Goal: Task Accomplishment & Management: Use online tool/utility

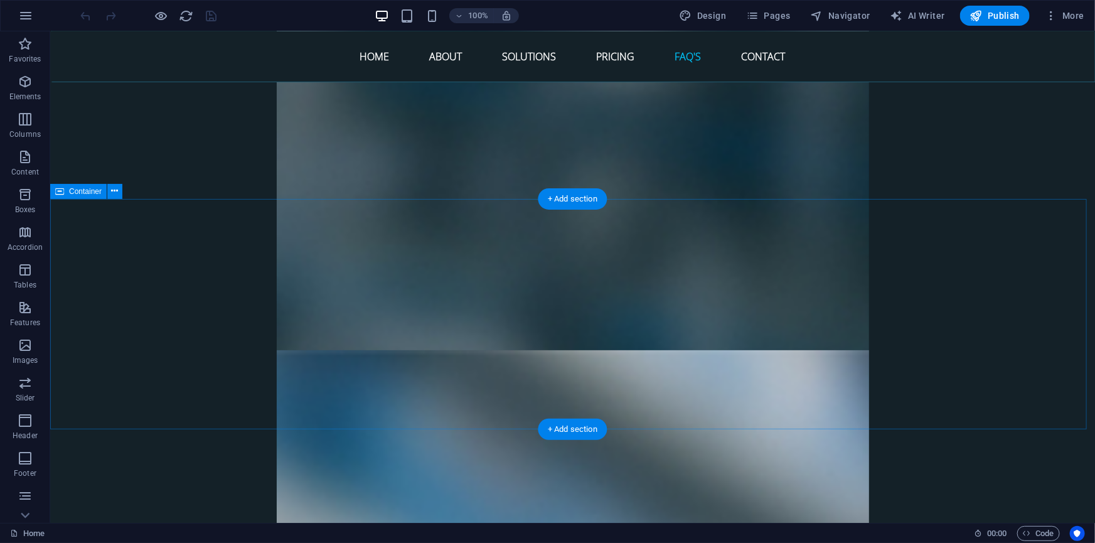
scroll to position [4899, 0]
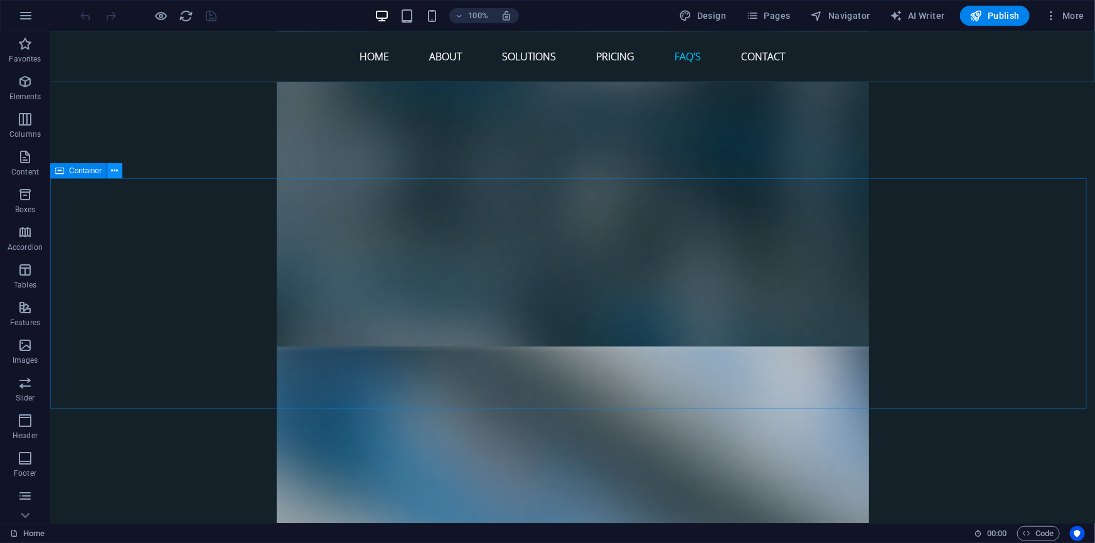
click at [118, 171] on icon at bounding box center [115, 170] width 7 height 13
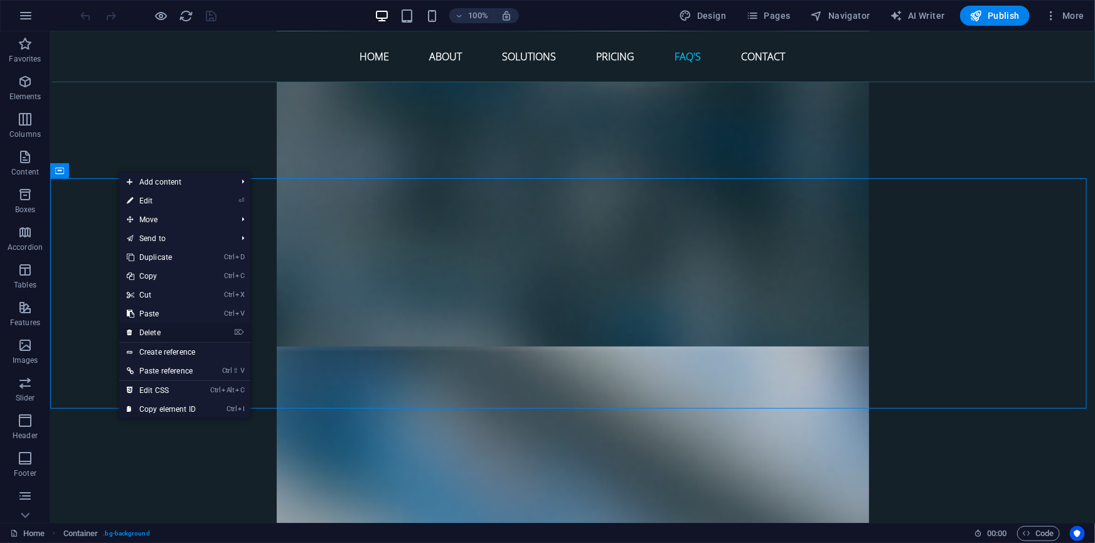
click at [151, 333] on link "⌦ Delete" at bounding box center [161, 332] width 84 height 19
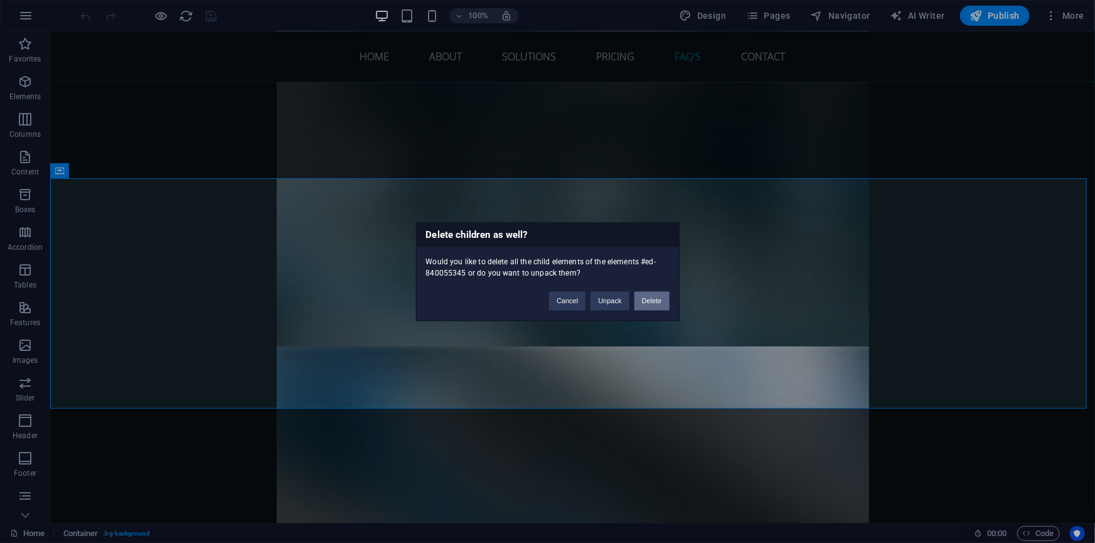
click at [656, 295] on button "Delete" at bounding box center [651, 300] width 35 height 19
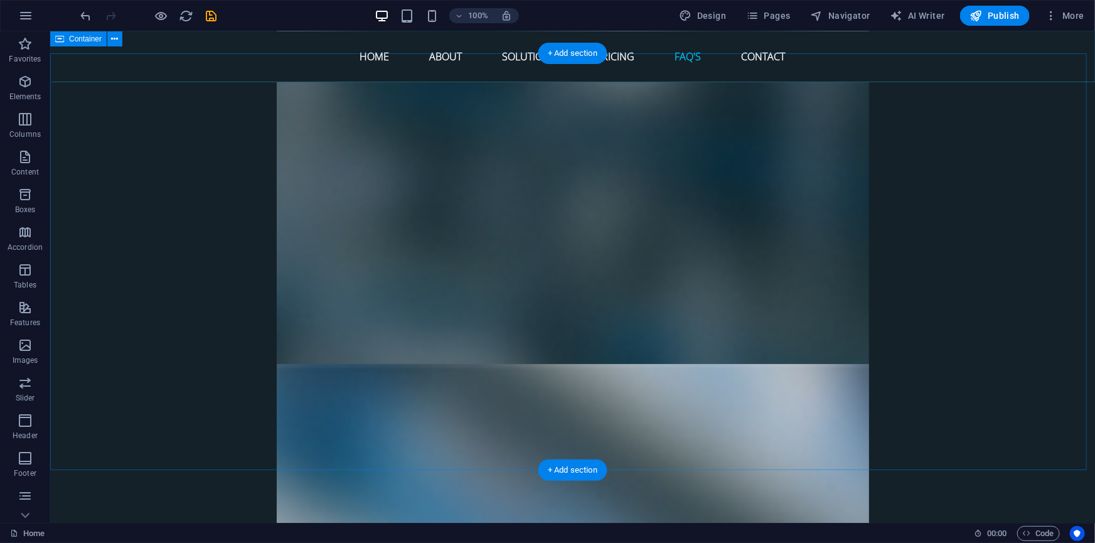
scroll to position [4842, 0]
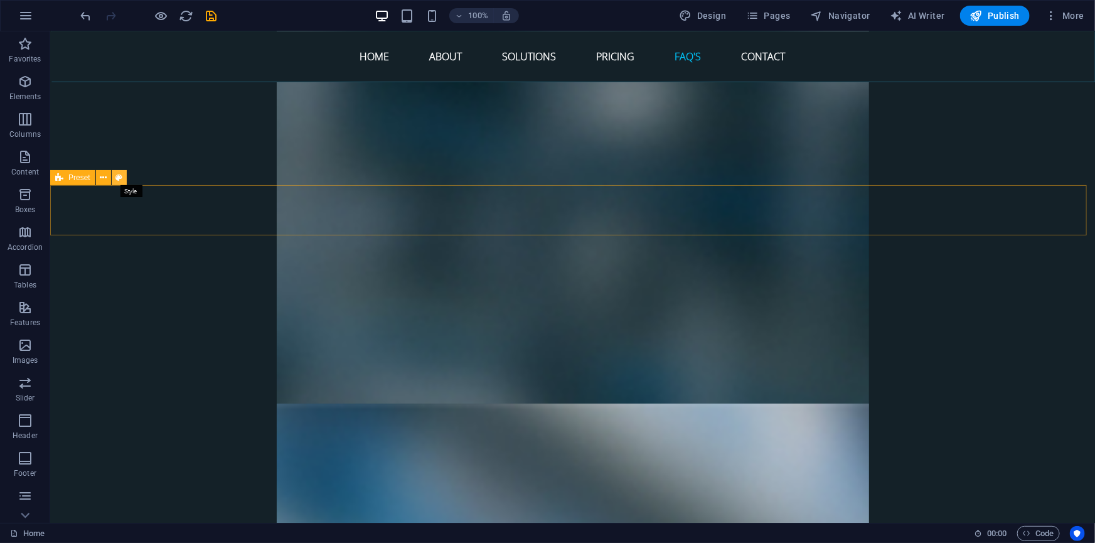
click at [122, 178] on button at bounding box center [119, 177] width 15 height 15
select select "rem"
select select "preset-separator-faq-bottom"
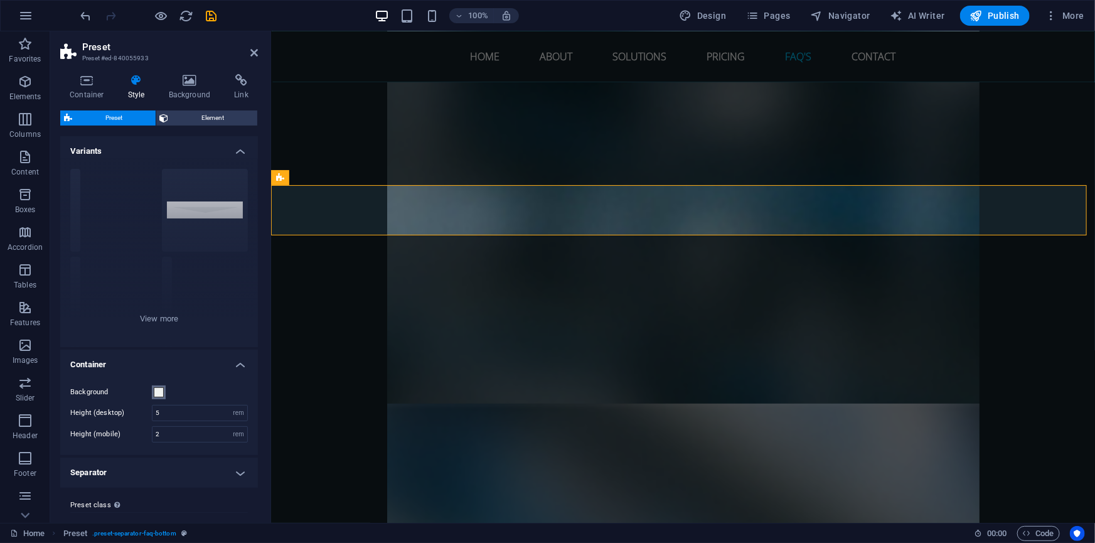
scroll to position [24, 0]
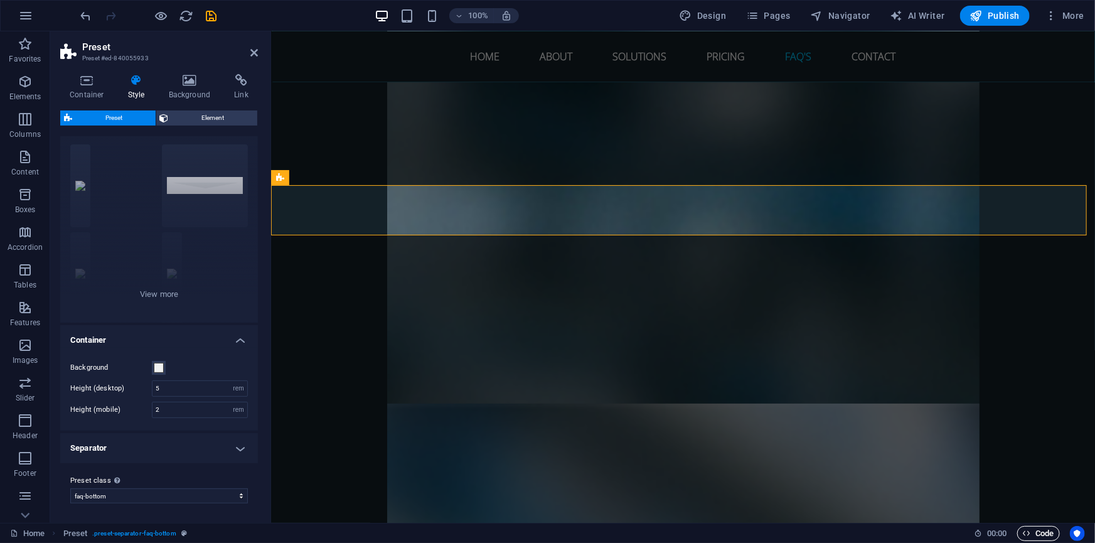
click at [1031, 531] on span "Code" at bounding box center [1038, 533] width 31 height 15
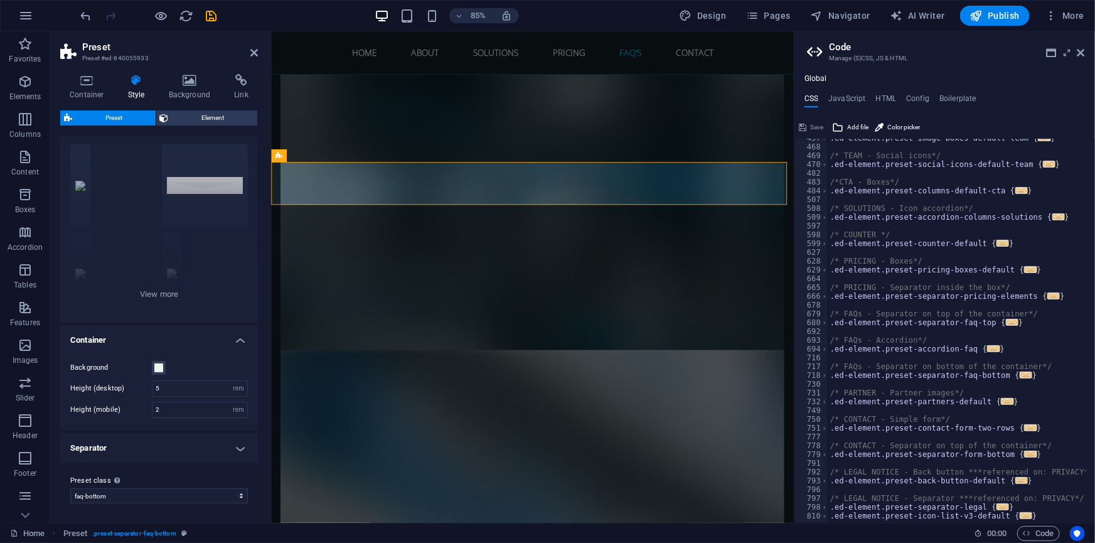
scroll to position [2051, 0]
click at [1019, 371] on span "..." at bounding box center [1025, 374] width 13 height 7
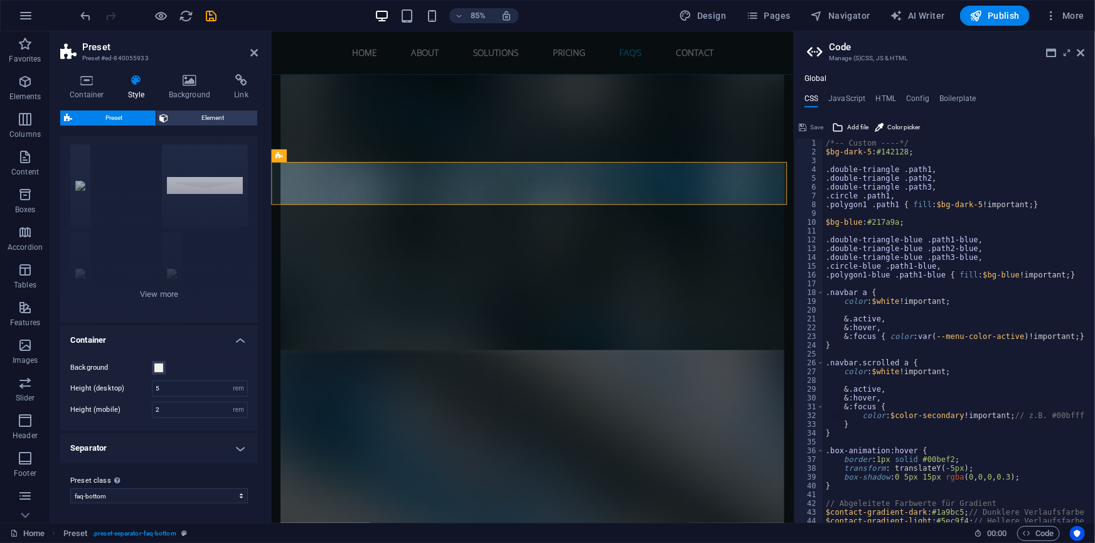
scroll to position [0, 0]
click at [826, 243] on div "/*-- Custom ----*/ $bg-dark-5 : #142128 ; .double-triangle .path1 , .double-tri…" at bounding box center [1064, 335] width 482 height 393
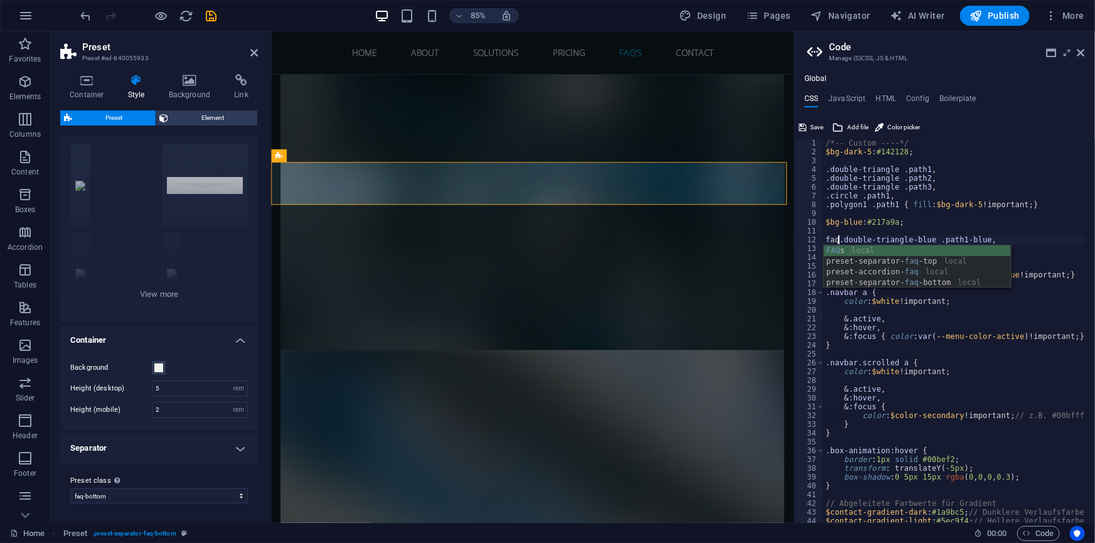
scroll to position [0, 1]
type textarea "faq-bottom.double-triangle-blue .path1-blue,"
type textarea "$bg-blue: #217a9a;"
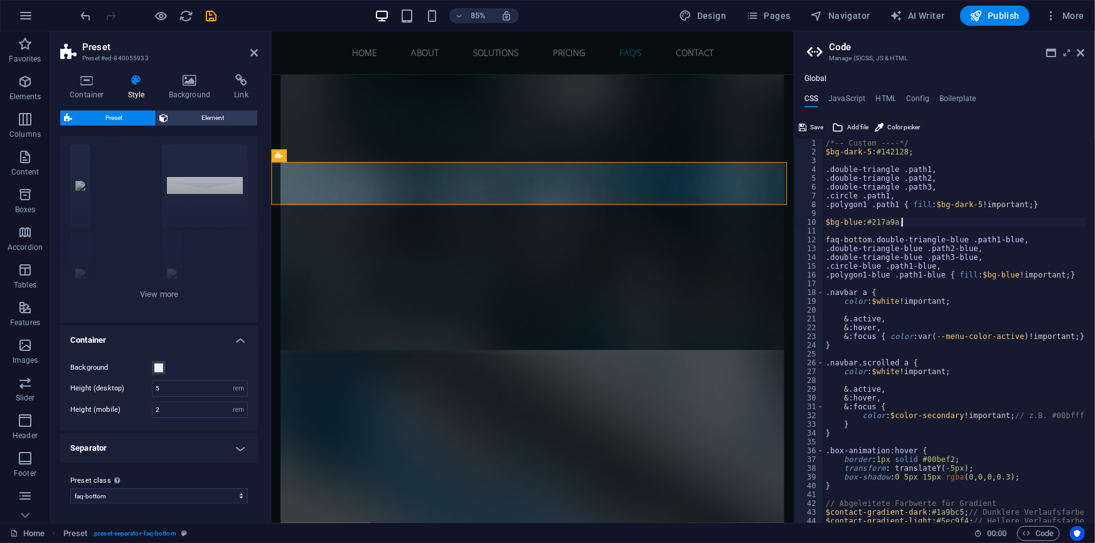
scroll to position [0, 0]
type textarea ".faq-bottom..polygon1-blue .path1-blue { fill: $bg-blue !important; }"
click at [814, 123] on span "Save" at bounding box center [816, 127] width 13 height 15
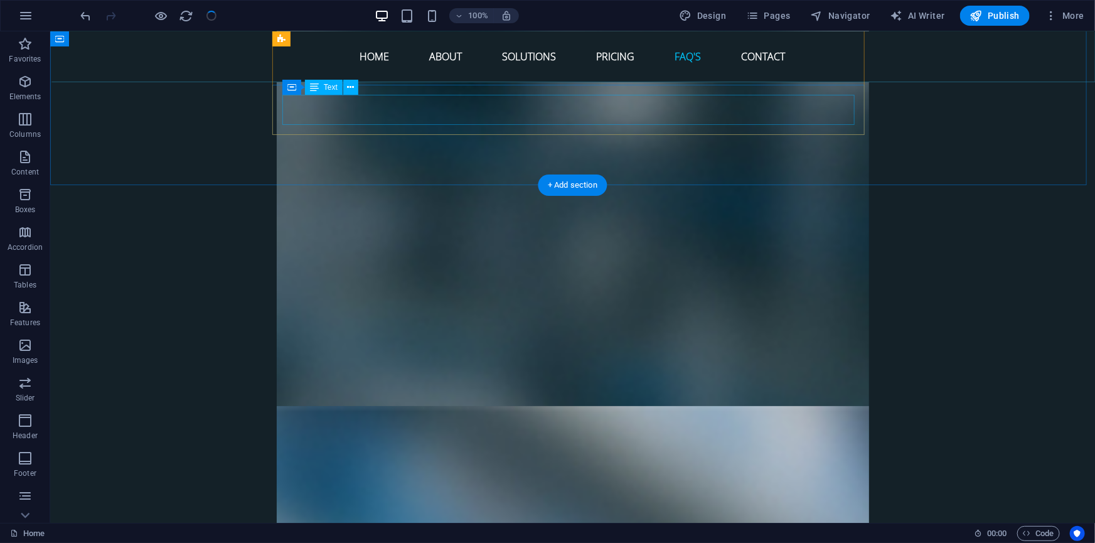
scroll to position [4842, 0]
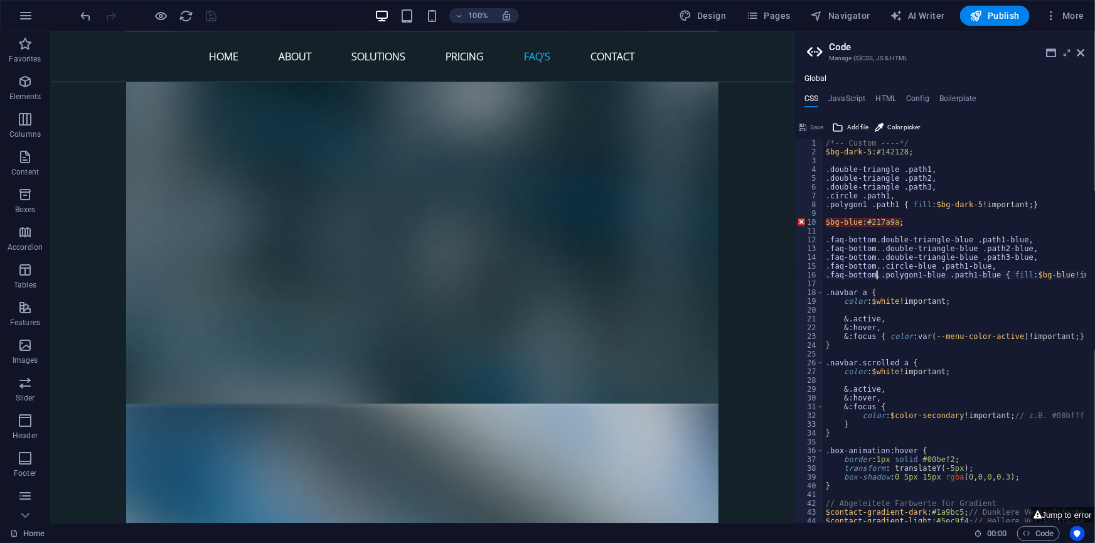
click at [915, 223] on div "/*-- Custom ----*/ $bg-dark-5 : #142128 ; .double-triangle .path1 , .double-tri…" at bounding box center [1064, 335] width 482 height 393
type textarea "$bg-blue: #217a9a;"
drag, startPoint x: 915, startPoint y: 223, endPoint x: 797, endPoint y: 223, distance: 118.6
click at [797, 223] on aside "Code Manage (S)CSS, JS & HTML Global CSS JavaScript HTML Config Boilerplate $bg…" at bounding box center [944, 276] width 301 height 491
click at [917, 148] on div "/*-- Custom ----*/ $bg-dark-5 : #142128 ; .double-triangle .path1 , .double-tri…" at bounding box center [1064, 335] width 482 height 393
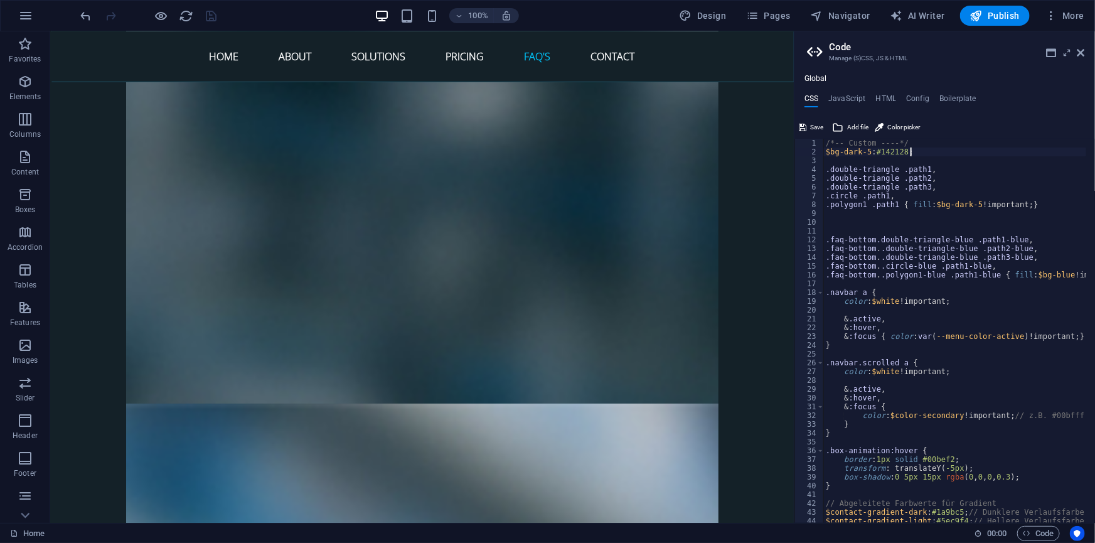
type textarea "$bg-dark-5: #142128;"
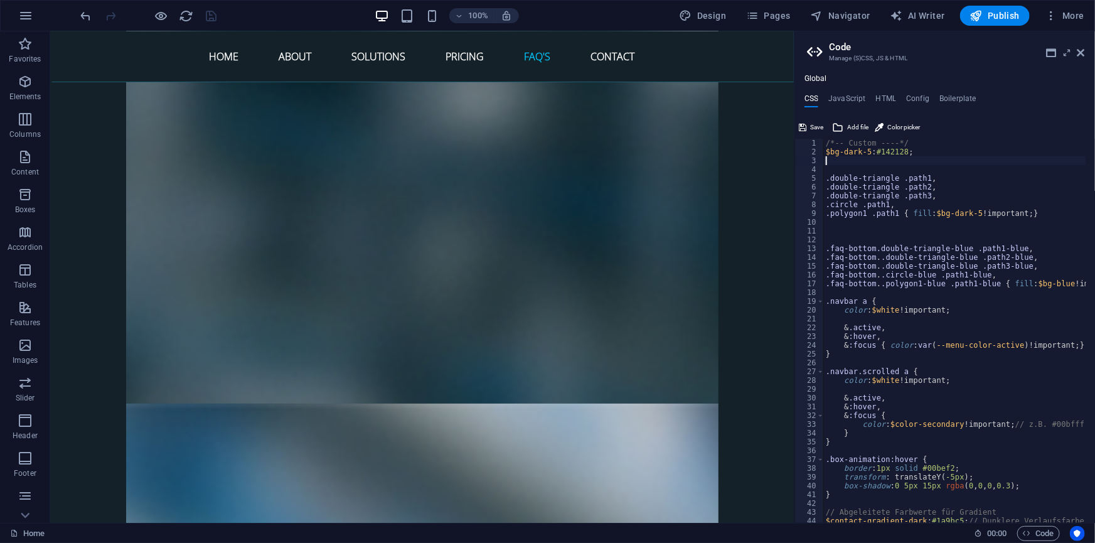
type textarea "$bg-blue: #217a9a;"
drag, startPoint x: 907, startPoint y: 161, endPoint x: 826, endPoint y: 163, distance: 81.0
click at [826, 163] on div "/*-- Custom ----*/ $bg-dark-5 : #142128 ; $bg-blue : #217a9a ; .double-triangle…" at bounding box center [1064, 335] width 482 height 393
click at [816, 125] on span "Save" at bounding box center [816, 127] width 13 height 15
click at [843, 230] on div "/*-- Custom ----*/ $bg-dark-5 : #142128 ; .double-triangle .path1 , .double-tri…" at bounding box center [1064, 335] width 482 height 393
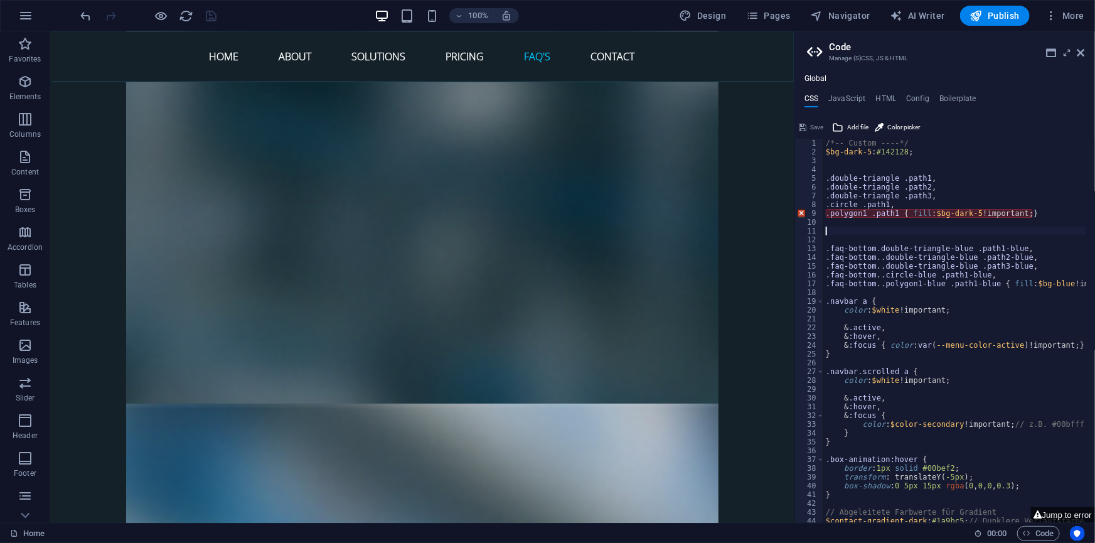
type textarea "$bg-blue: #217a9a;"
click at [811, 121] on span "Save" at bounding box center [816, 127] width 13 height 15
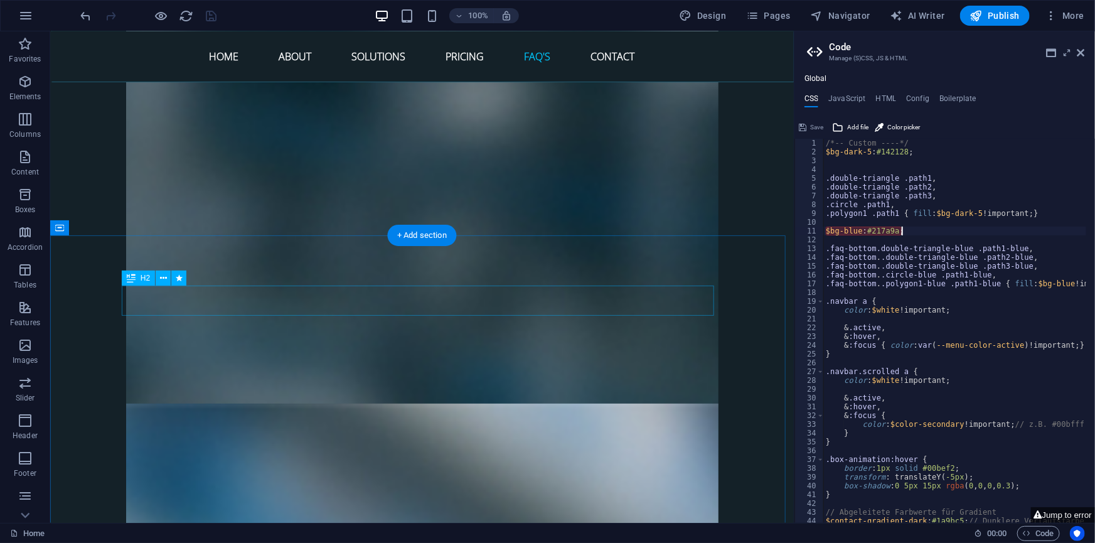
drag, startPoint x: 792, startPoint y: 277, endPoint x: 626, endPoint y: 289, distance: 166.7
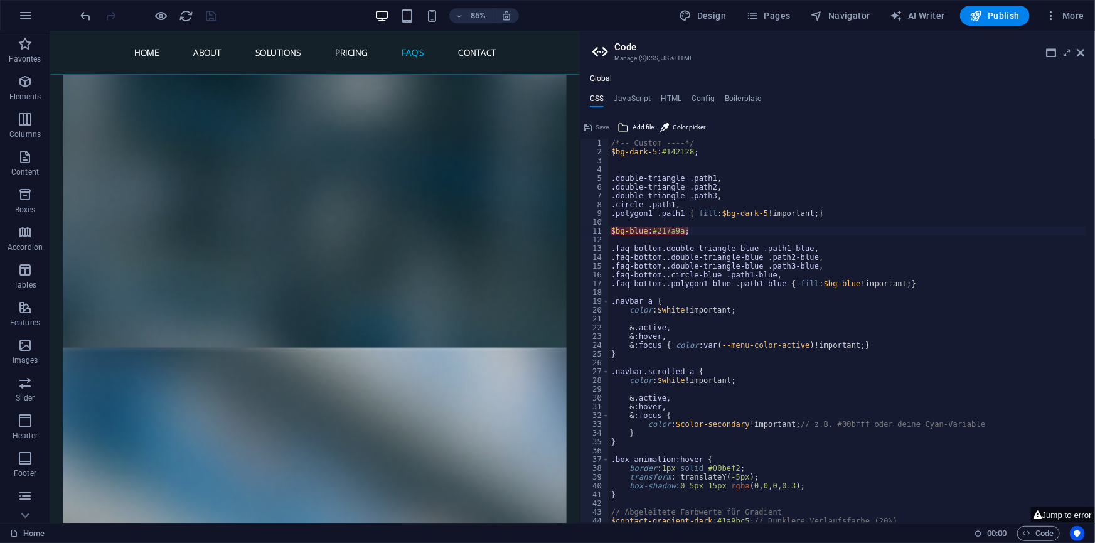
click at [577, 420] on div "Container H1 Banner Banner Container Preset Container Banner Preset HTML Banner…" at bounding box center [314, 276] width 529 height 491
click at [660, 169] on div "/*-- Custom ----*/ $bg-dark-5 : #142128 ; .double-triangle .path1 , .double-tri…" at bounding box center [850, 335] width 482 height 393
type textarea ".double-triangle .path1,"
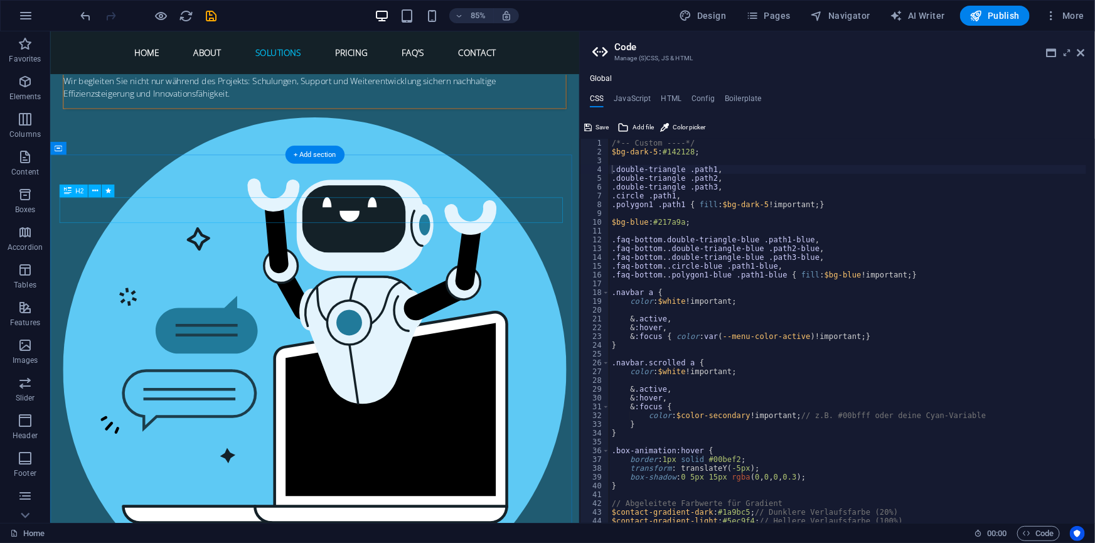
scroll to position [3416, 0]
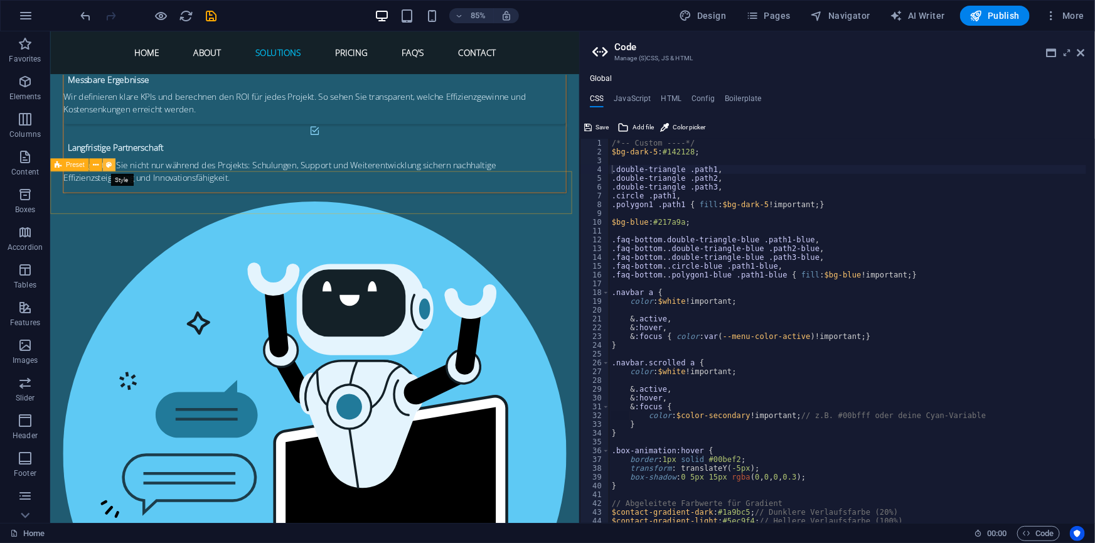
click at [108, 166] on icon at bounding box center [109, 164] width 6 height 11
select select "rem"
select select "preset-separator-faq-top"
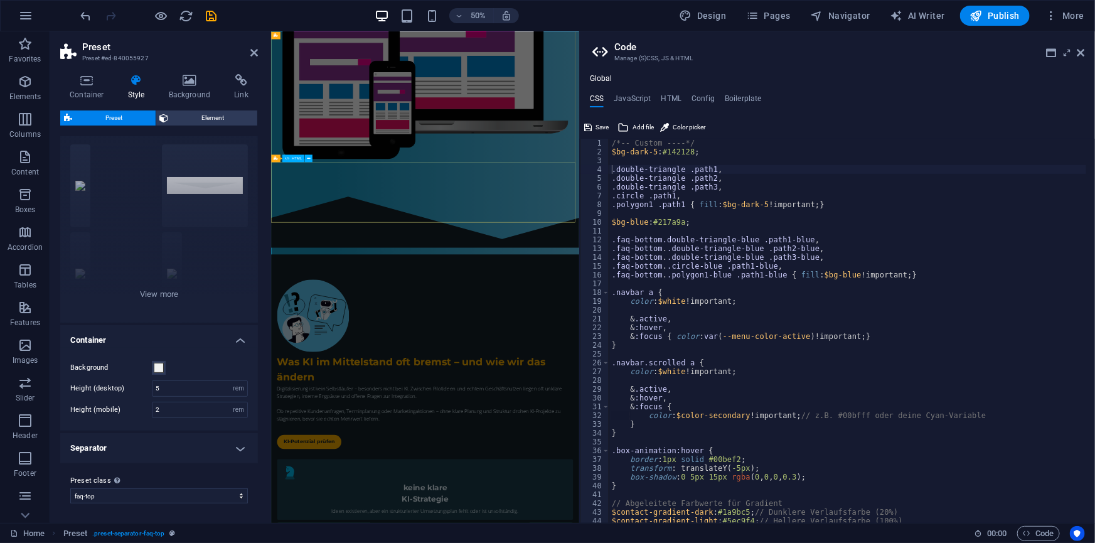
scroll to position [430, 0]
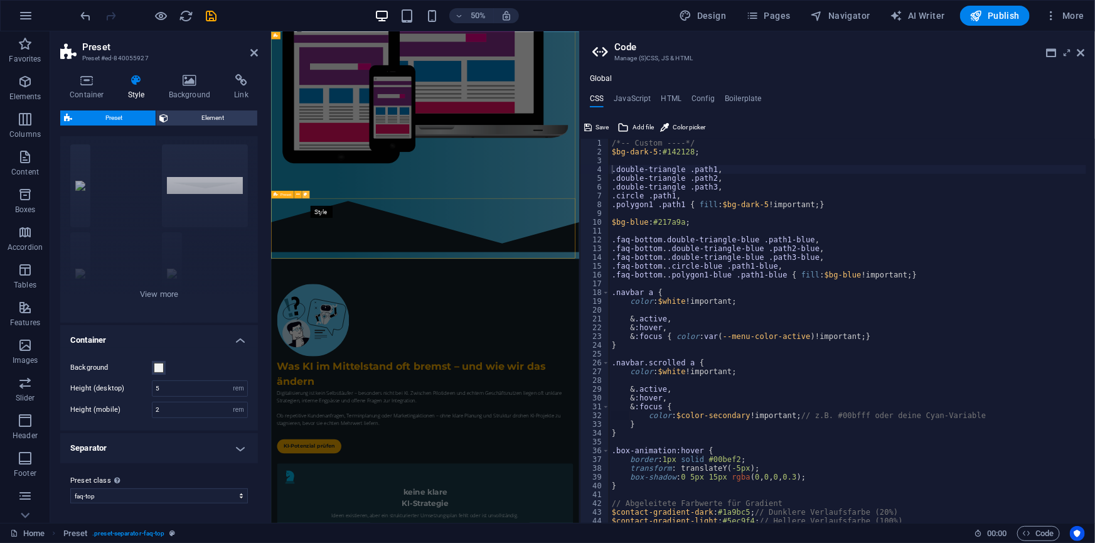
click at [306, 194] on icon at bounding box center [306, 194] width 4 height 7
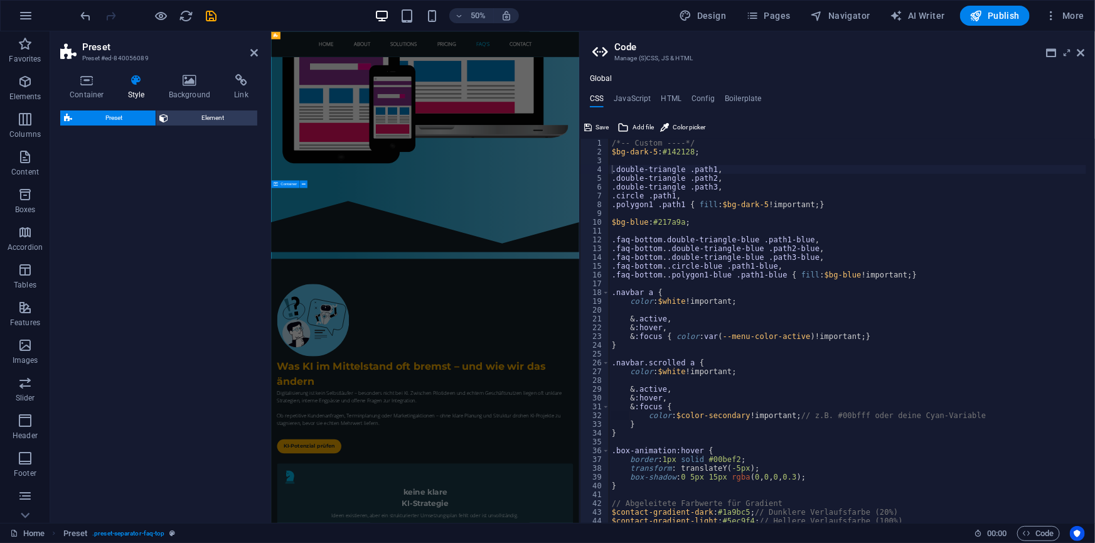
select select "rem"
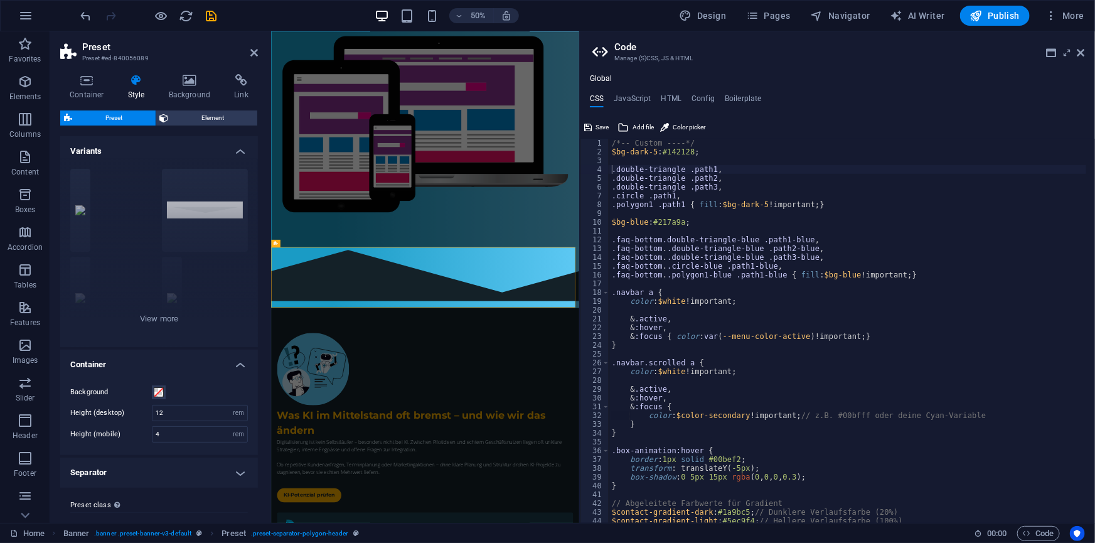
scroll to position [24, 0]
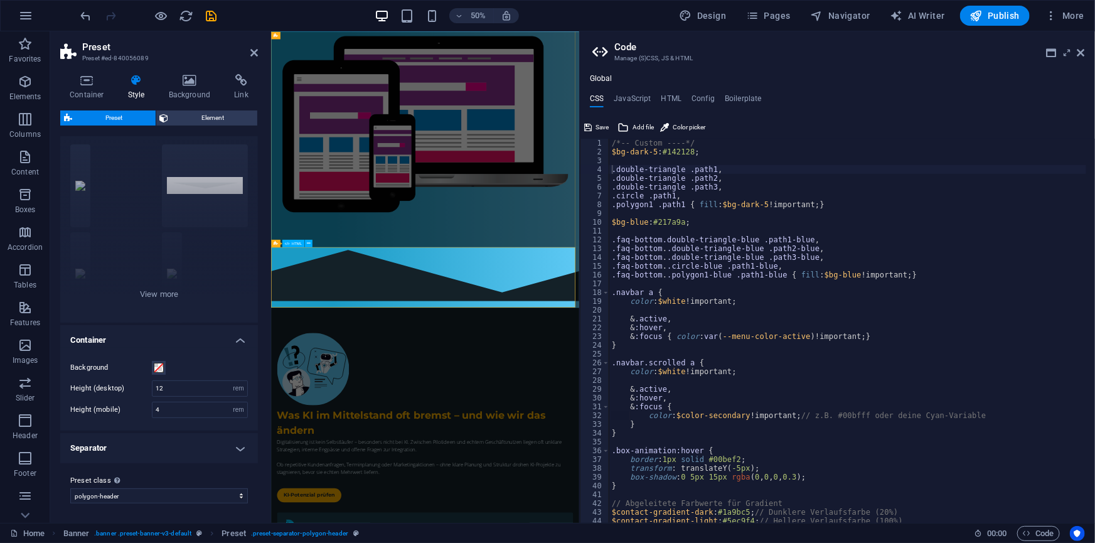
click at [294, 242] on span "HTML" at bounding box center [296, 243] width 10 height 4
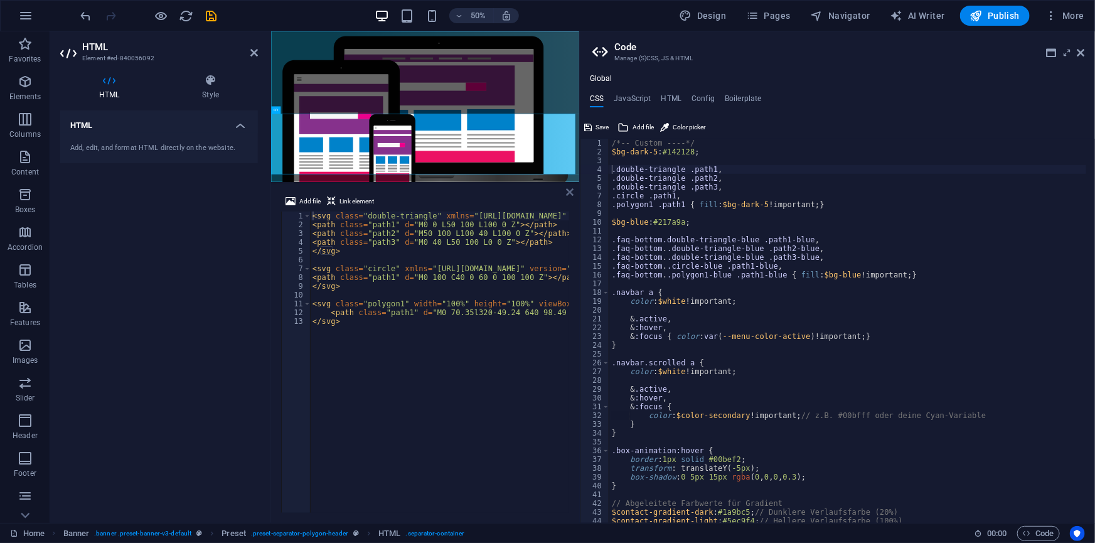
click at [569, 193] on icon at bounding box center [570, 192] width 8 height 10
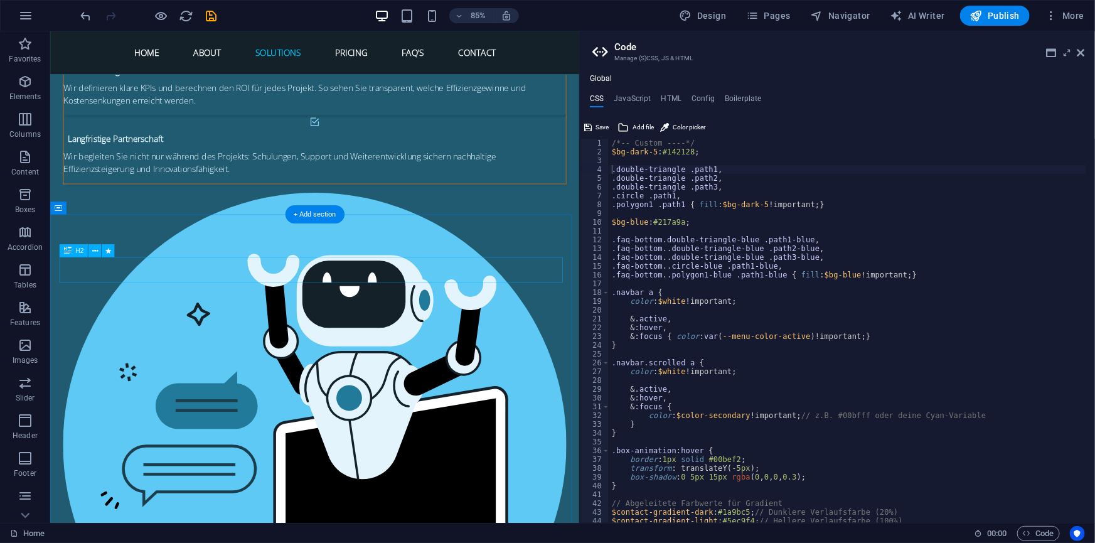
scroll to position [3412, 0]
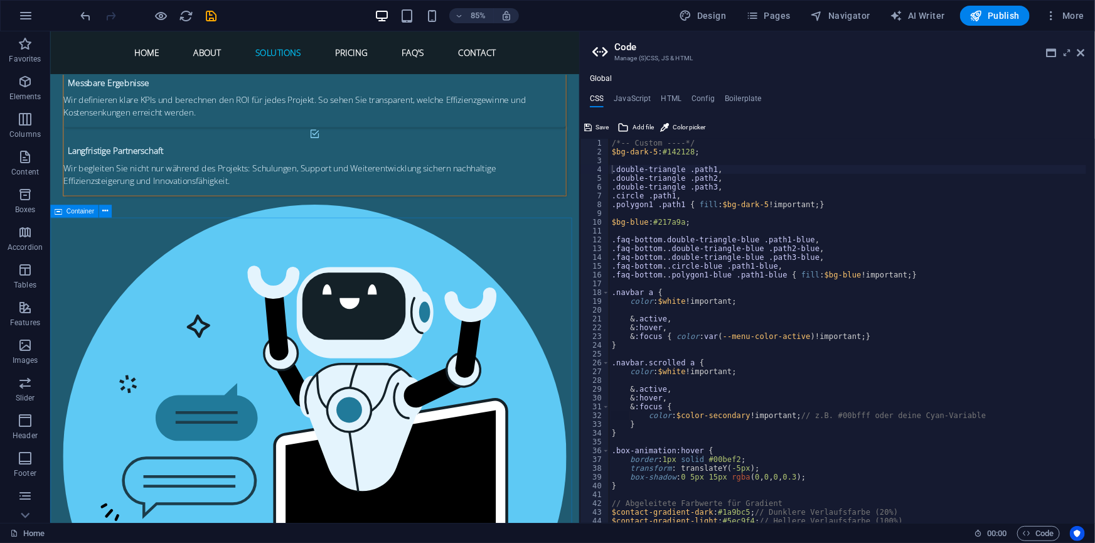
click at [86, 211] on span "Container" at bounding box center [81, 211] width 28 height 6
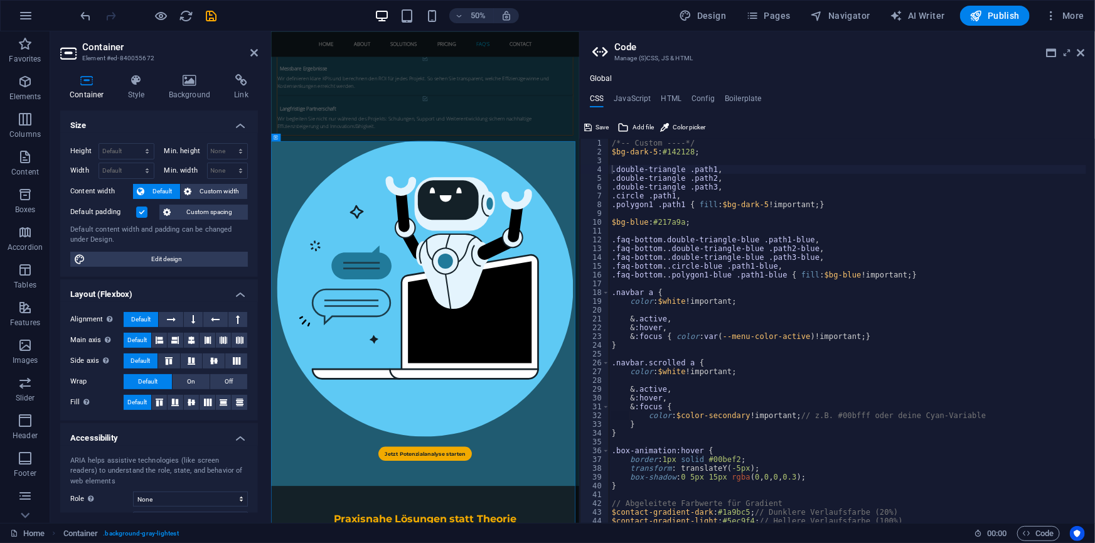
scroll to position [3676, 0]
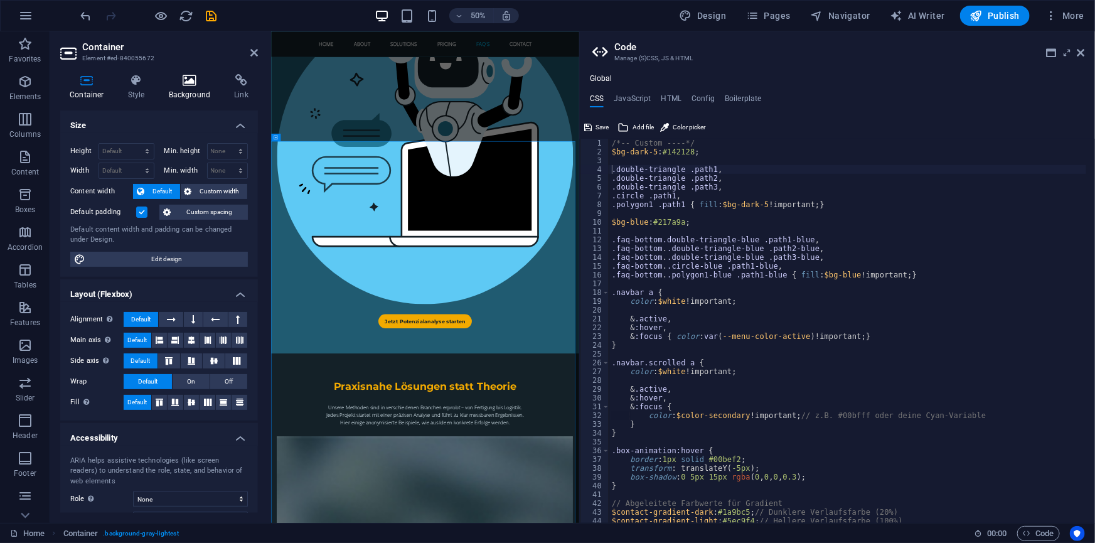
click at [202, 89] on h4 "Background" at bounding box center [192, 87] width 66 height 26
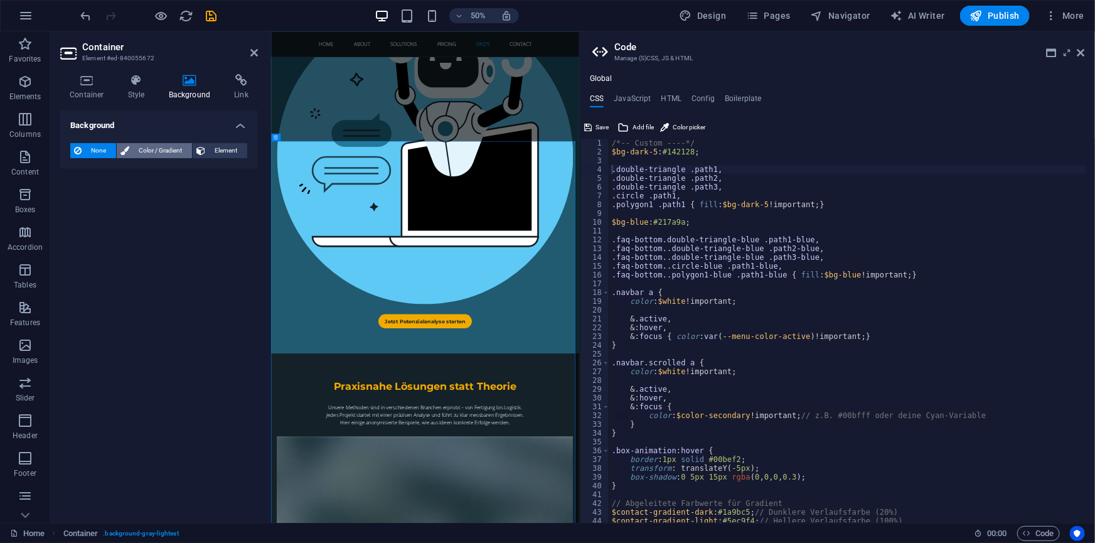
click at [143, 152] on span "Color / Gradient" at bounding box center [160, 150] width 55 height 15
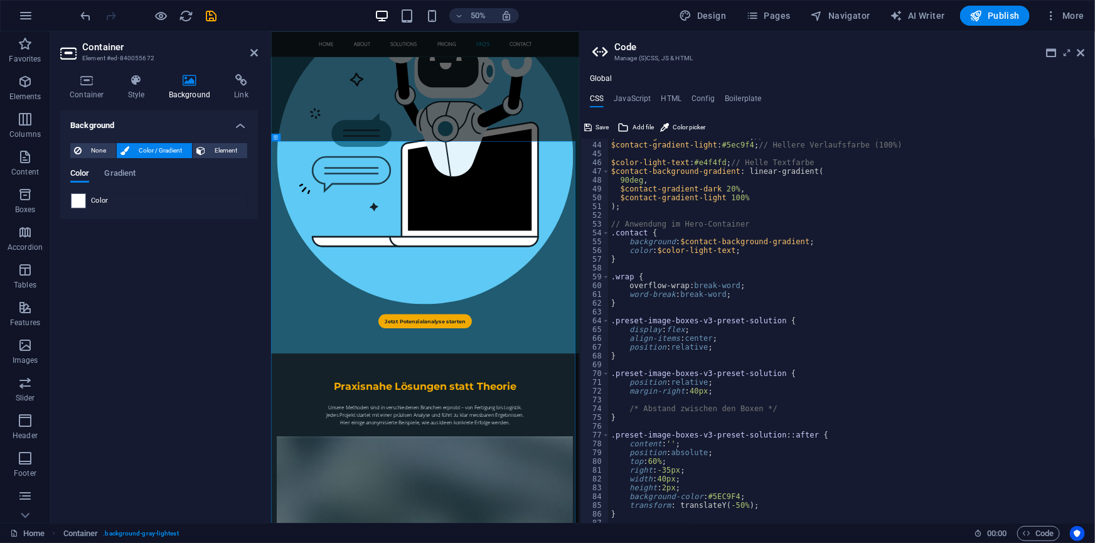
scroll to position [205, 0]
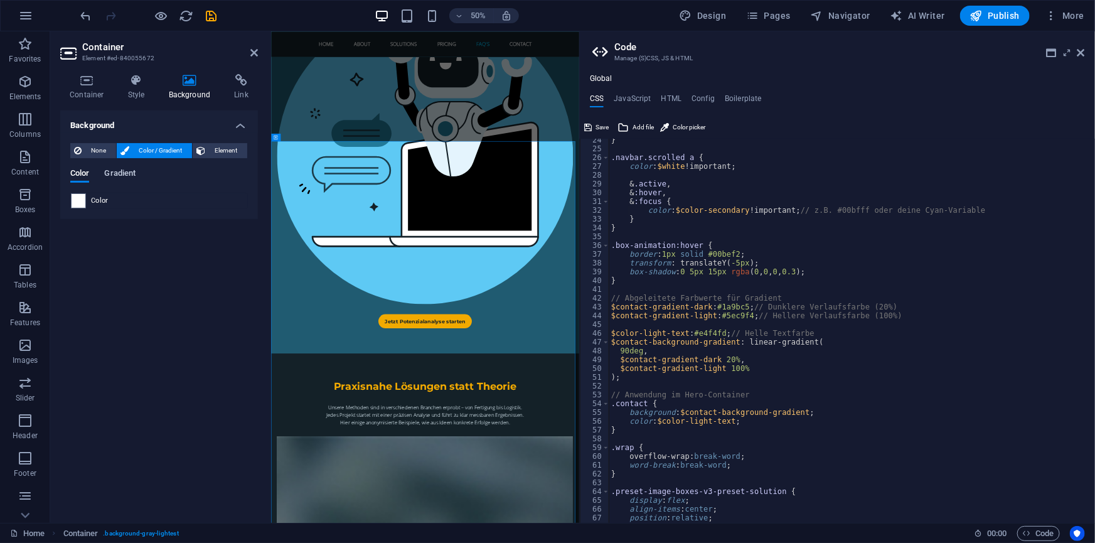
click at [121, 177] on span "Gradient" at bounding box center [119, 175] width 31 height 18
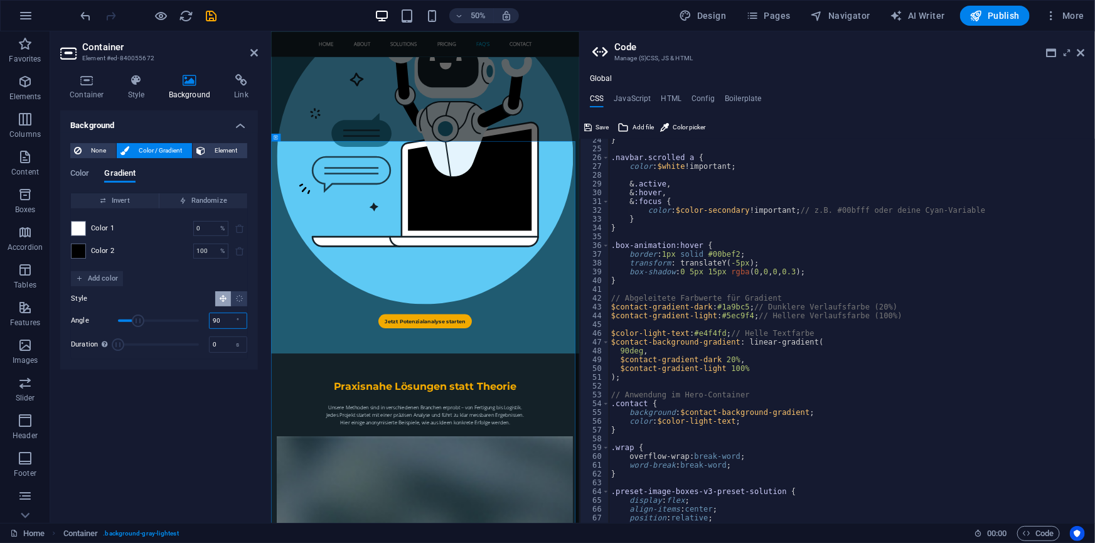
drag, startPoint x: 220, startPoint y: 316, endPoint x: 210, endPoint y: 316, distance: 10.7
click at [210, 316] on input "90" at bounding box center [228, 320] width 37 height 15
type input "180"
click at [81, 226] on span at bounding box center [79, 228] width 14 height 14
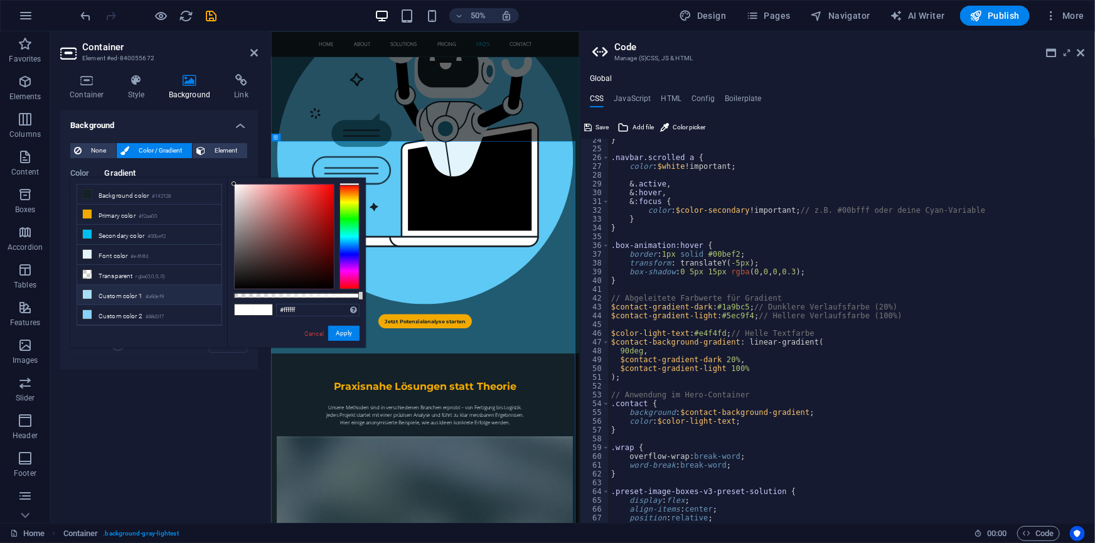
click at [113, 294] on li "Custom color 1 #a9def9" at bounding box center [149, 295] width 144 height 20
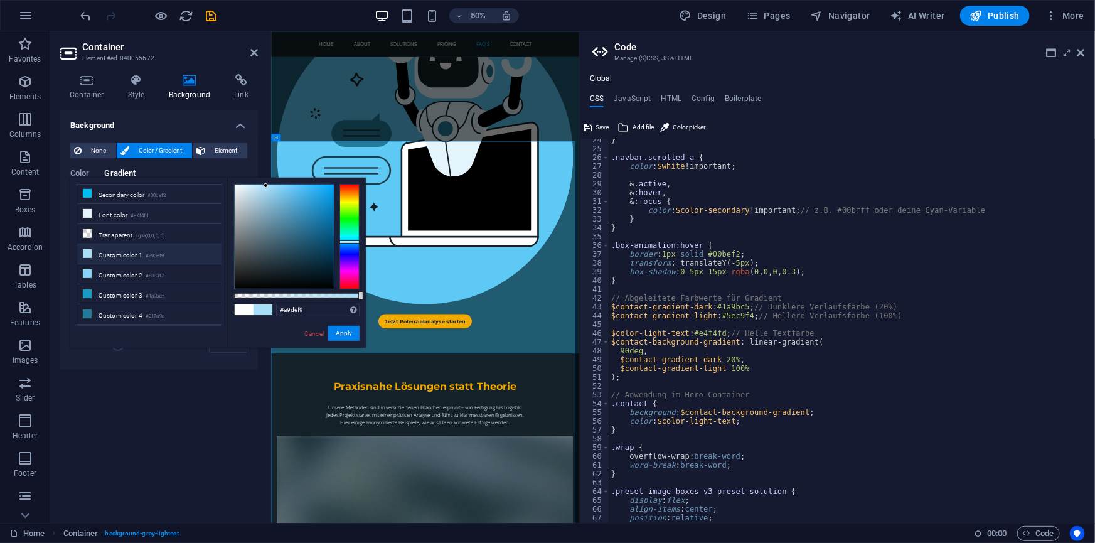
scroll to position [56, 0]
click at [108, 293] on li "Custom color 4 #217a9a" at bounding box center [149, 299] width 144 height 20
type input "#217a9a"
click at [338, 331] on button "Apply" at bounding box center [343, 333] width 31 height 15
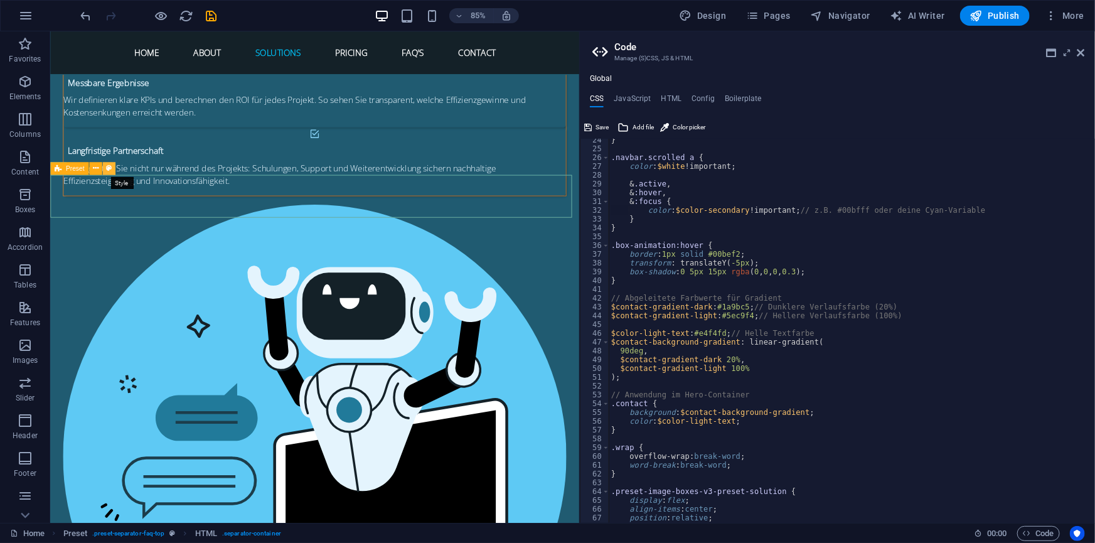
click at [112, 169] on button at bounding box center [108, 168] width 13 height 13
select select "rem"
select select "preset-separator-faq-top"
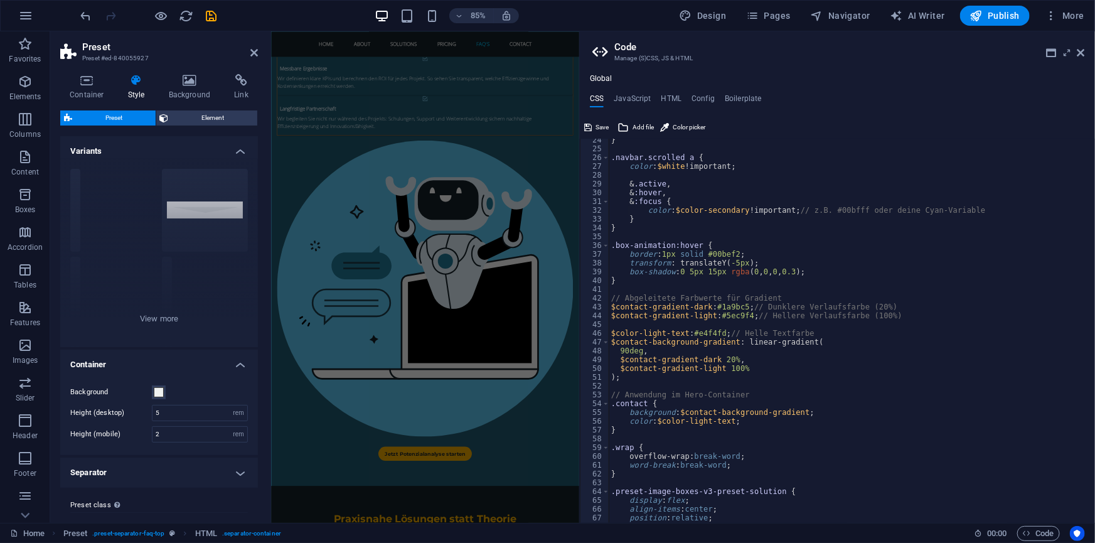
scroll to position [3676, 0]
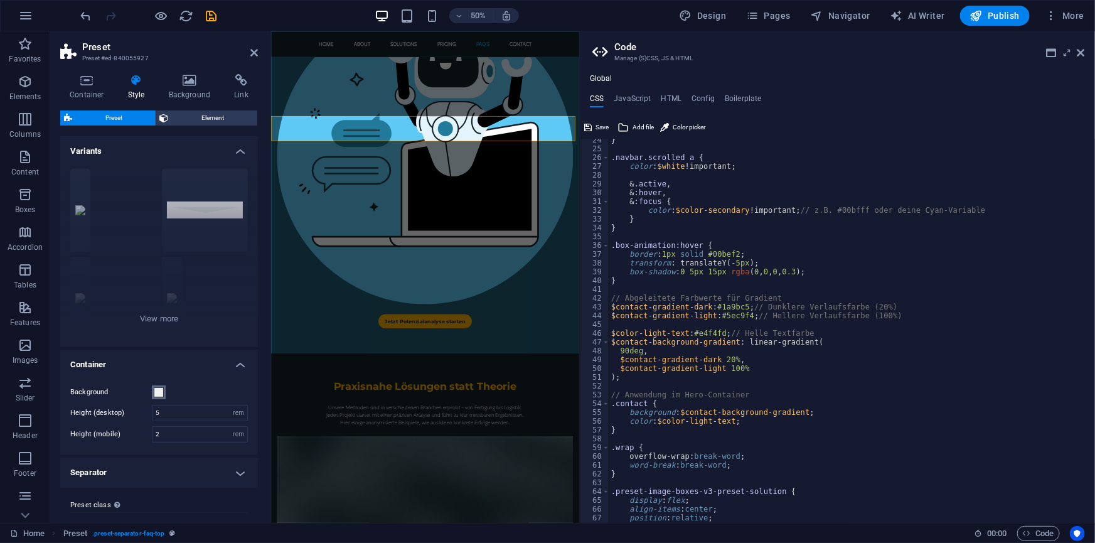
click at [159, 389] on span at bounding box center [159, 392] width 10 height 10
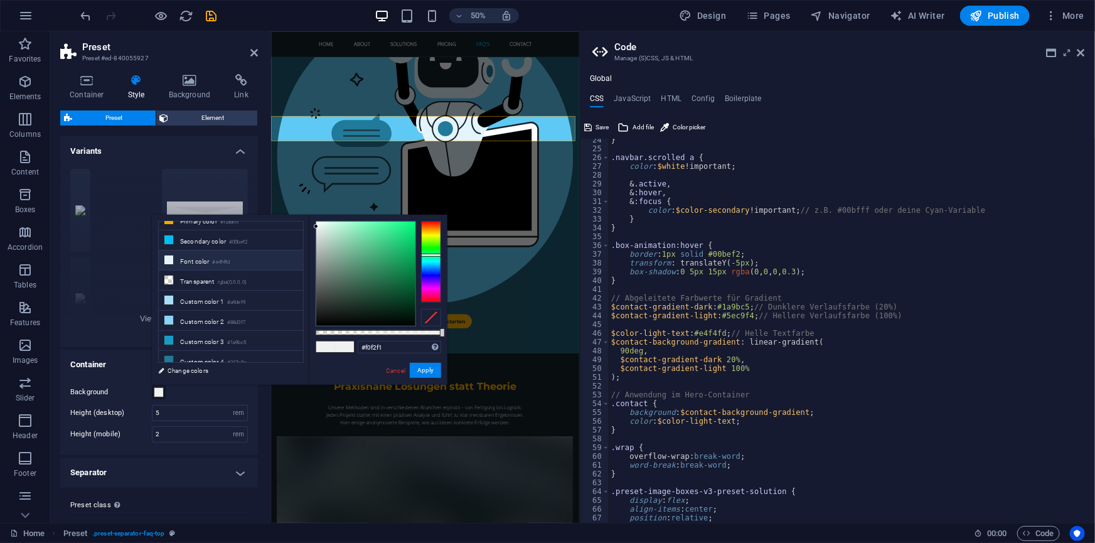
scroll to position [57, 0]
click at [168, 330] on icon at bounding box center [168, 334] width 9 height 9
type input "#217a9a"
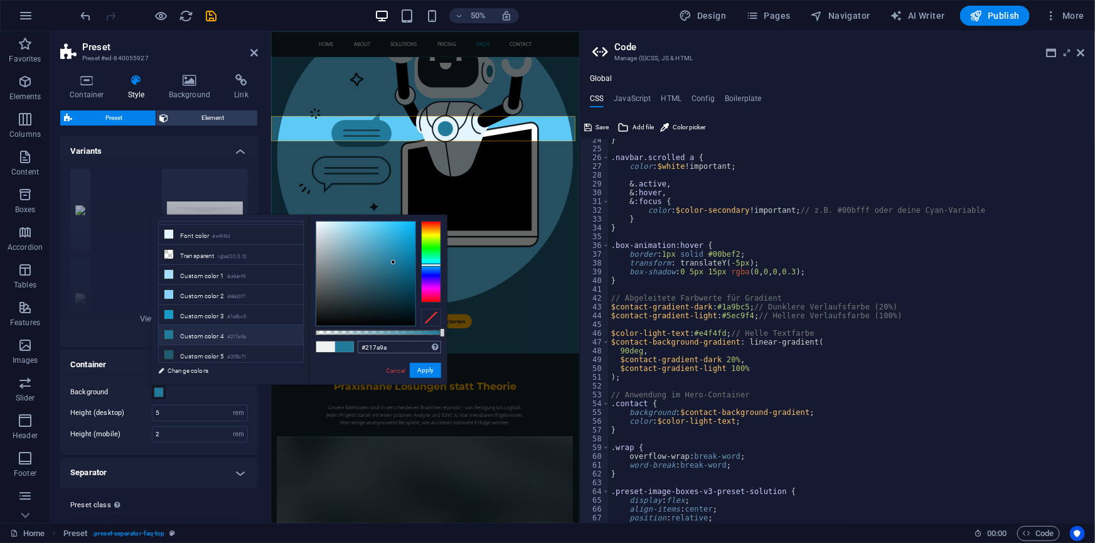
type textarea "/*-- Custom ----*/"
click at [430, 368] on button "Apply" at bounding box center [425, 370] width 31 height 15
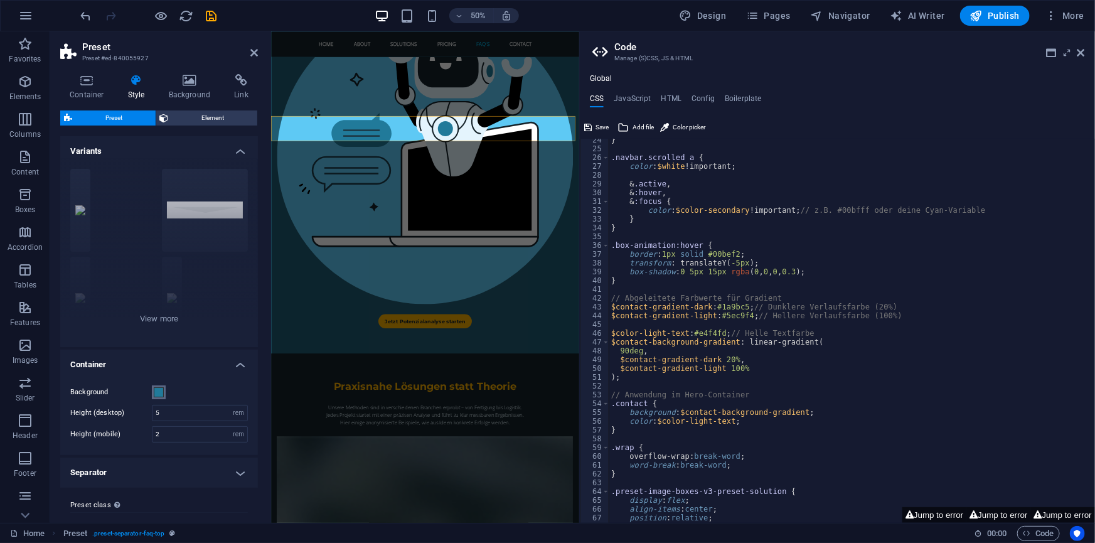
click at [162, 393] on span at bounding box center [159, 392] width 10 height 10
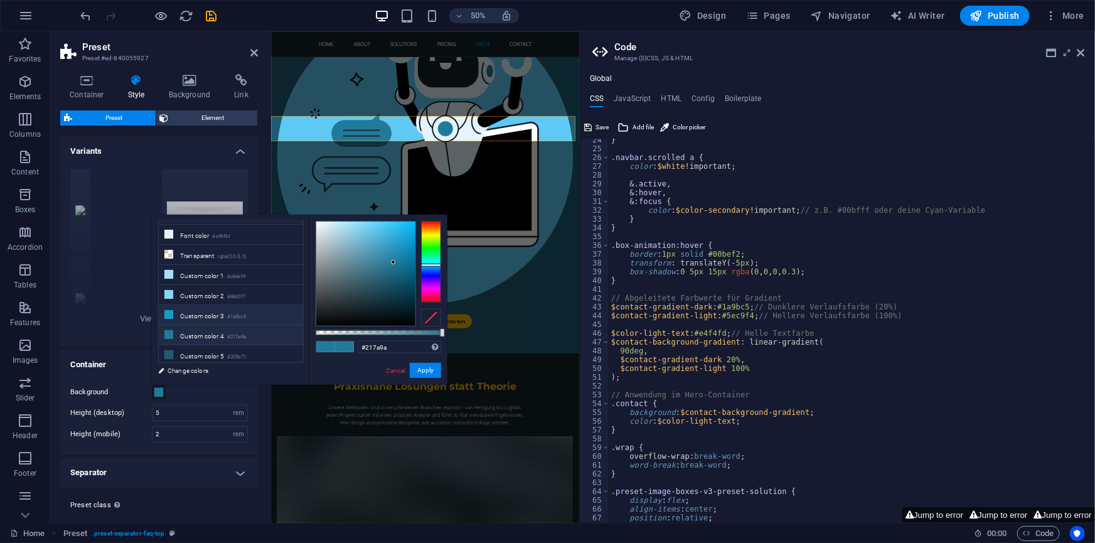
click at [173, 314] on icon at bounding box center [168, 314] width 9 height 9
type input "#1a9bc5"
click at [426, 370] on button "Apply" at bounding box center [425, 370] width 31 height 15
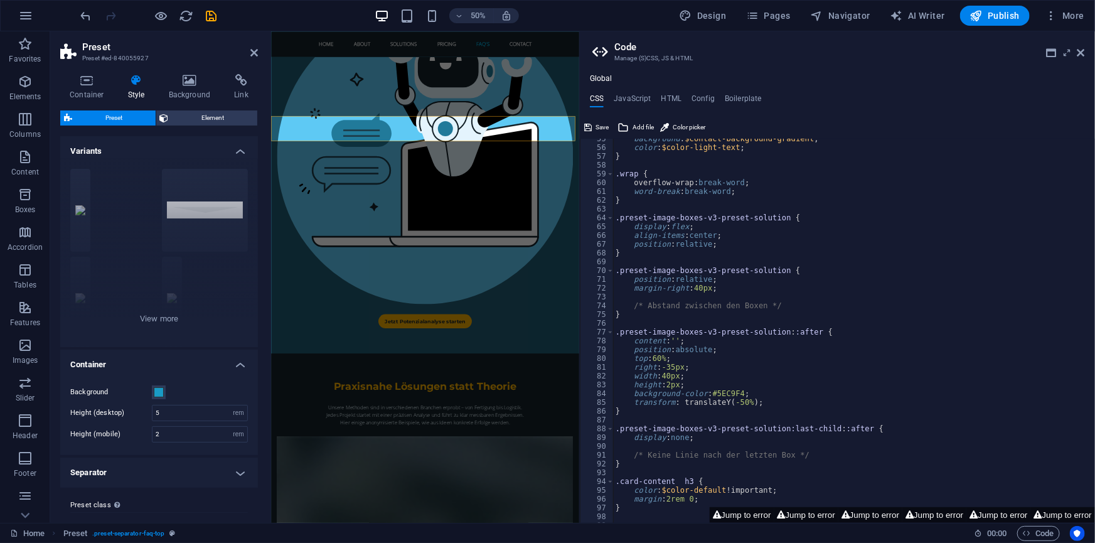
scroll to position [478, 0]
click at [726, 516] on button "Jump to error" at bounding box center [742, 515] width 64 height 16
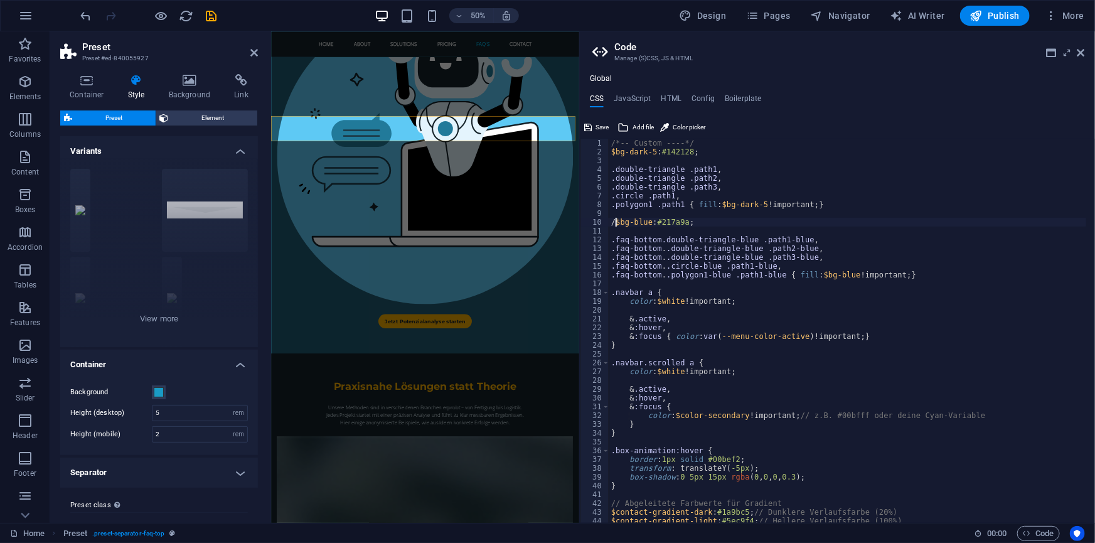
scroll to position [0, 1]
type textarea "//$bg-blue: #217a9a;"
click at [599, 122] on span "Save" at bounding box center [601, 127] width 13 height 15
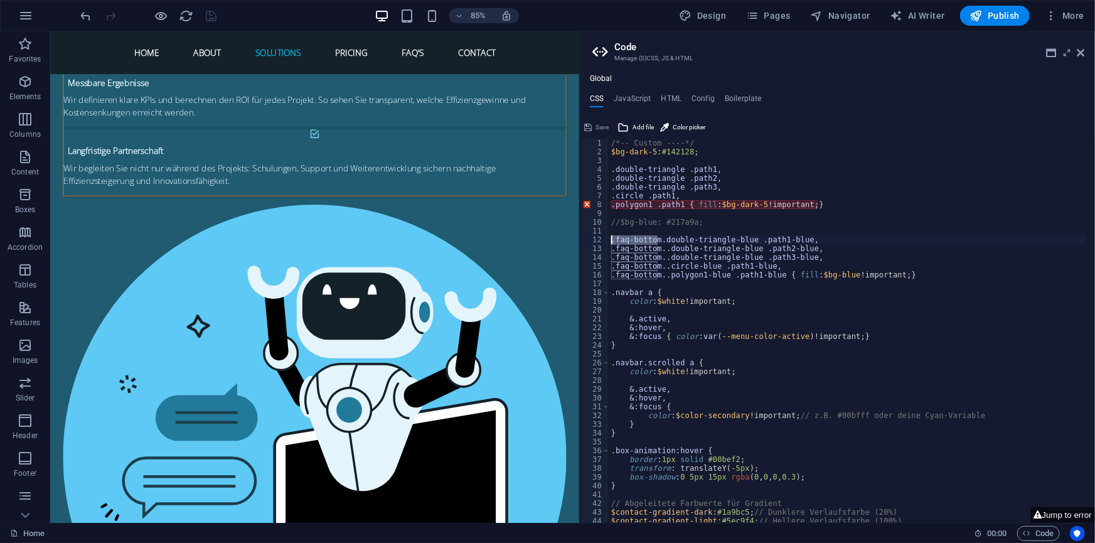
drag, startPoint x: 659, startPoint y: 236, endPoint x: 605, endPoint y: 236, distance: 54.0
click at [605, 236] on div "//$bg-blue: #217a9a; 1 2 3 4 5 6 7 8 9 10 11 12 13 14 15 16 17 18 19 20 21 22 2…" at bounding box center [837, 331] width 515 height 384
click at [726, 198] on div "/*-- Custom ----*/ $bg-dark-5 : #142128 ; .double-triangle .path1 , .double-tri…" at bounding box center [850, 335] width 482 height 393
click at [613, 238] on div "/*-- Custom ----*/ $bg-dark-5 : #142128 ; .double-triangle .path1 , .double-tri…" at bounding box center [850, 335] width 482 height 393
click at [662, 248] on div "/*-- Custom ----*/ $bg-dark-5 : #142128 ; .double-triangle .path1 , .double-tri…" at bounding box center [850, 335] width 482 height 393
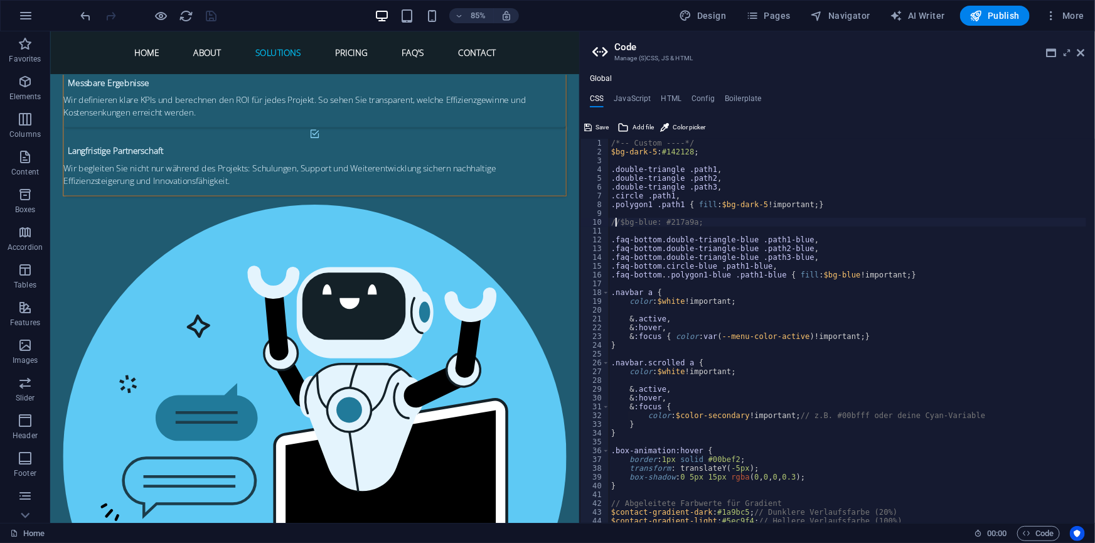
click at [617, 222] on div "/*-- Custom ----*/ $bg-dark-5 : #142128 ; .double-triangle .path1 , .double-tri…" at bounding box center [850, 335] width 482 height 393
click at [665, 278] on div "/*-- Custom ----*/ $bg-dark-5 : #142128 ; .double-triangle .path1 , .double-tri…" at bounding box center [850, 335] width 482 height 393
type textarea ".faq-bottom.polygon1-blue .path1-blue { fill: $bg-blue !important; }"
click at [599, 123] on span "Save" at bounding box center [601, 127] width 13 height 15
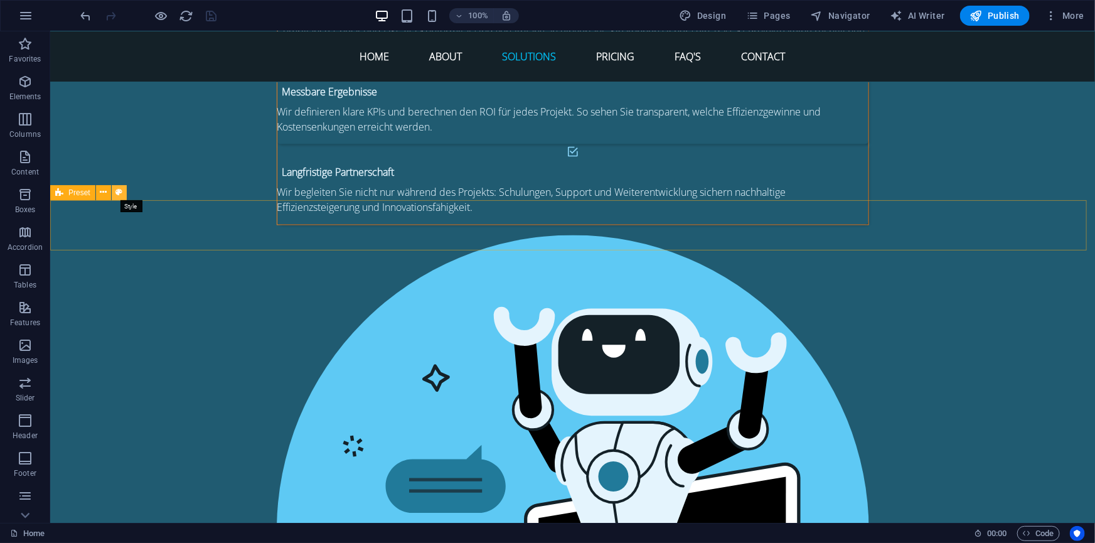
click at [122, 194] on icon at bounding box center [118, 192] width 7 height 13
select select "rem"
select select "preset-separator-faq-top"
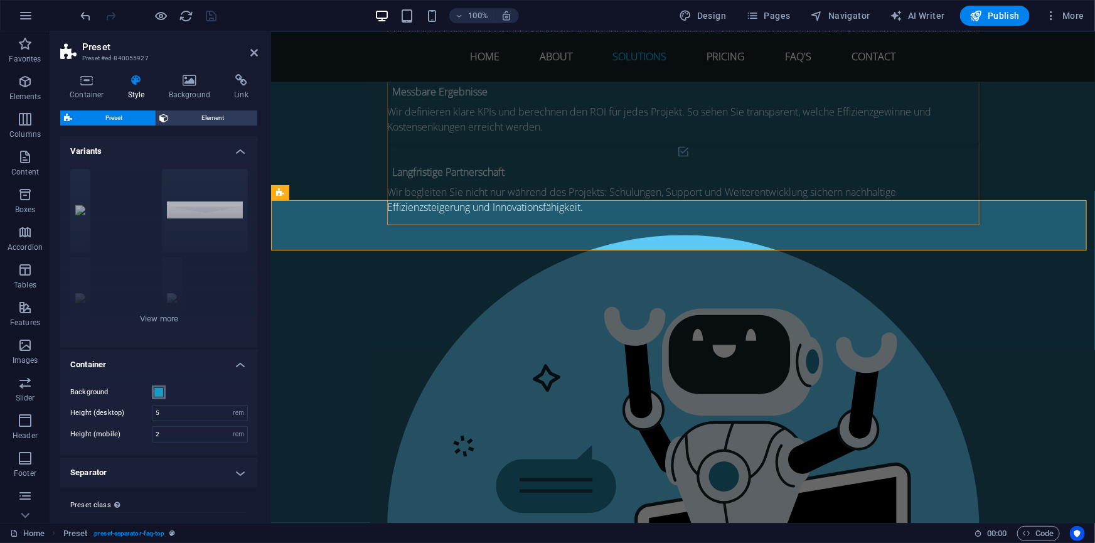
click at [161, 391] on span at bounding box center [159, 392] width 10 height 10
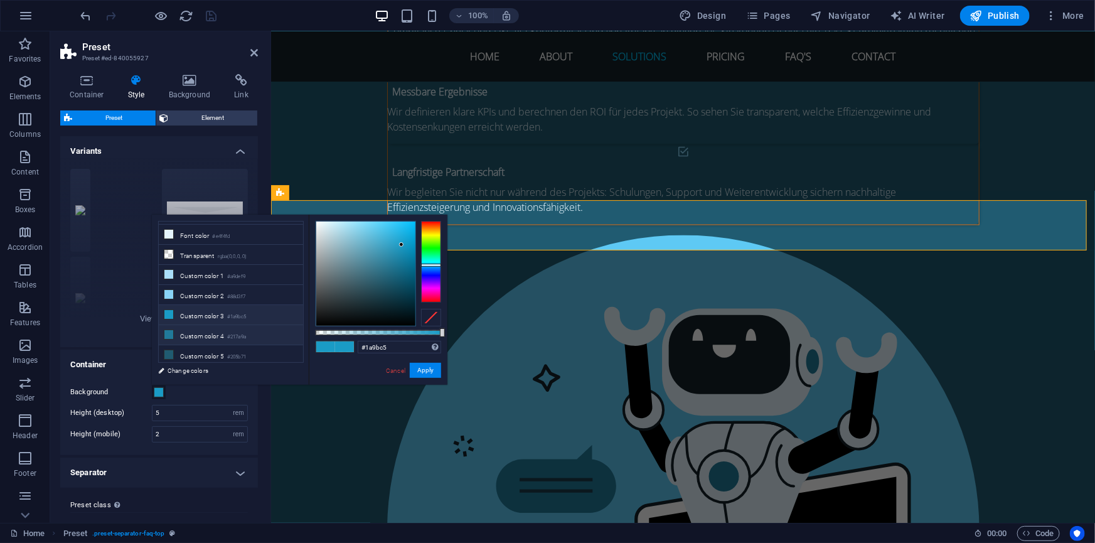
click at [173, 330] on icon at bounding box center [168, 334] width 9 height 9
type input "#217a9a"
click at [424, 365] on button "Apply" at bounding box center [425, 370] width 31 height 15
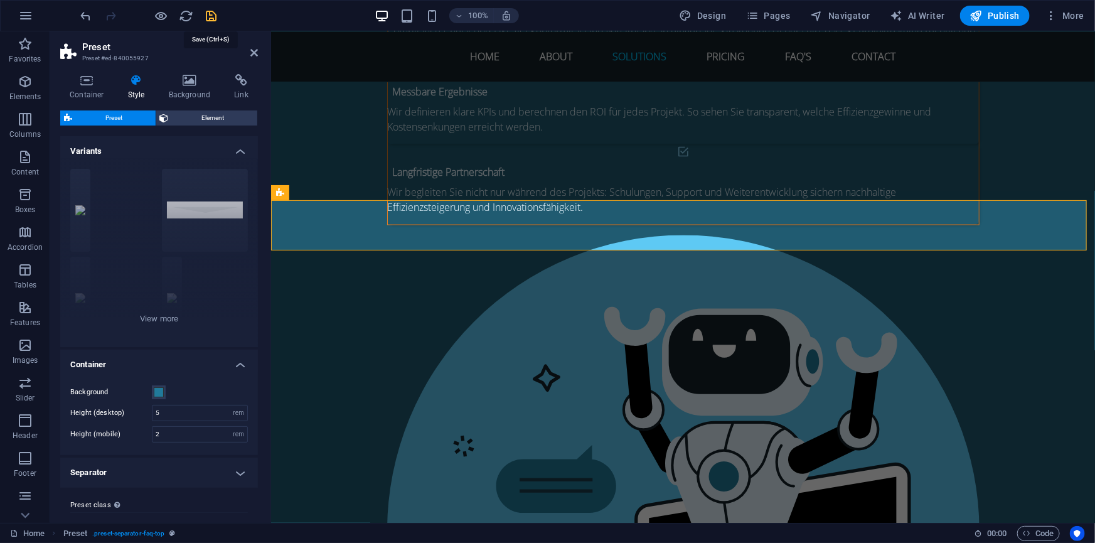
click at [208, 12] on icon "save" at bounding box center [212, 16] width 14 height 14
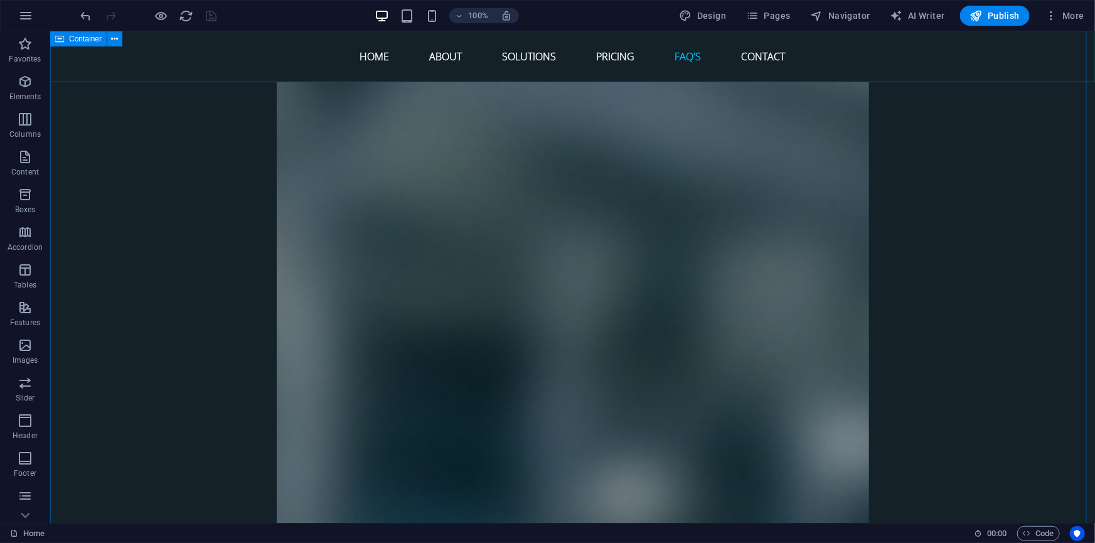
scroll to position [4780, 0]
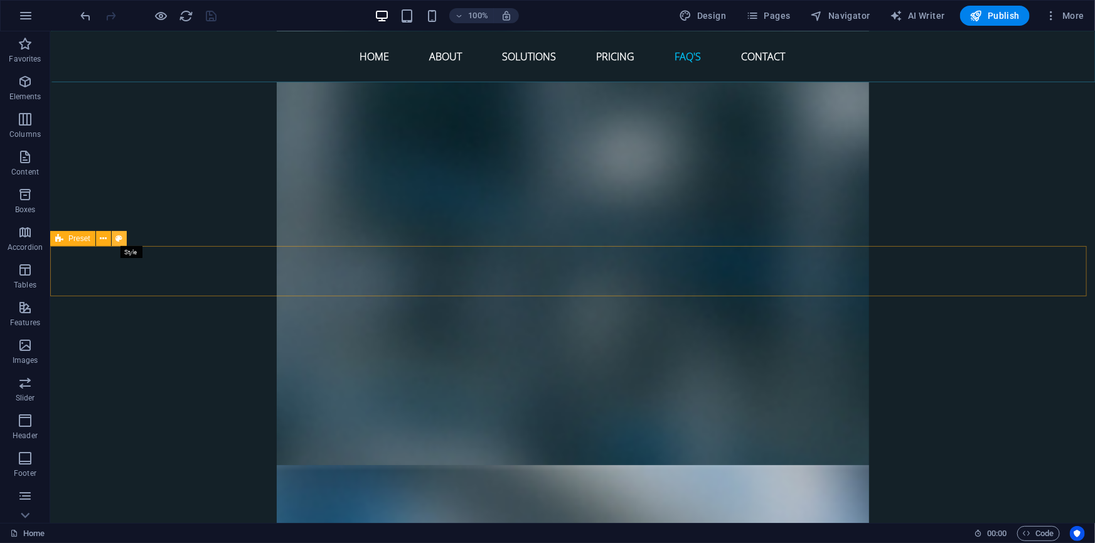
click at [119, 237] on icon at bounding box center [118, 238] width 7 height 13
select select "rem"
select select "preset-separator-faq-bottom"
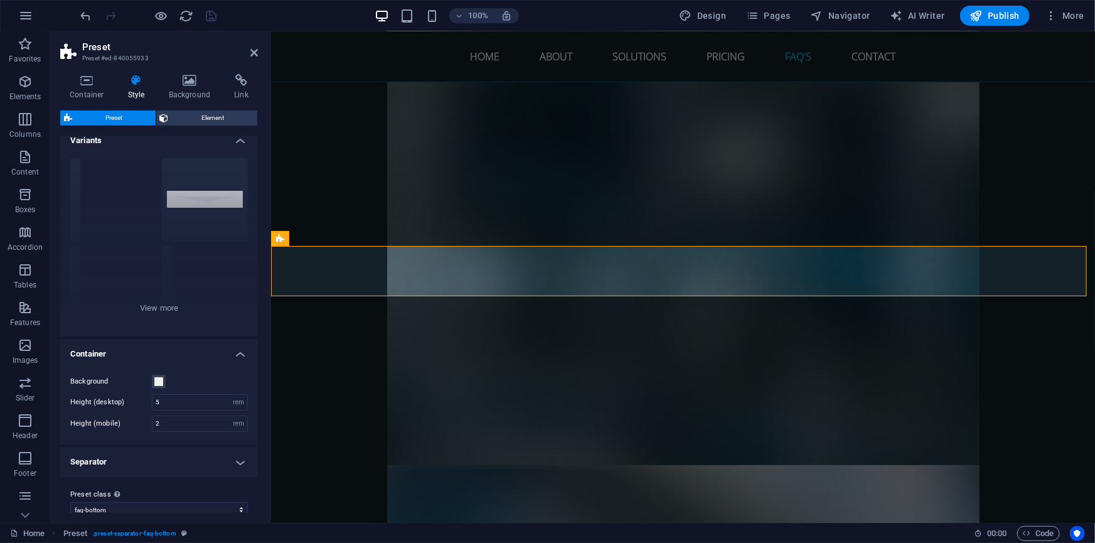
scroll to position [24, 0]
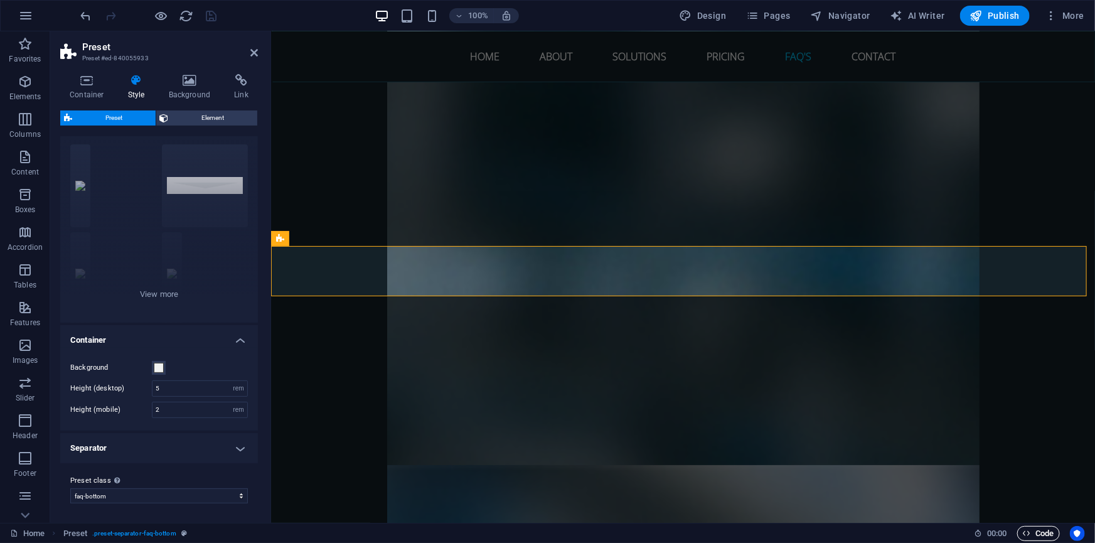
click at [1047, 535] on span "Code" at bounding box center [1038, 533] width 31 height 15
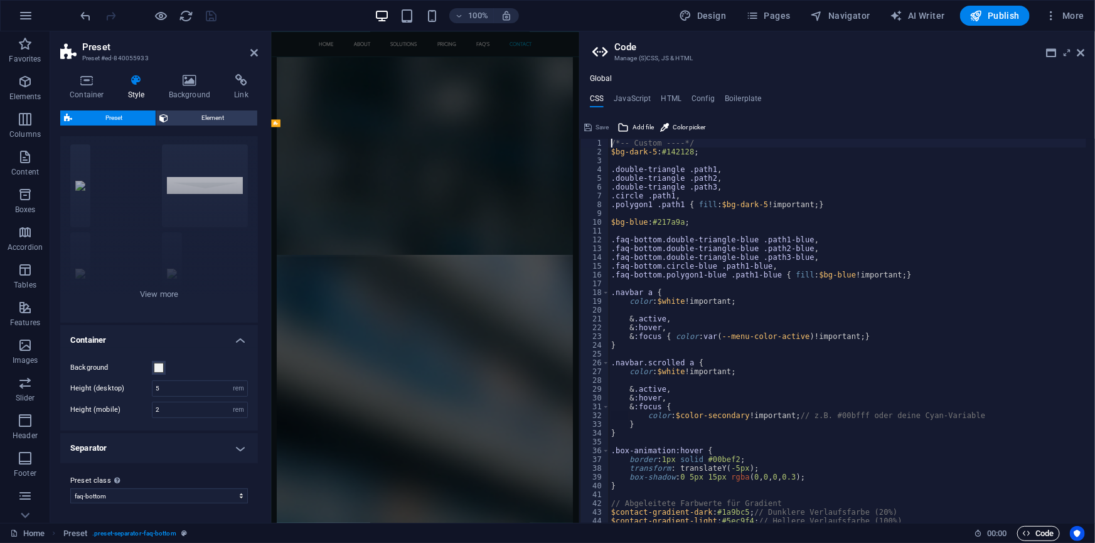
scroll to position [5070, 0]
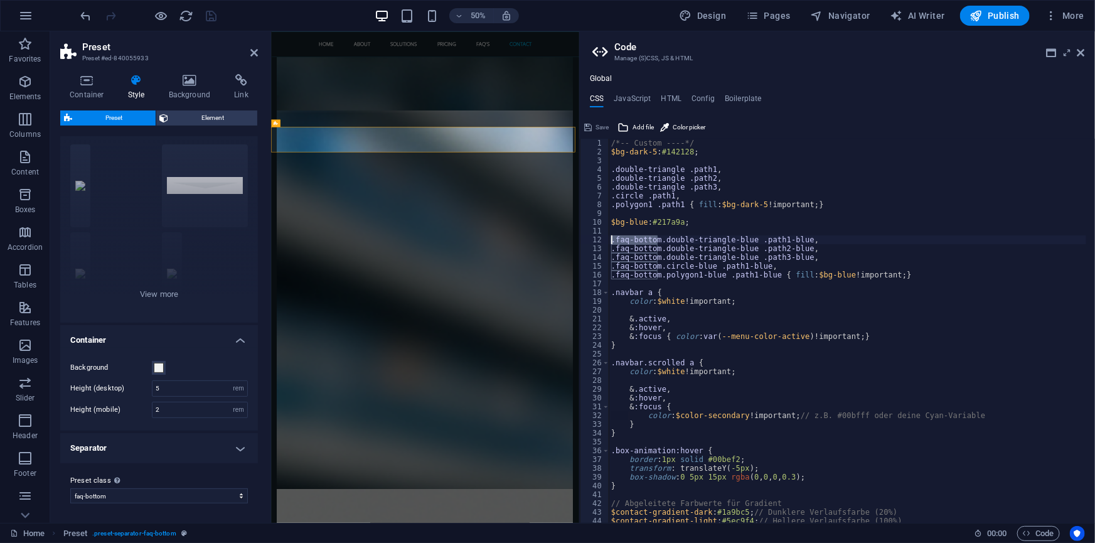
drag, startPoint x: 658, startPoint y: 238, endPoint x: 610, endPoint y: 240, distance: 47.7
click at [610, 240] on div "/*-- Custom ----*/ $bg-dark-5 : #142128 ; .double-triangle .path1 , .double-tri…" at bounding box center [850, 335] width 482 height 393
type textarea ".double-triangle-blue .path1-blue,"
click at [633, 241] on div "/*-- Custom ----*/ $bg-dark-5 : #142128 ; .double-triangle .path1 , .double-tri…" at bounding box center [850, 335] width 482 height 393
click at [602, 124] on span "Save" at bounding box center [601, 127] width 13 height 15
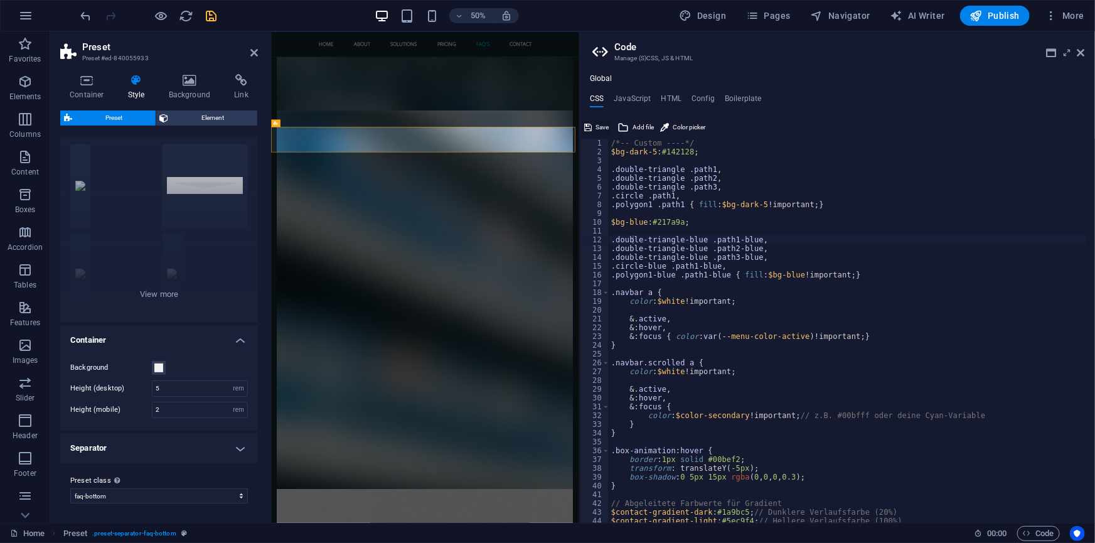
scroll to position [4806, 0]
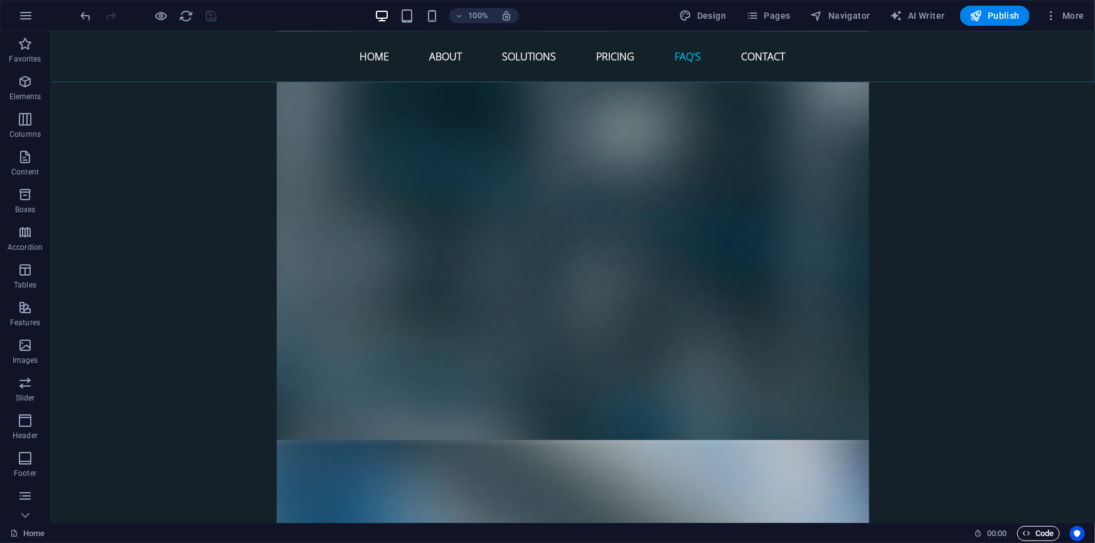
click at [1046, 532] on span "Code" at bounding box center [1038, 533] width 31 height 15
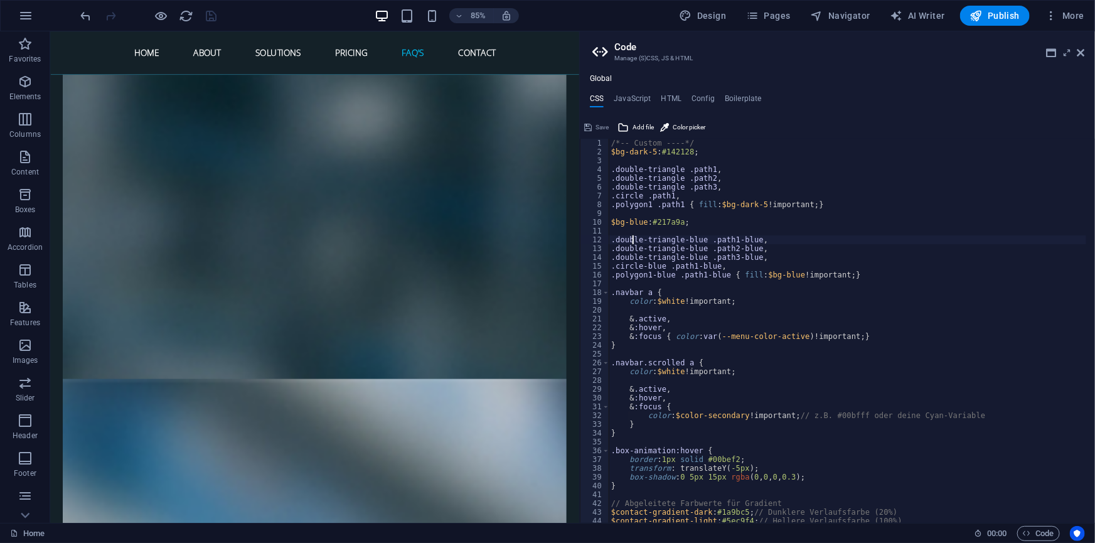
click at [865, 274] on div "/*-- Custom ----*/ $bg-dark-5 : #142128 ; .double-triangle .path1 , .double-tri…" at bounding box center [850, 335] width 482 height 393
type textarea ".polygon1-blue .path1-blue { fill: $bg-blue !important; }"
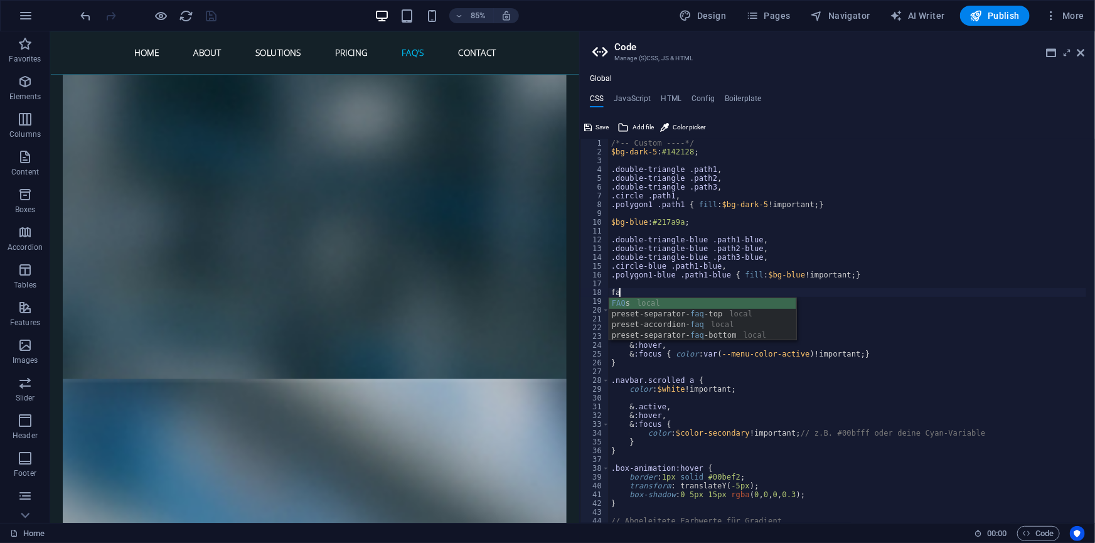
scroll to position [0, 0]
type textarea "f"
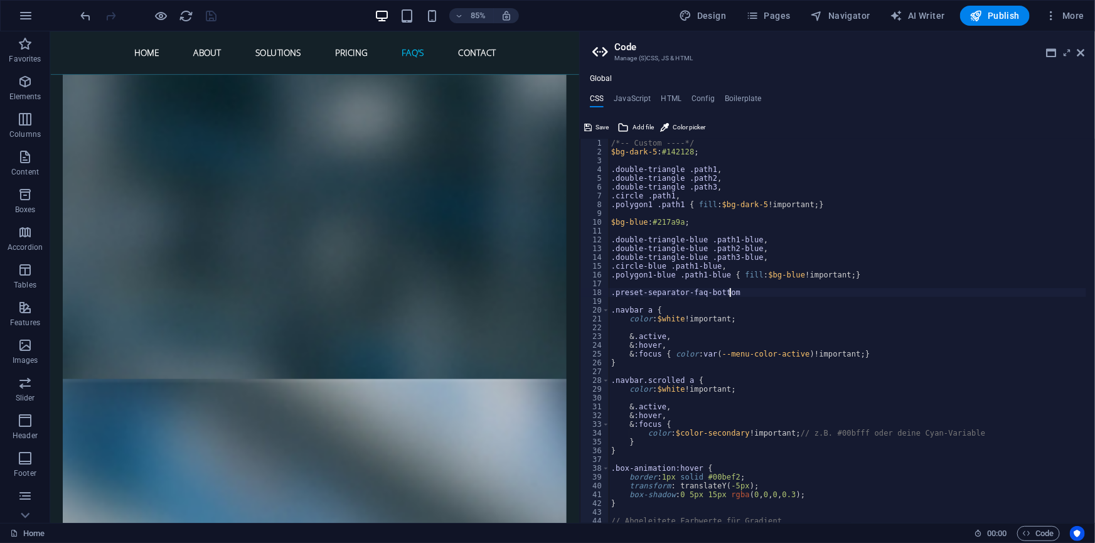
type textarea ".preset-separator-faq-bottom{"
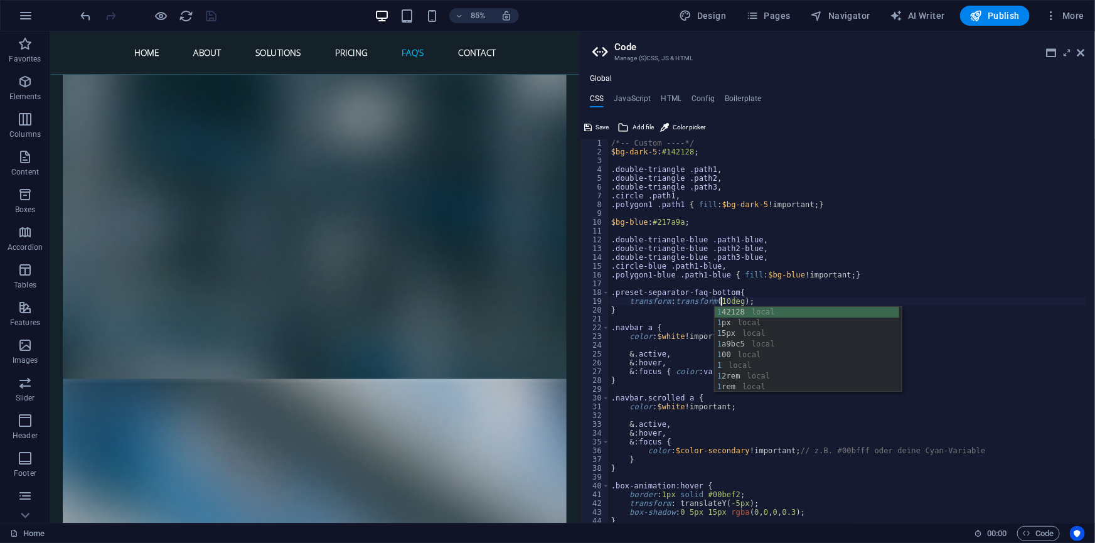
scroll to position [0, 9]
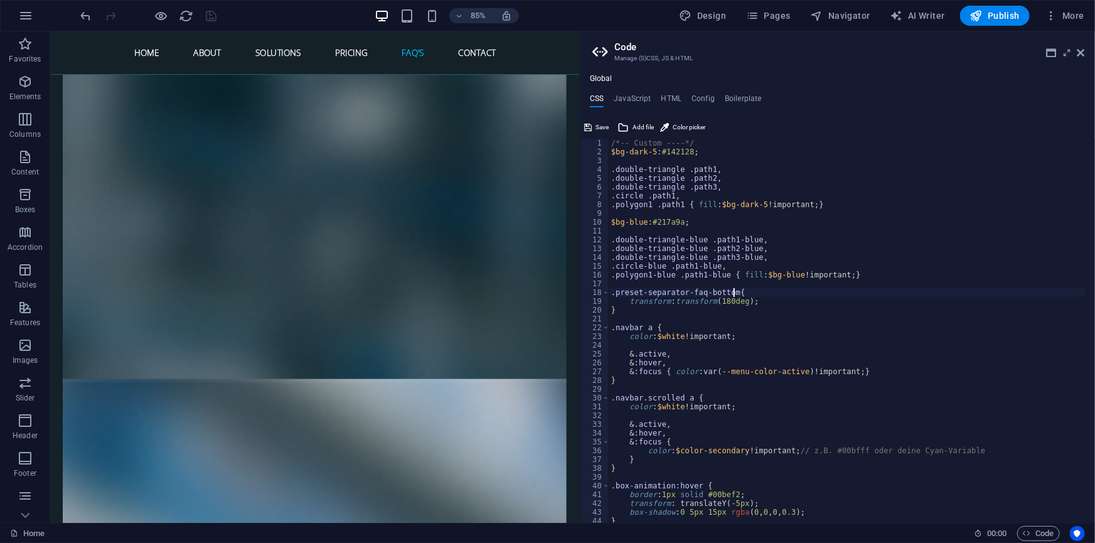
click at [795, 288] on div "/*-- Custom ----*/ $bg-dark-5 : #142128 ; .double-triangle .path1 , .double-tri…" at bounding box center [850, 335] width 482 height 393
type textarea ".preset-separator-faq-bottom{"
click at [595, 123] on span "Save" at bounding box center [601, 127] width 13 height 15
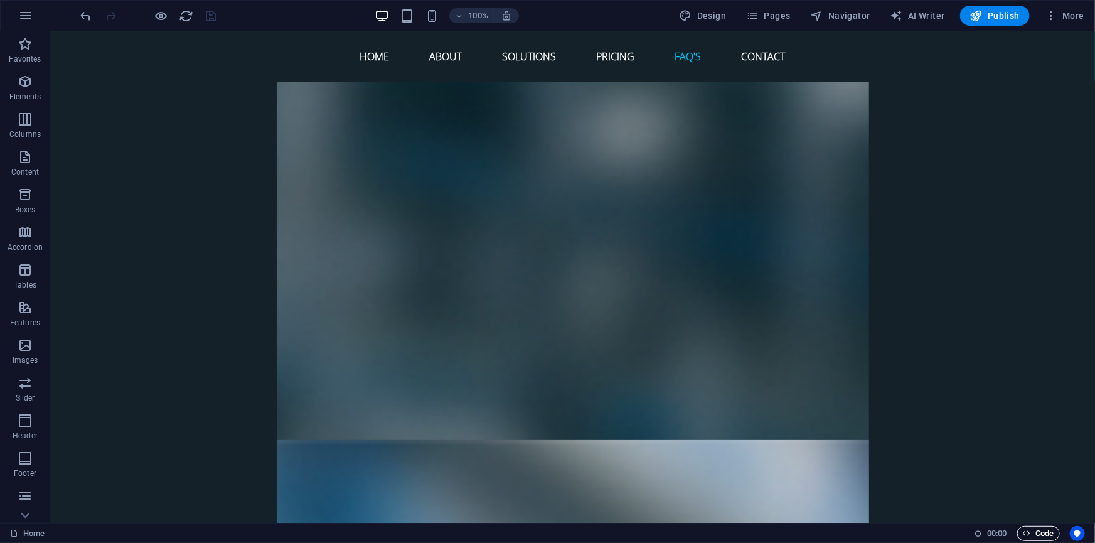
click at [1045, 535] on span "Code" at bounding box center [1038, 533] width 31 height 15
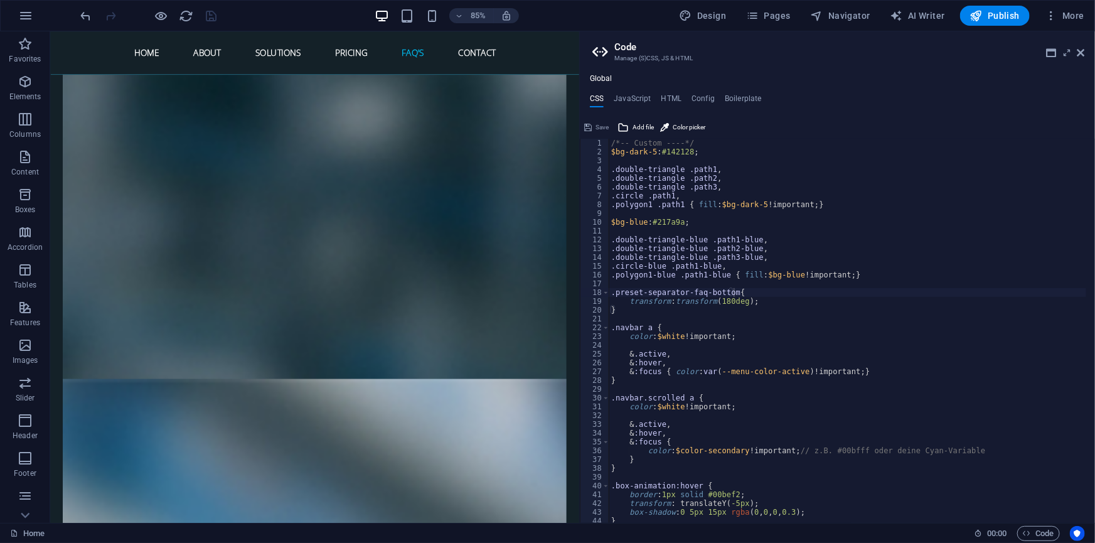
click at [692, 302] on div "/*-- Custom ----*/ $bg-dark-5 : #142128 ; .double-triangle .path1 , .double-tri…" at bounding box center [850, 335] width 482 height 393
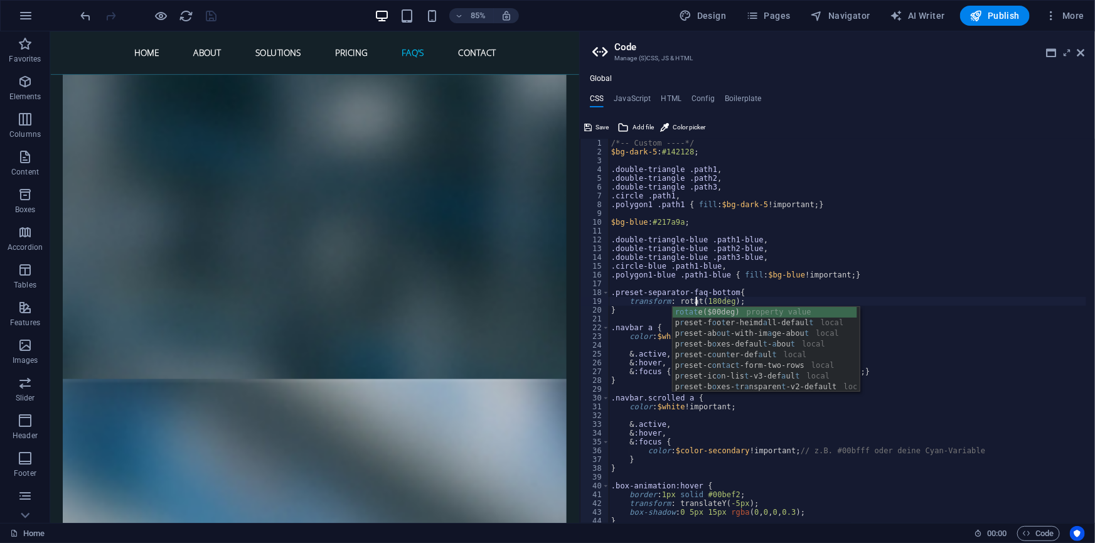
scroll to position [0, 7]
type textarea "transform: rotate(180deg);"
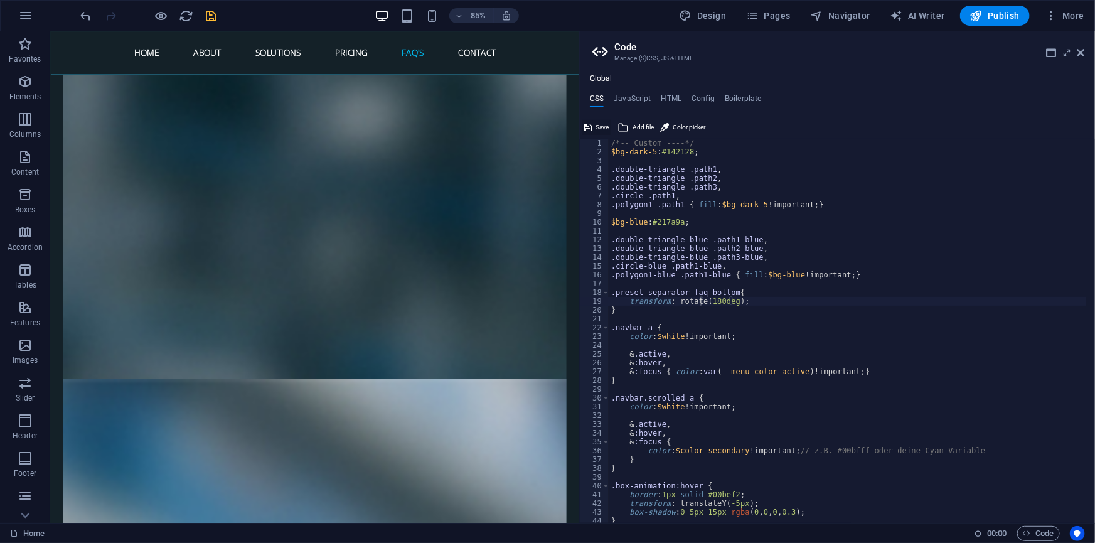
click at [596, 124] on span "Save" at bounding box center [601, 127] width 13 height 15
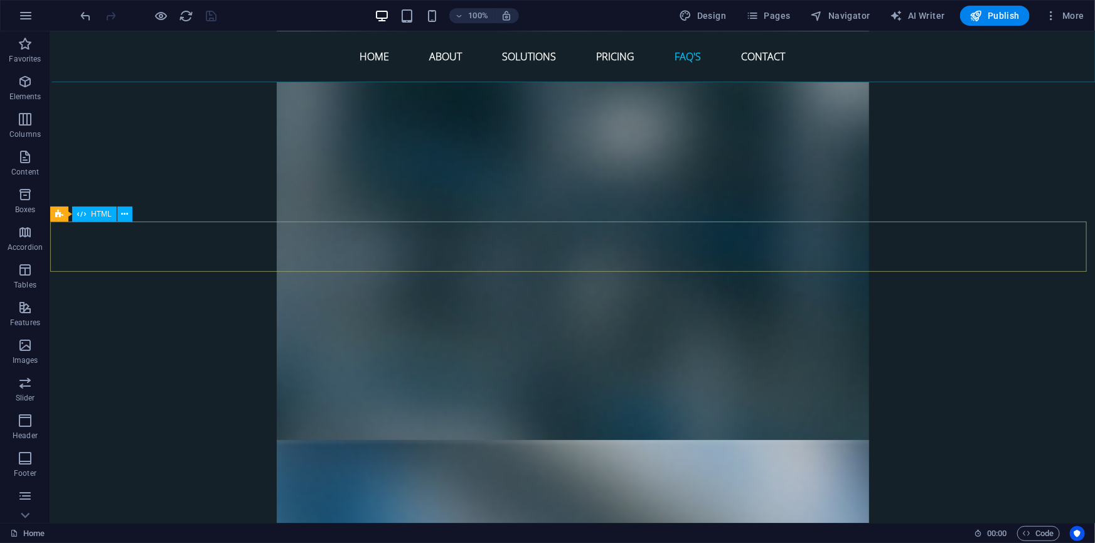
click at [105, 213] on span "HTML" at bounding box center [101, 214] width 21 height 8
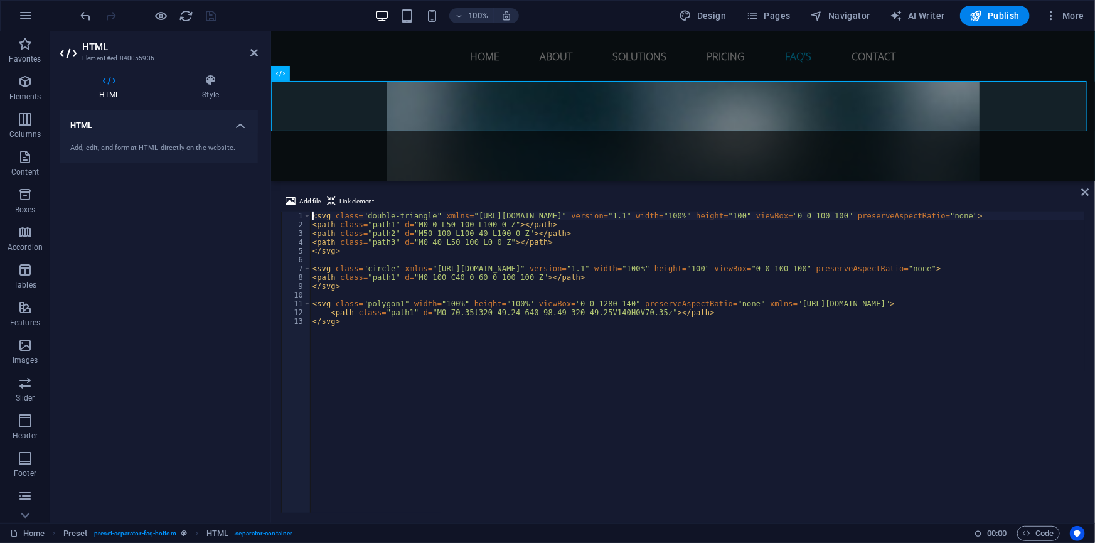
scroll to position [4946, 0]
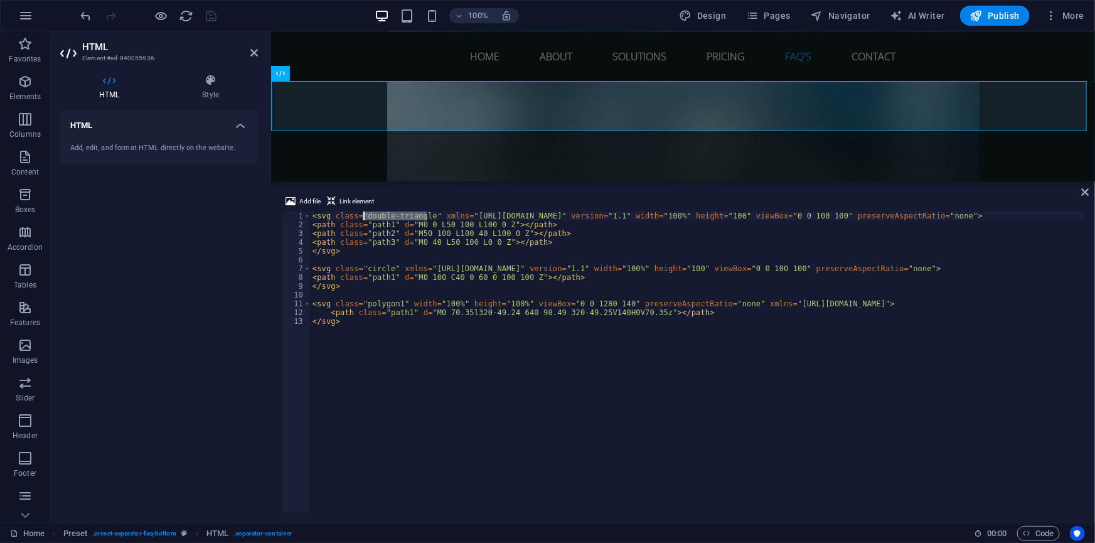
drag, startPoint x: 427, startPoint y: 215, endPoint x: 363, endPoint y: 213, distance: 63.4
click at [363, 213] on div "< svg class = "double-triangle" xmlns = "[URL][DOMAIN_NAME]" version = "1.1" wi…" at bounding box center [697, 370] width 775 height 319
click at [427, 216] on div "< svg class = "double-triangle" xmlns = "[URL][DOMAIN_NAME]" version = "1.1" wi…" at bounding box center [697, 361] width 775 height 301
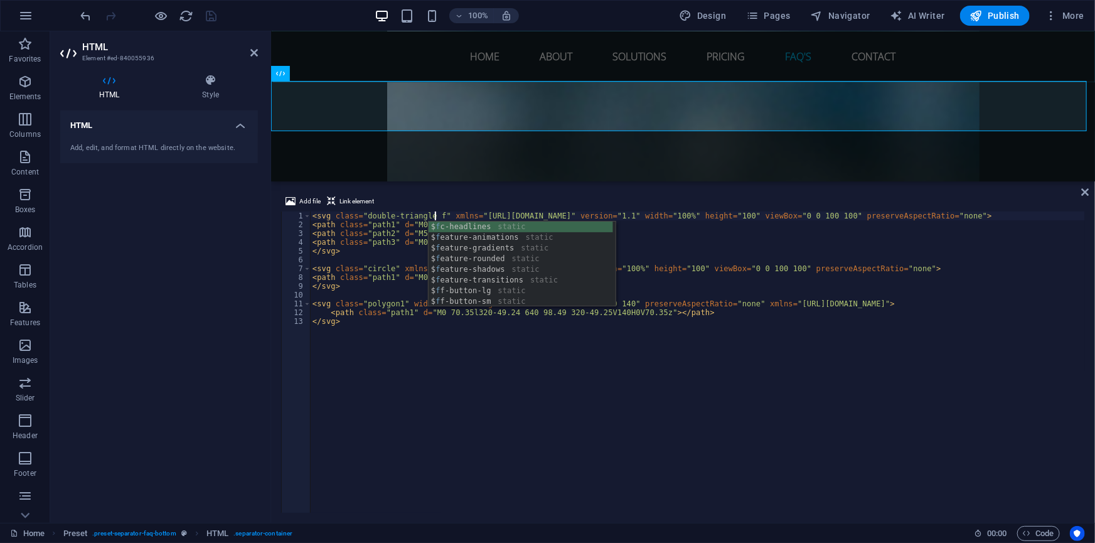
scroll to position [0, 11]
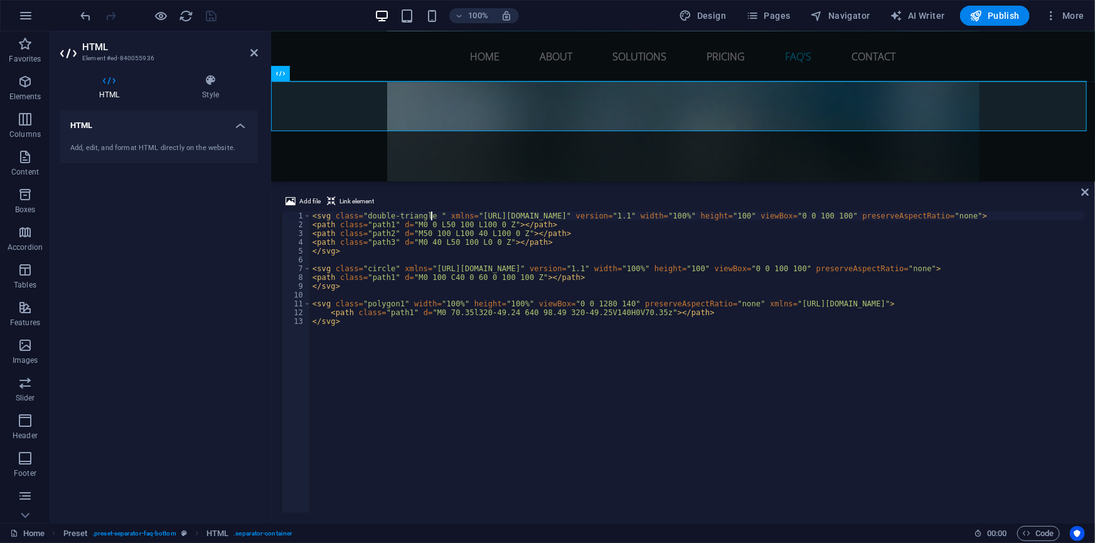
type textarea "<svg class="double-triangle" xmlns="[URL][DOMAIN_NAME]" version="1.1" width="10…"
drag, startPoint x: 363, startPoint y: 215, endPoint x: 425, endPoint y: 216, distance: 62.1
click at [425, 216] on div "< svg class = "double-triangle" xmlns = "[URL][DOMAIN_NAME]" version = "1.1" wi…" at bounding box center [697, 370] width 775 height 319
click at [1046, 532] on span "Code" at bounding box center [1038, 533] width 31 height 15
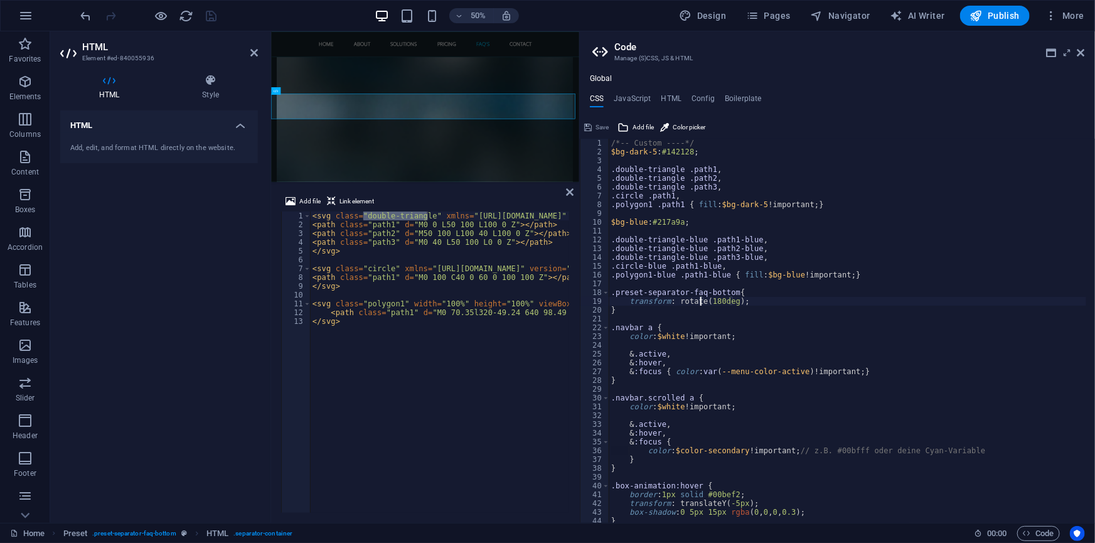
click at [730, 294] on div "/*-- Custom ----*/ $bg-dark-5 : #142128 ; .double-triangle .path1 , .double-tri…" at bounding box center [850, 335] width 482 height 393
type textarea ".preset-separator-faq-bottom.double-triangle{"
click at [601, 124] on span "Save" at bounding box center [601, 127] width 13 height 15
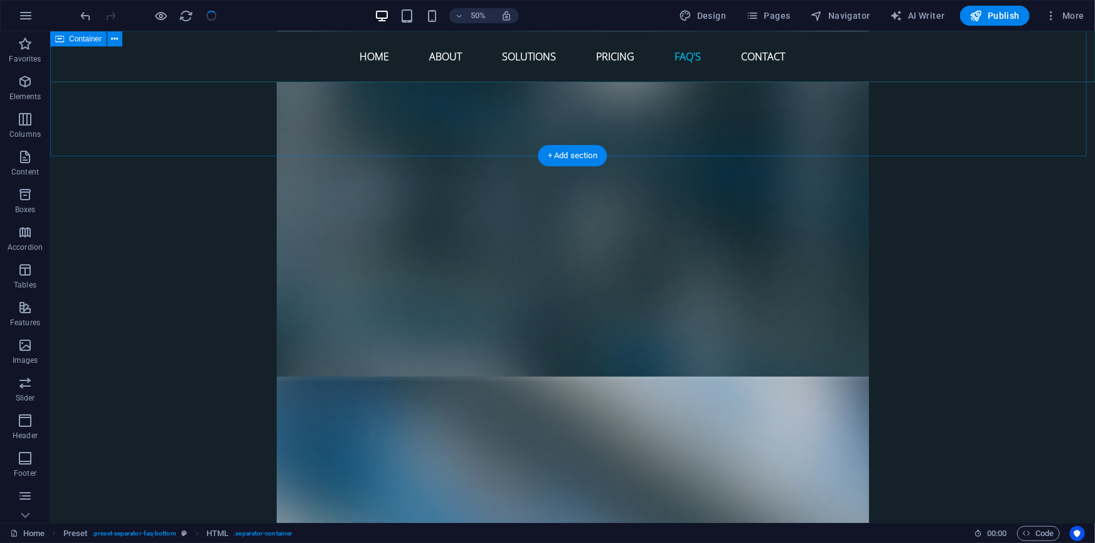
scroll to position [4871, 0]
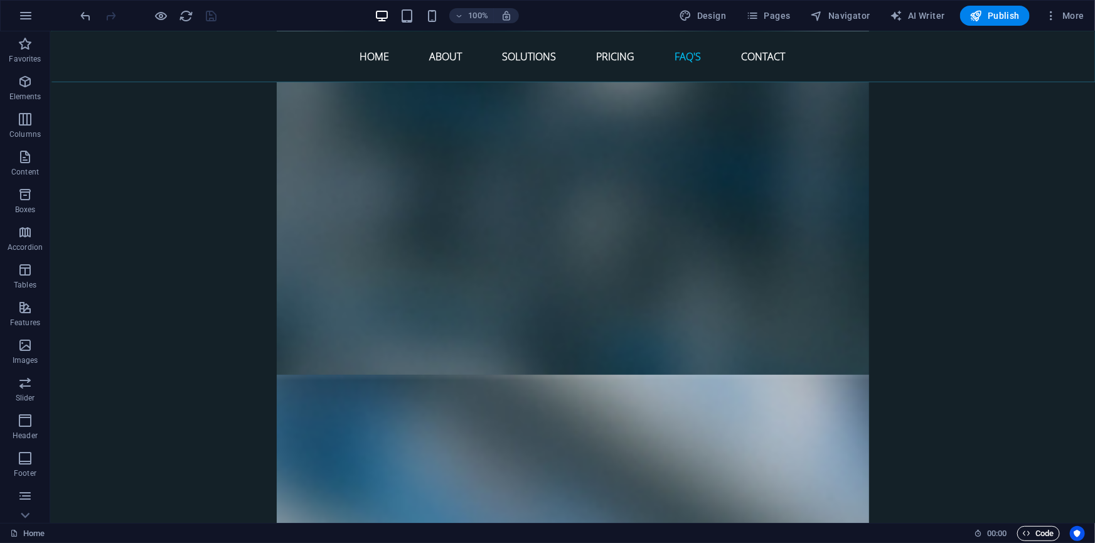
click at [1031, 532] on span "Code" at bounding box center [1038, 533] width 31 height 15
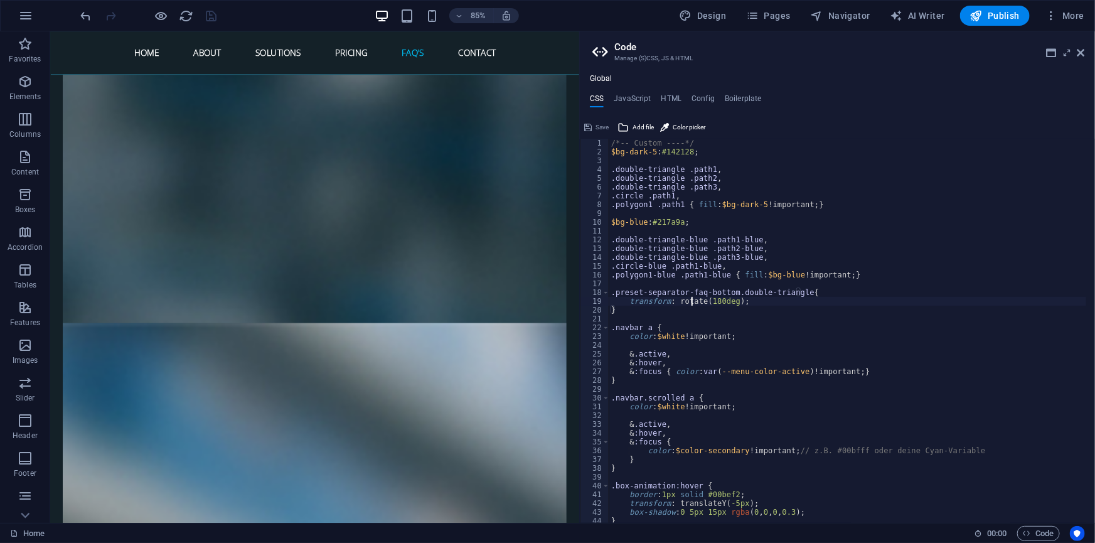
click at [694, 302] on div "/*-- Custom ----*/ $bg-dark-5 : #142128 ; .double-triangle .path1 , .double-tri…" at bounding box center [850, 335] width 482 height 393
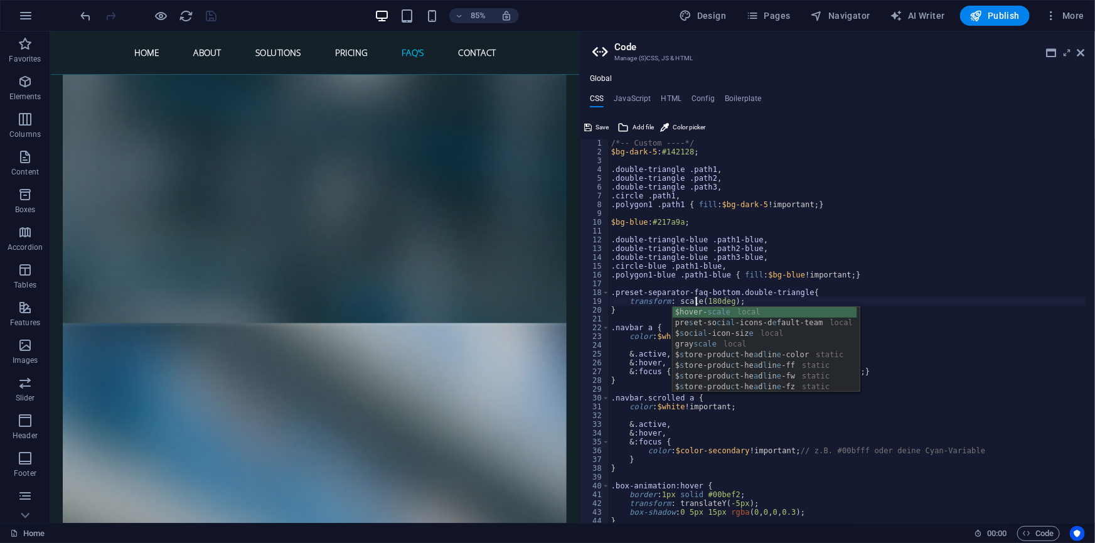
scroll to position [0, 7]
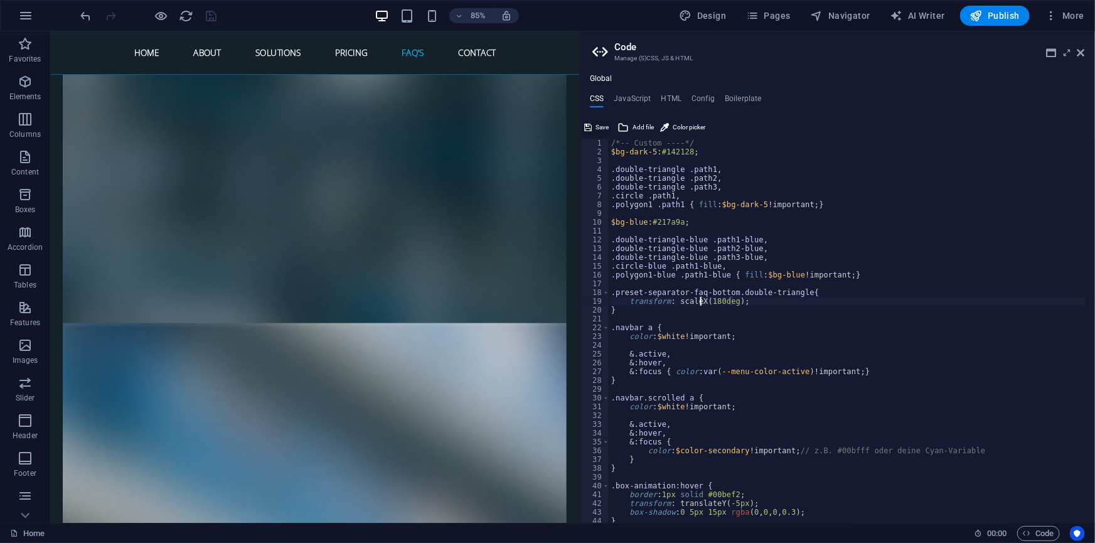
type textarea "transform: scaleX(180deg);"
click at [599, 124] on span "Save" at bounding box center [601, 127] width 13 height 15
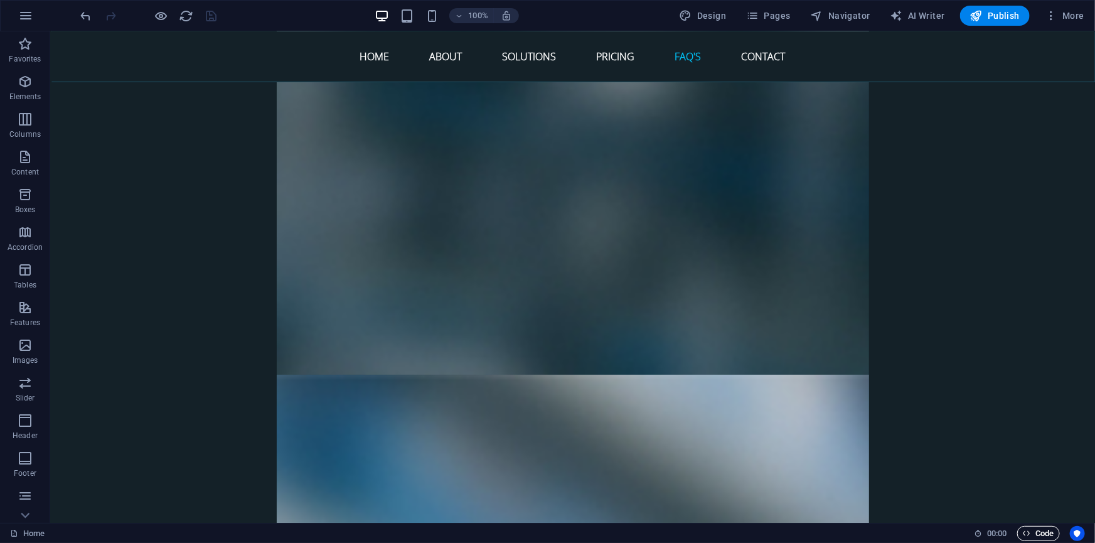
click at [1041, 535] on span "Code" at bounding box center [1038, 533] width 31 height 15
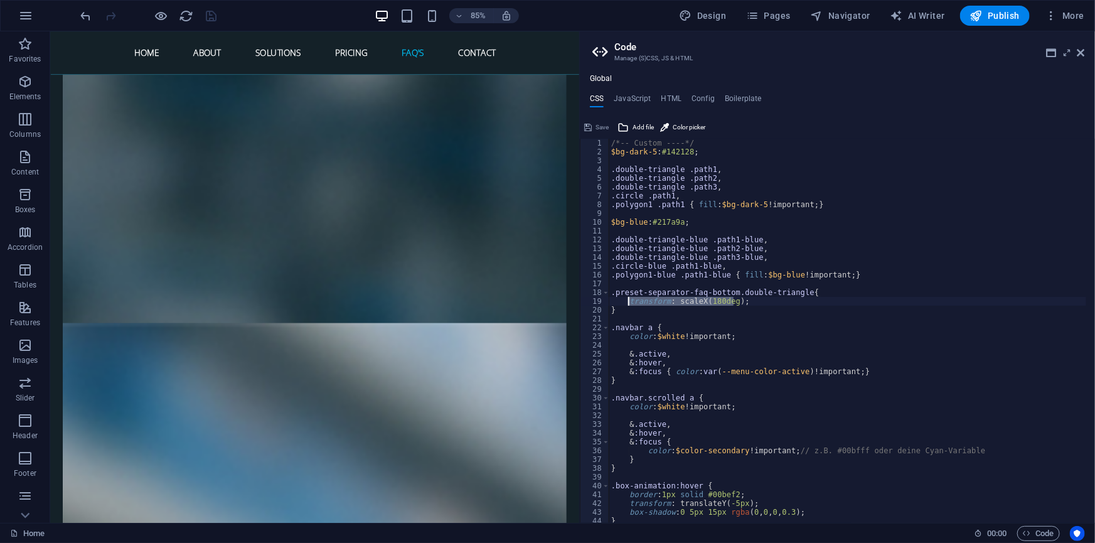
drag, startPoint x: 733, startPoint y: 302, endPoint x: 629, endPoint y: 302, distance: 104.8
click at [629, 302] on div "/*-- Custom ----*/ $bg-dark-5 : #142128 ; .double-triangle .path1 , .double-tri…" at bounding box center [850, 335] width 482 height 393
type textarea "transform: scaleX(-1);"
click at [602, 125] on span "Save" at bounding box center [601, 127] width 13 height 15
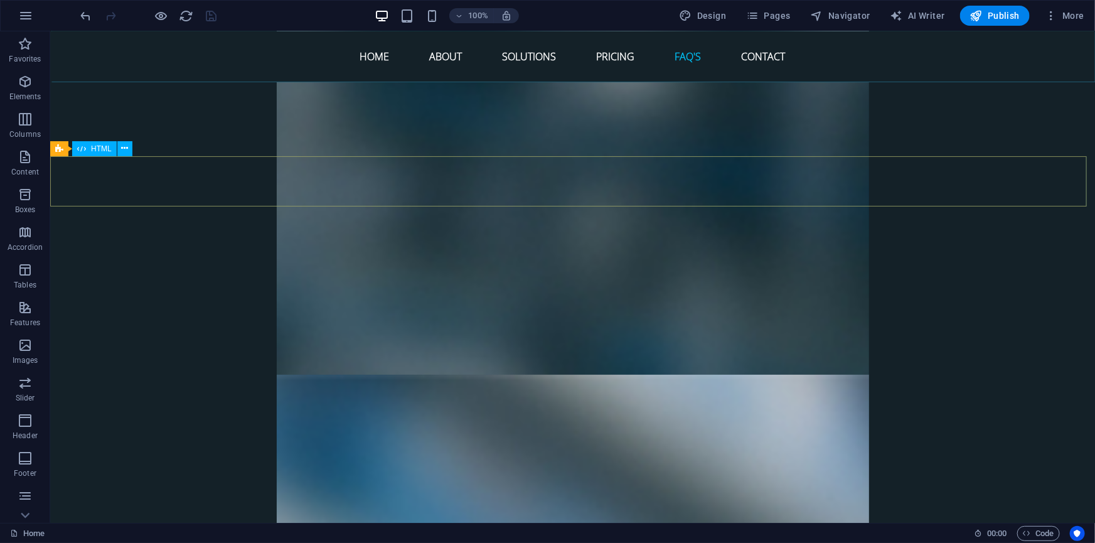
click at [100, 148] on span "HTML" at bounding box center [101, 149] width 21 height 8
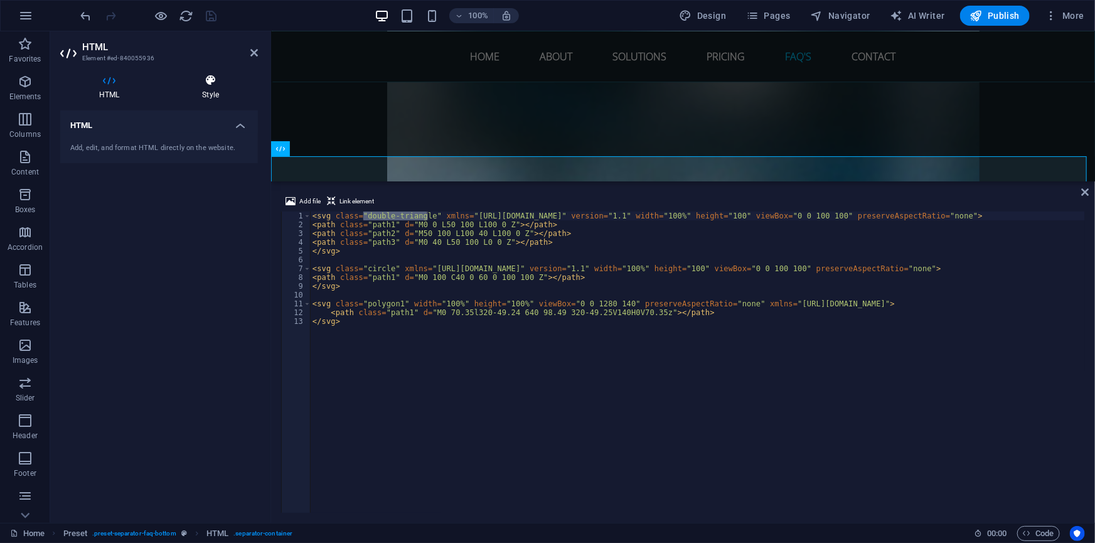
click at [209, 82] on icon at bounding box center [210, 80] width 95 height 13
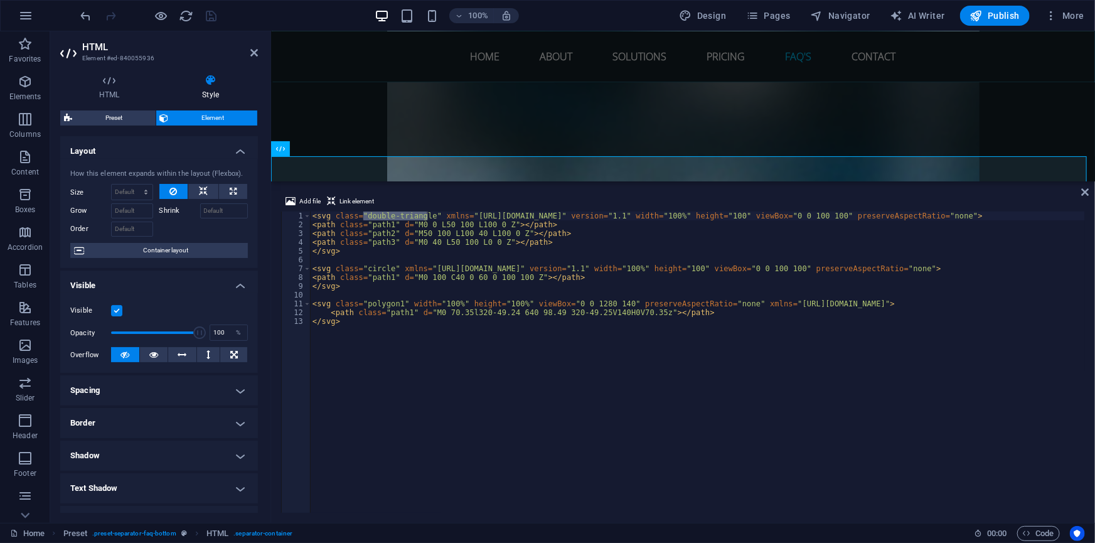
scroll to position [154, 0]
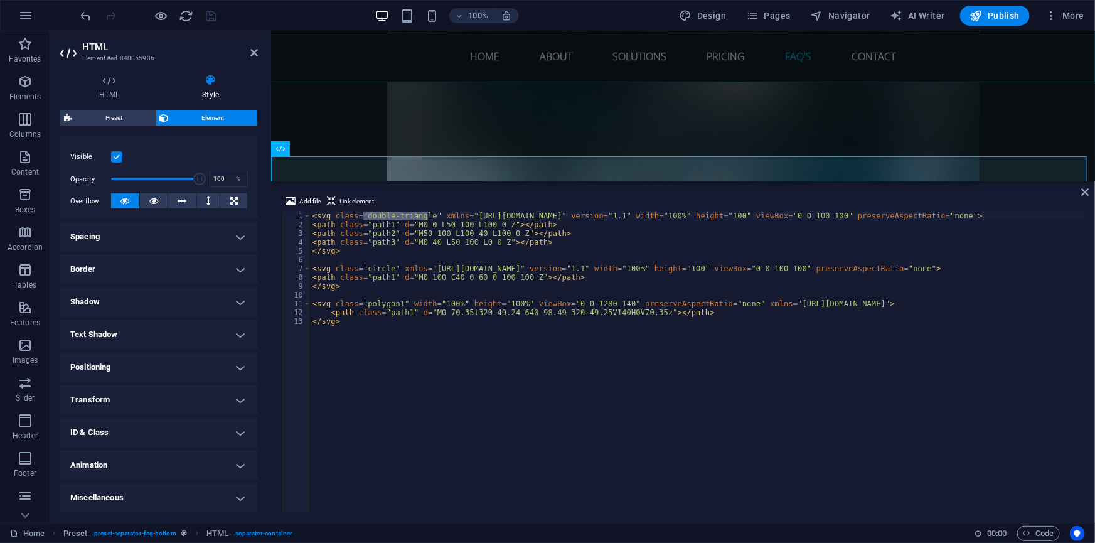
click at [122, 425] on h4 "ID & Class" at bounding box center [159, 432] width 198 height 30
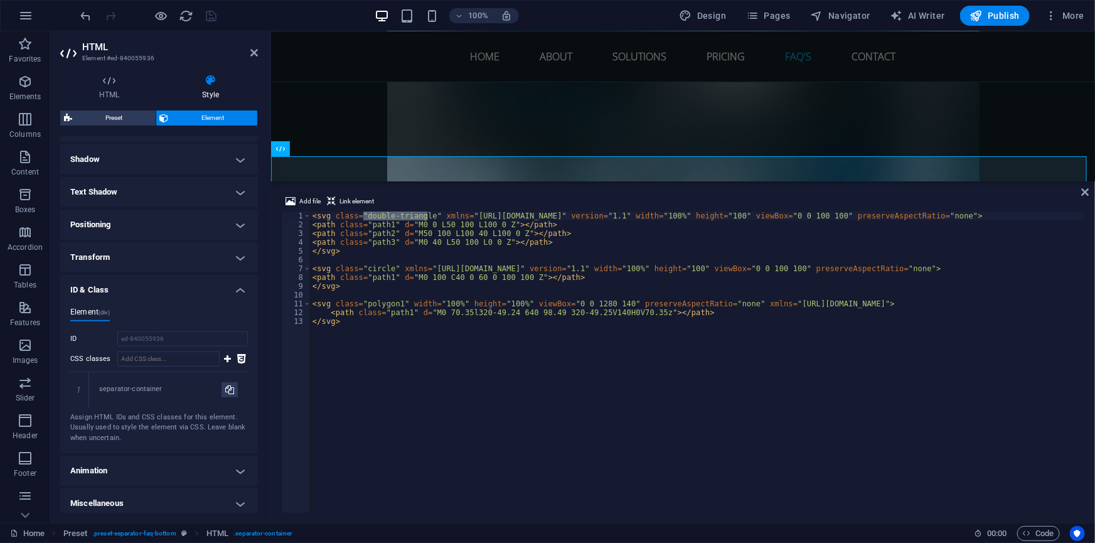
scroll to position [301, 0]
click at [165, 351] on input "CSS classes" at bounding box center [168, 353] width 102 height 15
click at [428, 215] on div "< svg class = "double-triangle" xmlns = "[URL][DOMAIN_NAME]" version = "1.1" wi…" at bounding box center [697, 361] width 775 height 301
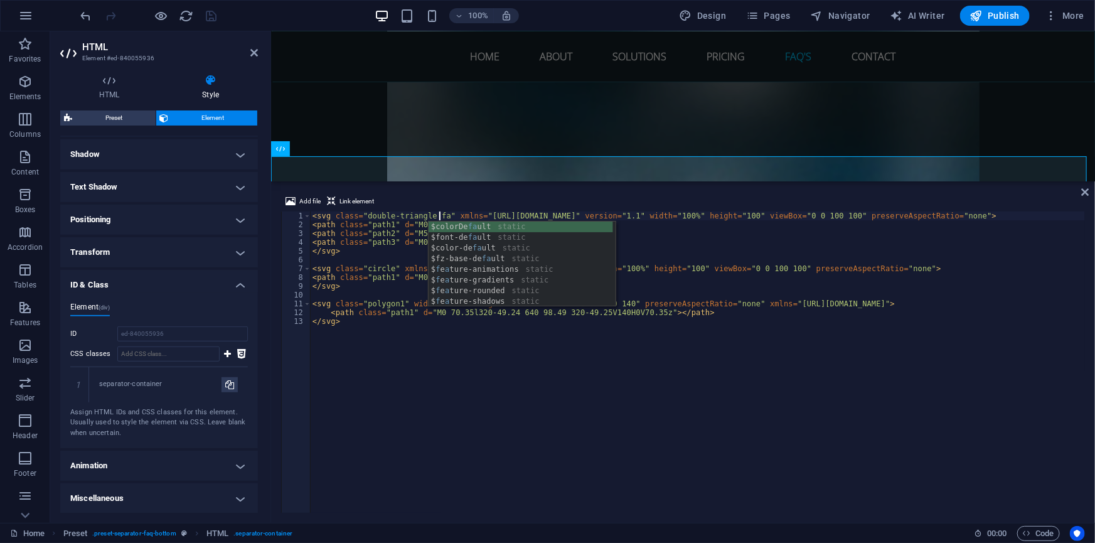
scroll to position [0, 11]
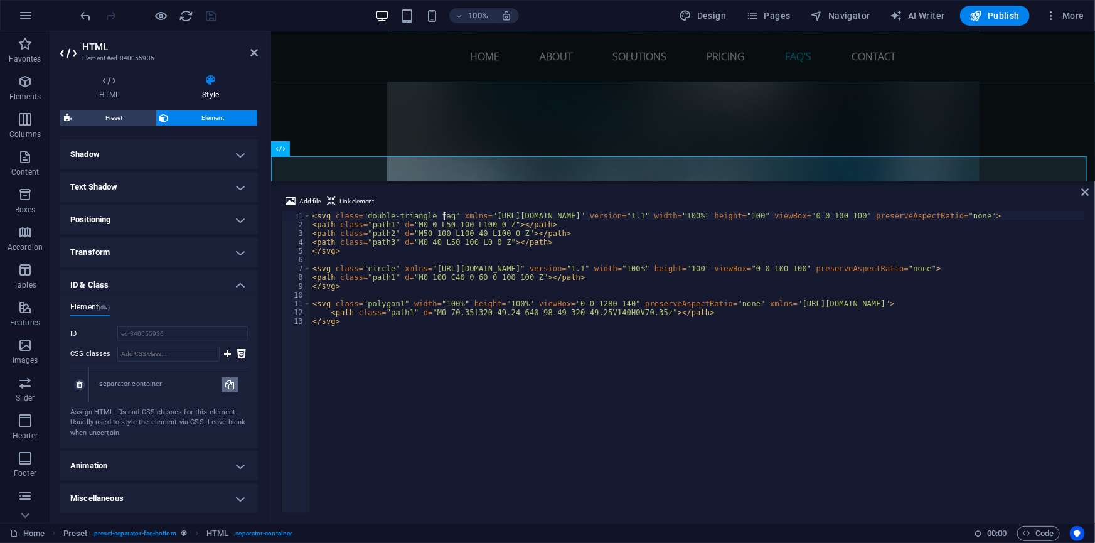
type textarea "<svg class="double-triangle faq" xmlns="[URL][DOMAIN_NAME]" version="1.1" width…"
click at [226, 385] on icon at bounding box center [229, 384] width 9 height 15
type input "separator-container"
click at [1041, 533] on span "Code" at bounding box center [1038, 533] width 31 height 15
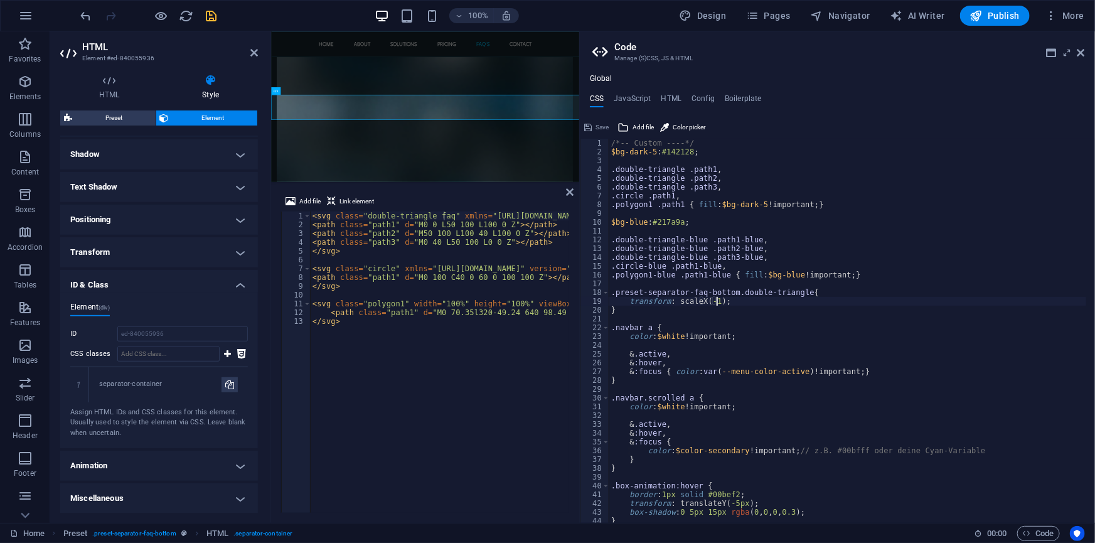
scroll to position [4869, 0]
drag, startPoint x: 795, startPoint y: 292, endPoint x: 615, endPoint y: 294, distance: 180.7
click at [615, 294] on div "/*-- Custom ----*/ $bg-dark-5 : #142128 ; .double-triangle .path1 , .double-tri…" at bounding box center [850, 335] width 482 height 393
type textarea ".separator-container.faq{"
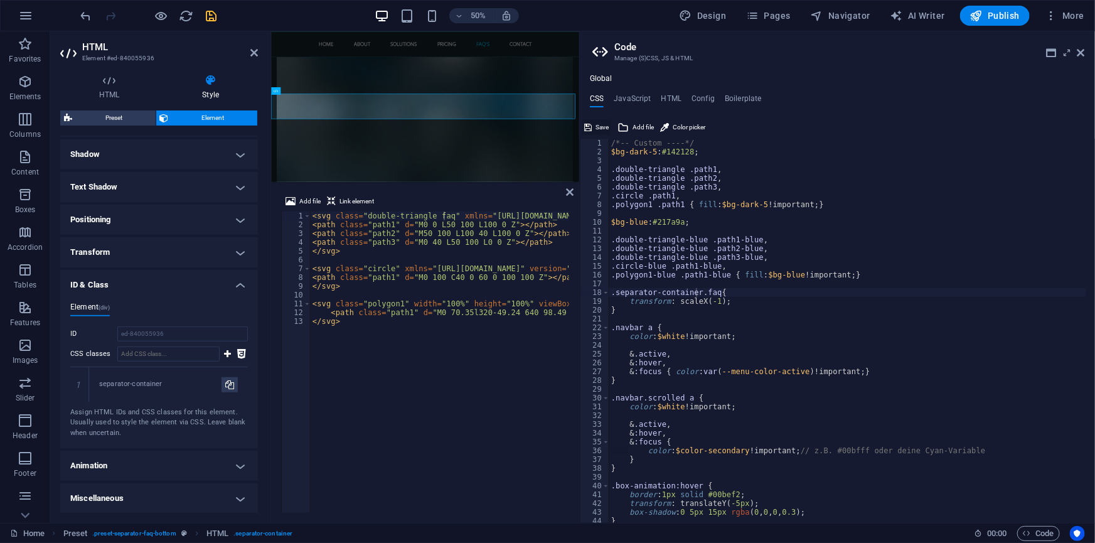
click at [597, 125] on span "Save" at bounding box center [601, 127] width 13 height 15
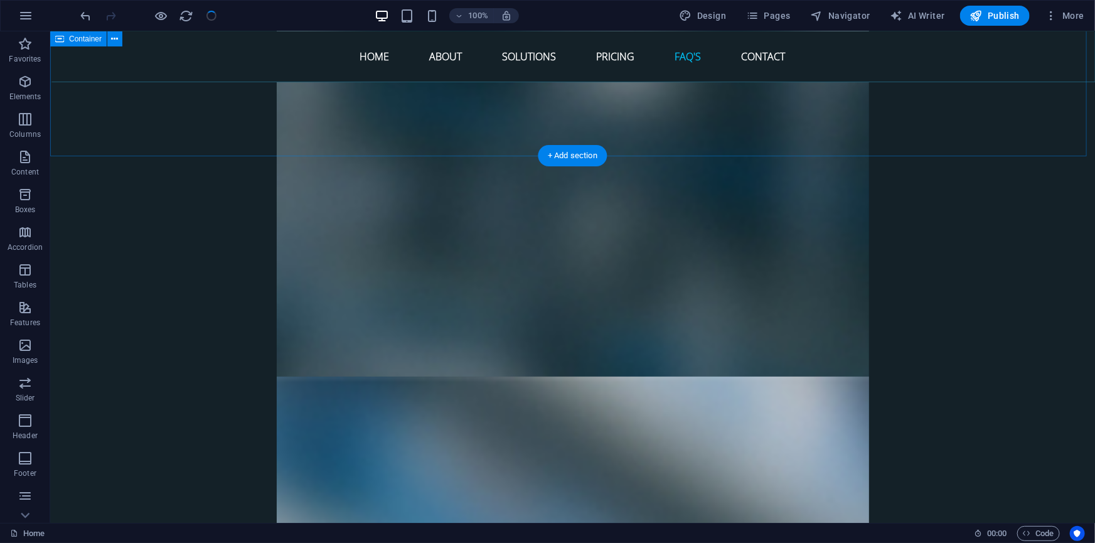
scroll to position [4871, 0]
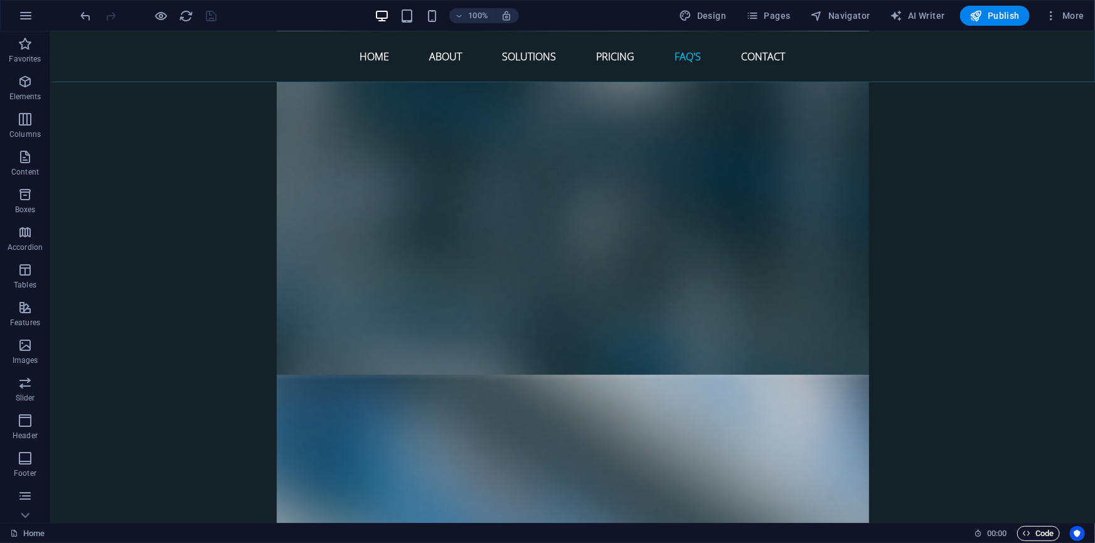
click at [1041, 535] on span "Code" at bounding box center [1038, 533] width 31 height 15
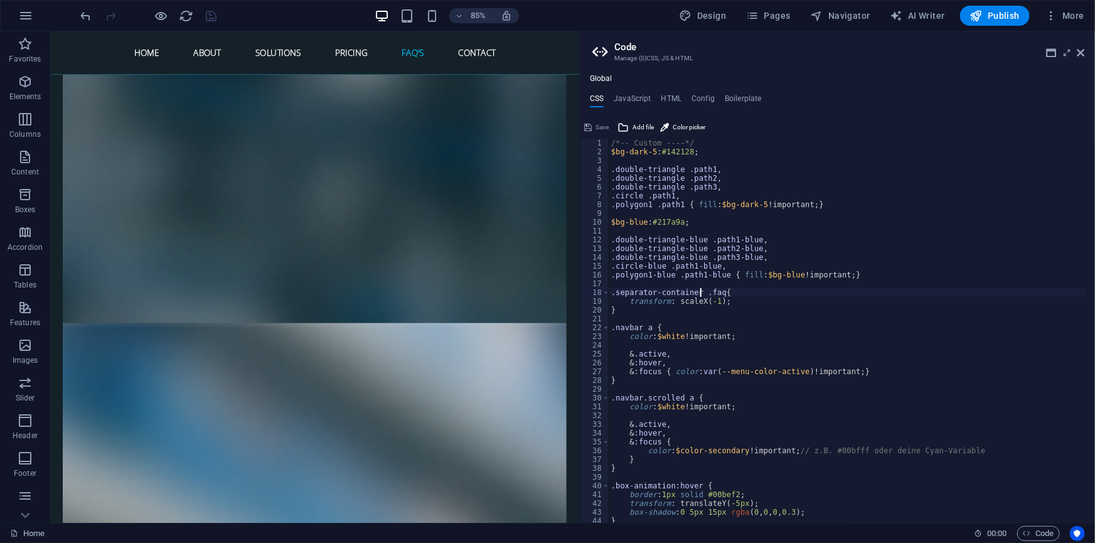
scroll to position [0, 7]
type textarea ".separator-container .faq{"
click at [602, 126] on span "Save" at bounding box center [601, 127] width 13 height 15
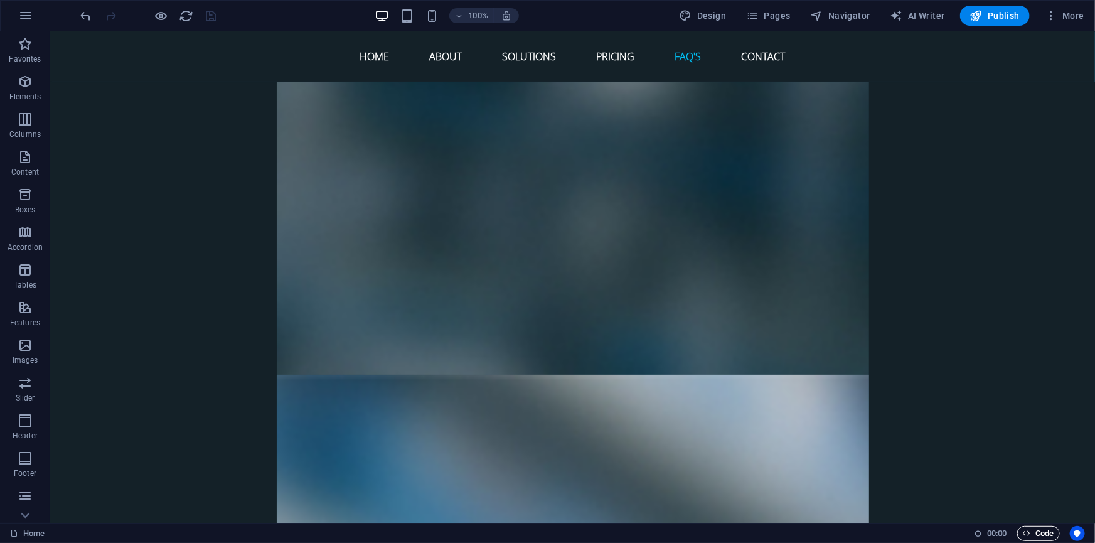
click at [1036, 529] on span "Code" at bounding box center [1038, 533] width 31 height 15
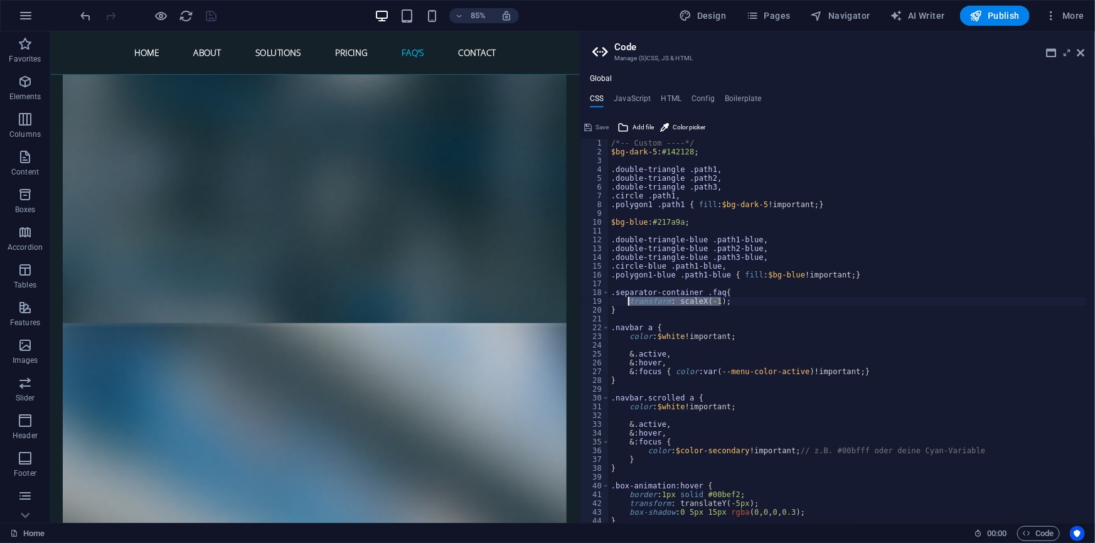
drag, startPoint x: 730, startPoint y: 300, endPoint x: 629, endPoint y: 302, distance: 101.0
click at [629, 302] on div "/*-- Custom ----*/ $bg-dark-5 : #142128 ; .double-triangle .path1 , .double-tri…" at bounding box center [850, 335] width 482 height 393
paste textarea
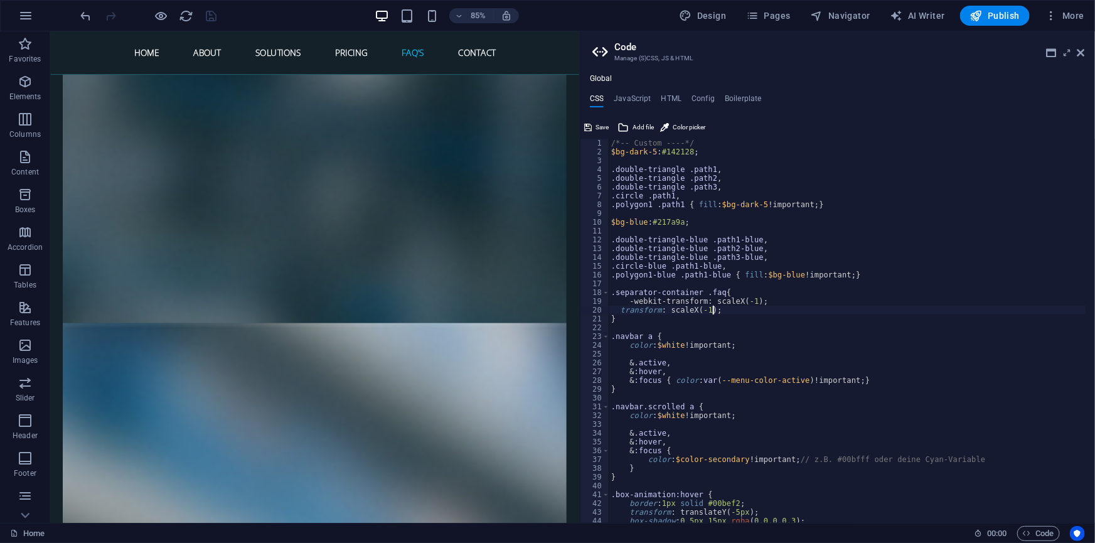
click at [636, 306] on div "/*-- Custom ----*/ $bg-dark-5 : #142128 ; .double-triangle .path1 , .double-tri…" at bounding box center [850, 335] width 482 height 393
click at [634, 302] on div "/*-- Custom ----*/ $bg-dark-5 : #142128 ; .double-triangle .path1 , .double-tri…" at bounding box center [850, 335] width 482 height 393
type textarea "-webkit-transform: scaleX(-1);"
click at [599, 123] on span "Save" at bounding box center [601, 127] width 13 height 15
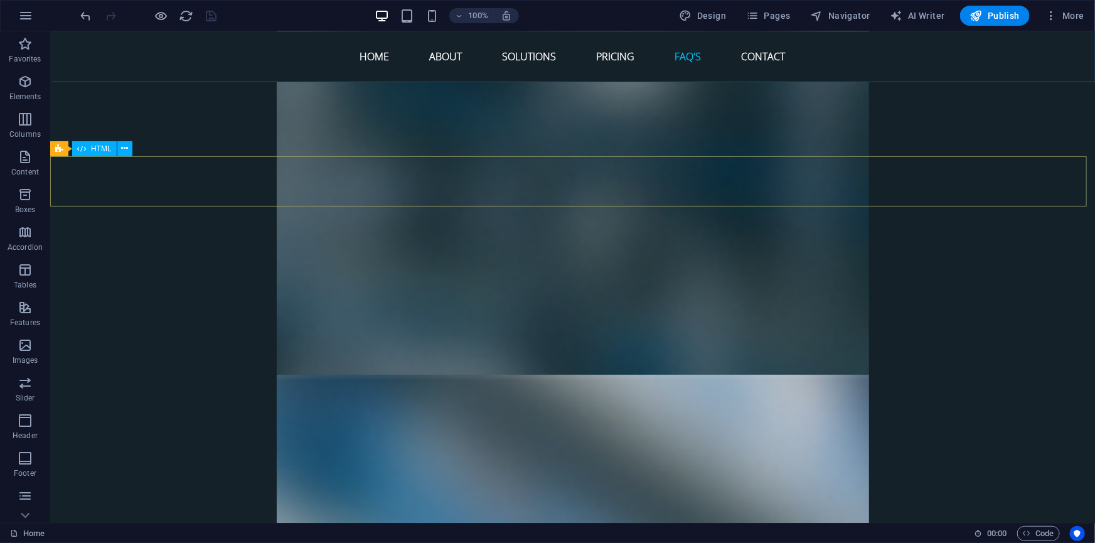
click at [99, 150] on span "HTML" at bounding box center [101, 149] width 21 height 8
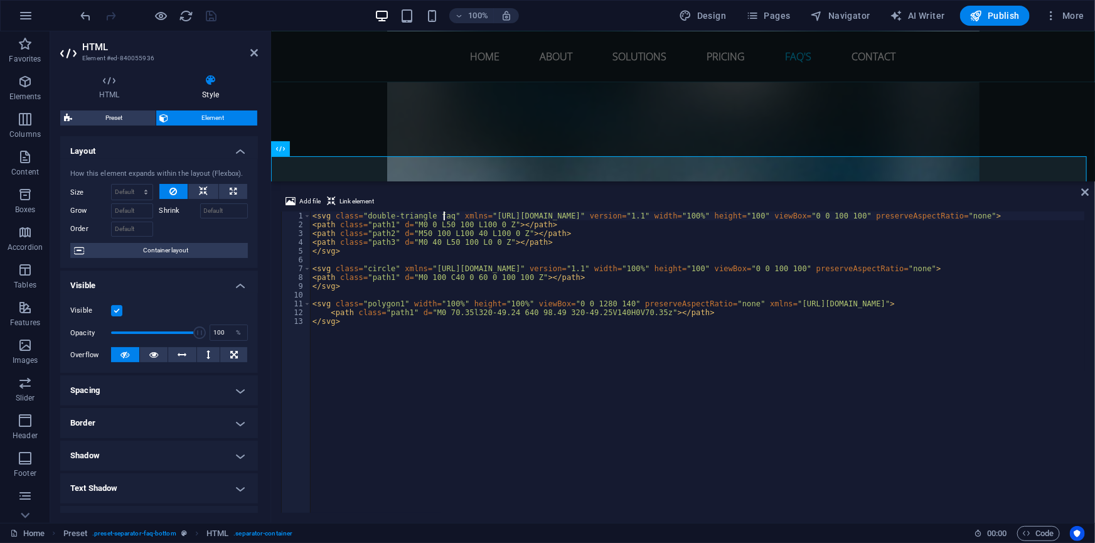
scroll to position [301, 0]
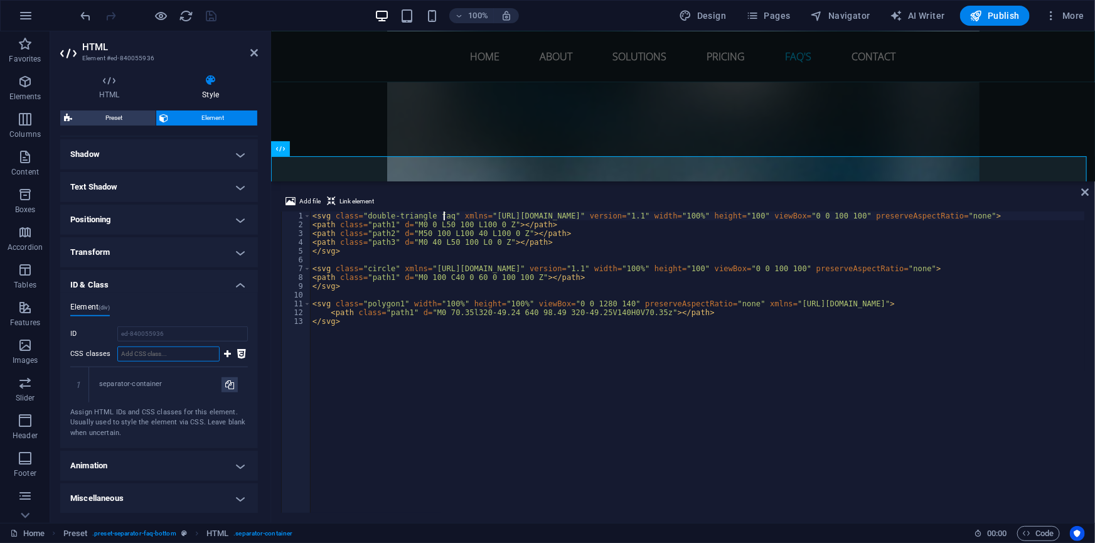
click at [164, 353] on input "CSS classes" at bounding box center [168, 353] width 102 height 15
type input "faq"
click at [225, 352] on icon at bounding box center [227, 353] width 7 height 15
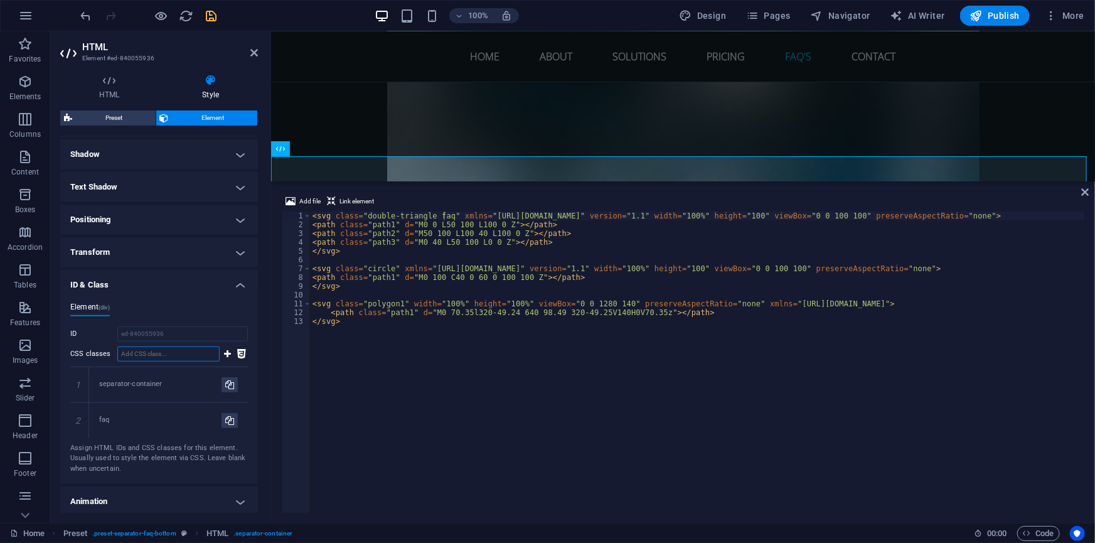
drag, startPoint x: 81, startPoint y: 420, endPoint x: 142, endPoint y: 356, distance: 88.7
click at [0, 0] on icon at bounding box center [0, 0] width 0 height 0
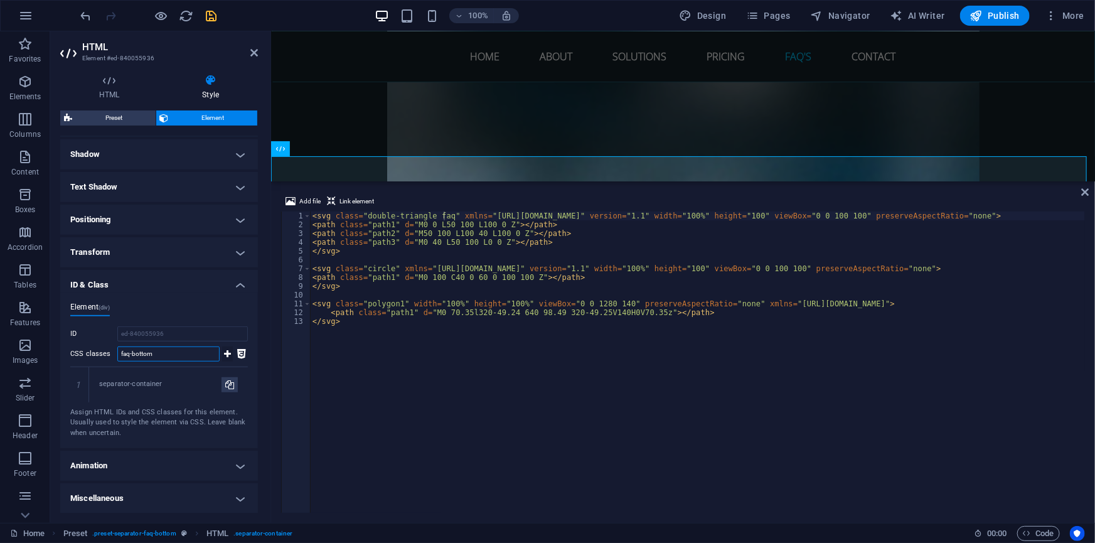
type input "faq-bottom"
click at [227, 353] on icon at bounding box center [227, 353] width 7 height 15
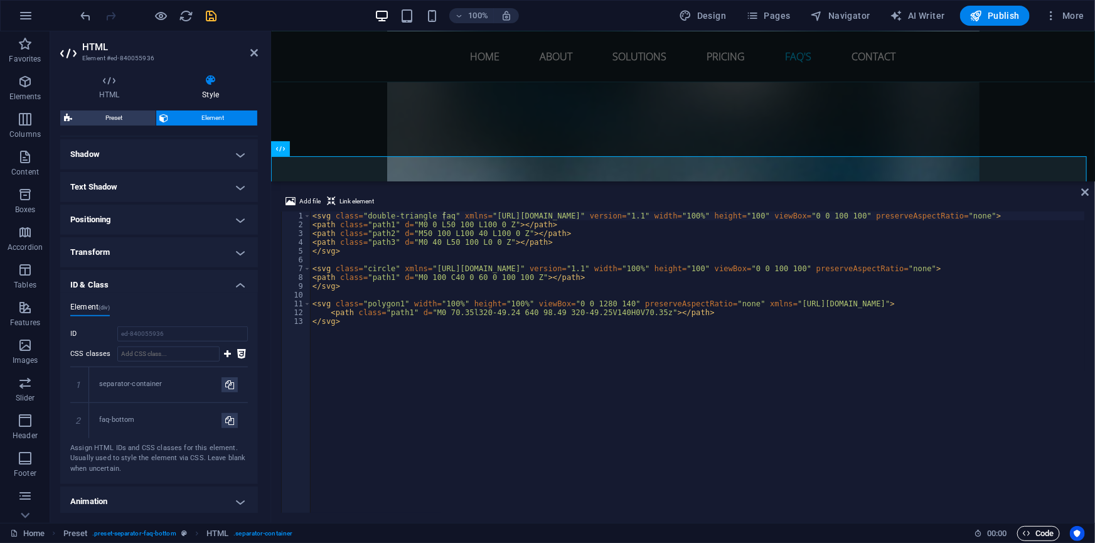
click at [1045, 533] on span "Code" at bounding box center [1038, 533] width 31 height 15
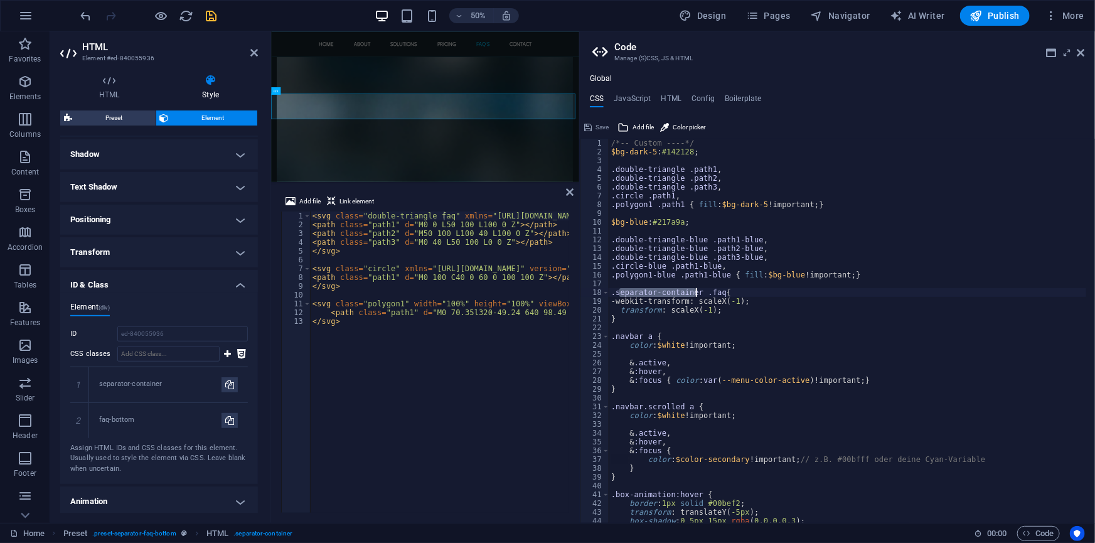
drag, startPoint x: 618, startPoint y: 294, endPoint x: 697, endPoint y: 293, distance: 79.1
click at [697, 293] on div "/*-- Custom ----*/ $bg-dark-5 : #142128 ; .double-triangle .path1 , .double-tri…" at bounding box center [850, 335] width 482 height 393
type textarea ".faq-bottom.faq{"
click at [599, 123] on span "Save" at bounding box center [601, 127] width 13 height 15
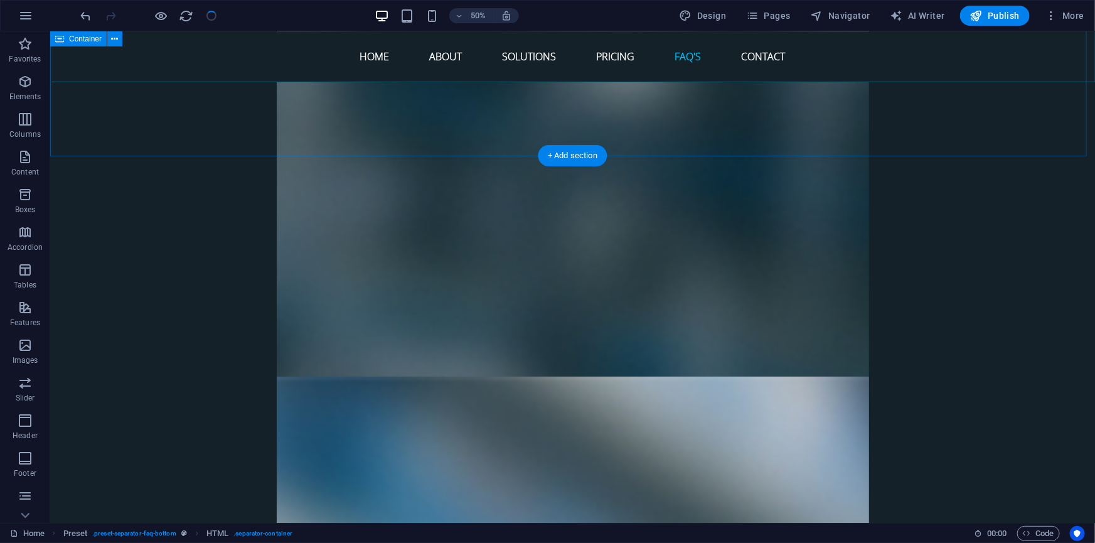
scroll to position [4871, 0]
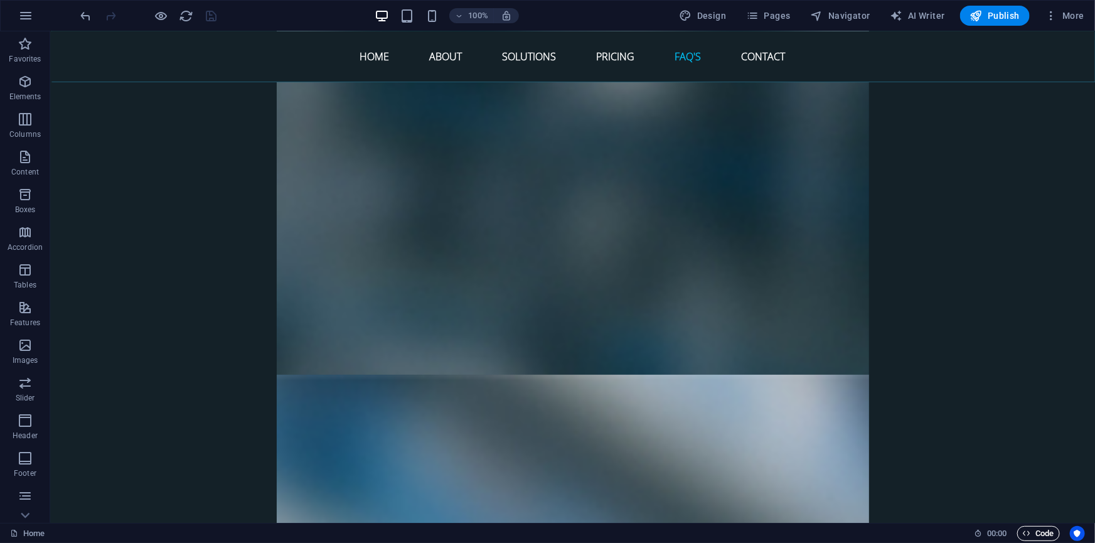
click at [1036, 529] on span "Code" at bounding box center [1038, 533] width 31 height 15
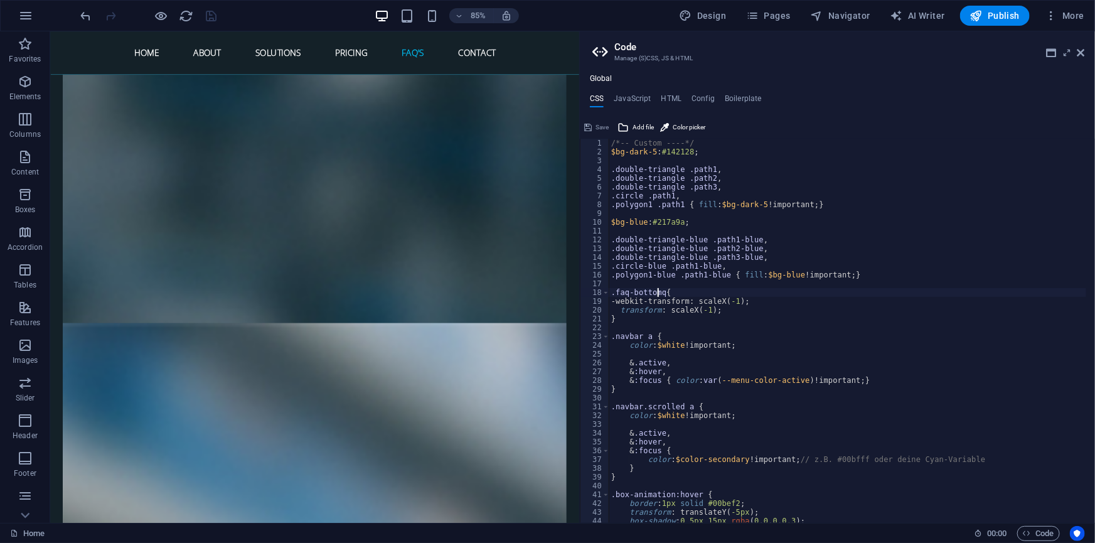
type textarea ".faq-bottom{"
click at [596, 126] on span "Save" at bounding box center [601, 127] width 13 height 15
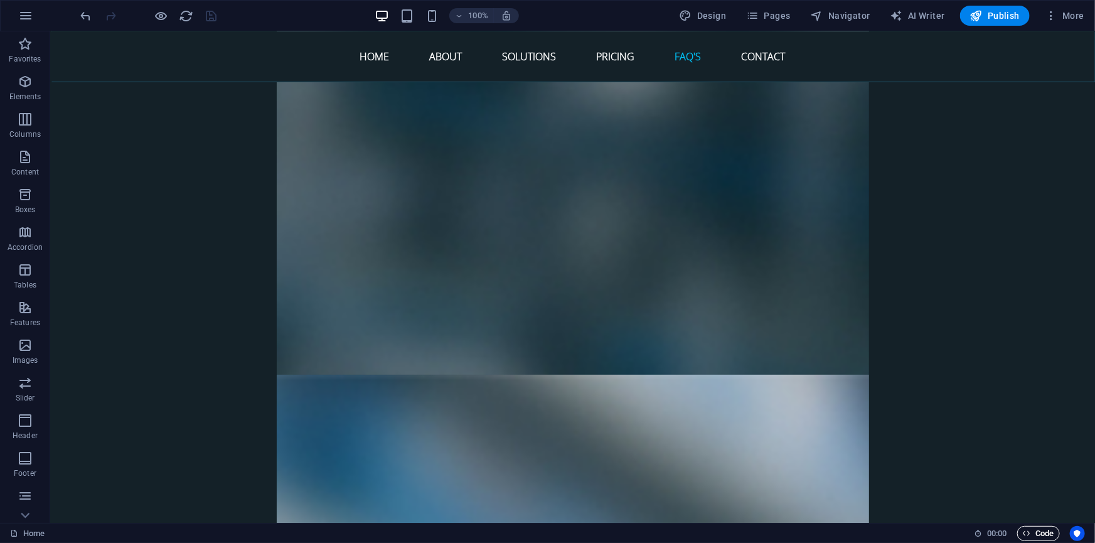
click at [1046, 533] on span "Code" at bounding box center [1038, 533] width 31 height 15
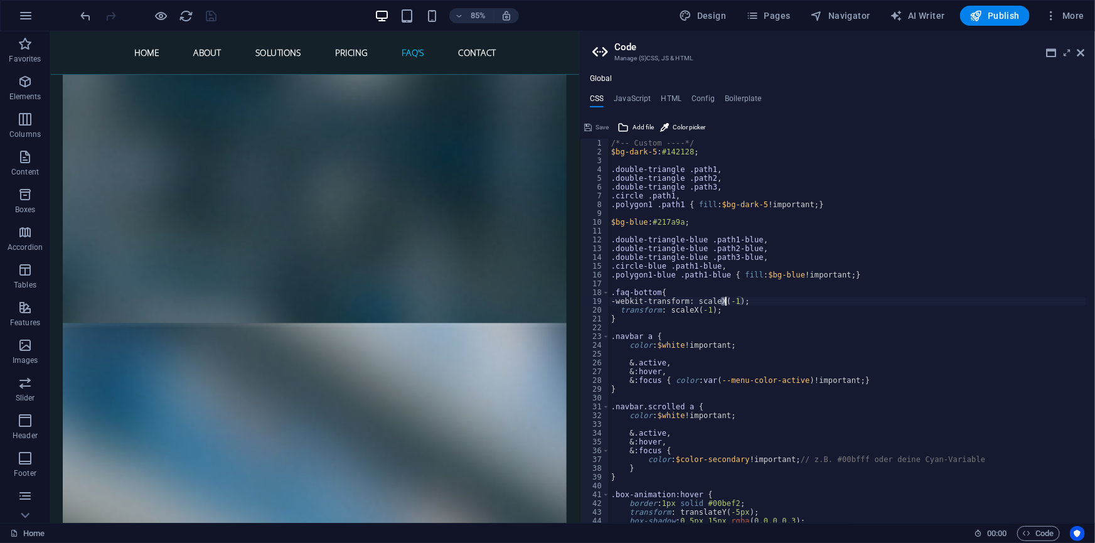
click at [725, 301] on div "/*-- Custom ----*/ $bg-dark-5 : #142128 ; .double-triangle .path1 , .double-tri…" at bounding box center [850, 335] width 482 height 393
click at [687, 309] on div "/*-- Custom ----*/ $bg-dark-5 : #142128 ; .double-triangle .path1 , .double-tri…" at bounding box center [850, 335] width 482 height 393
type textarea "transform: scaleY(-1);"
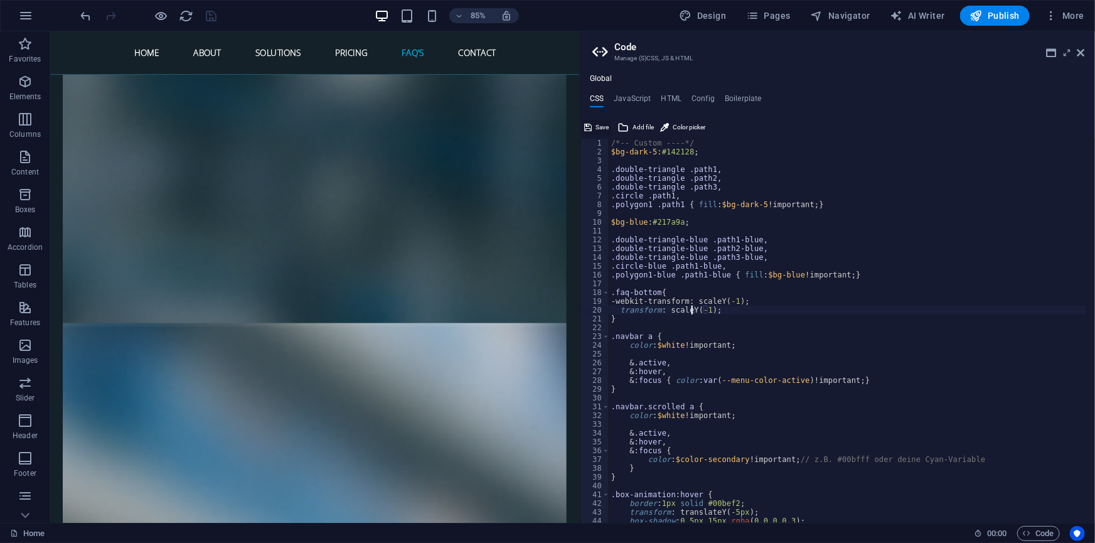
click at [602, 123] on span "Save" at bounding box center [601, 127] width 13 height 15
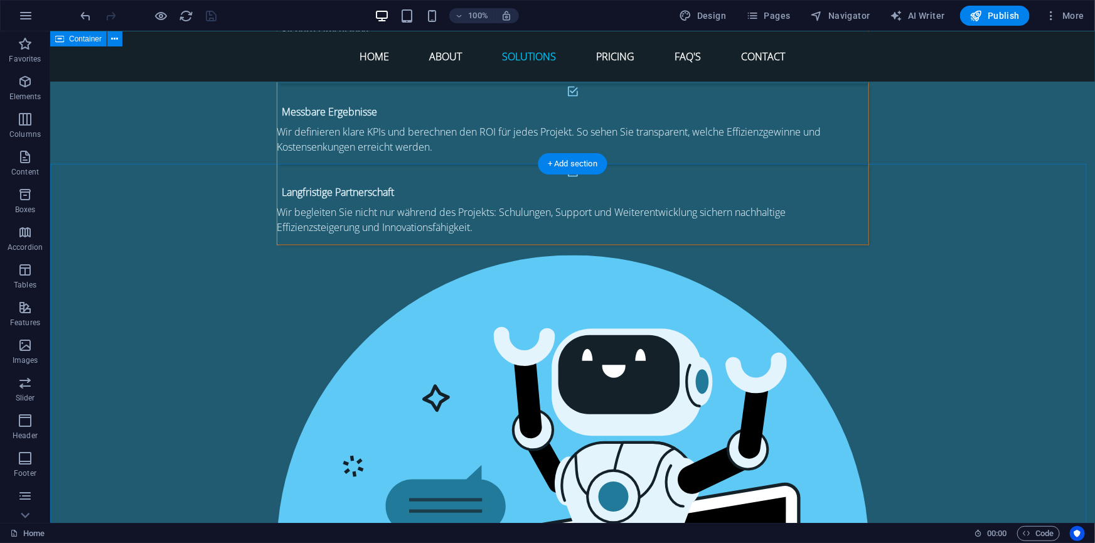
scroll to position [3388, 0]
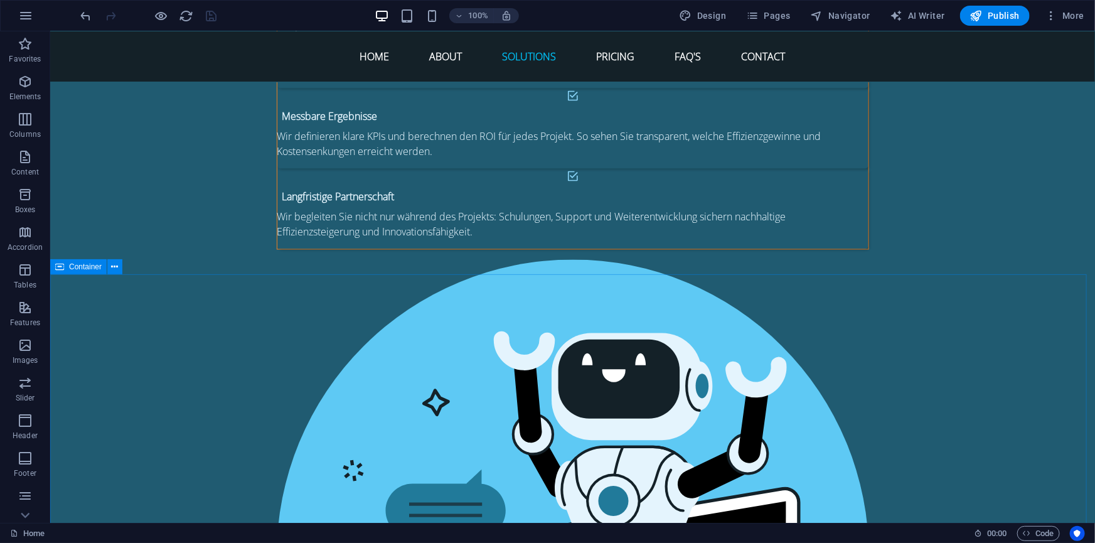
click at [80, 269] on span "Container" at bounding box center [85, 267] width 33 height 8
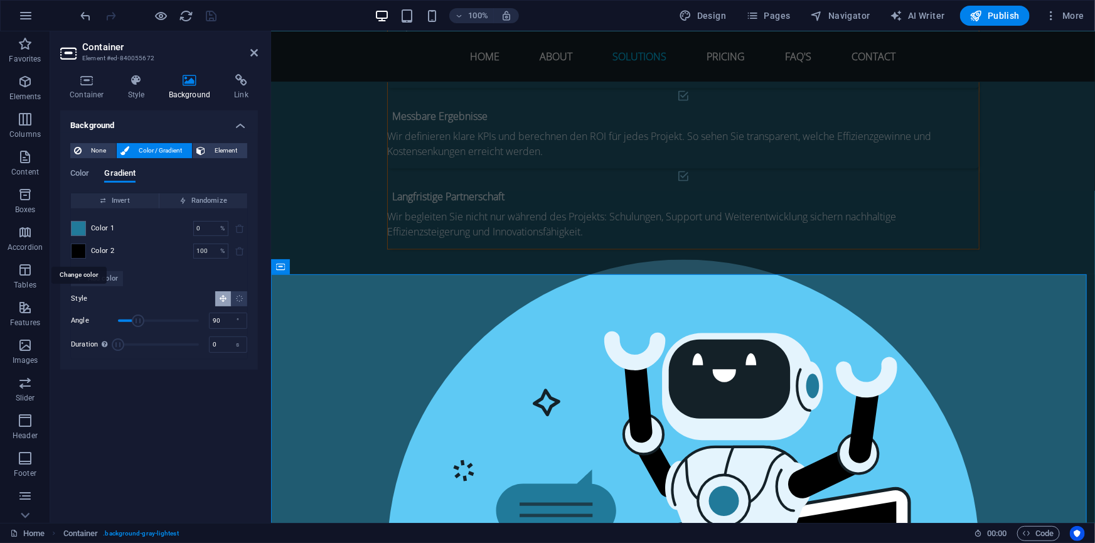
click at [81, 250] on span at bounding box center [79, 251] width 14 height 14
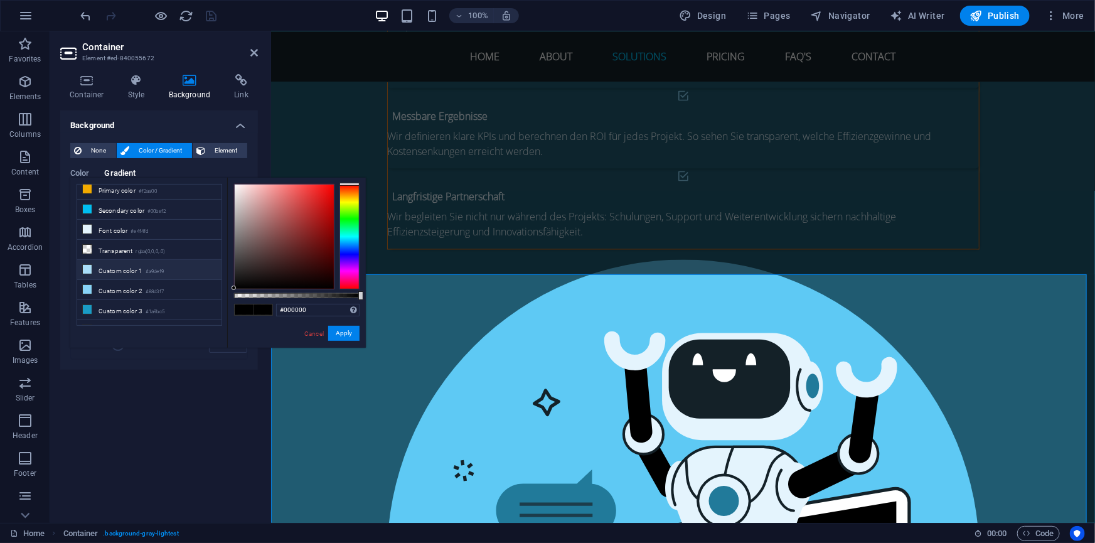
scroll to position [0, 0]
click at [120, 196] on li "Background color #142128" at bounding box center [149, 194] width 144 height 20
type input "#142128"
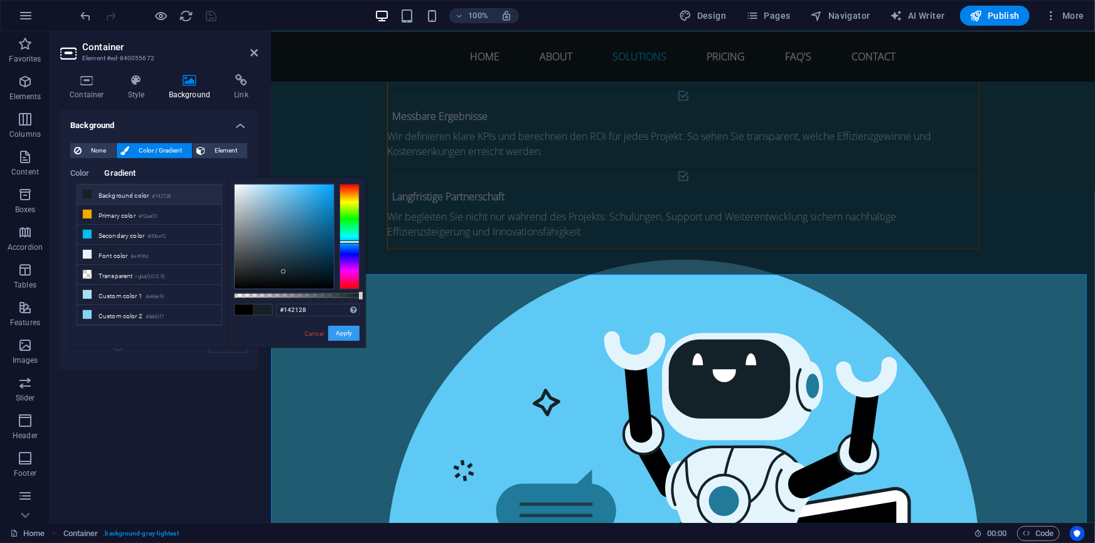
click at [343, 333] on button "Apply" at bounding box center [343, 333] width 31 height 15
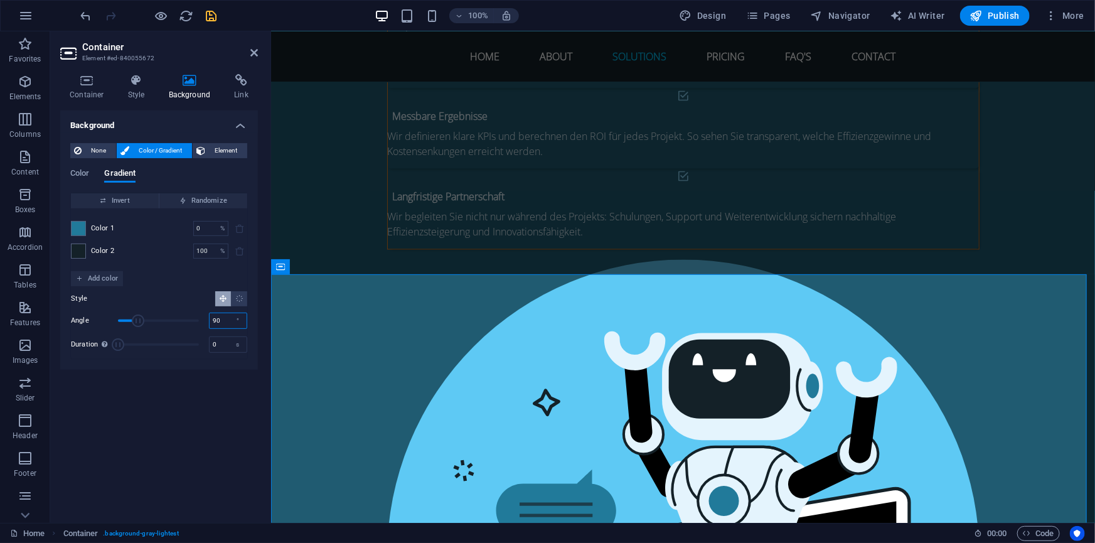
drag, startPoint x: 224, startPoint y: 318, endPoint x: 196, endPoint y: 313, distance: 28.1
click at [196, 313] on div "Angle 90 °" at bounding box center [159, 320] width 176 height 19
type input "180"
click at [82, 251] on span at bounding box center [79, 251] width 14 height 14
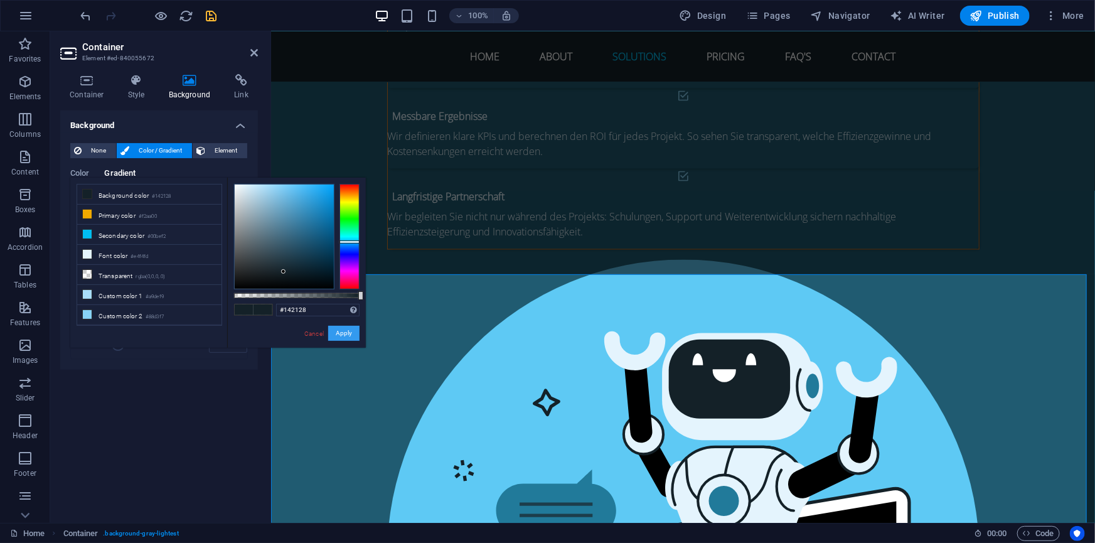
click at [348, 329] on button "Apply" at bounding box center [343, 333] width 31 height 15
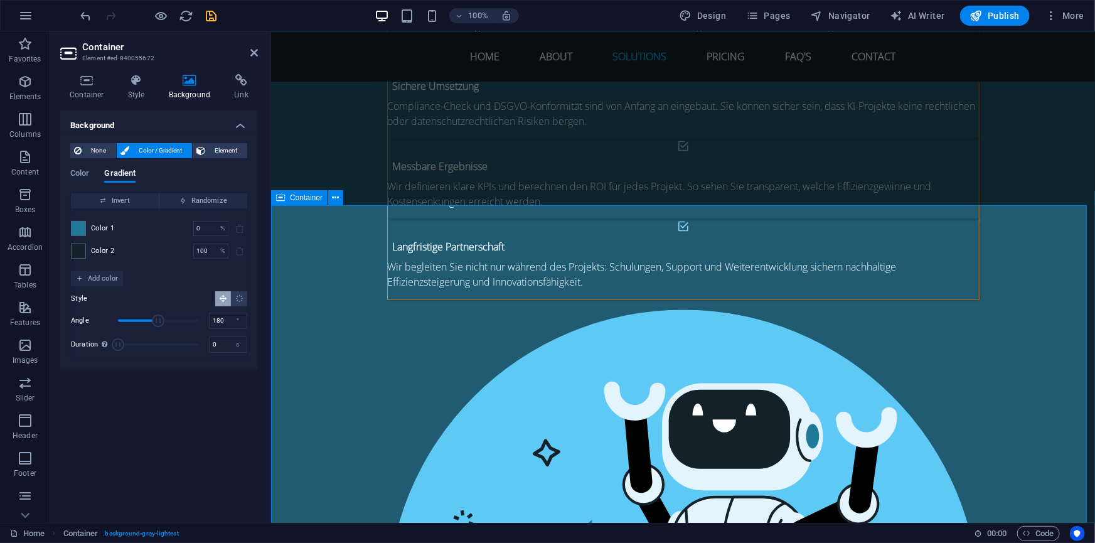
scroll to position [3331, 0]
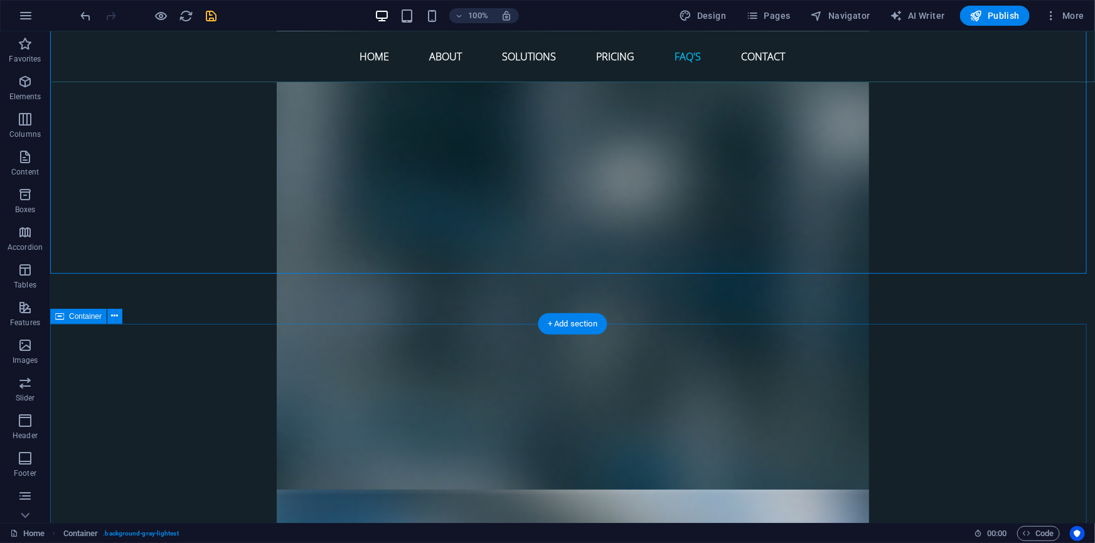
scroll to position [4757, 0]
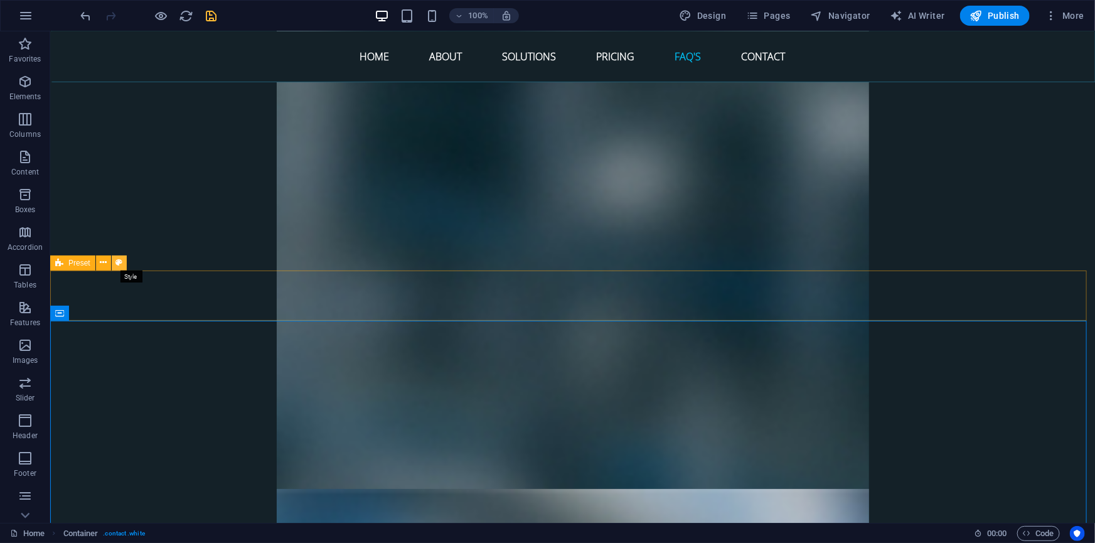
click at [116, 261] on icon at bounding box center [118, 262] width 7 height 13
select select "rem"
select select "preset-separator-faq-bottom"
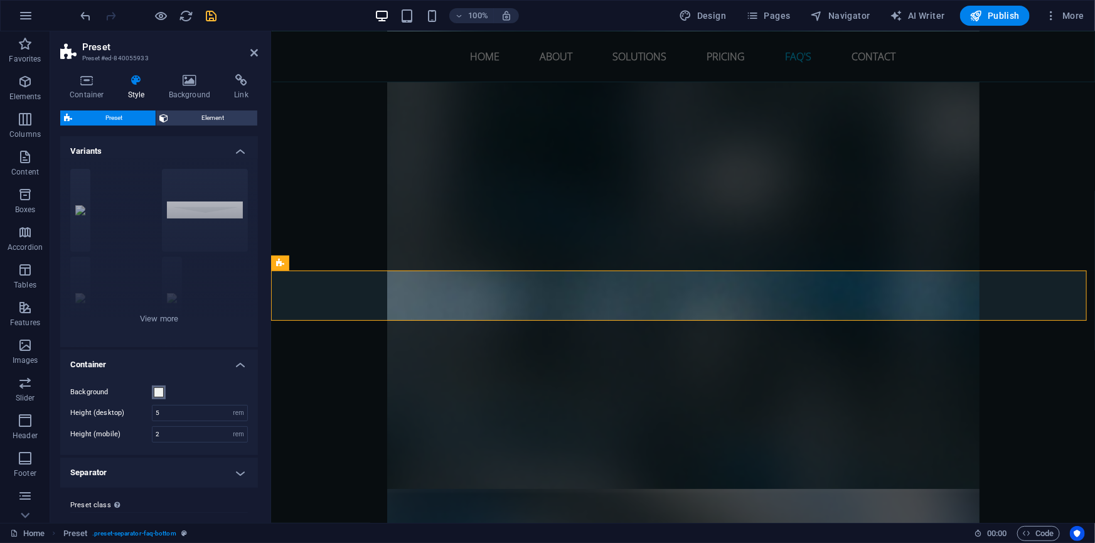
click at [157, 390] on span at bounding box center [159, 392] width 10 height 10
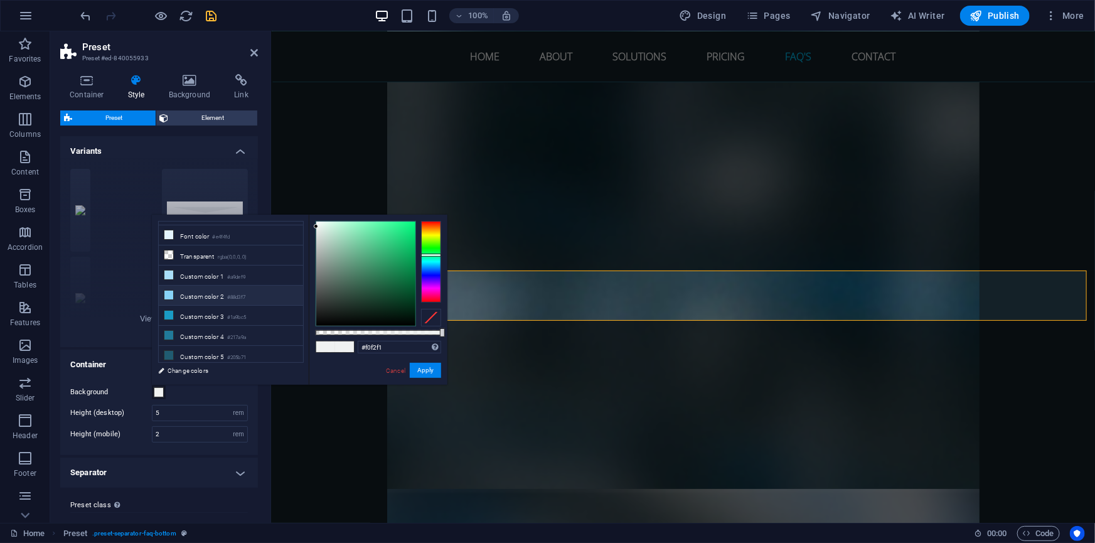
scroll to position [57, 0]
click at [169, 314] on icon at bounding box center [168, 314] width 9 height 9
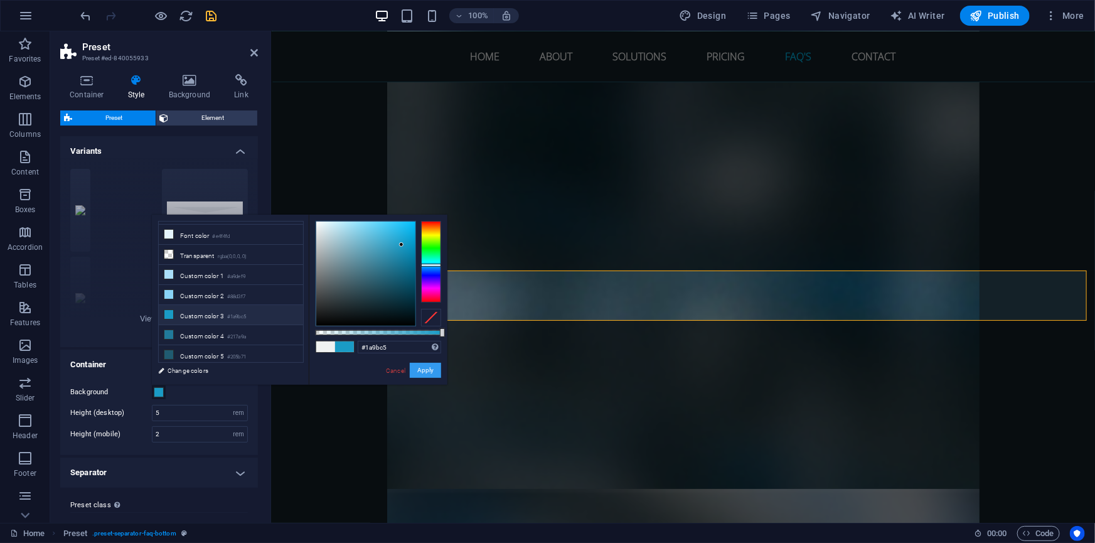
click at [421, 371] on button "Apply" at bounding box center [425, 370] width 31 height 15
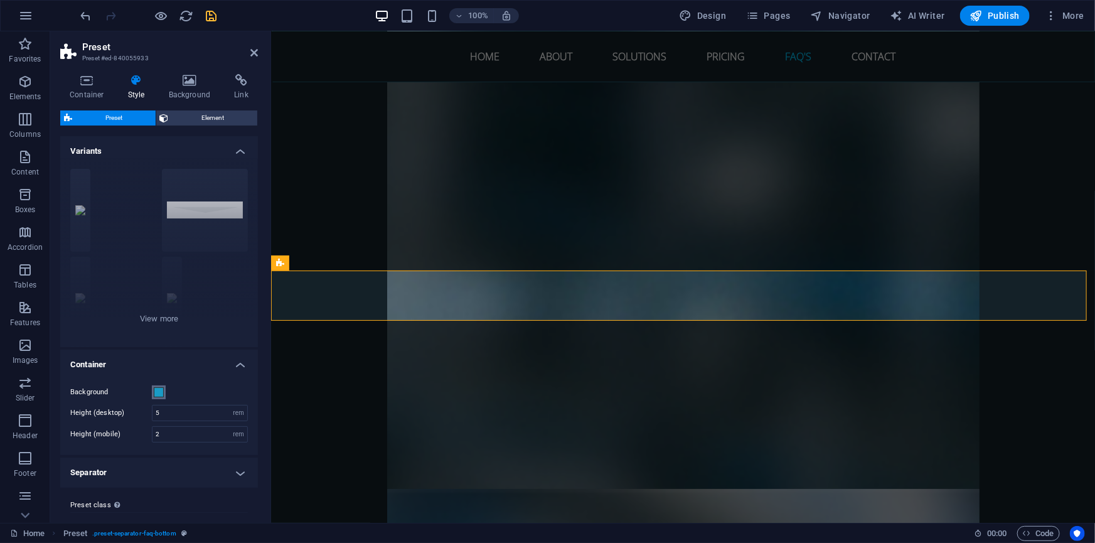
click at [156, 387] on span at bounding box center [159, 392] width 10 height 10
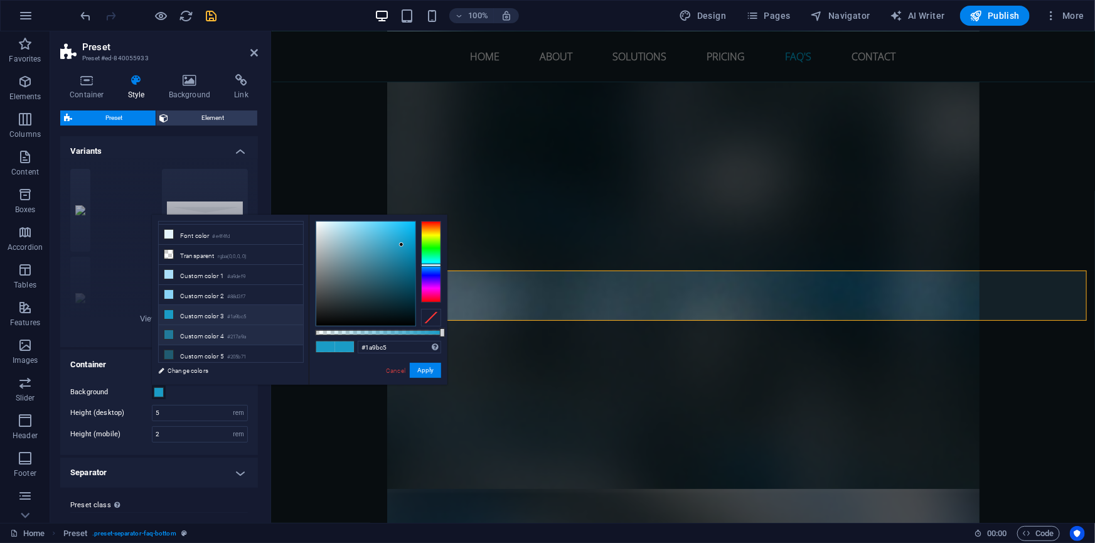
click at [169, 331] on icon at bounding box center [168, 334] width 9 height 9
type input "#217a9a"
drag, startPoint x: 437, startPoint y: 370, endPoint x: 166, endPoint y: 339, distance: 272.2
click at [437, 370] on button "Apply" at bounding box center [425, 370] width 31 height 15
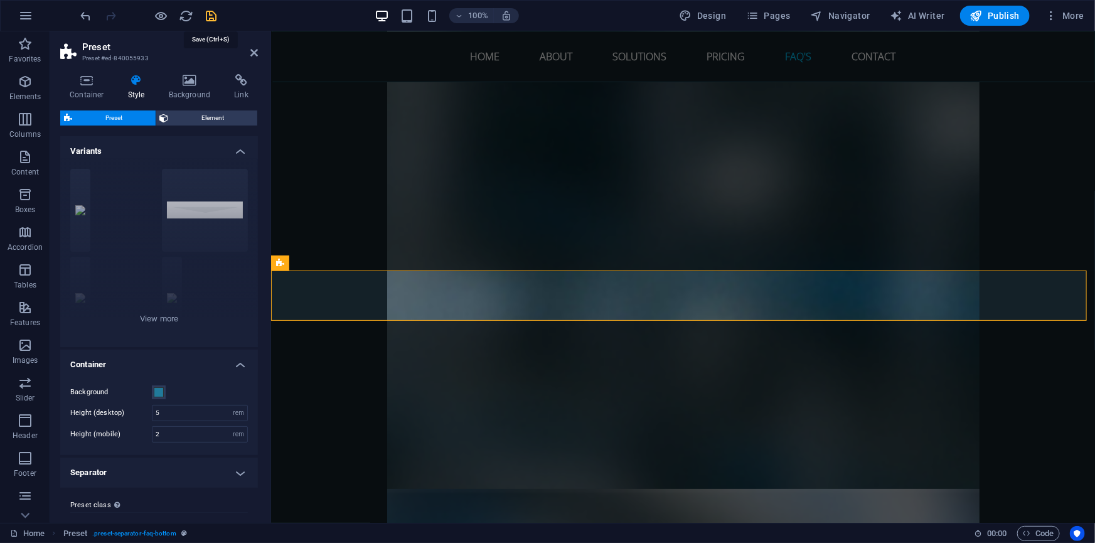
click at [213, 18] on icon "save" at bounding box center [212, 16] width 14 height 14
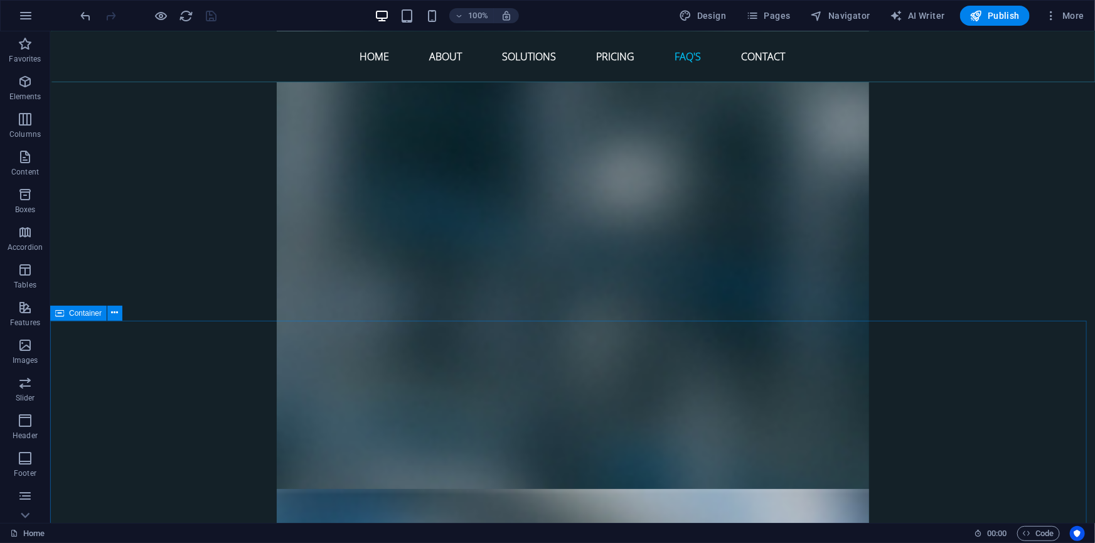
click at [87, 315] on span "Container" at bounding box center [85, 313] width 33 height 8
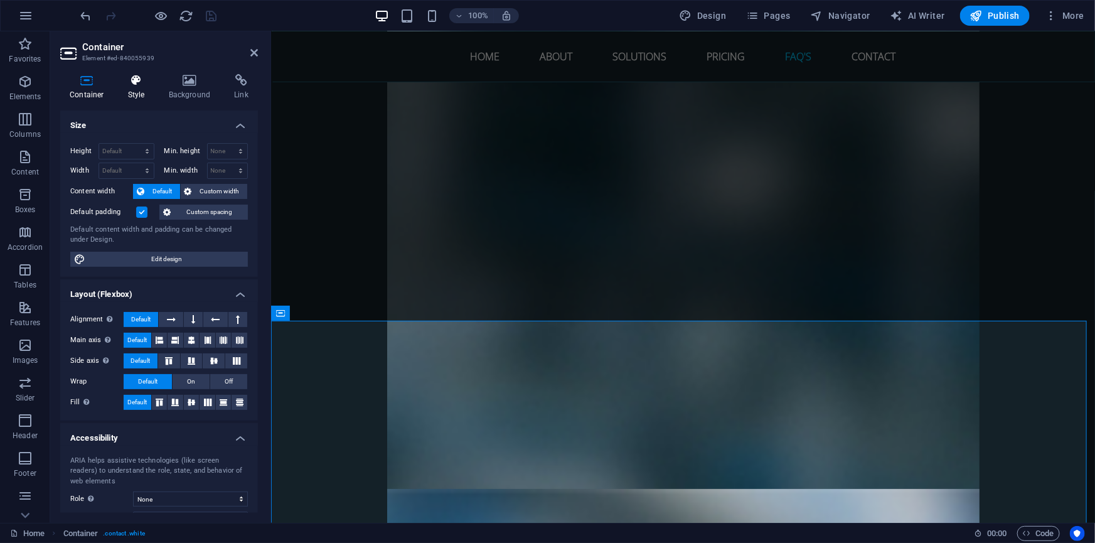
click at [135, 89] on h4 "Style" at bounding box center [139, 87] width 41 height 26
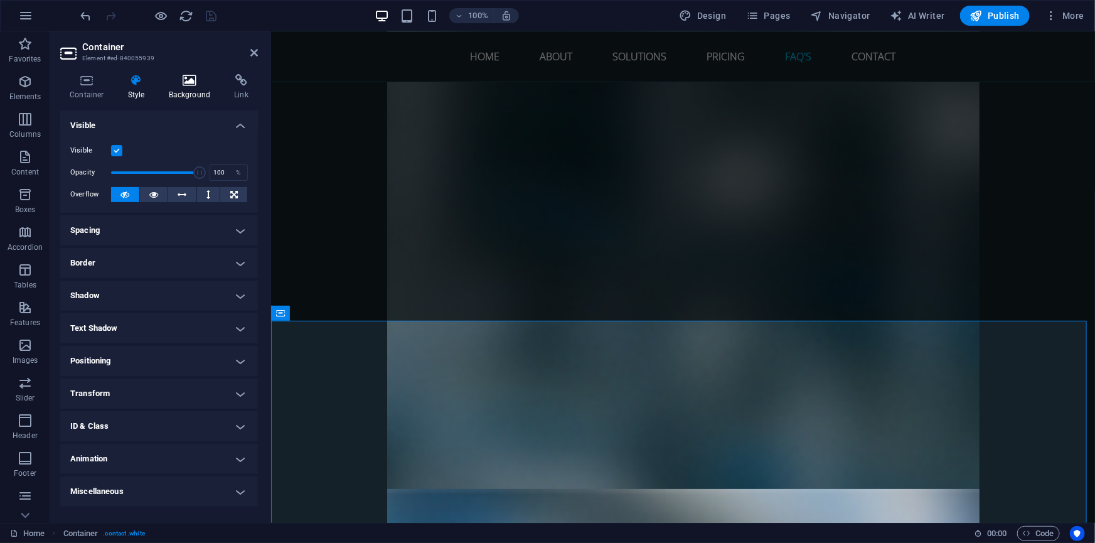
click at [176, 84] on icon at bounding box center [189, 80] width 61 height 13
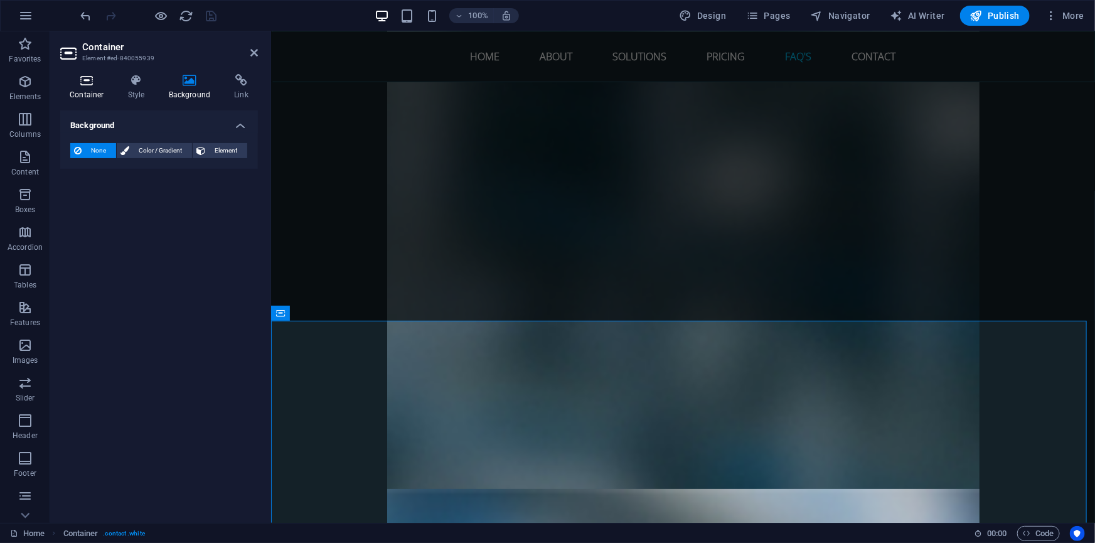
click at [98, 80] on icon at bounding box center [86, 80] width 53 height 13
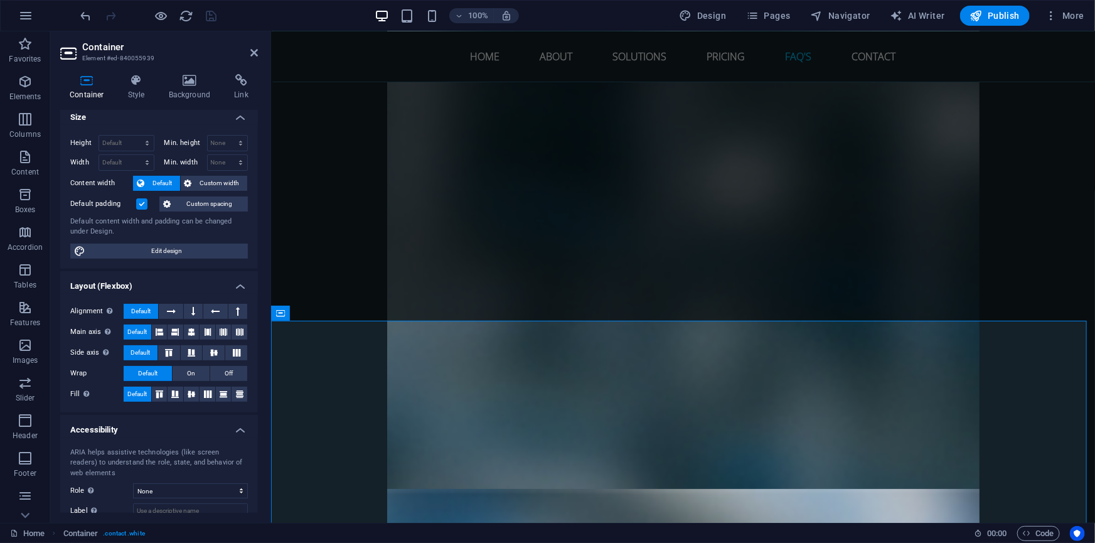
scroll to position [0, 0]
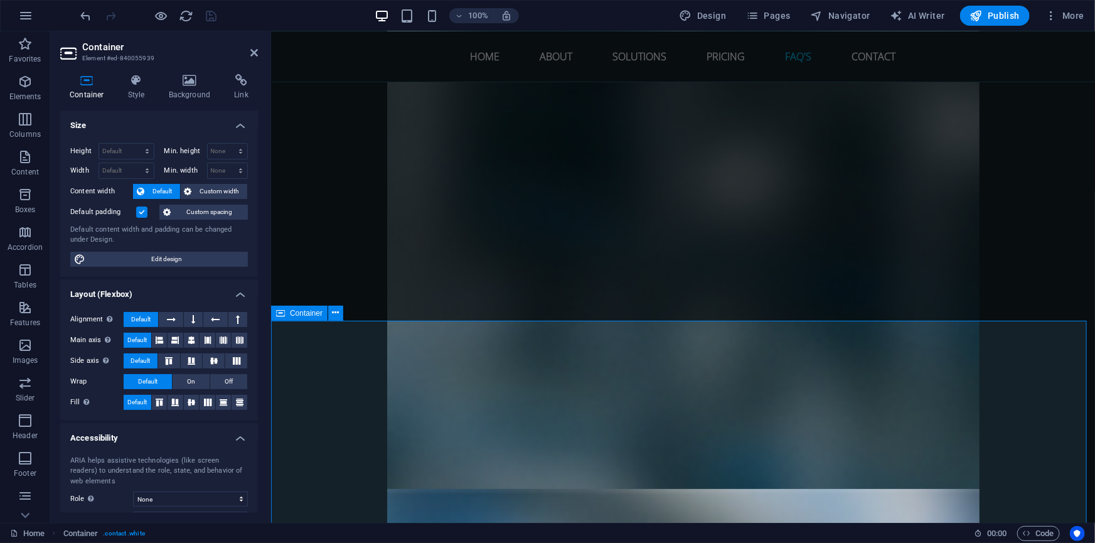
click at [280, 312] on icon at bounding box center [280, 313] width 9 height 15
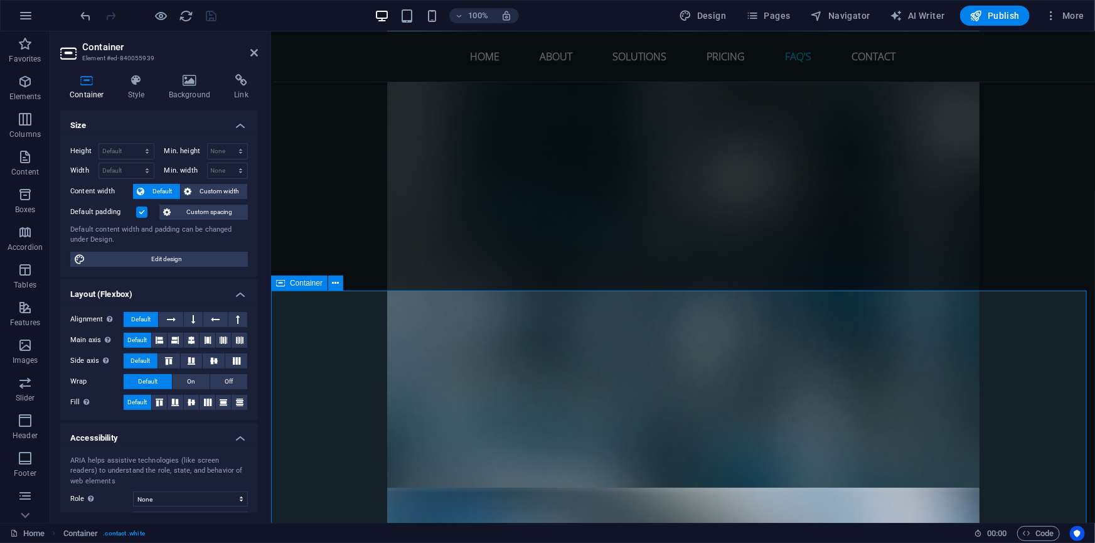
scroll to position [4757, 0]
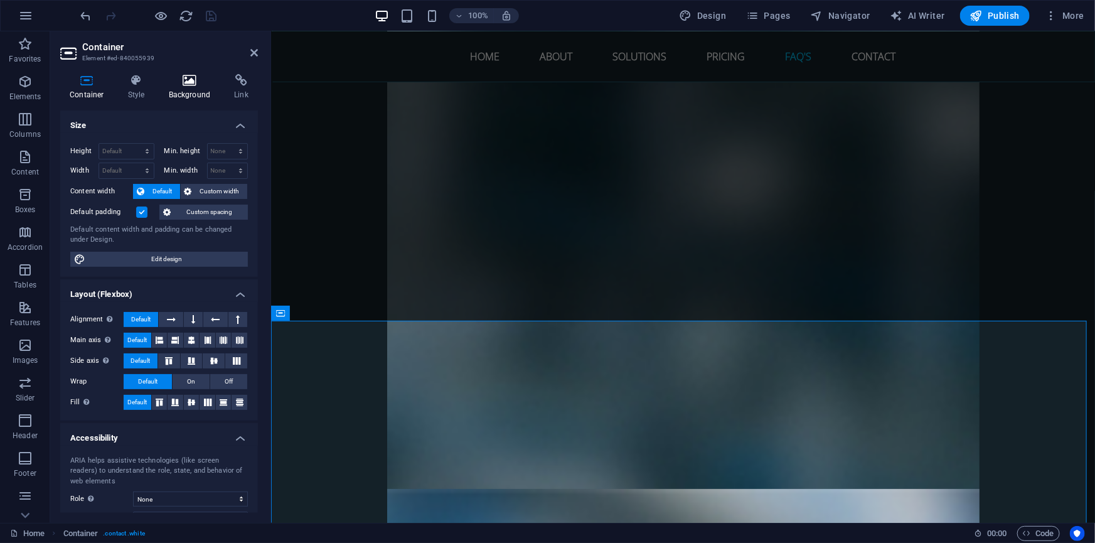
click at [176, 85] on icon at bounding box center [189, 80] width 61 height 13
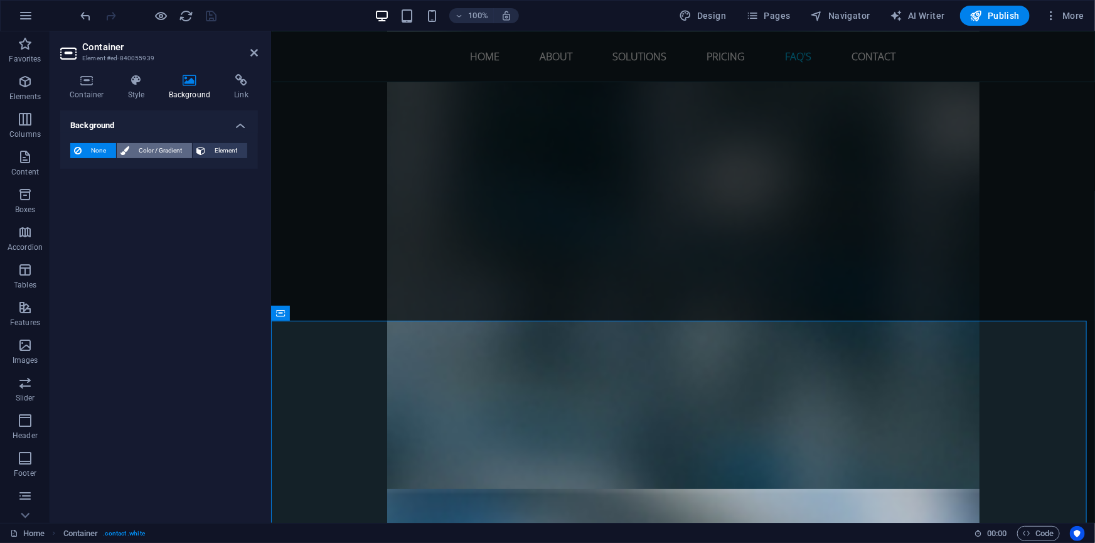
click at [133, 151] on span "Color / Gradient" at bounding box center [160, 150] width 55 height 15
click at [80, 201] on span at bounding box center [79, 201] width 14 height 14
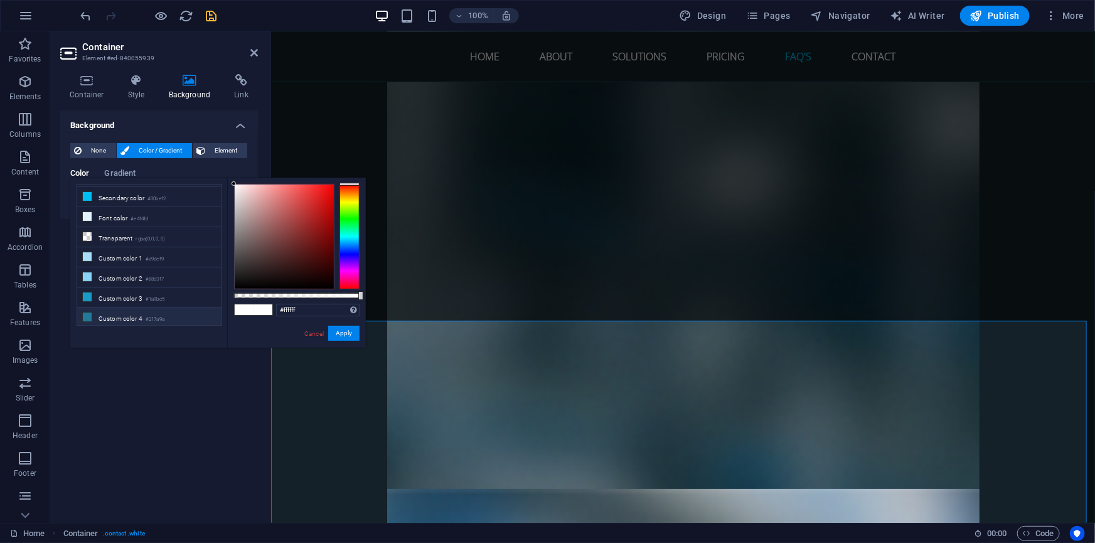
scroll to position [57, 0]
click at [111, 296] on li "Custom color 4 #217a9a" at bounding box center [149, 298] width 144 height 20
type input "#217a9a"
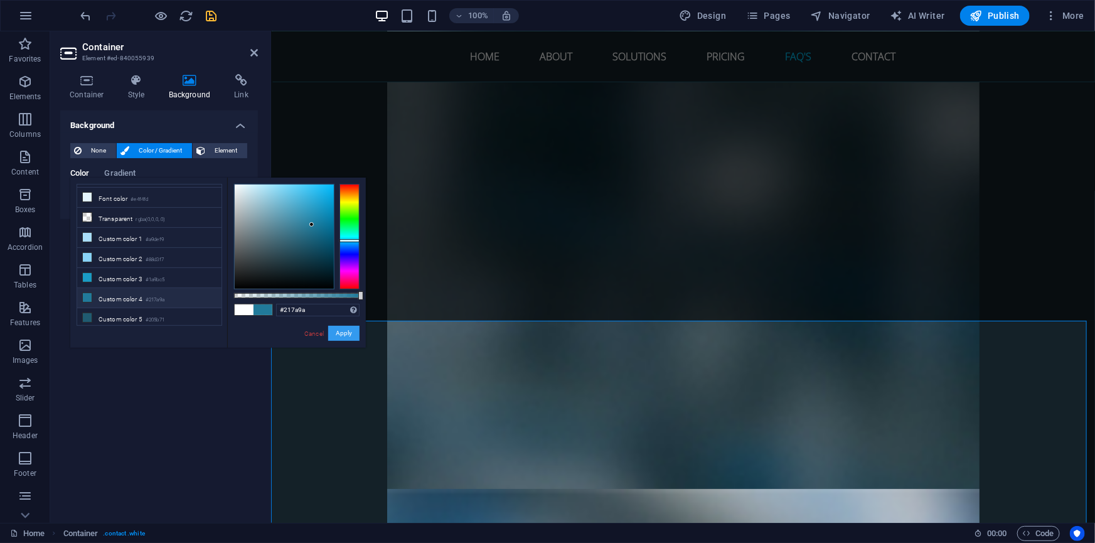
click at [339, 329] on button "Apply" at bounding box center [343, 333] width 31 height 15
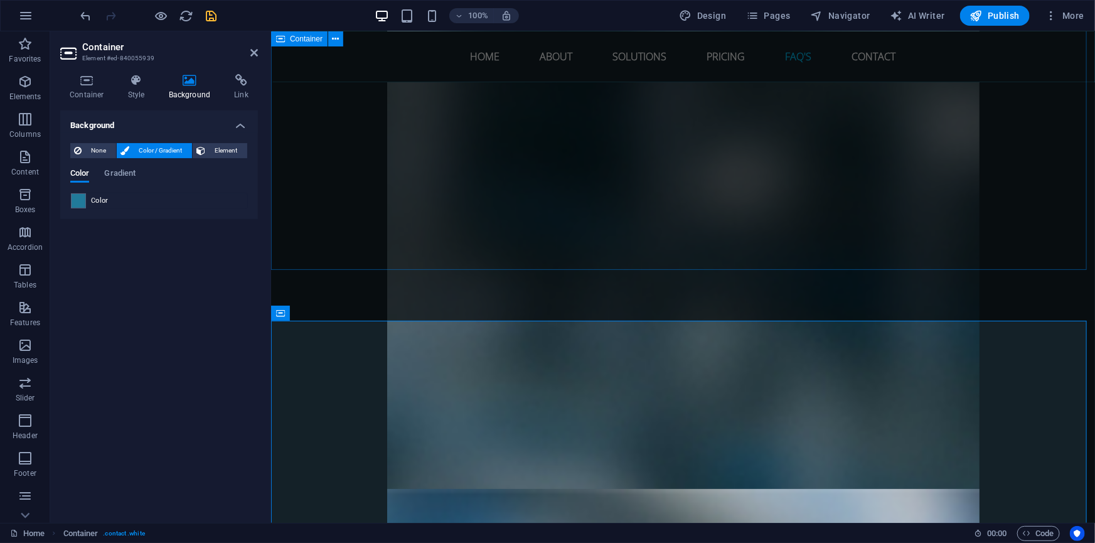
click at [197, 330] on div "Background None Color / Gradient Element Stretch background to full-width Color…" at bounding box center [159, 311] width 198 height 402
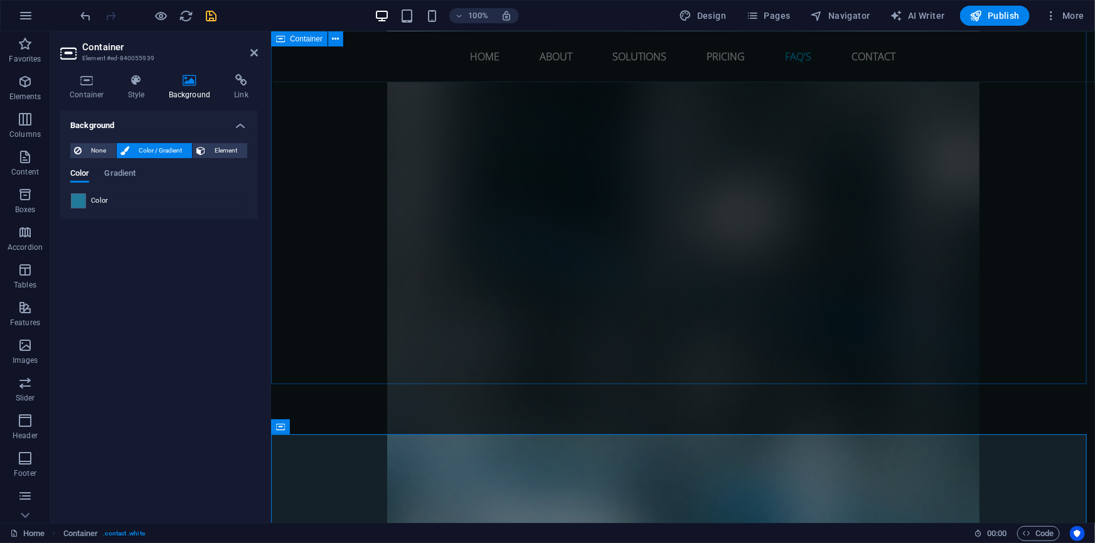
scroll to position [4814, 0]
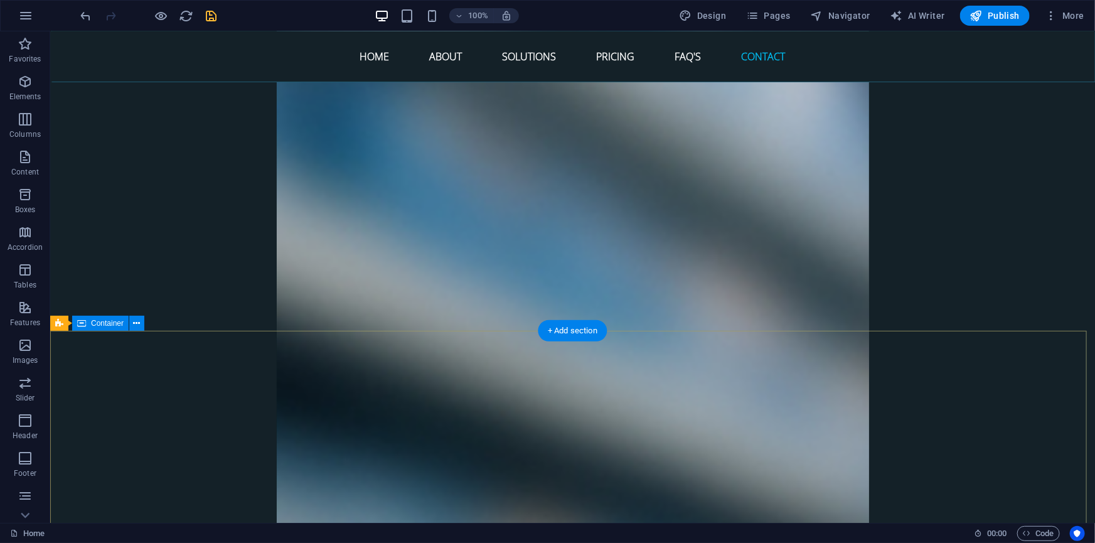
scroll to position [5213, 0]
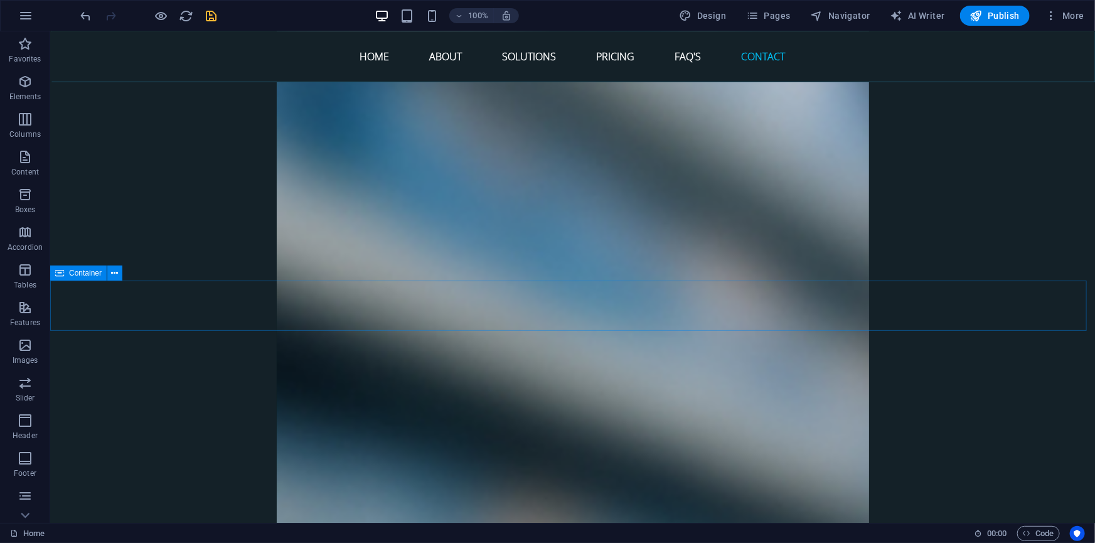
click at [75, 272] on span "Container" at bounding box center [85, 273] width 33 height 8
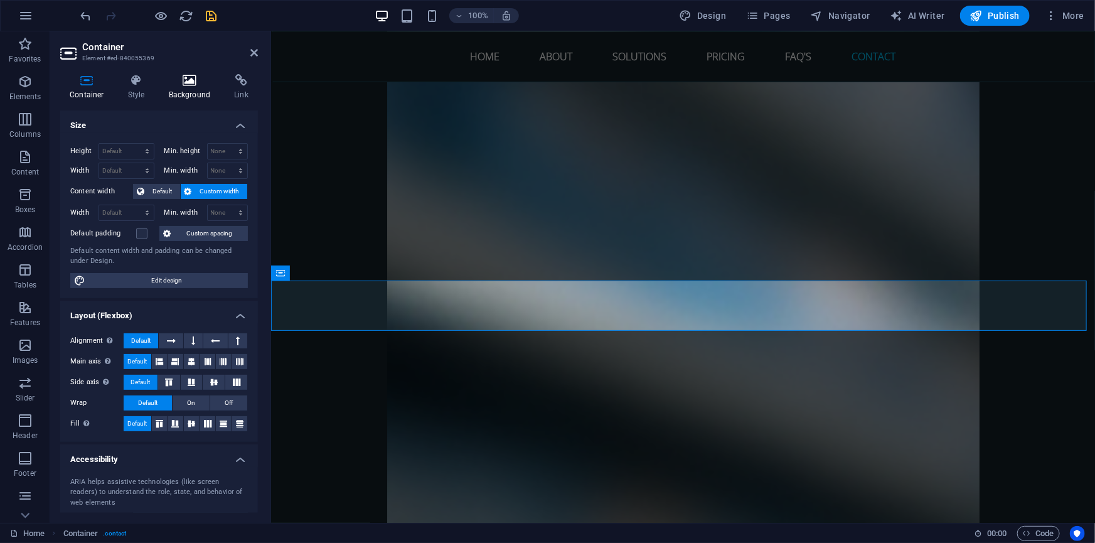
click at [183, 89] on h4 "Background" at bounding box center [192, 87] width 66 height 26
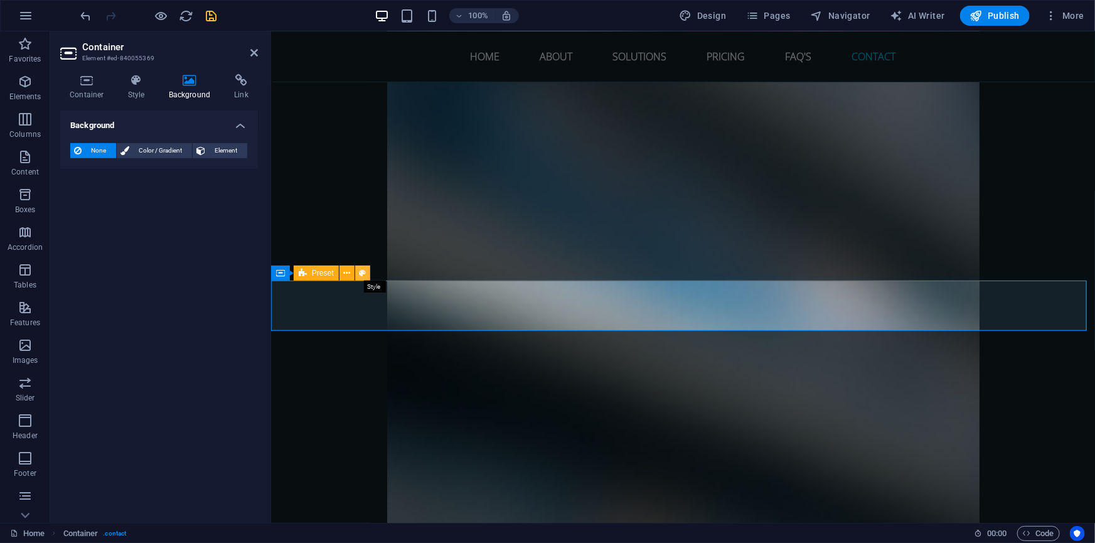
click at [360, 274] on icon at bounding box center [362, 273] width 7 height 13
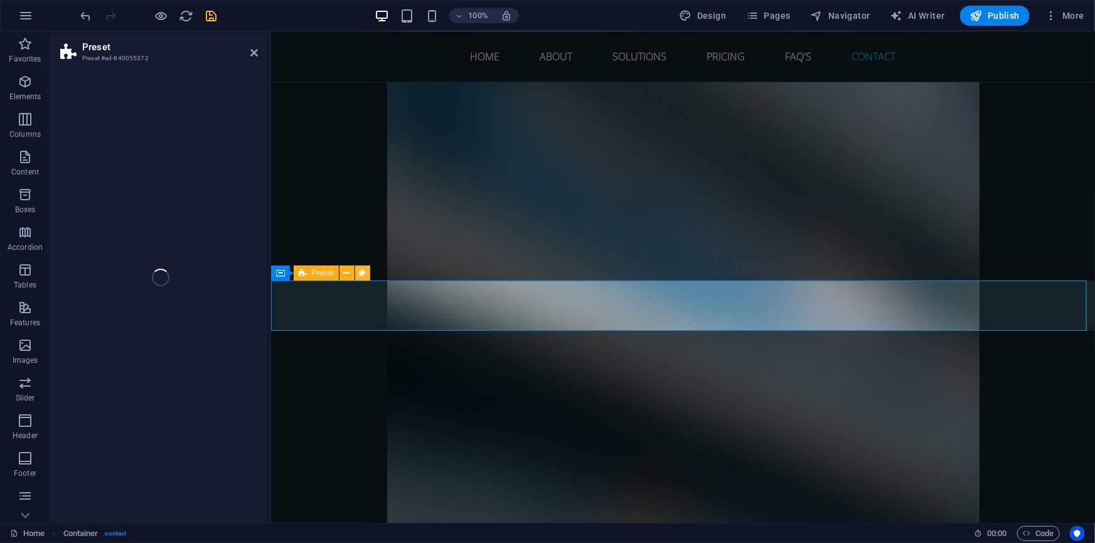
select select "rem"
select select "preset-separator-form-bottom"
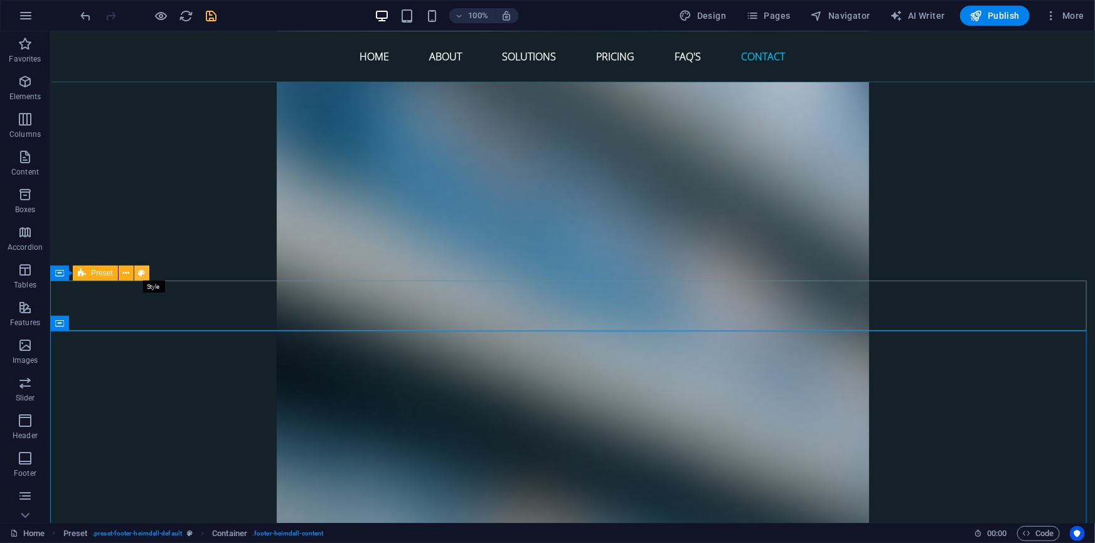
click at [141, 273] on icon at bounding box center [141, 273] width 7 height 13
select select "rem"
select select "preset-separator-form-bottom"
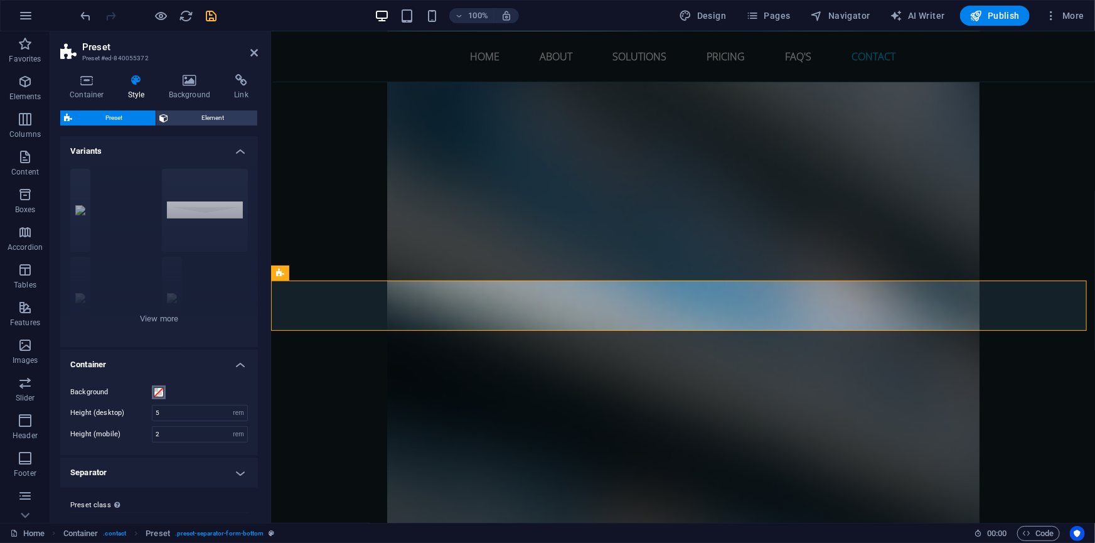
click at [157, 390] on span at bounding box center [159, 392] width 10 height 10
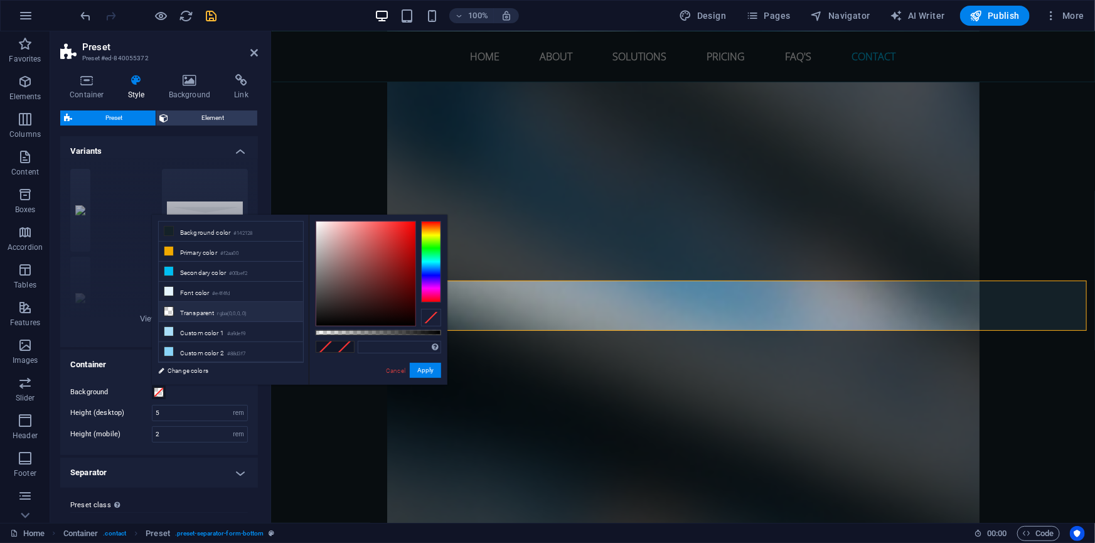
scroll to position [57, 0]
click at [190, 332] on li "Custom color 4 #217a9a" at bounding box center [231, 335] width 144 height 20
type input "#217a9a"
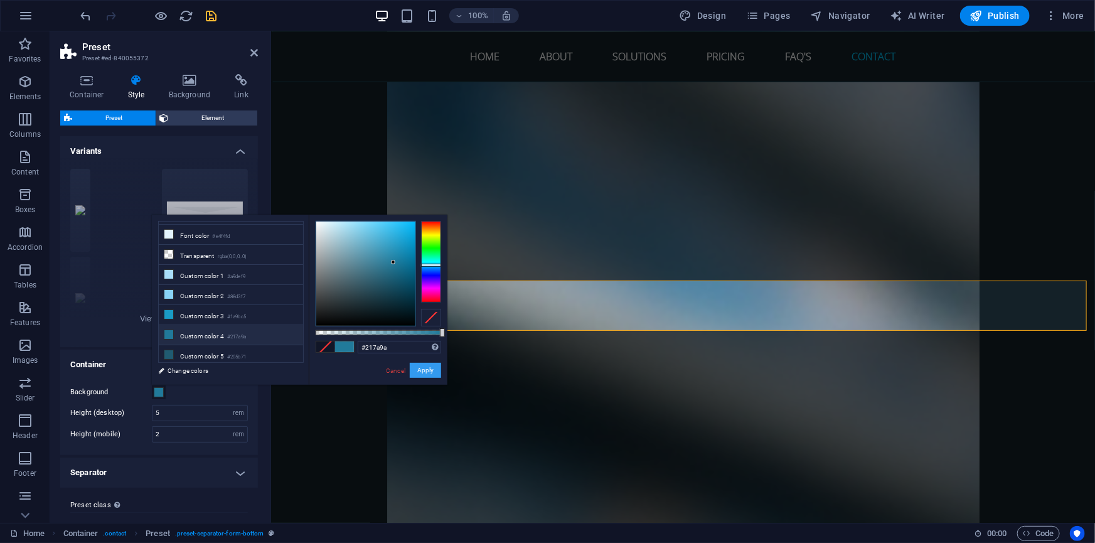
click at [428, 370] on button "Apply" at bounding box center [425, 370] width 31 height 15
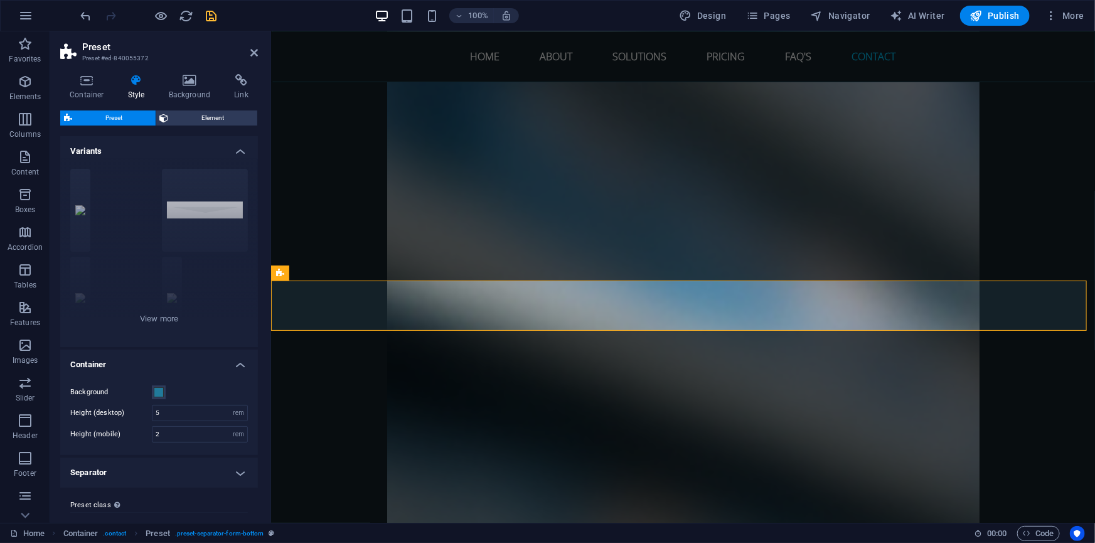
click at [211, 17] on icon "save" at bounding box center [212, 16] width 14 height 14
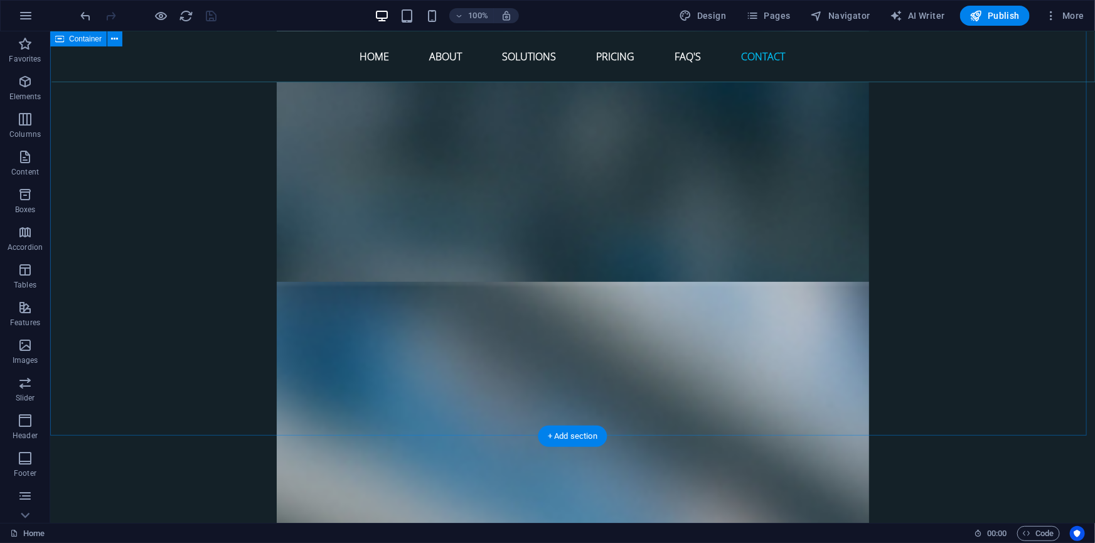
scroll to position [4962, 0]
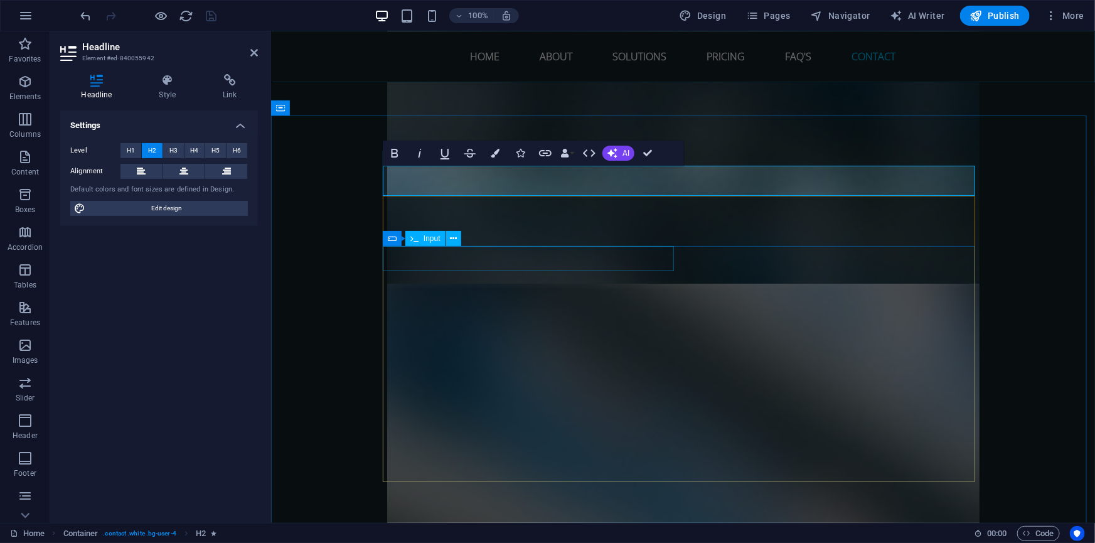
scroll to position [56, 5]
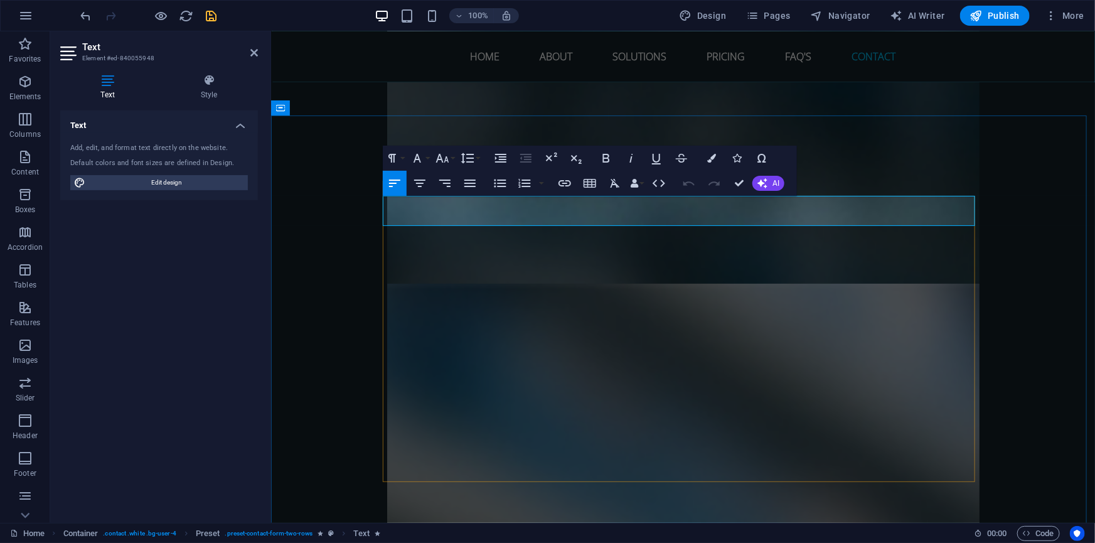
drag, startPoint x: 442, startPoint y: 202, endPoint x: 422, endPoint y: 205, distance: 20.2
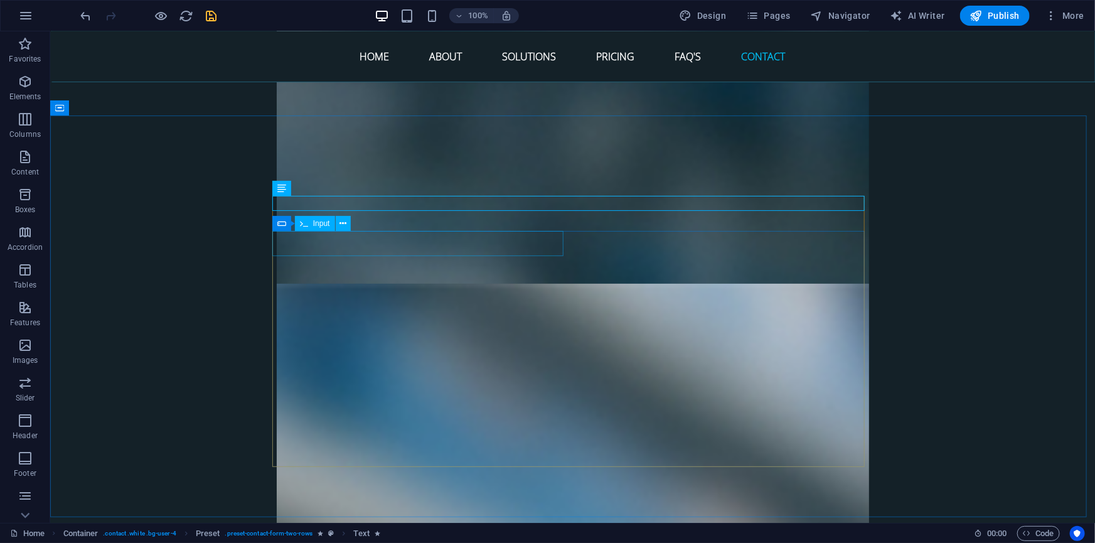
click at [311, 222] on div "Input" at bounding box center [315, 223] width 40 height 15
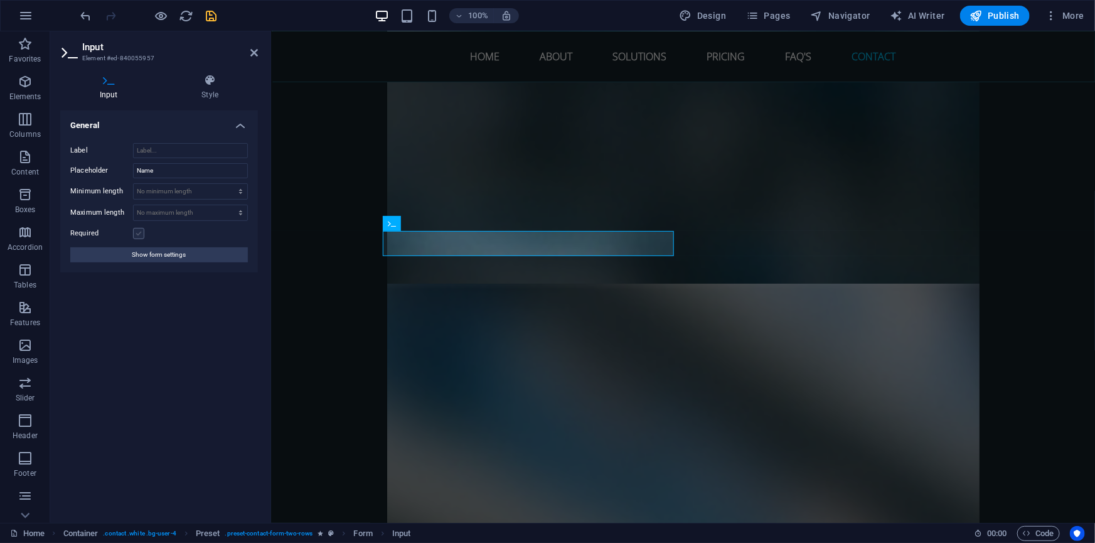
click at [135, 231] on label at bounding box center [138, 233] width 11 height 11
click at [0, 0] on input "Required" at bounding box center [0, 0] width 0 height 0
click at [706, 225] on span "Input" at bounding box center [710, 224] width 17 height 8
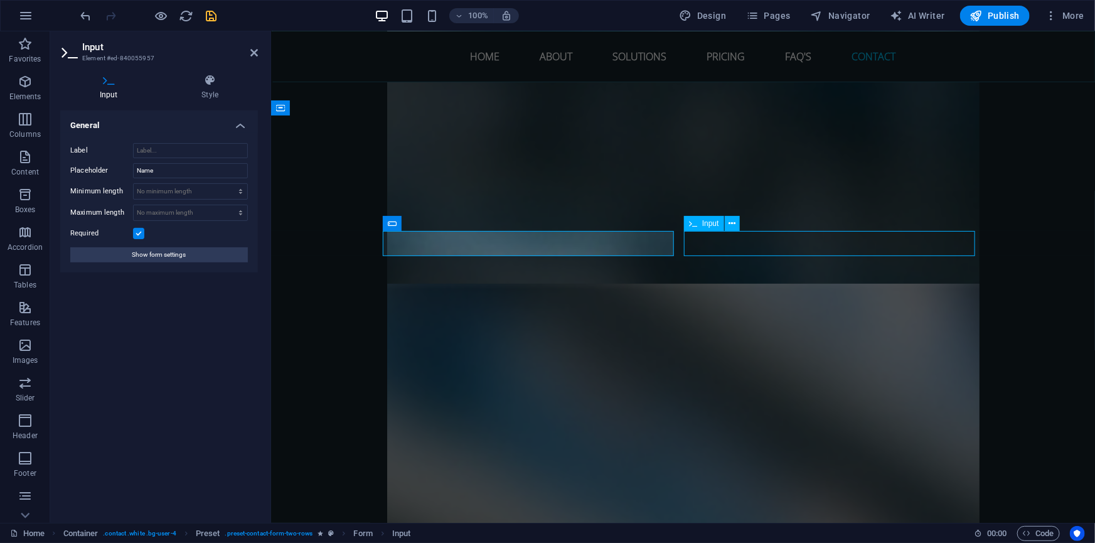
click at [706, 225] on span "Input" at bounding box center [710, 224] width 17 height 8
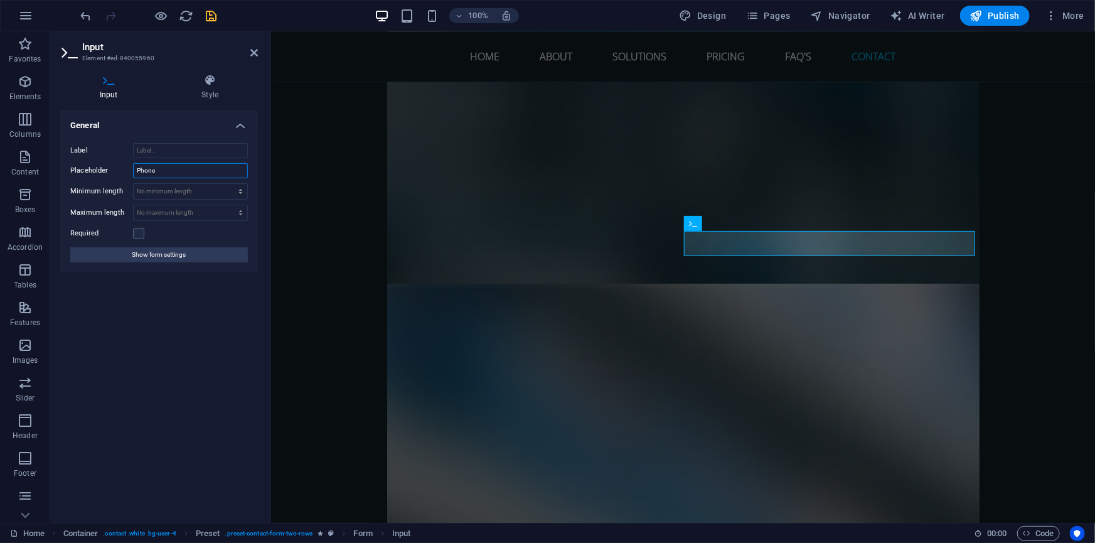
drag, startPoint x: 170, startPoint y: 170, endPoint x: 106, endPoint y: 168, distance: 64.0
click at [106, 168] on div "Placeholder Phone" at bounding box center [159, 170] width 178 height 15
drag, startPoint x: 160, startPoint y: 169, endPoint x: 181, endPoint y: 169, distance: 20.7
click at [181, 169] on input "Telefon/Handy" at bounding box center [190, 170] width 115 height 15
type input "Telefon"
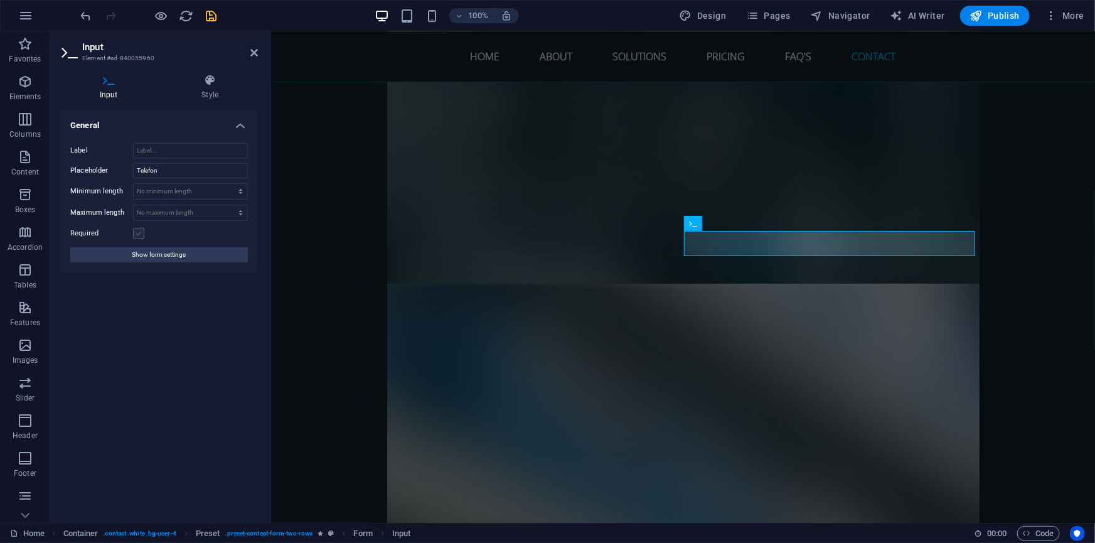
click at [139, 231] on label at bounding box center [138, 233] width 11 height 11
click at [0, 0] on input "Required" at bounding box center [0, 0] width 0 height 0
click at [137, 232] on label at bounding box center [138, 233] width 11 height 11
click at [0, 0] on input "Required" at bounding box center [0, 0] width 0 height 0
click at [213, 13] on icon "save" at bounding box center [212, 16] width 14 height 14
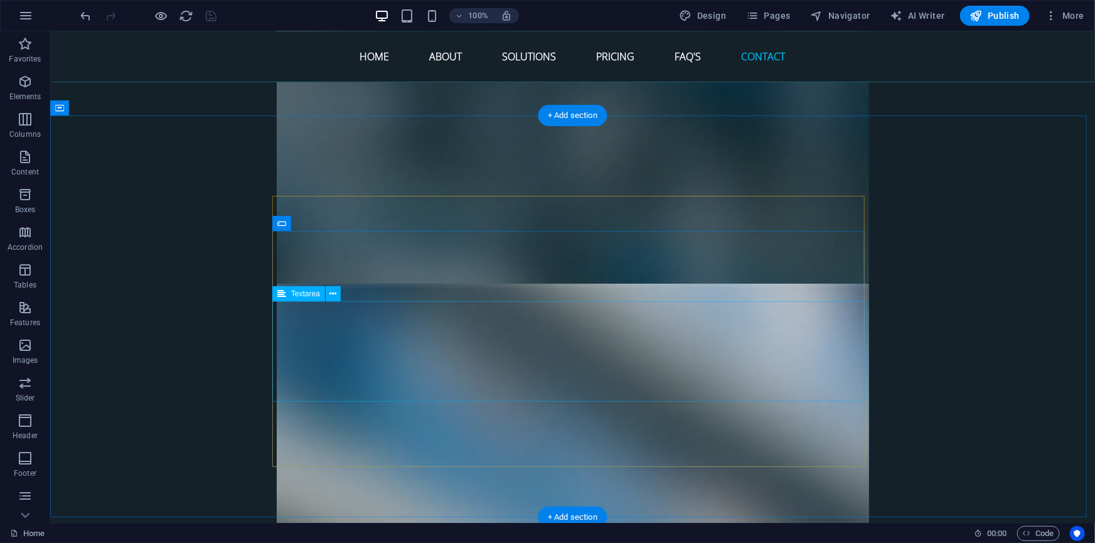
click div
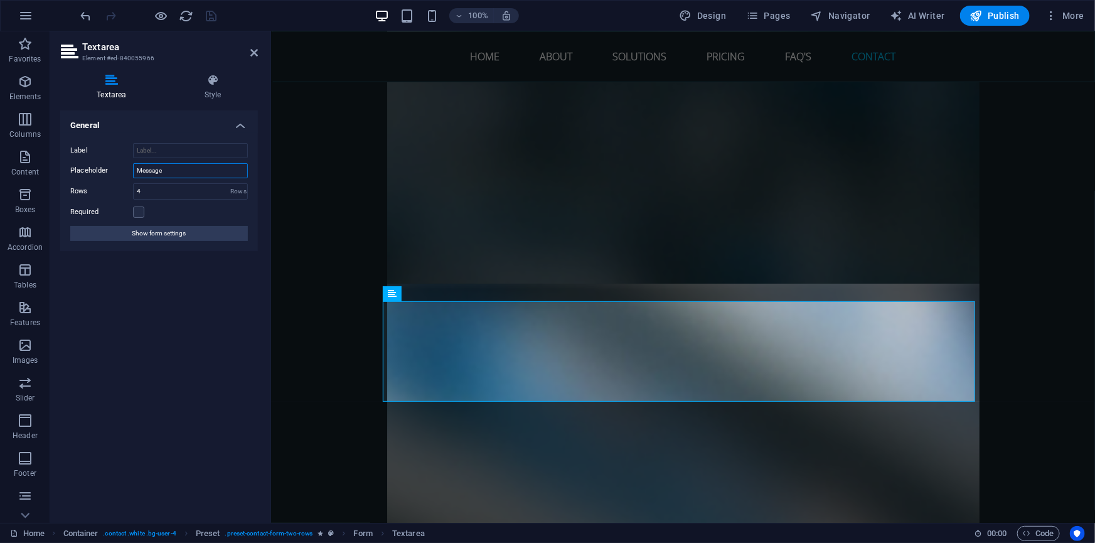
click at [157, 169] on input "Message" at bounding box center [190, 170] width 115 height 15
type input "Nachricht"
click at [206, 13] on icon "save" at bounding box center [212, 16] width 14 height 14
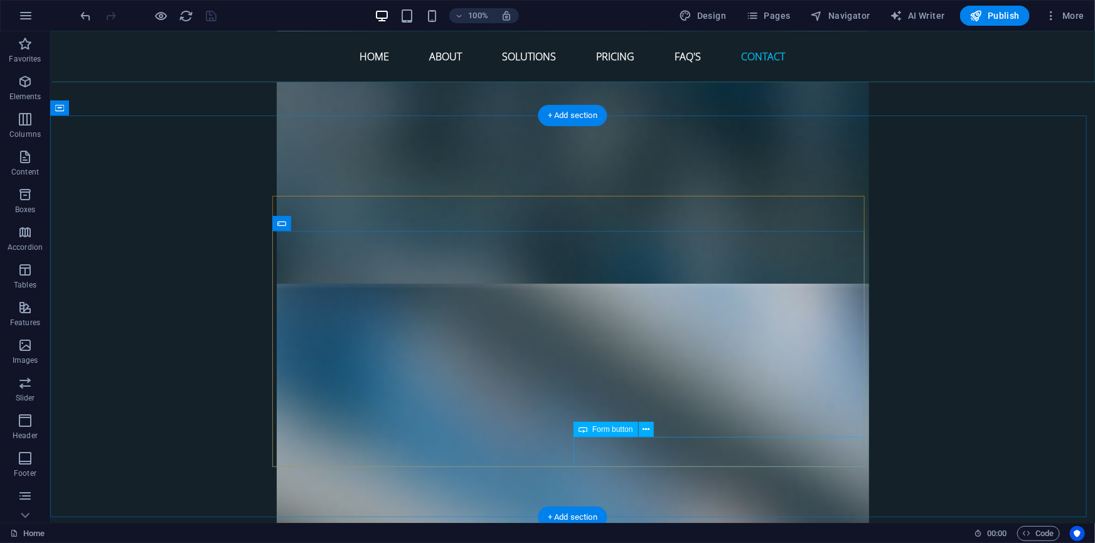
click div "Submit"
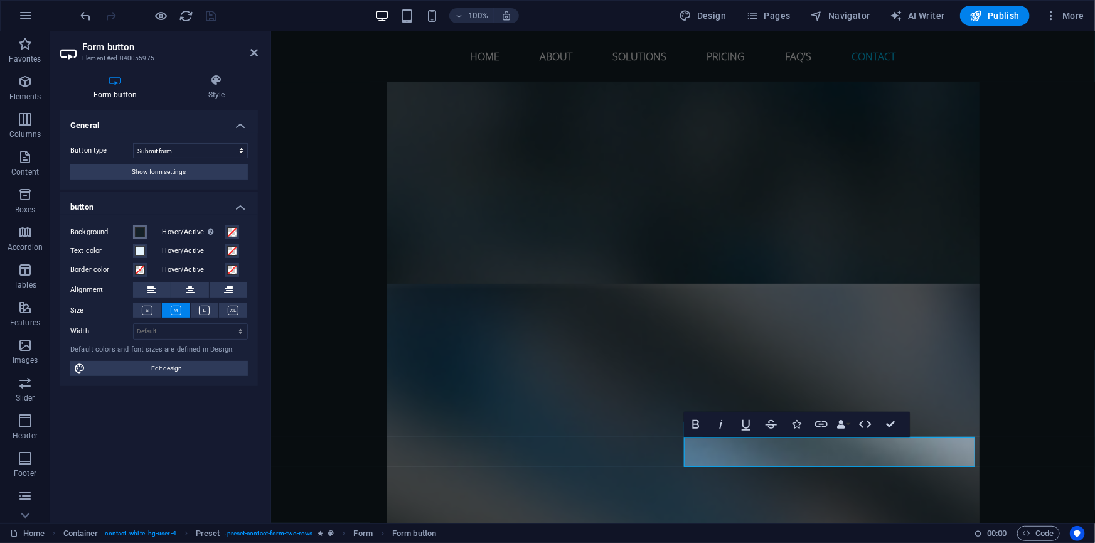
click at [138, 227] on span at bounding box center [140, 232] width 10 height 10
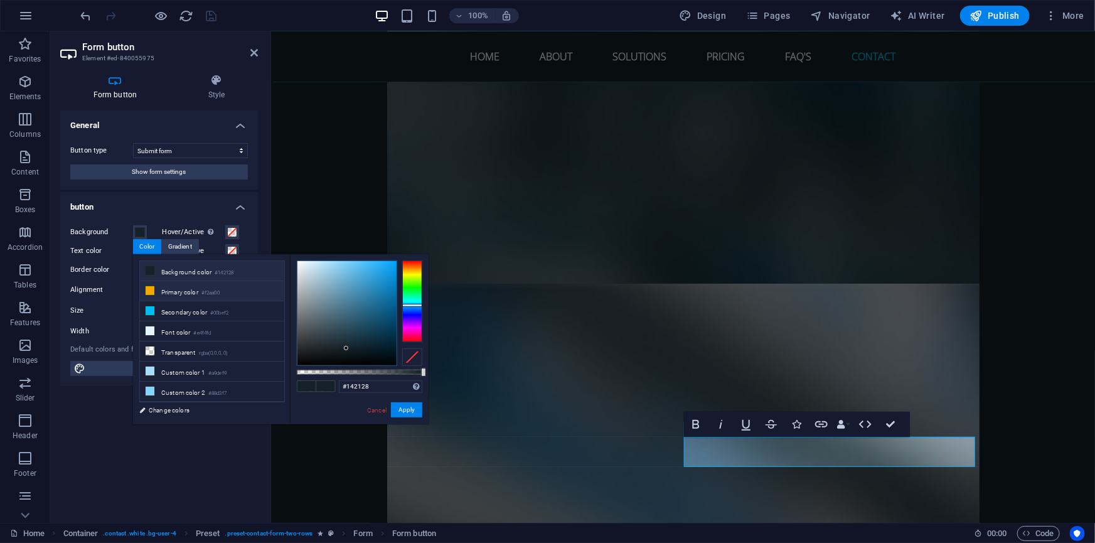
click at [152, 295] on li "Primary color #f2aa00" at bounding box center [212, 291] width 144 height 20
type input "#f2aa00"
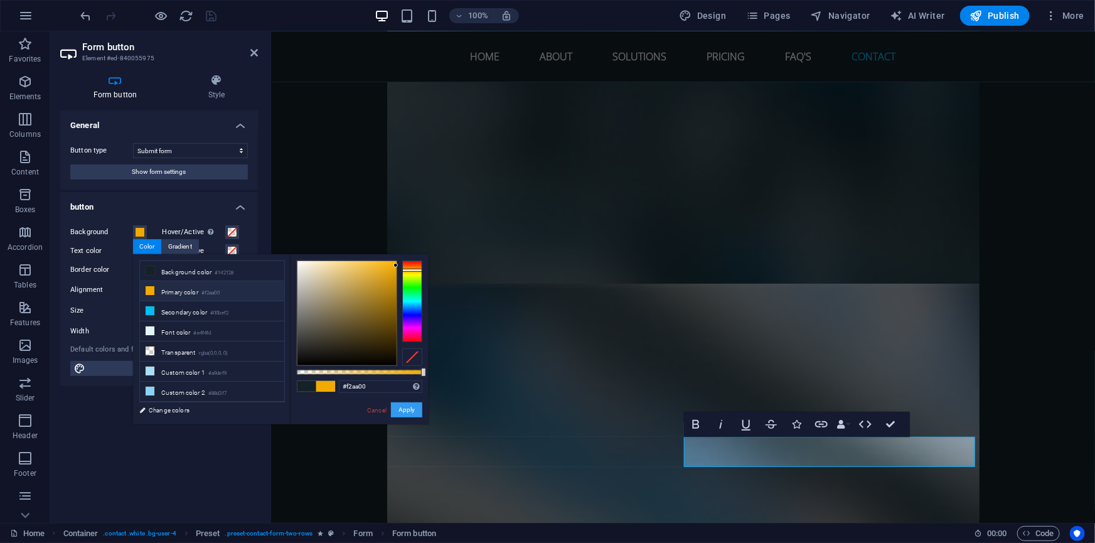
click at [412, 408] on button "Apply" at bounding box center [406, 409] width 31 height 15
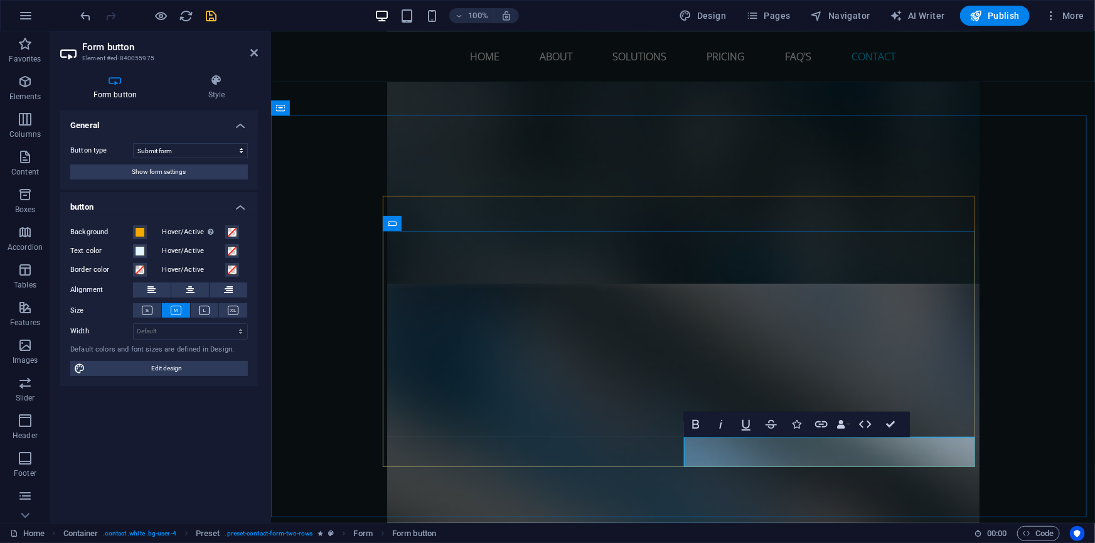
click button "Submit"
type button "Submit"
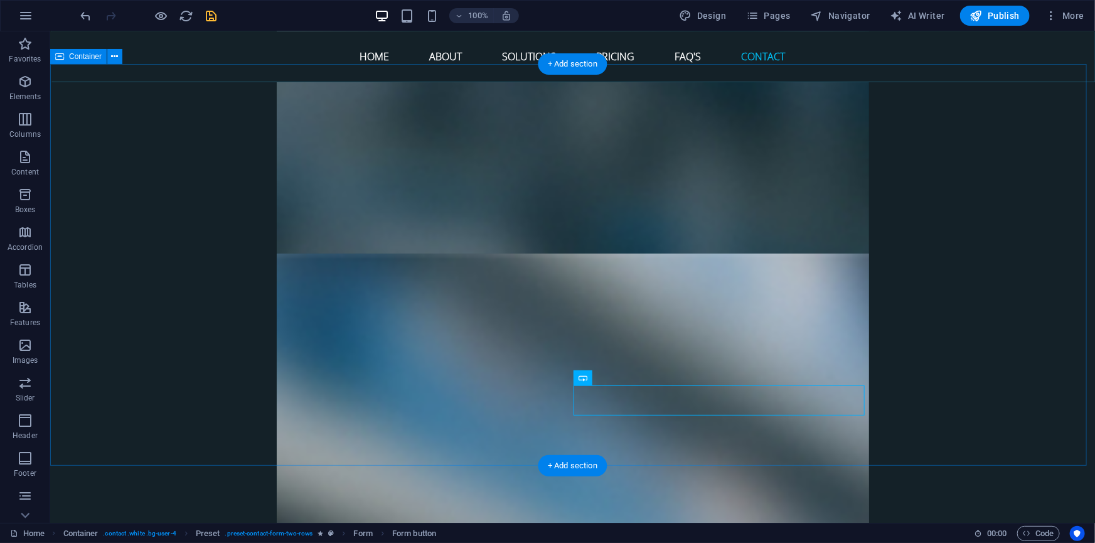
scroll to position [5019, 0]
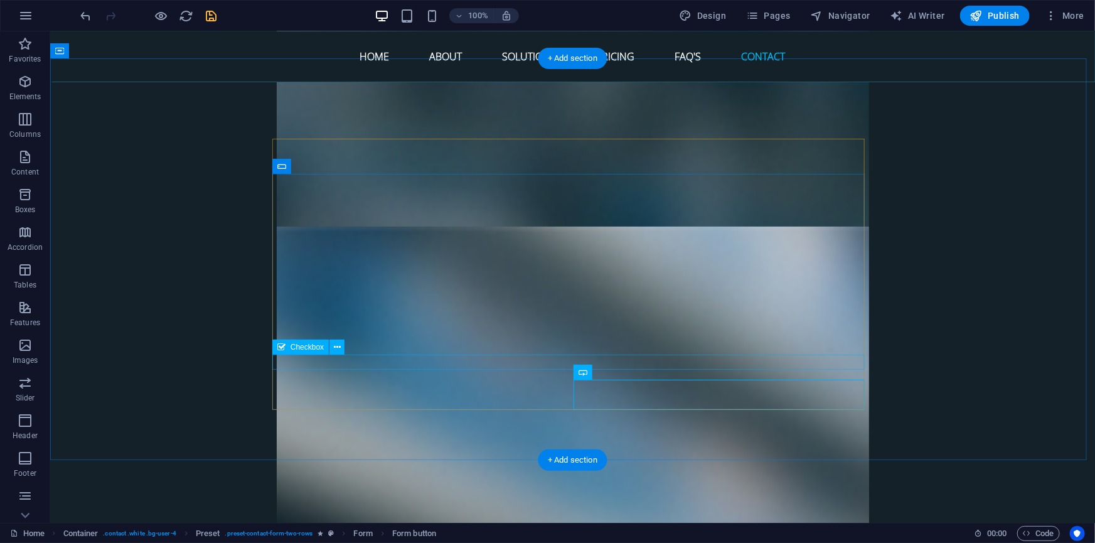
click div "I have read and understand the privacy policy."
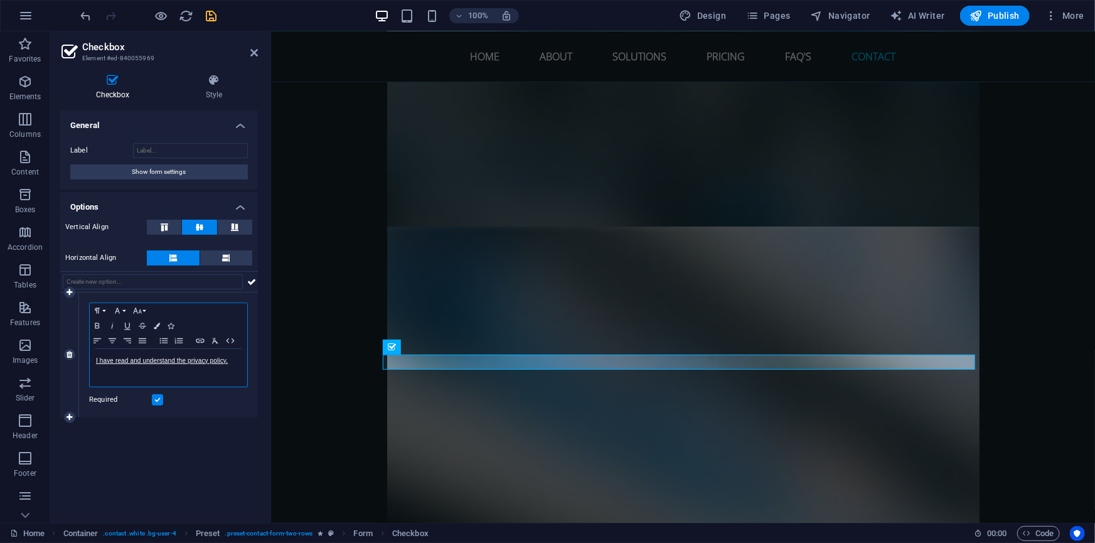
click at [223, 361] on link "I have read and understand the privacy policy." at bounding box center [162, 360] width 132 height 7
drag, startPoint x: 228, startPoint y: 360, endPoint x: 82, endPoint y: 362, distance: 146.2
click at [82, 362] on div "Paragraph Format Normal Heading 1 Heading 2 Heading 3 Heading 4 Heading 5 Headi…" at bounding box center [168, 354] width 179 height 125
click at [211, 17] on icon "save" at bounding box center [212, 16] width 14 height 14
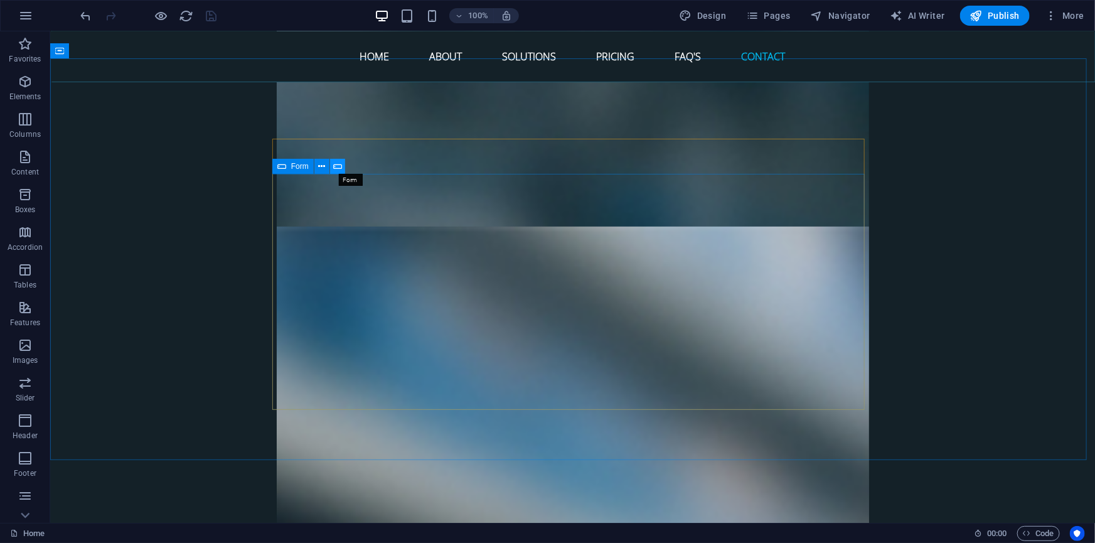
click at [338, 163] on icon at bounding box center [337, 166] width 9 height 13
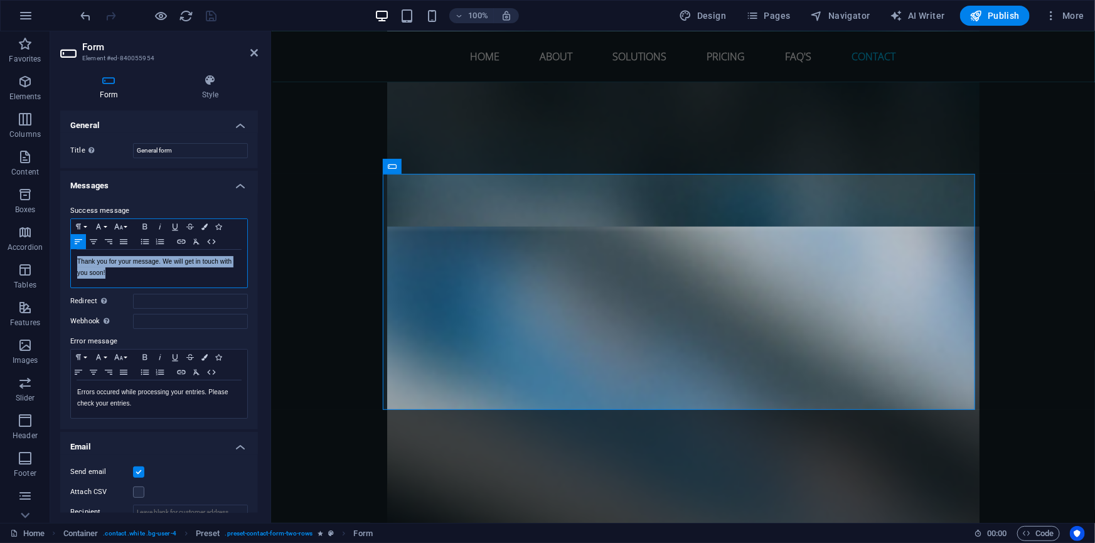
drag, startPoint x: 113, startPoint y: 271, endPoint x: 74, endPoint y: 265, distance: 39.4
click at [74, 265] on div "Thank you for your message. We will get in touch with you soon!" at bounding box center [159, 269] width 176 height 38
click at [75, 258] on div "Thank you for your message. We will get in touch with you soon!" at bounding box center [159, 269] width 176 height 38
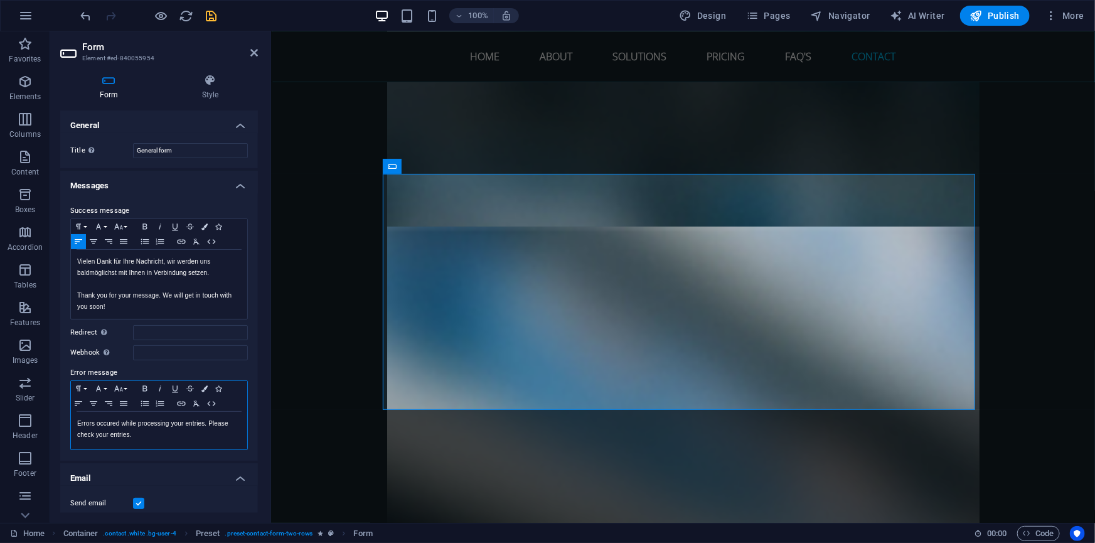
click at [77, 420] on p "Errors occured while processing your entries. Please check your entries." at bounding box center [159, 429] width 164 height 23
click at [156, 423] on p "Nachricht nicht gesendet! Etwas ist schief gelaufen, bitte Errors occured while…" at bounding box center [159, 440] width 164 height 45
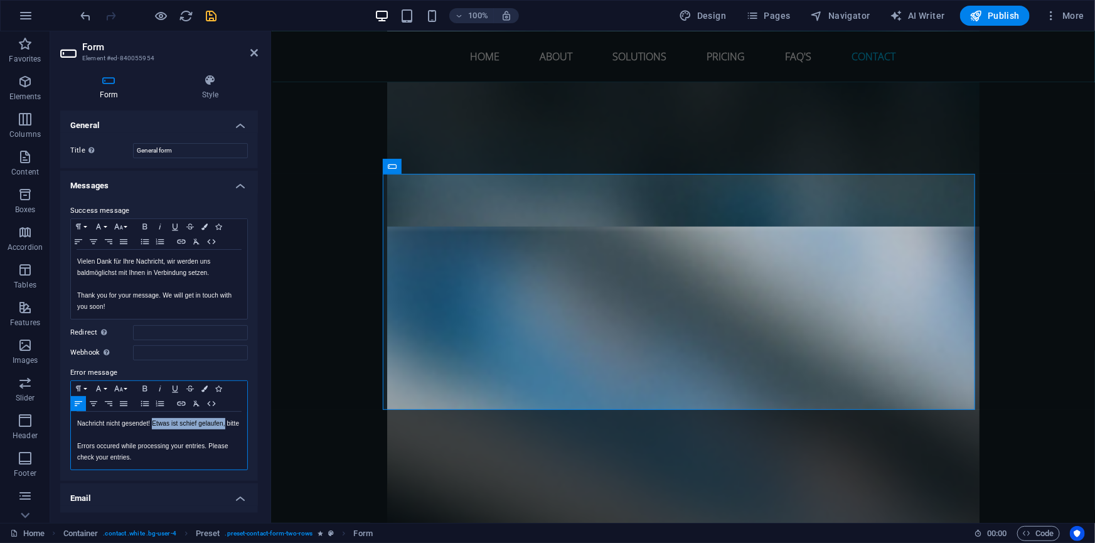
drag, startPoint x: 231, startPoint y: 423, endPoint x: 152, endPoint y: 426, distance: 79.1
click at [152, 426] on p "Nachricht nicht gesendet! Etwas ist schief gelaufen, bitte Errors occured while…" at bounding box center [159, 440] width 164 height 45
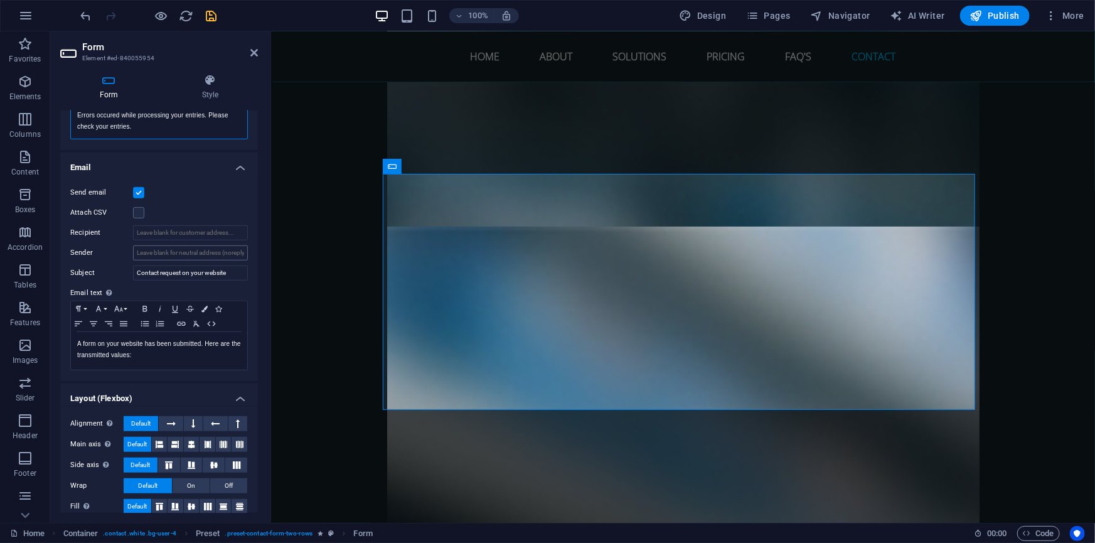
scroll to position [353, 0]
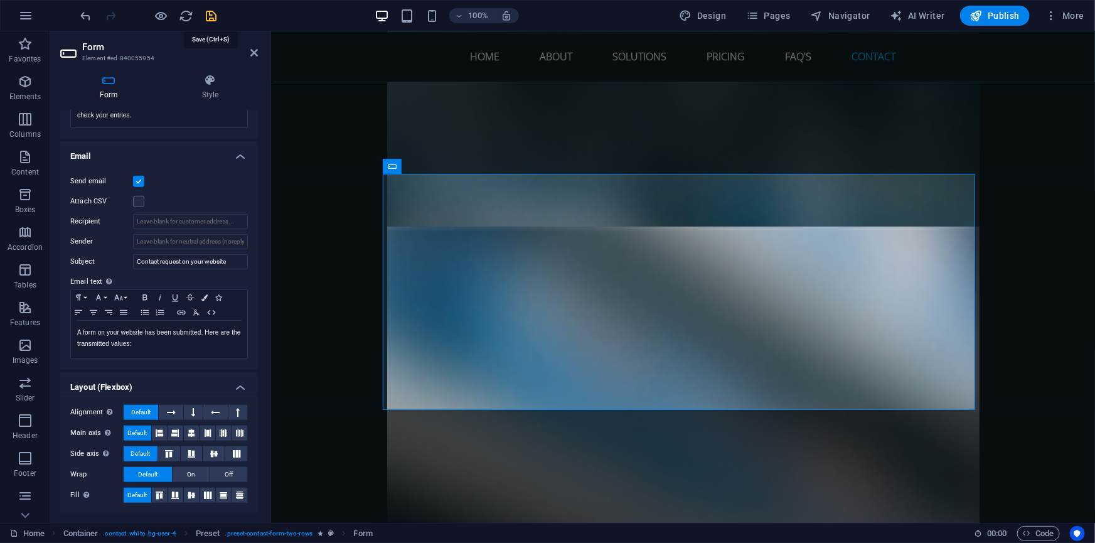
click at [211, 14] on icon "save" at bounding box center [212, 16] width 14 height 14
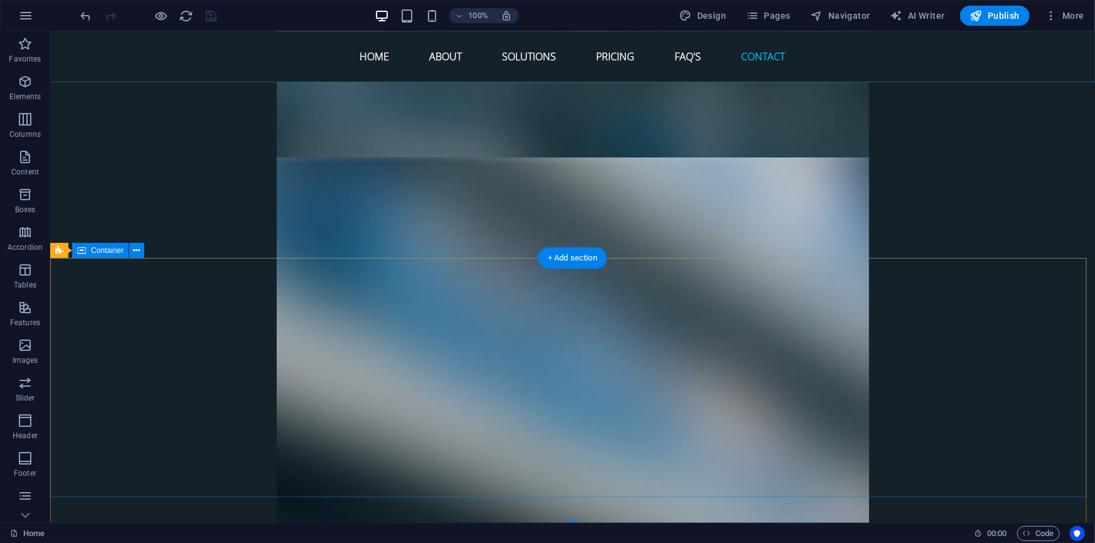
scroll to position [5281, 0]
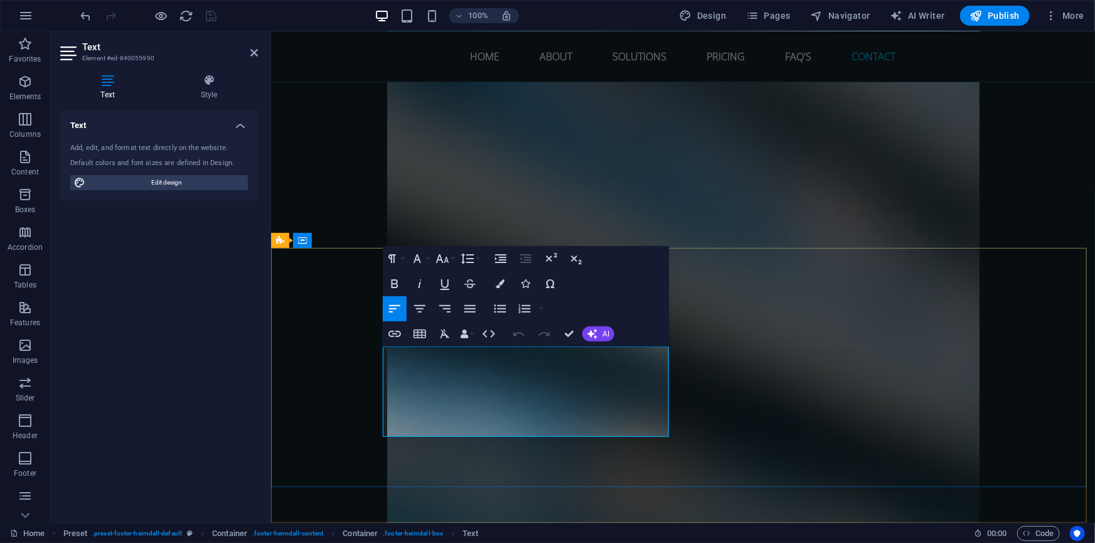
drag, startPoint x: 533, startPoint y: 368, endPoint x: 415, endPoint y: 378, distance: 118.3
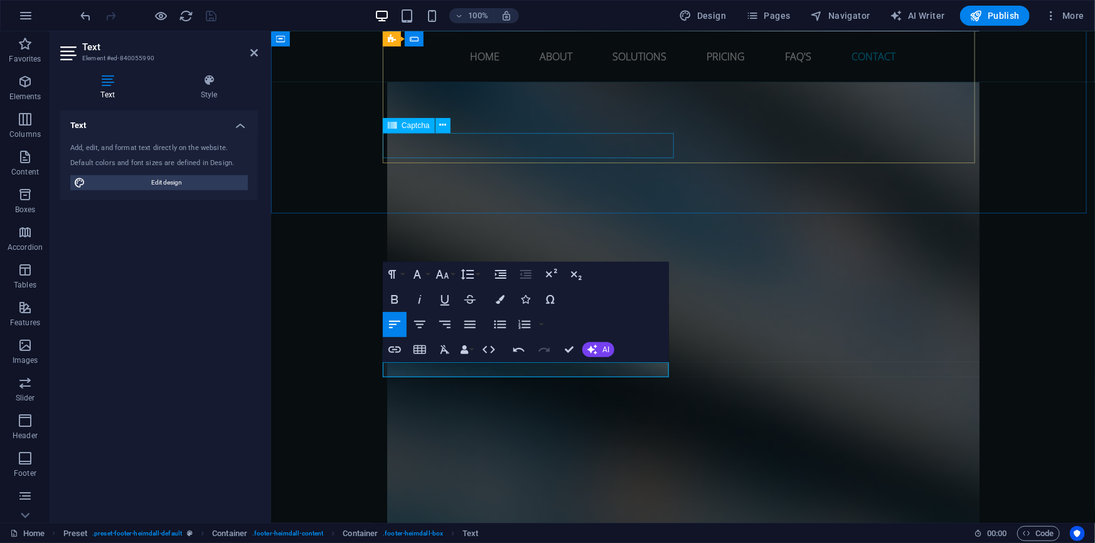
scroll to position [169, 5]
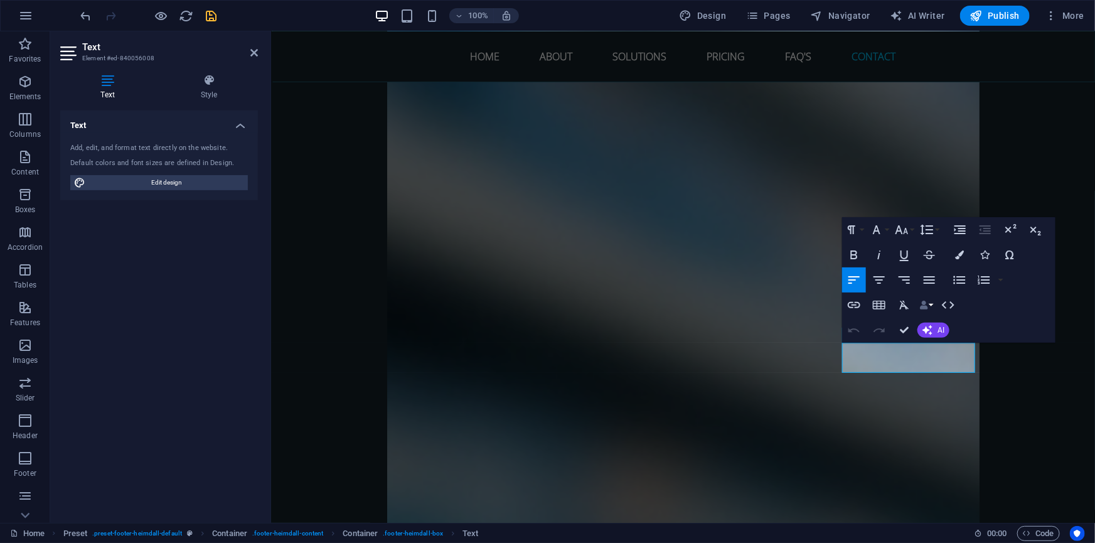
click at [924, 301] on icon "button" at bounding box center [923, 305] width 9 height 9
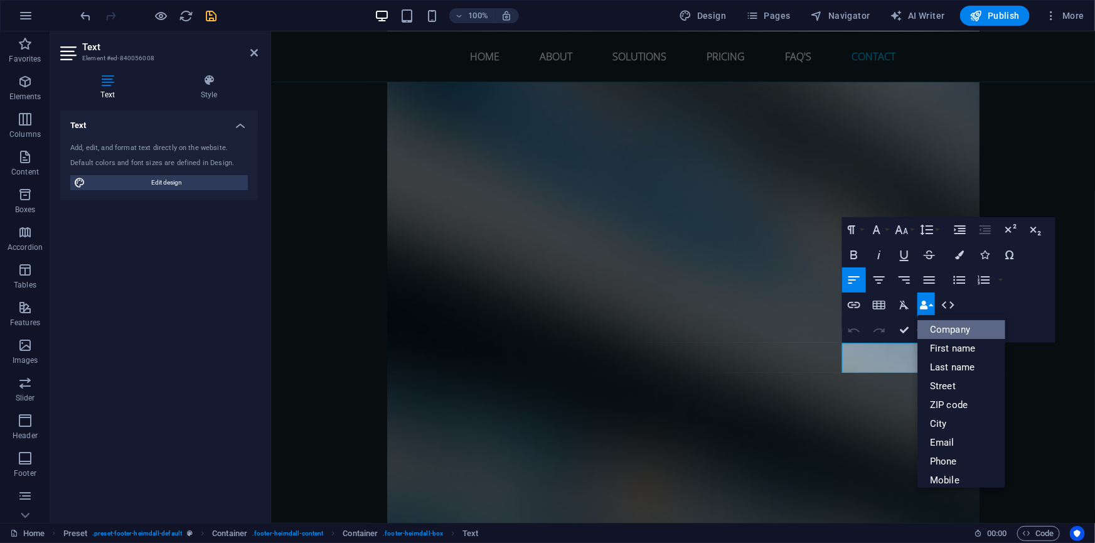
click at [941, 324] on link "Company" at bounding box center [961, 329] width 88 height 19
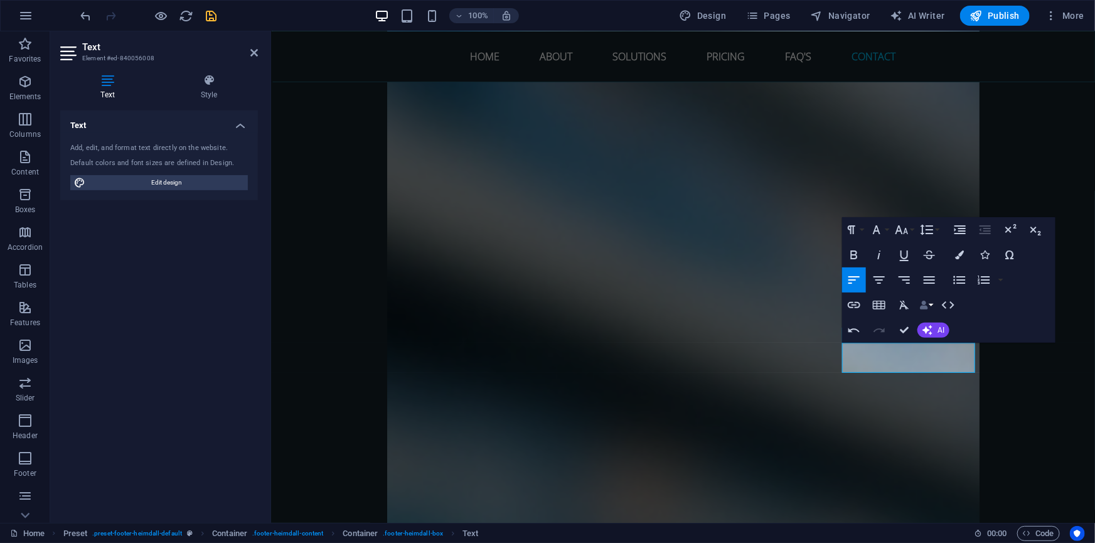
click at [923, 307] on icon "button" at bounding box center [923, 305] width 9 height 9
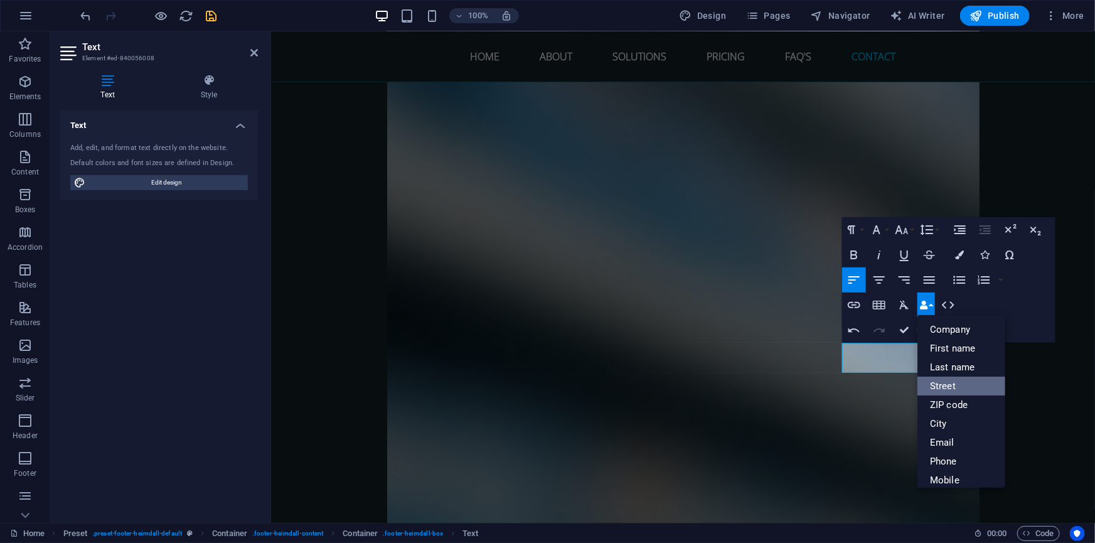
click at [959, 382] on link "Street" at bounding box center [961, 385] width 88 height 19
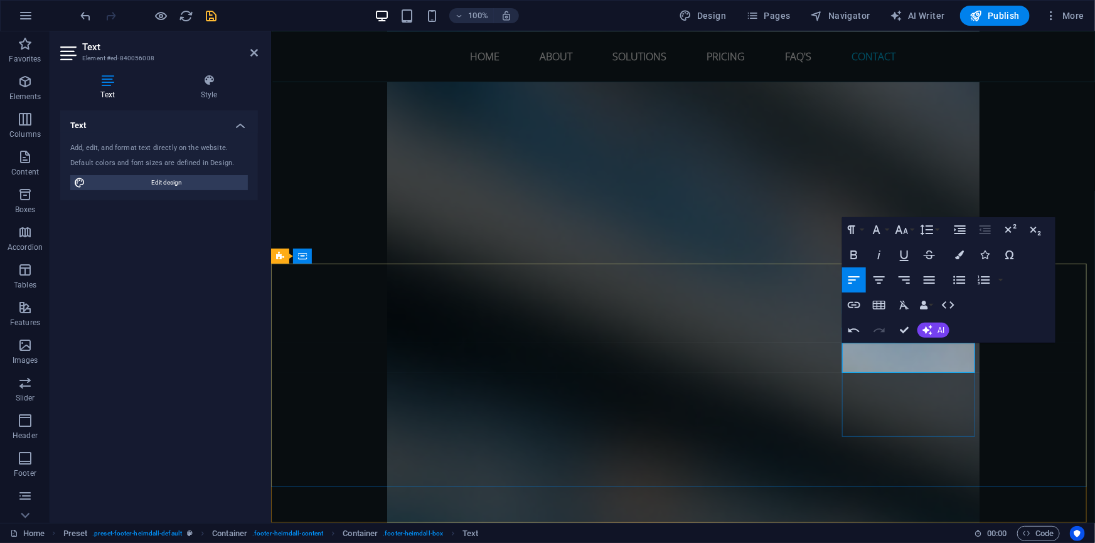
click at [928, 307] on button "Data Bindings" at bounding box center [926, 304] width 18 height 25
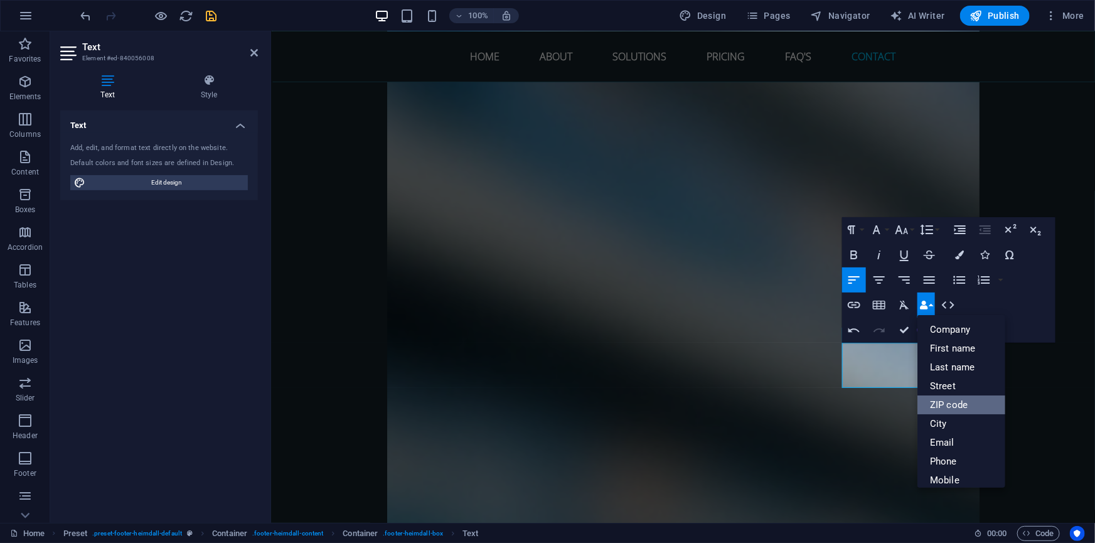
click at [968, 407] on link "ZIP code" at bounding box center [961, 404] width 88 height 19
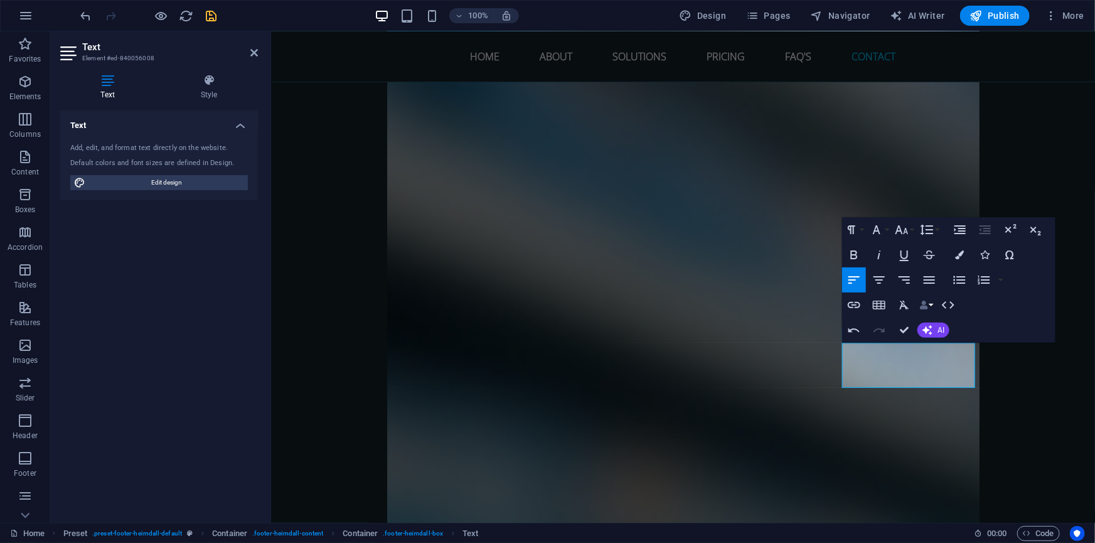
click at [930, 307] on button "Data Bindings" at bounding box center [926, 304] width 18 height 25
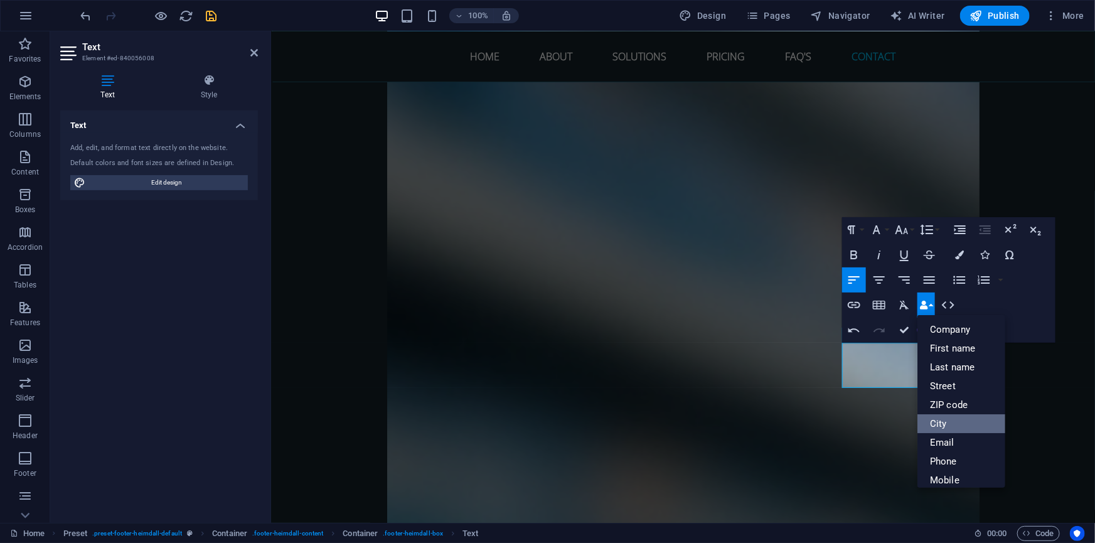
click at [950, 419] on link "City" at bounding box center [961, 423] width 88 height 19
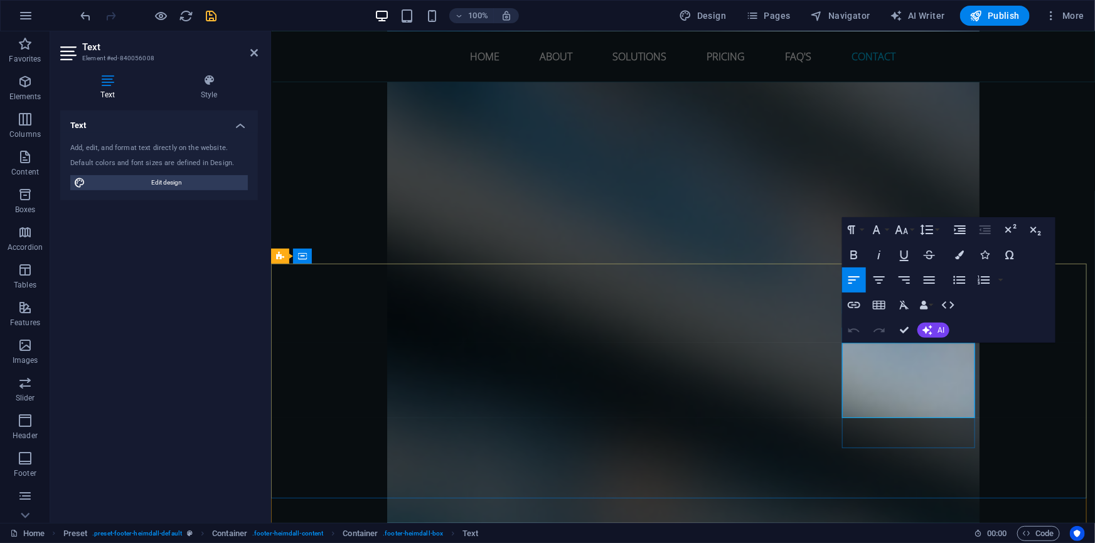
click at [929, 306] on button "Data Bindings" at bounding box center [926, 304] width 18 height 25
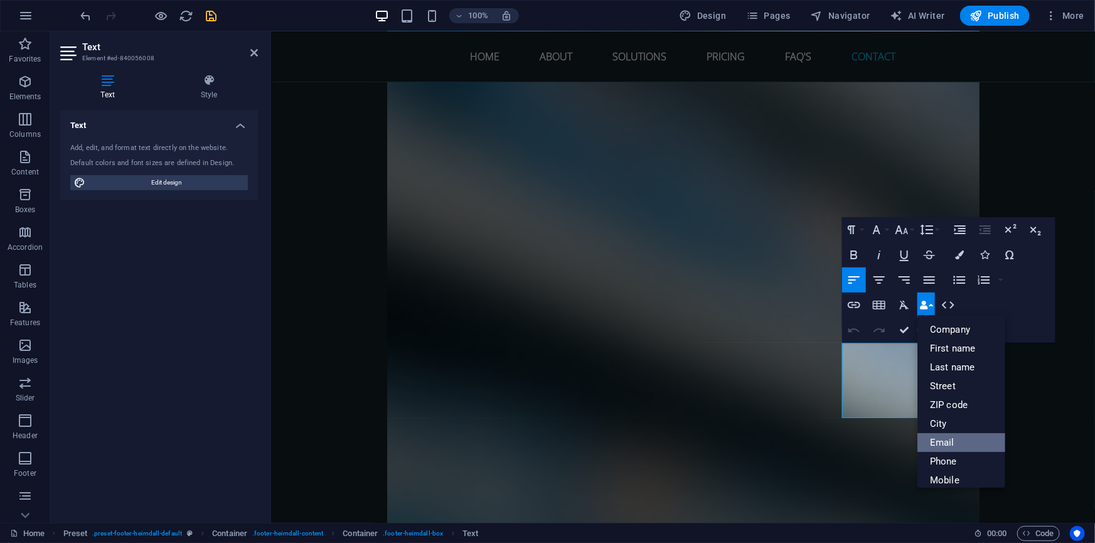
click at [954, 445] on link "Email" at bounding box center [961, 442] width 88 height 19
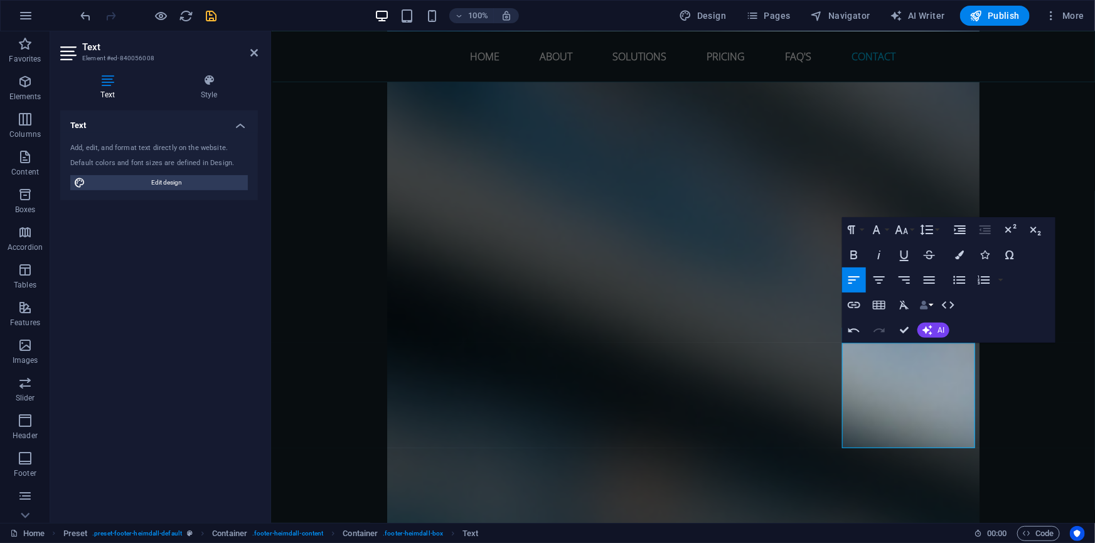
click at [928, 305] on button "Data Bindings" at bounding box center [926, 304] width 18 height 25
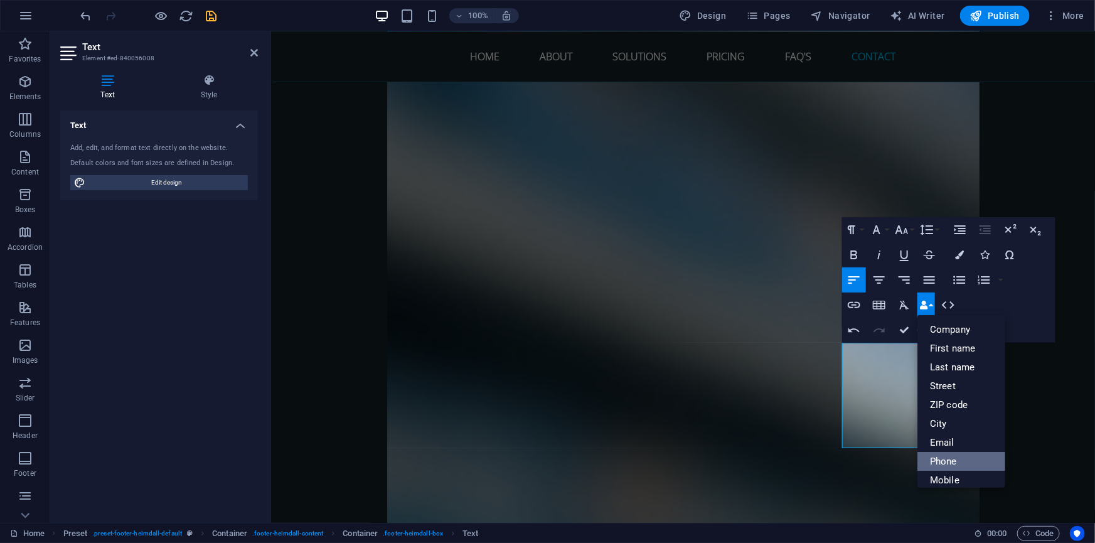
click at [954, 460] on link "Phone" at bounding box center [961, 461] width 88 height 19
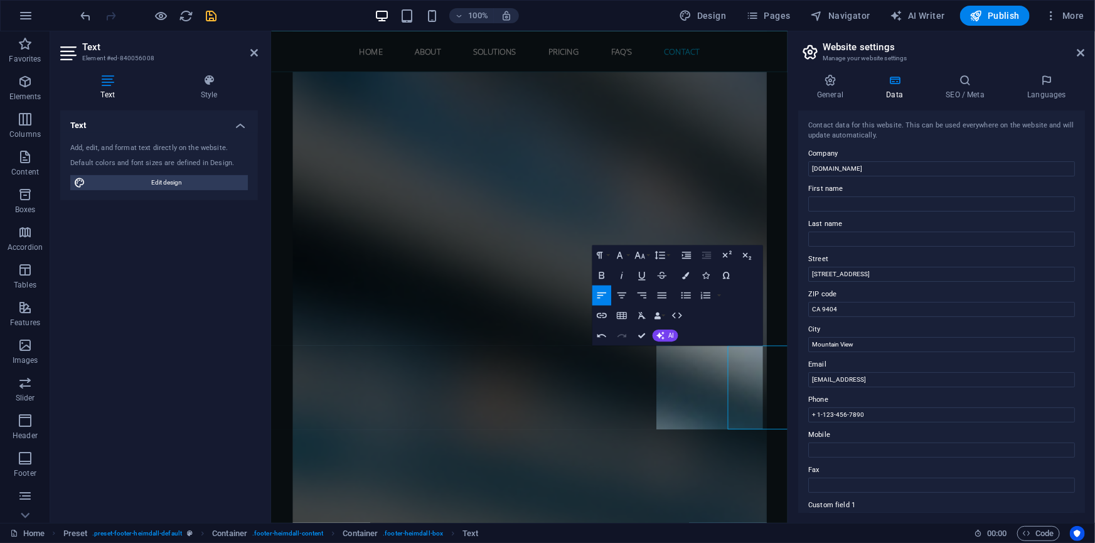
scroll to position [5185, 0]
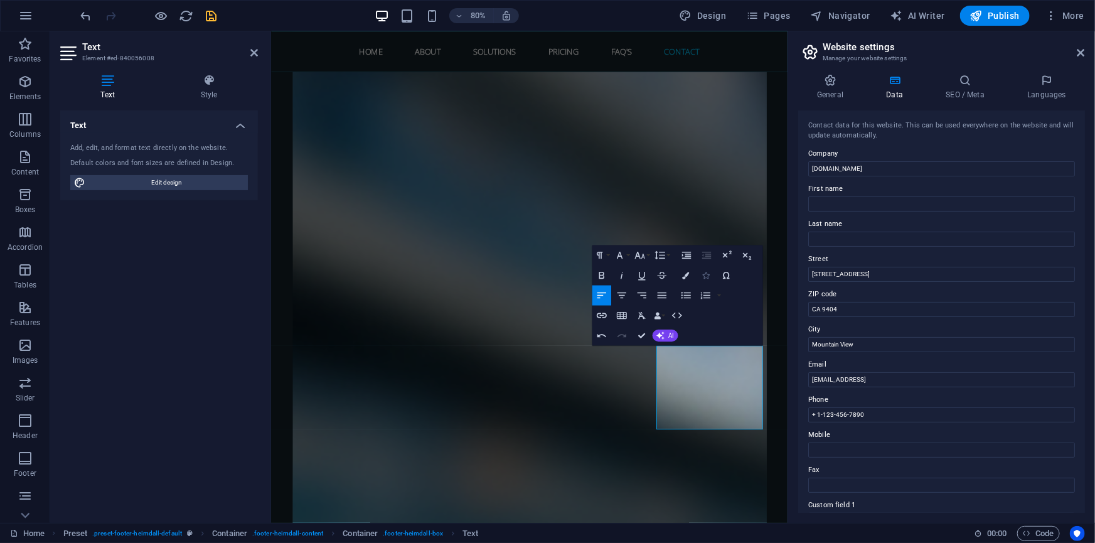
click at [706, 277] on icon "button" at bounding box center [706, 275] width 7 height 7
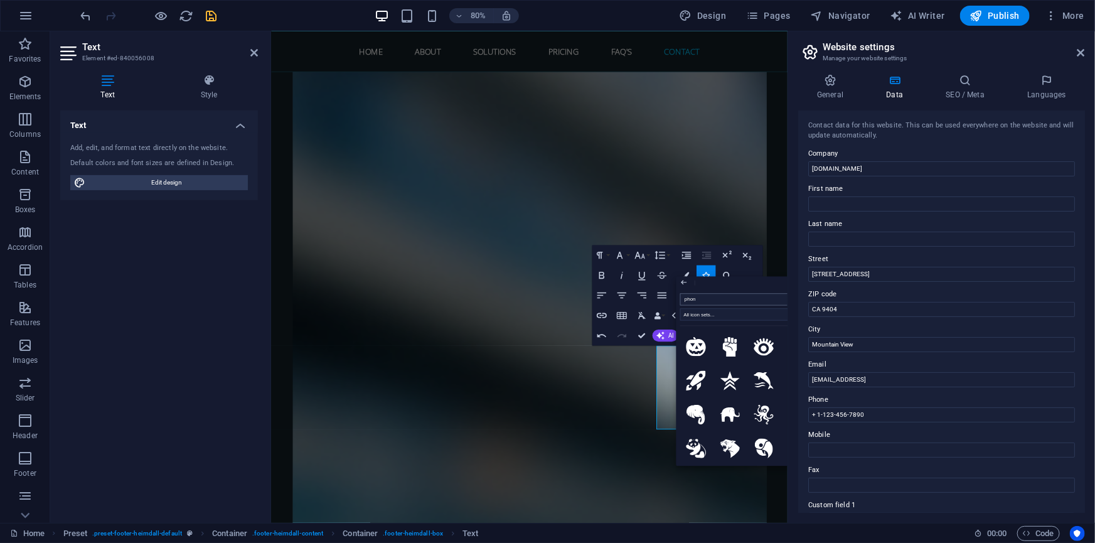
type input "phone"
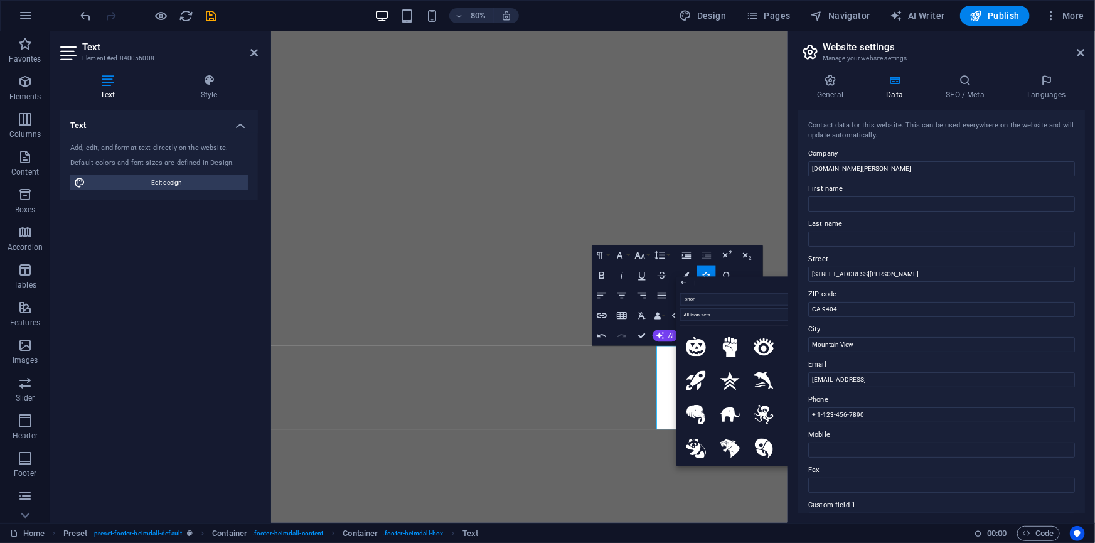
type input "phone"
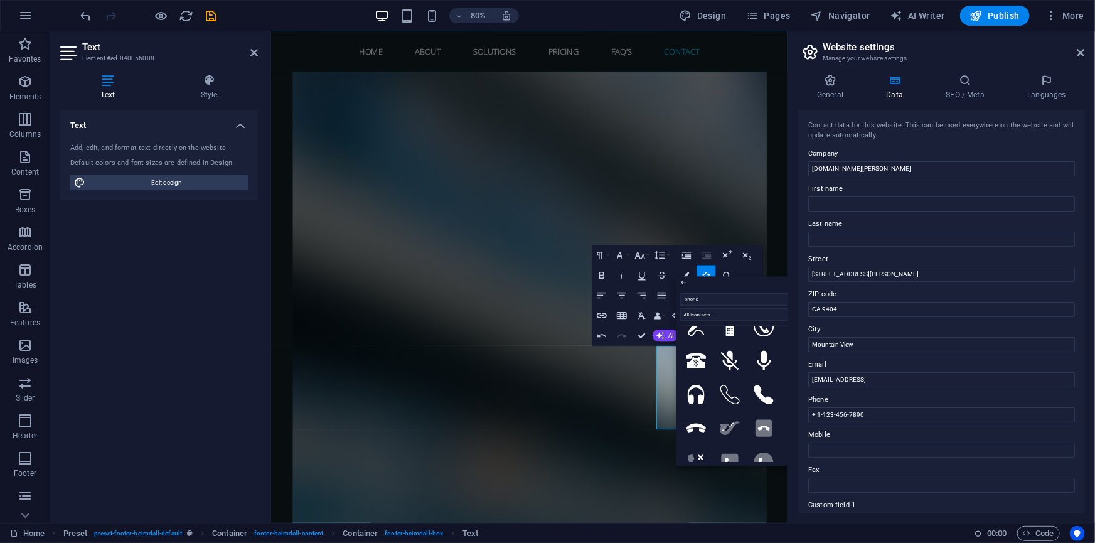
scroll to position [171, 0]
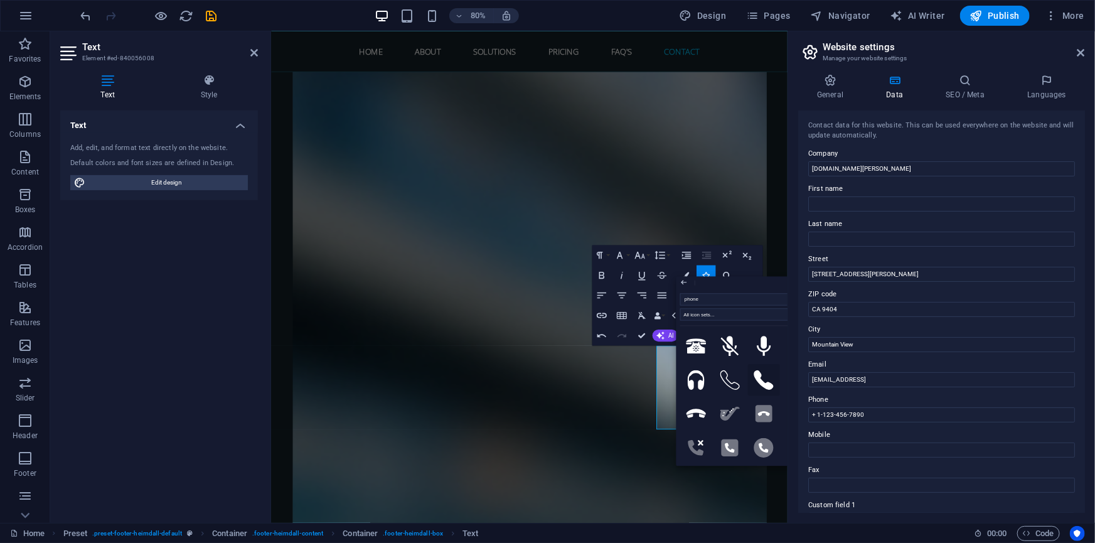
click at [759, 378] on icon at bounding box center [764, 380] width 20 height 20
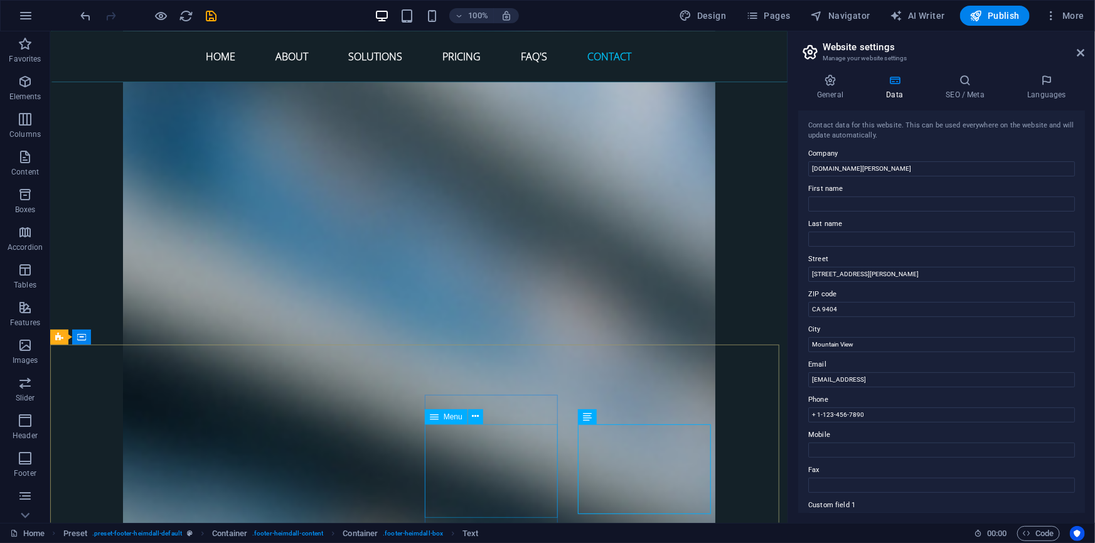
click at [445, 415] on span "Menu" at bounding box center [453, 417] width 19 height 8
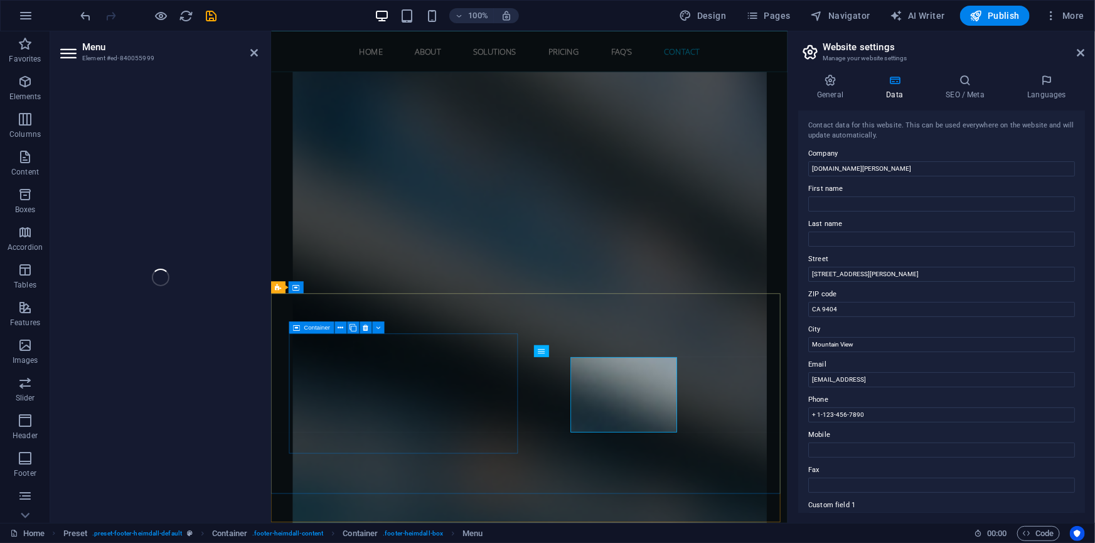
select select
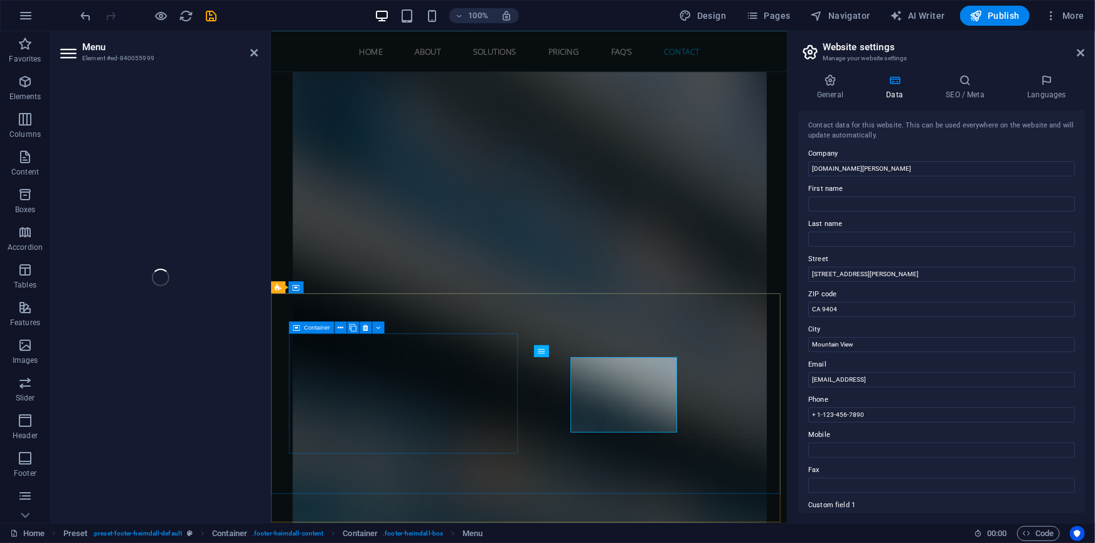
select select
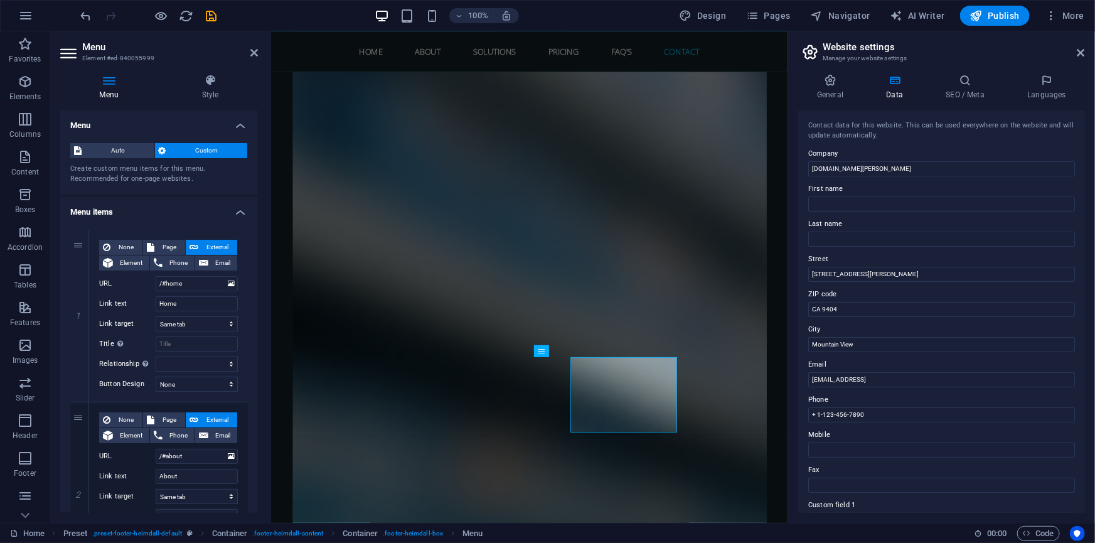
scroll to position [5169, 0]
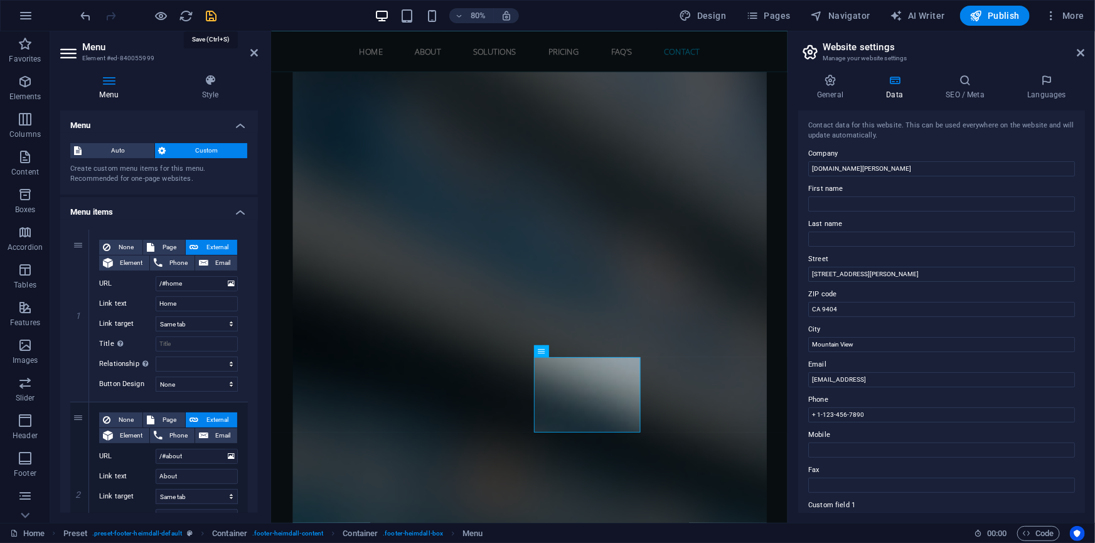
click at [210, 16] on icon "save" at bounding box center [212, 16] width 14 height 14
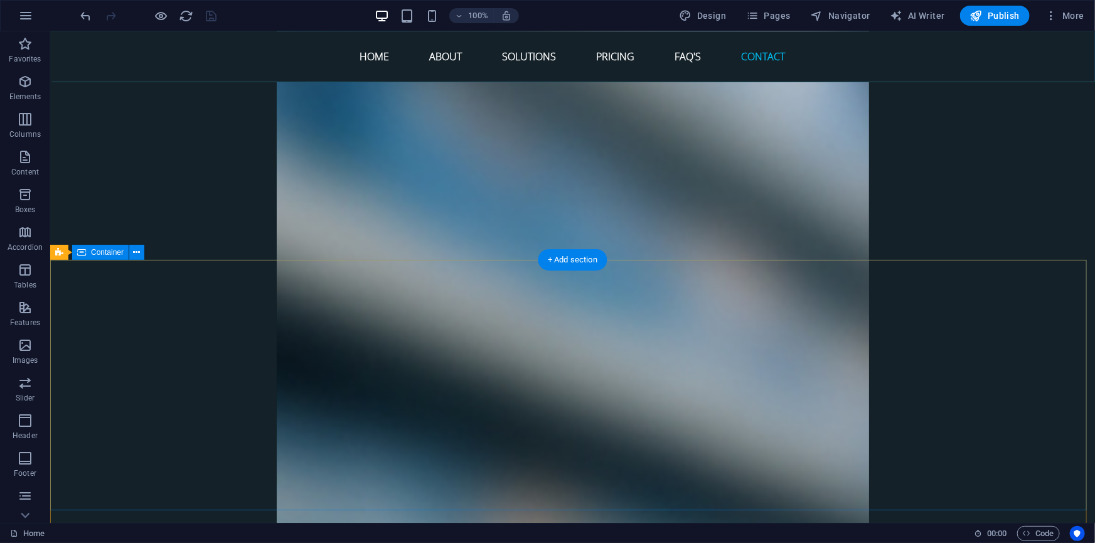
scroll to position [5292, 0]
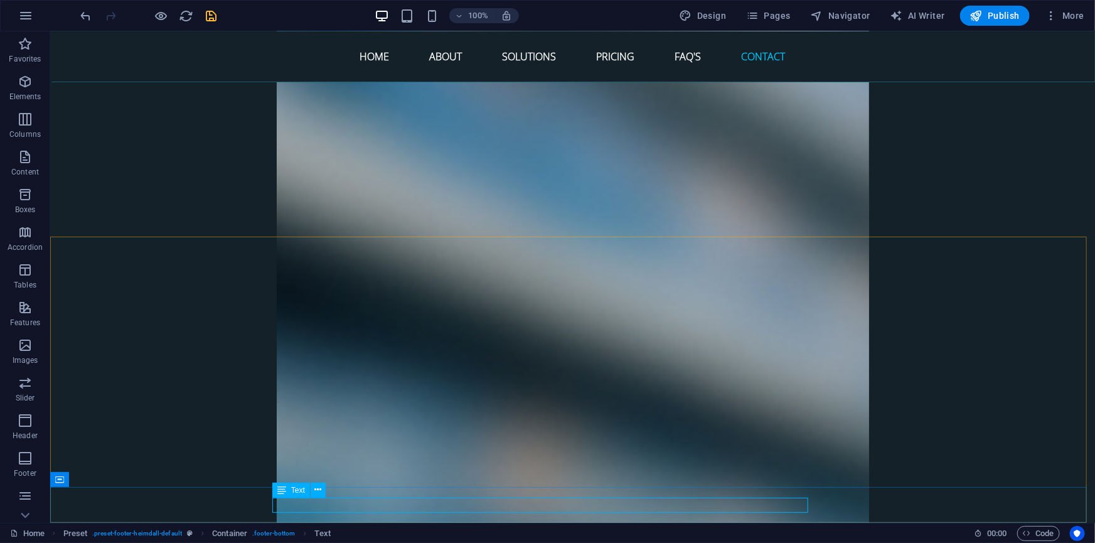
click at [288, 489] on div "Text" at bounding box center [291, 489] width 38 height 15
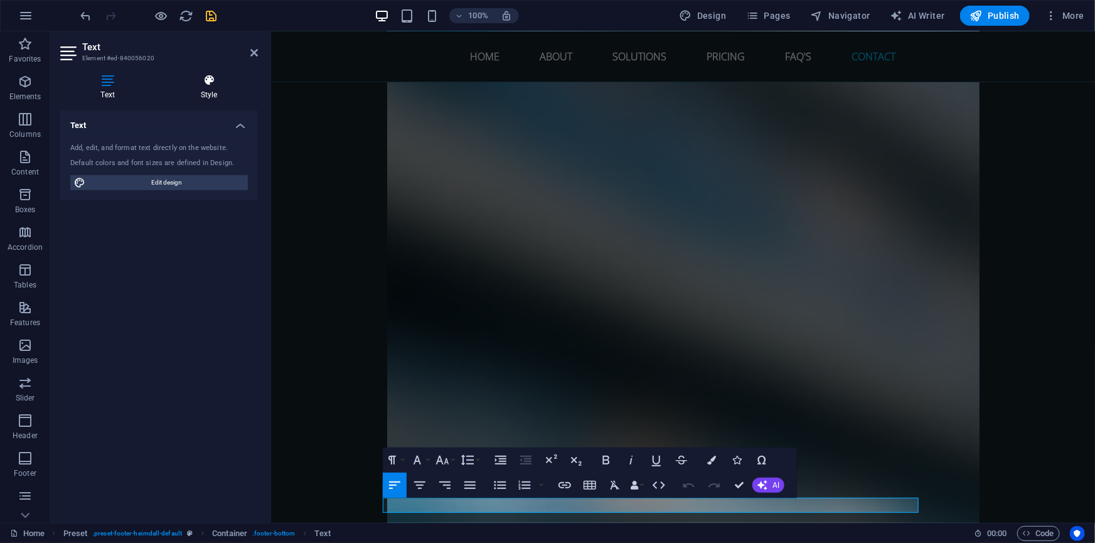
click at [208, 88] on h4 "Style" at bounding box center [209, 87] width 98 height 26
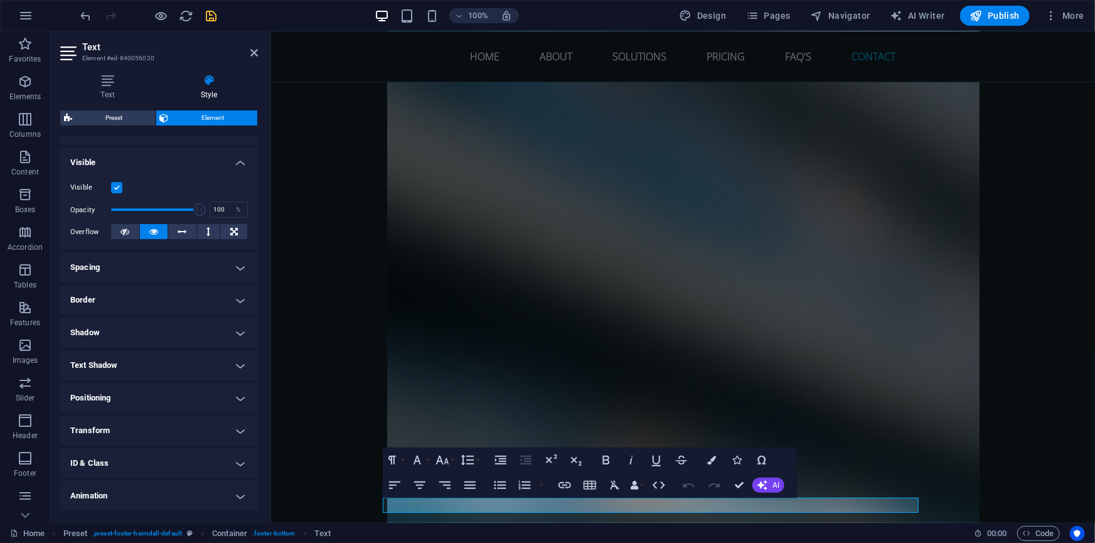
scroll to position [154, 0]
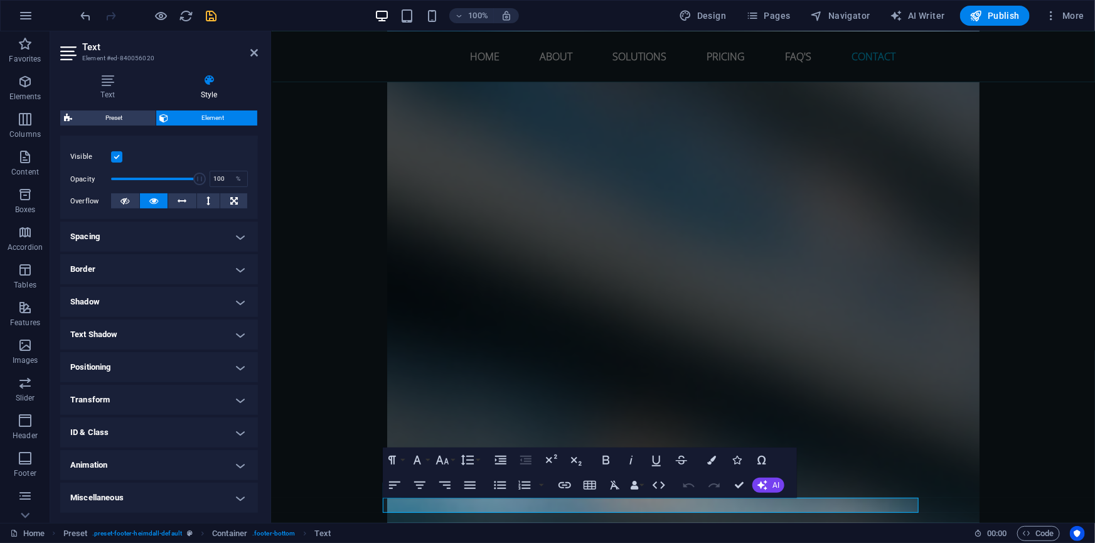
click at [156, 433] on h4 "ID & Class" at bounding box center [159, 432] width 198 height 30
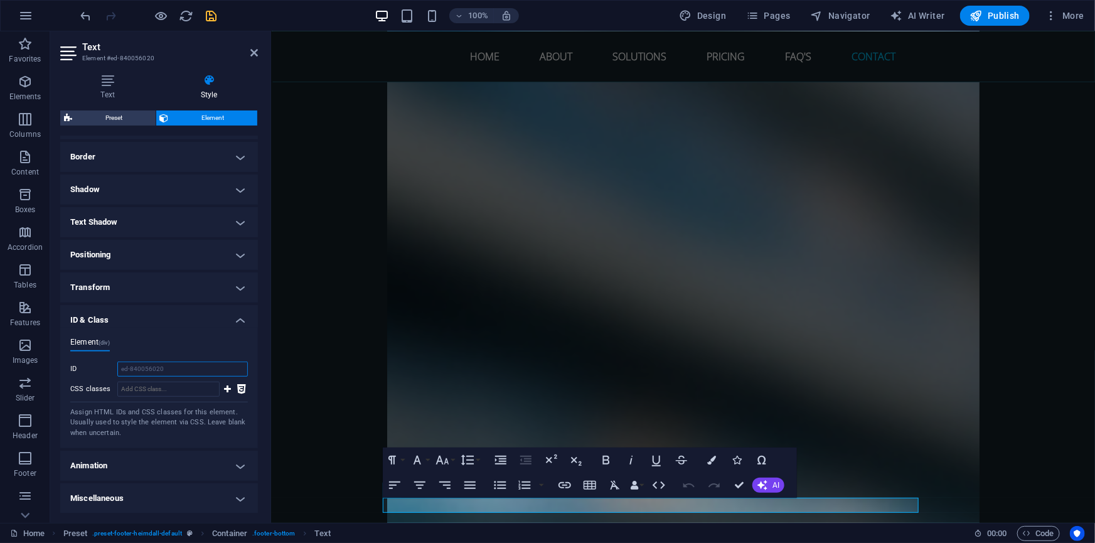
click at [162, 367] on input "ed-840056020" at bounding box center [182, 368] width 130 height 15
drag, startPoint x: 175, startPoint y: 365, endPoint x: 117, endPoint y: 366, distance: 58.4
click at [117, 366] on input "ed-840056020" at bounding box center [182, 368] width 130 height 15
click at [1035, 529] on span "Code" at bounding box center [1038, 533] width 31 height 15
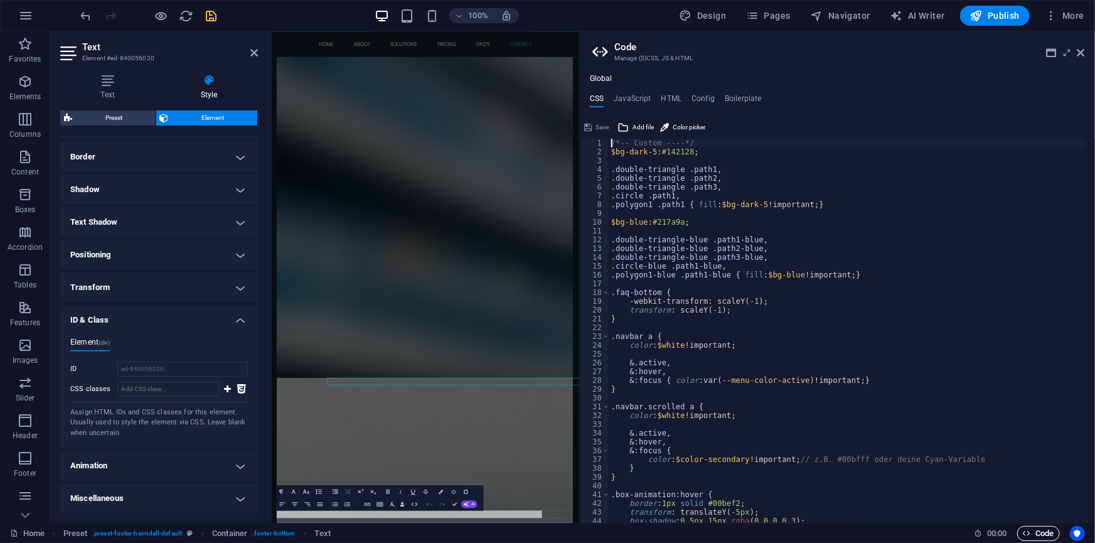
scroll to position [5066, 0]
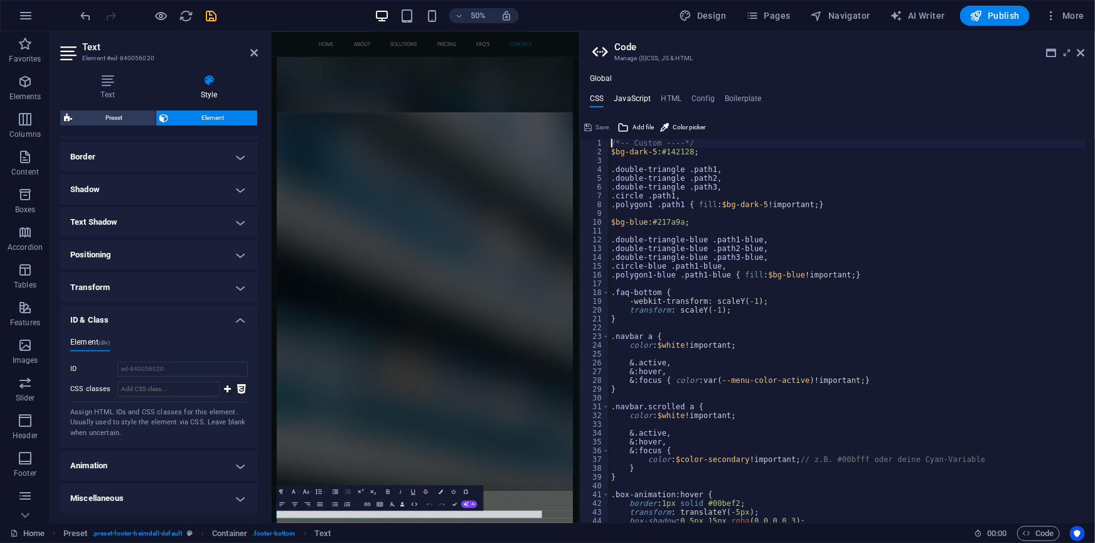
click at [634, 98] on h4 "JavaScript" at bounding box center [632, 101] width 37 height 14
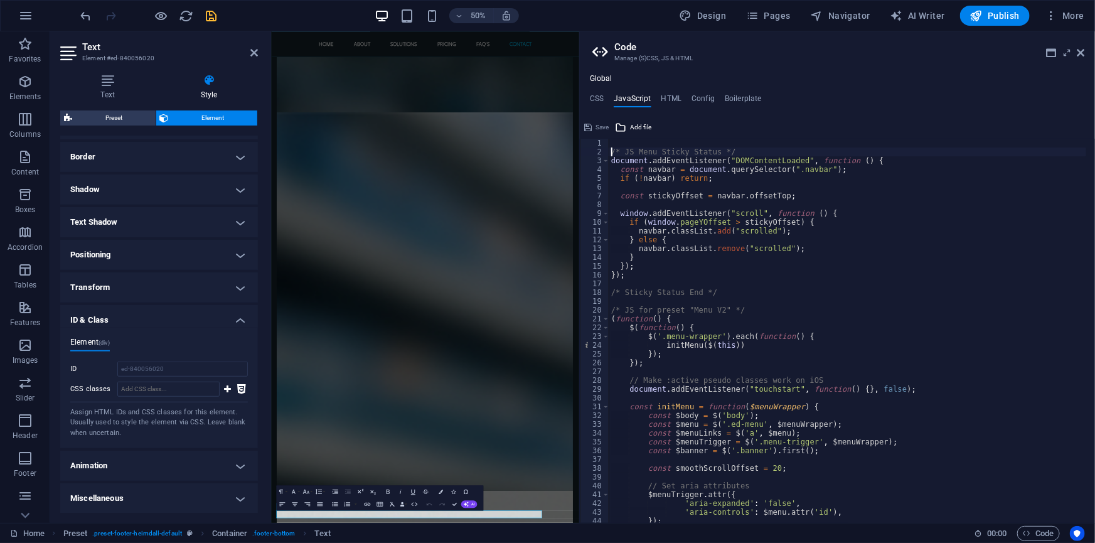
type textarea "/* JS Menu Sticky Status */"
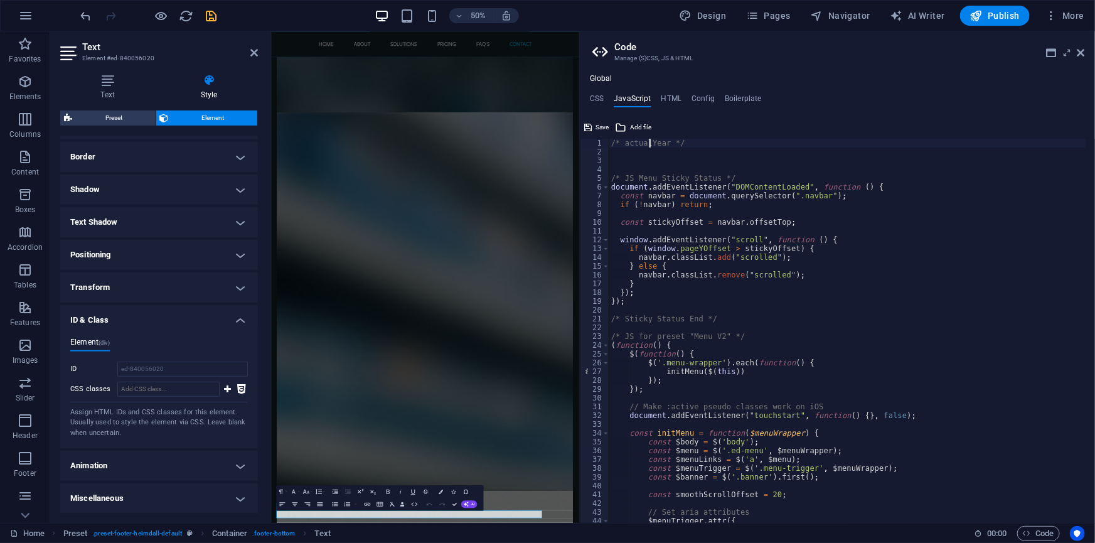
scroll to position [0, 3]
type textarea "/* actual Year */"
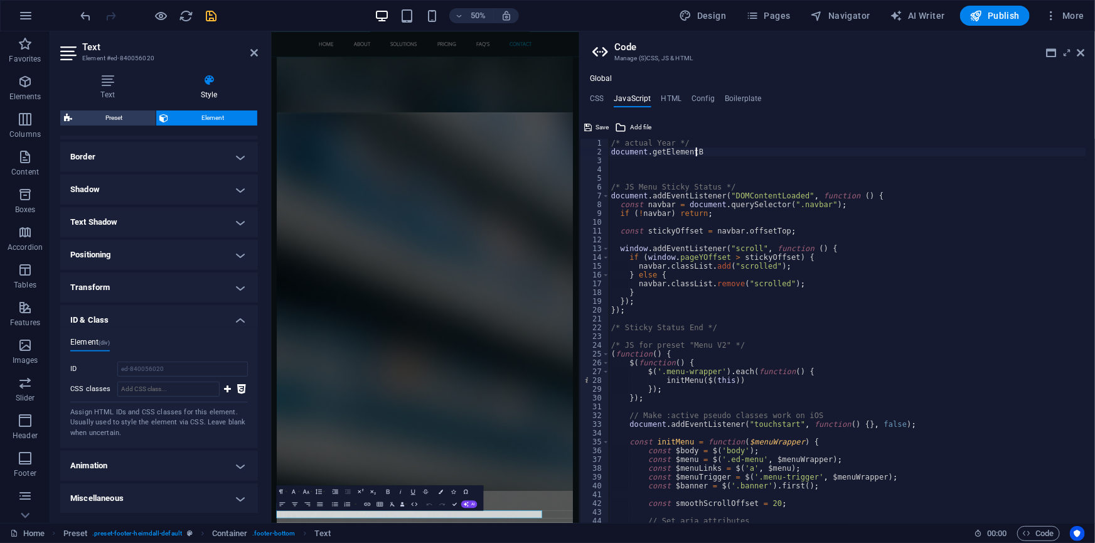
scroll to position [0, 6]
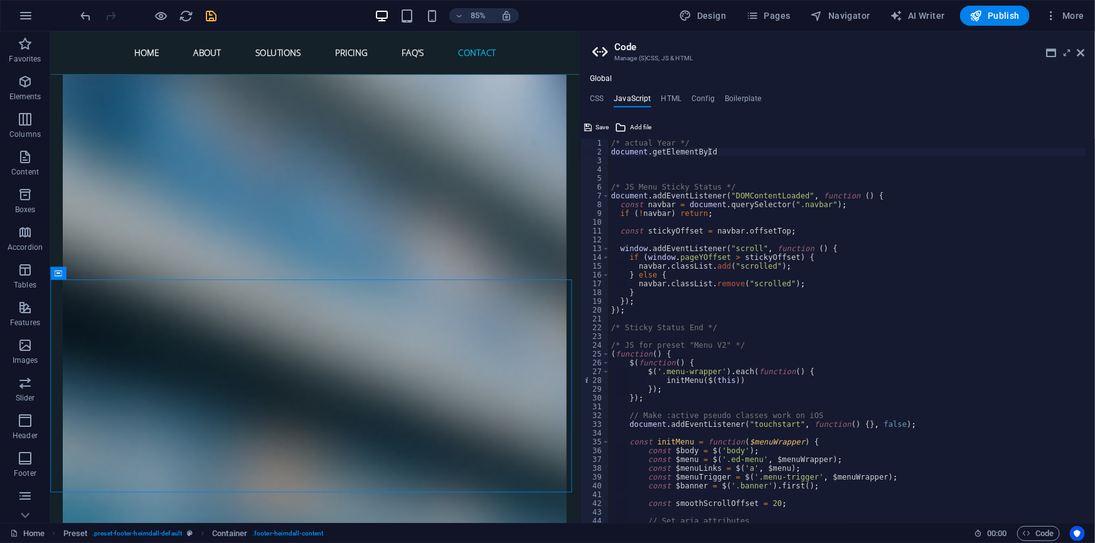
type textarea "/* actual Year */"
click at [708, 142] on div "/* actual Year */ document . getElementById /* JS Menu Sticky Status */ documen…" at bounding box center [897, 335] width 576 height 393
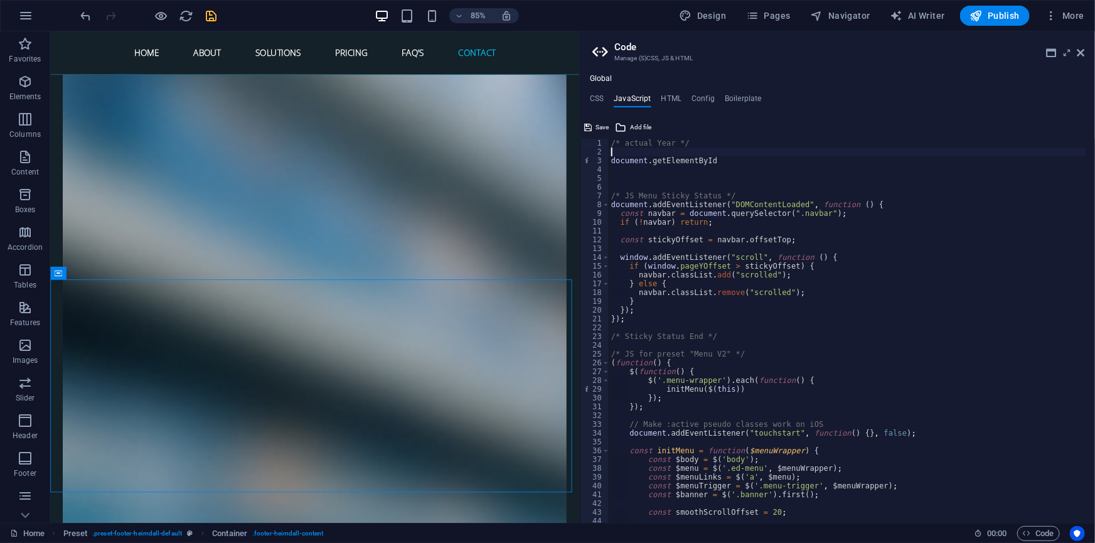
click at [747, 160] on div "/* actual Year */ document . getElementById /* JS Menu Sticky Status */ documen…" at bounding box center [897, 335] width 576 height 393
paste textarea "ed-840056020")"
click at [782, 161] on div "/* actual Year */ document . getElementById ( "ed-840056020" ) /* JS Menu Stick…" at bounding box center [897, 335] width 576 height 393
type textarea "document.getElementById("ed-840056020"){"
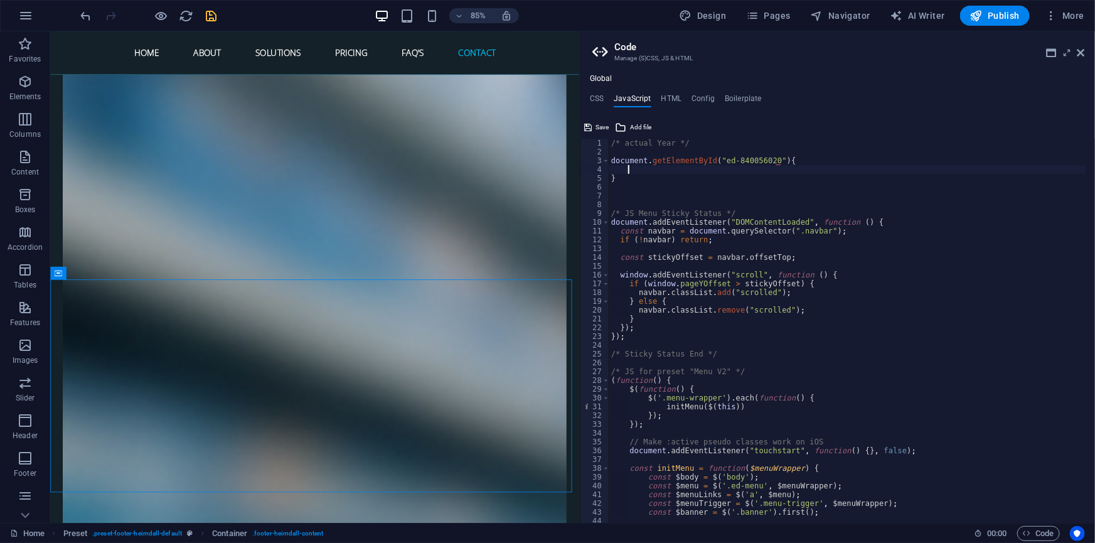
scroll to position [0, 0]
click at [657, 171] on div "/* actual Year */ document . getElementById ( "ed-840056020" ) { } /* JS Menu S…" at bounding box center [897, 335] width 576 height 393
paste textarea "document.write(copyrightYear);"
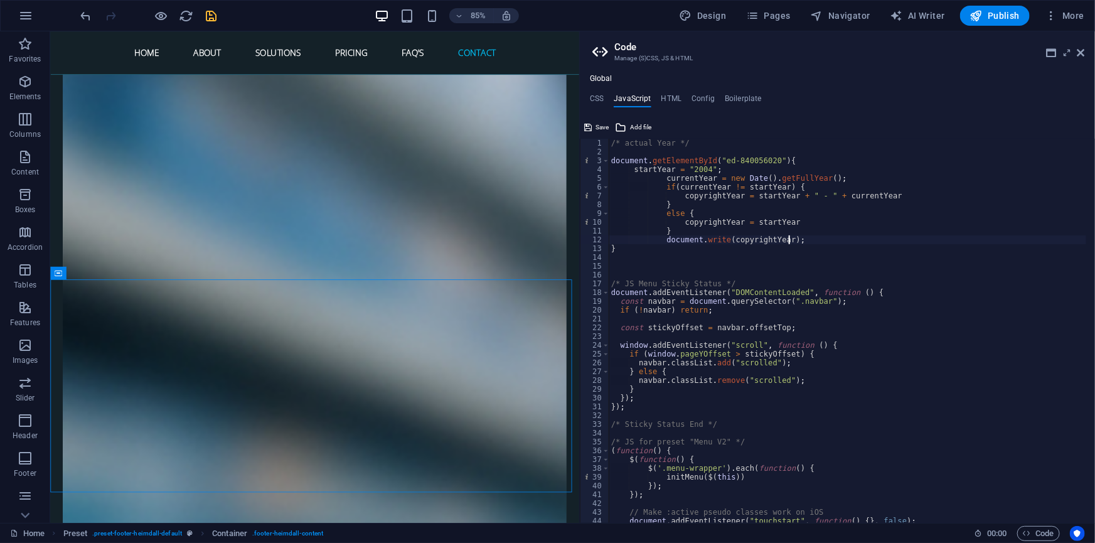
click at [700, 167] on div "/* actual Year */ document . getElementById ( "ed-840056020" ) { startYear = "2…" at bounding box center [897, 335] width 576 height 393
type textarea "startYear = "2023";"
click at [600, 125] on span "Save" at bounding box center [601, 127] width 13 height 15
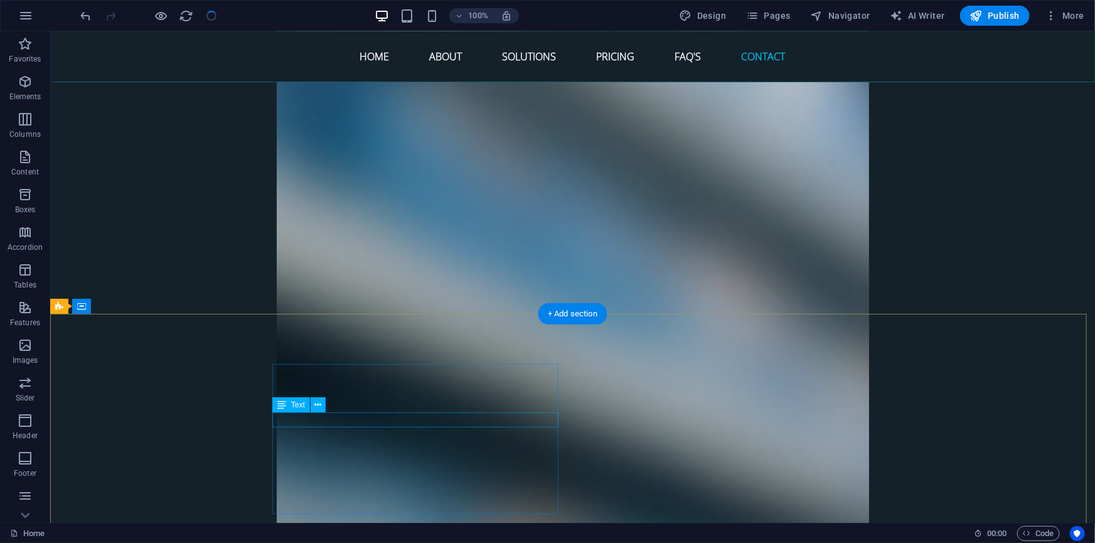
scroll to position [5292, 0]
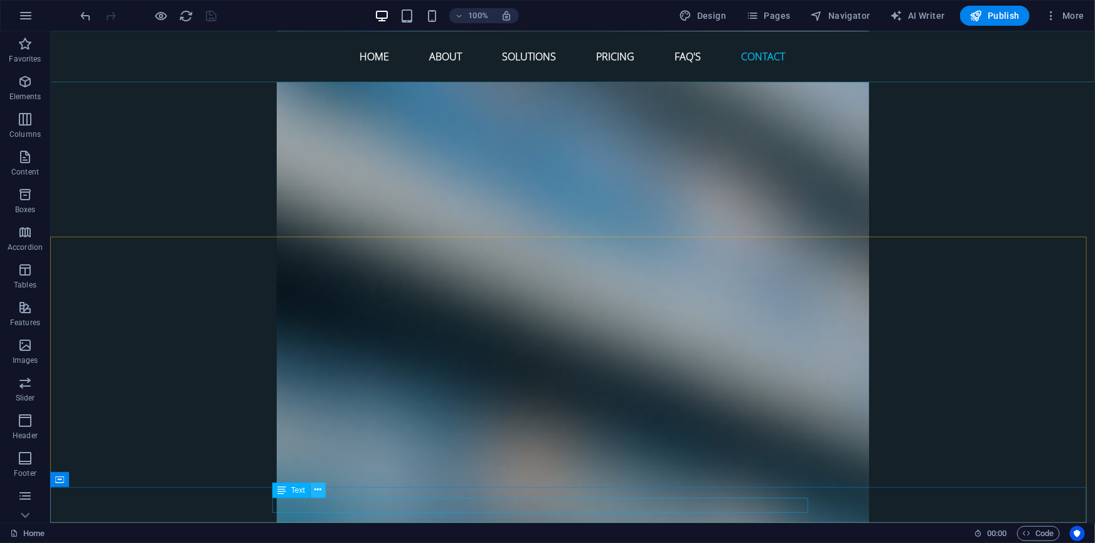
click at [318, 490] on icon at bounding box center [317, 489] width 7 height 13
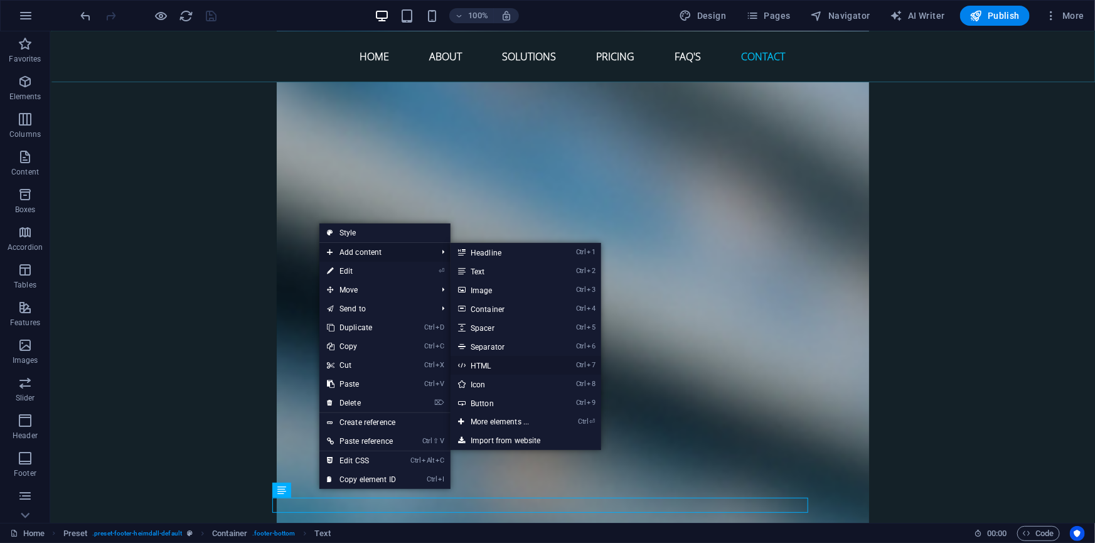
click at [487, 370] on link "Ctrl 7 HTML" at bounding box center [502, 365] width 104 height 19
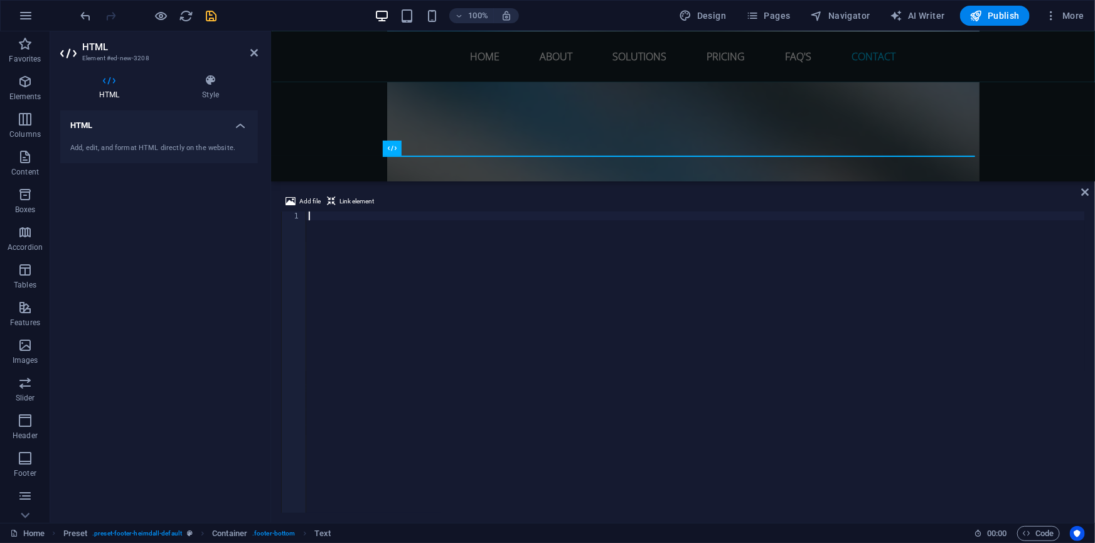
scroll to position [5649, 0]
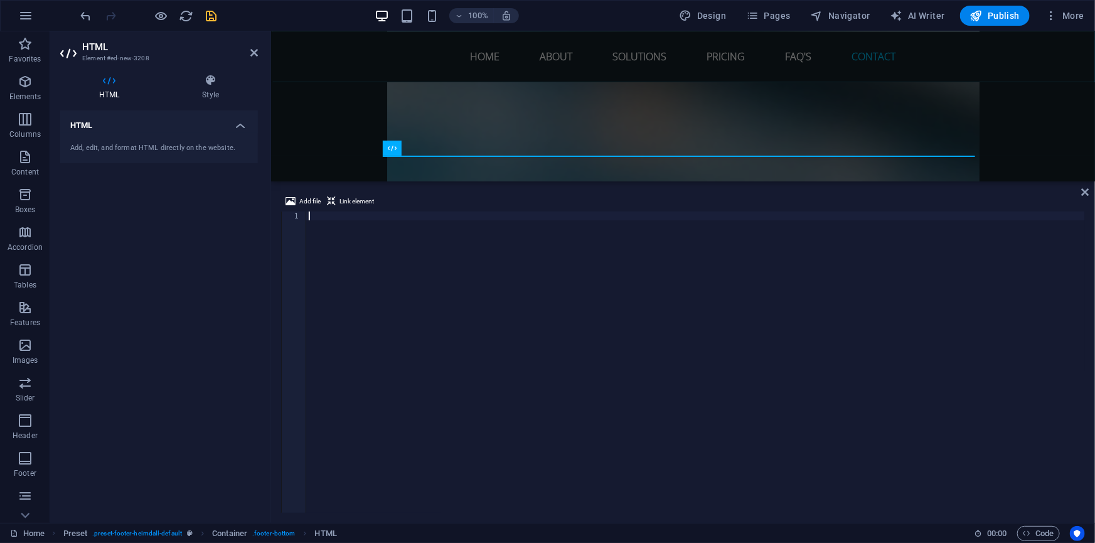
click at [333, 217] on div at bounding box center [695, 370] width 779 height 319
paste textarea "</script>"
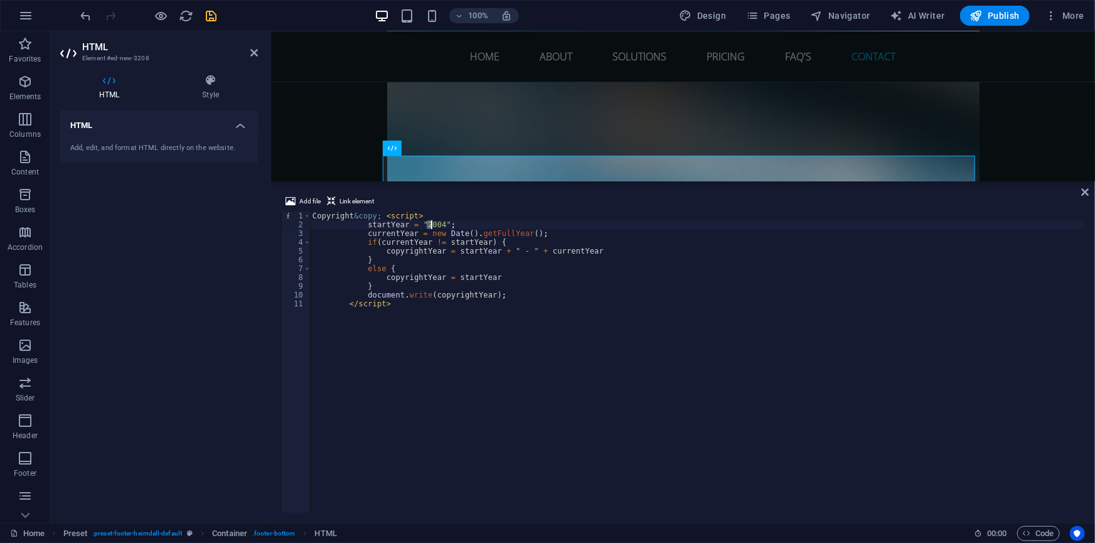
drag, startPoint x: 427, startPoint y: 221, endPoint x: 433, endPoint y: 221, distance: 6.3
click at [433, 221] on div "Copyright &copy; < script > startYear = "2004" ; currentYear = new Date ( ) . g…" at bounding box center [697, 370] width 775 height 319
type textarea "startYear = "2004";"
click at [1041, 531] on span "Code" at bounding box center [1038, 533] width 31 height 15
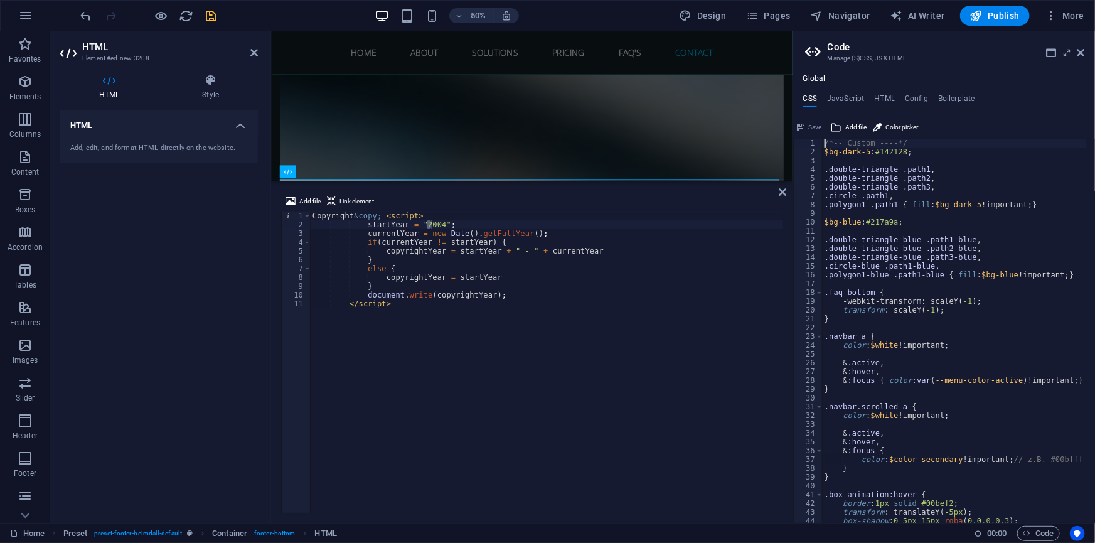
scroll to position [5664, 0]
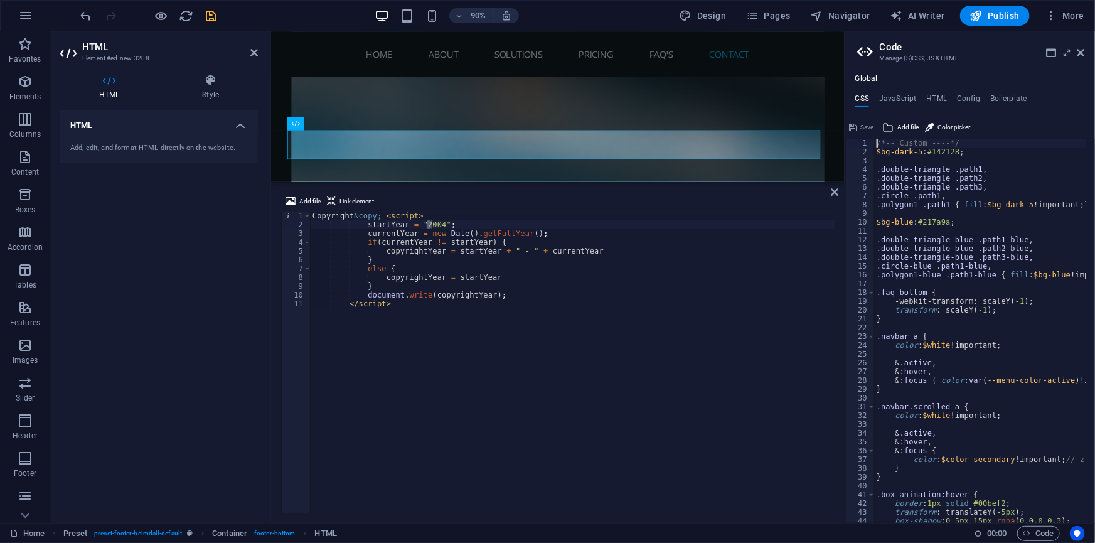
drag, startPoint x: 582, startPoint y: 234, endPoint x: 844, endPoint y: 230, distance: 262.3
click at [845, 230] on div at bounding box center [846, 276] width 3 height 491
click at [210, 14] on icon "save" at bounding box center [212, 16] width 14 height 14
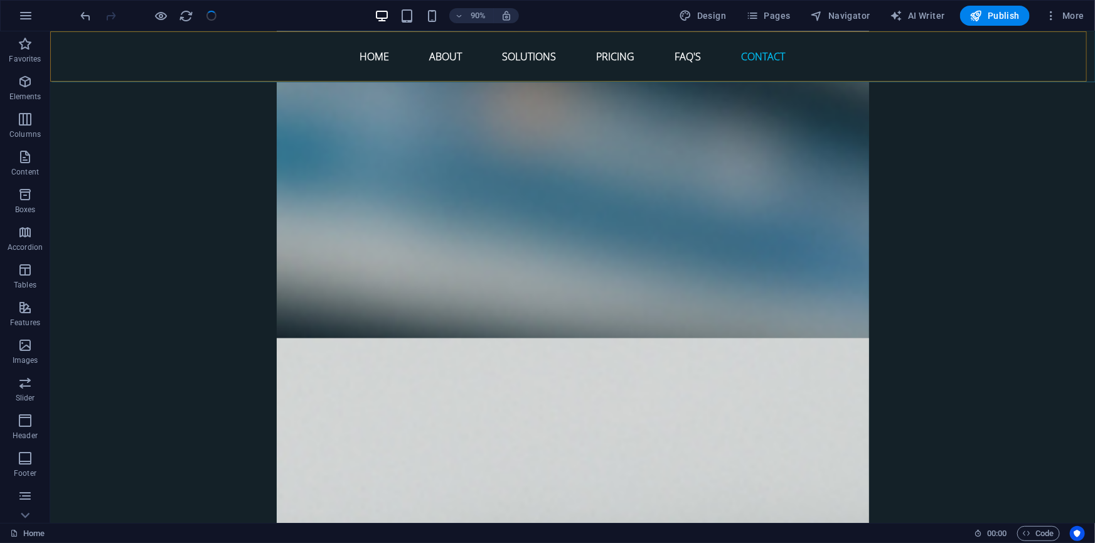
scroll to position [5339, 0]
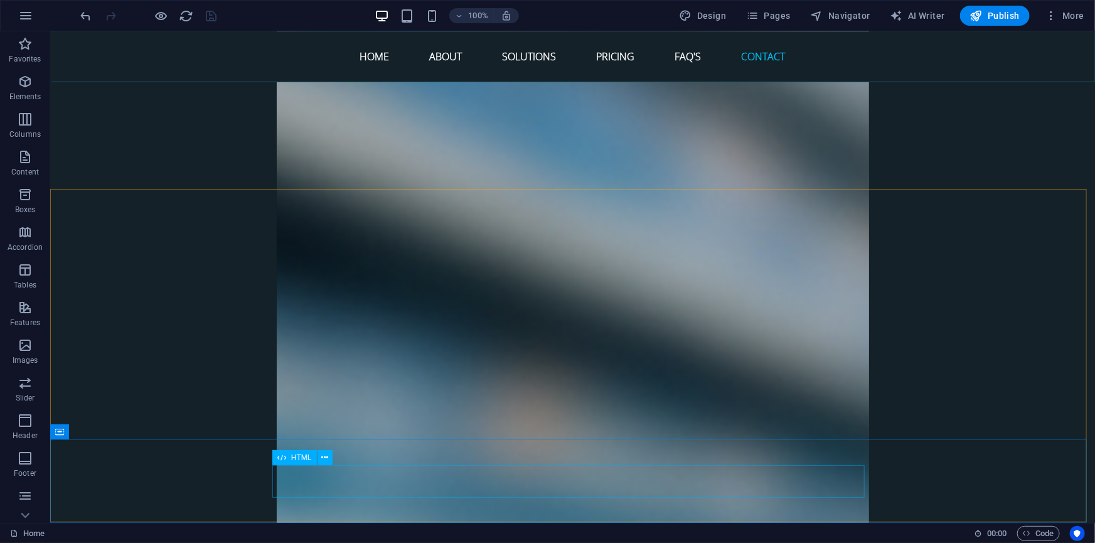
click at [299, 458] on span "HTML" at bounding box center [301, 458] width 21 height 8
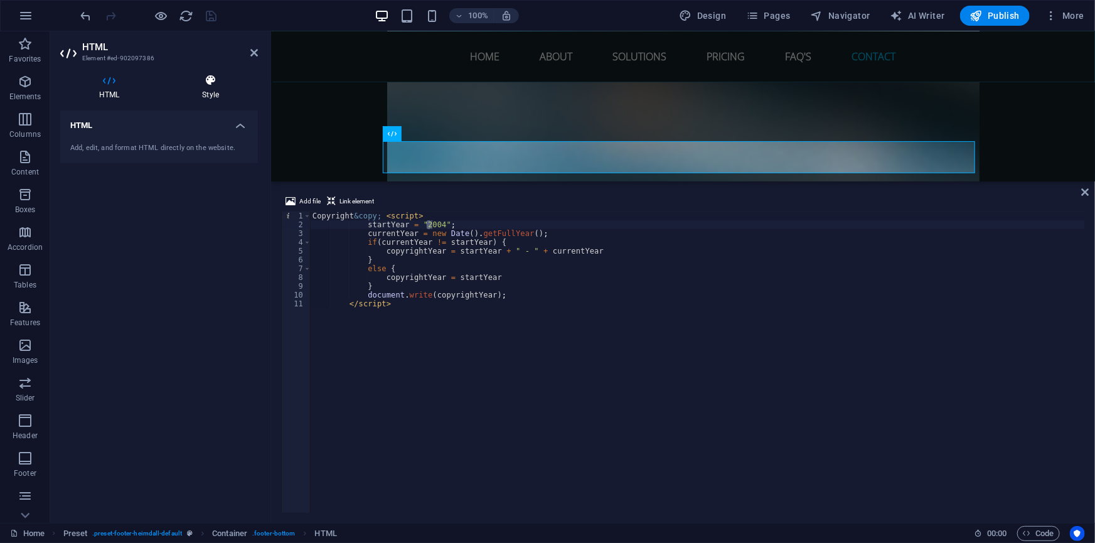
click at [208, 86] on icon at bounding box center [210, 80] width 95 height 13
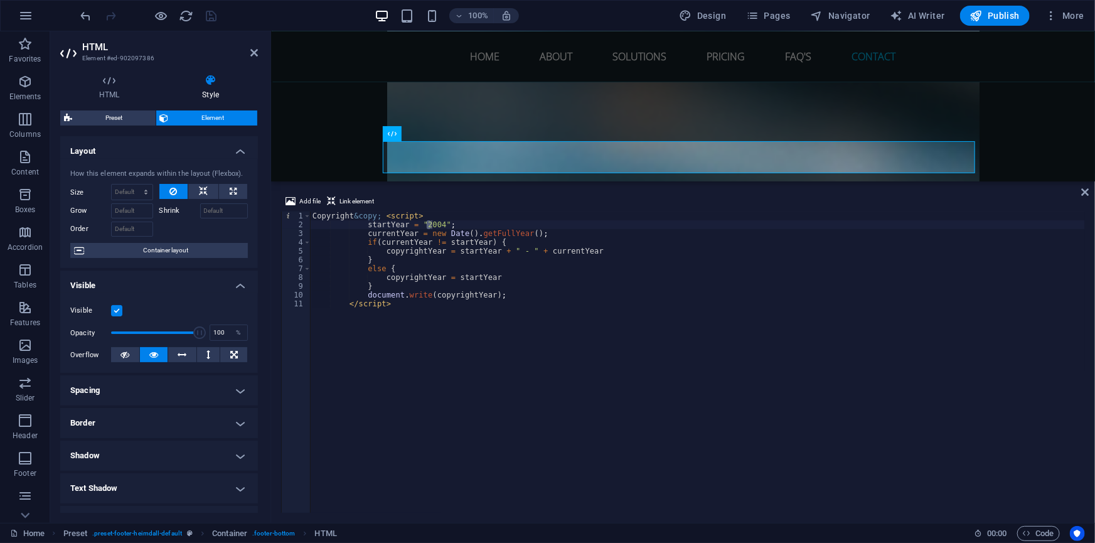
scroll to position [154, 0]
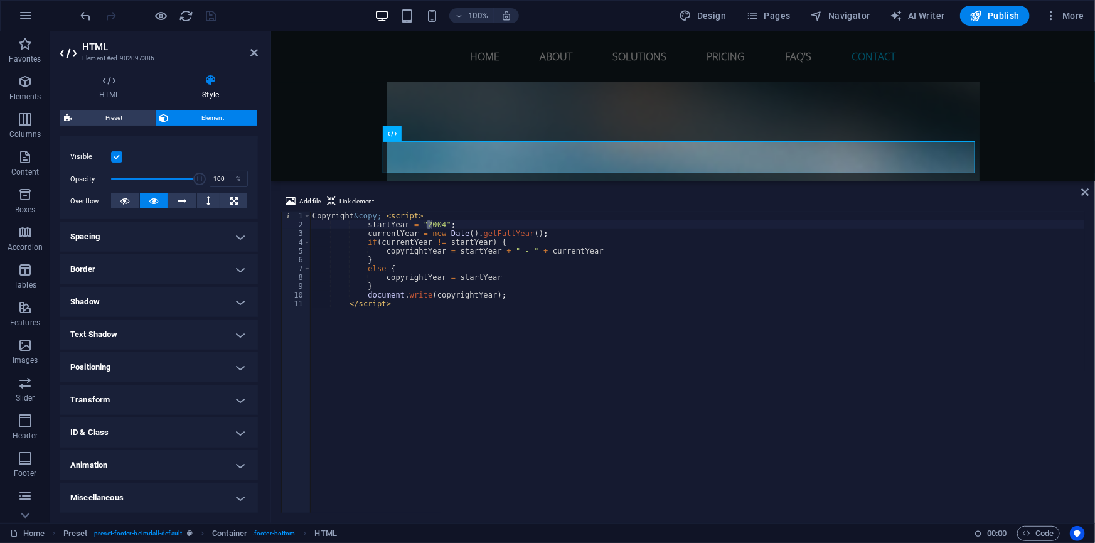
click at [142, 434] on h4 "ID & Class" at bounding box center [159, 432] width 198 height 30
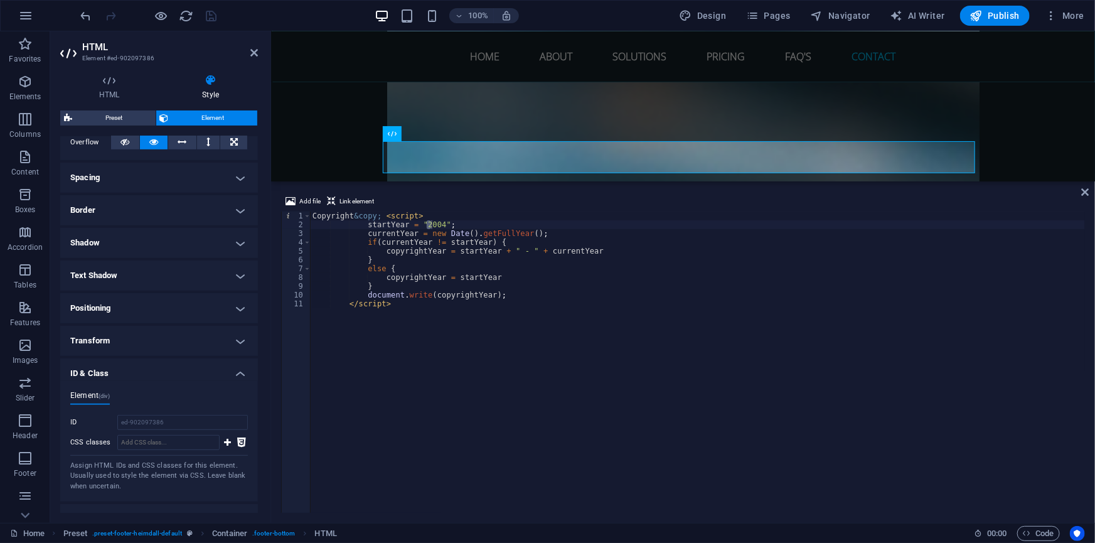
scroll to position [266, 0]
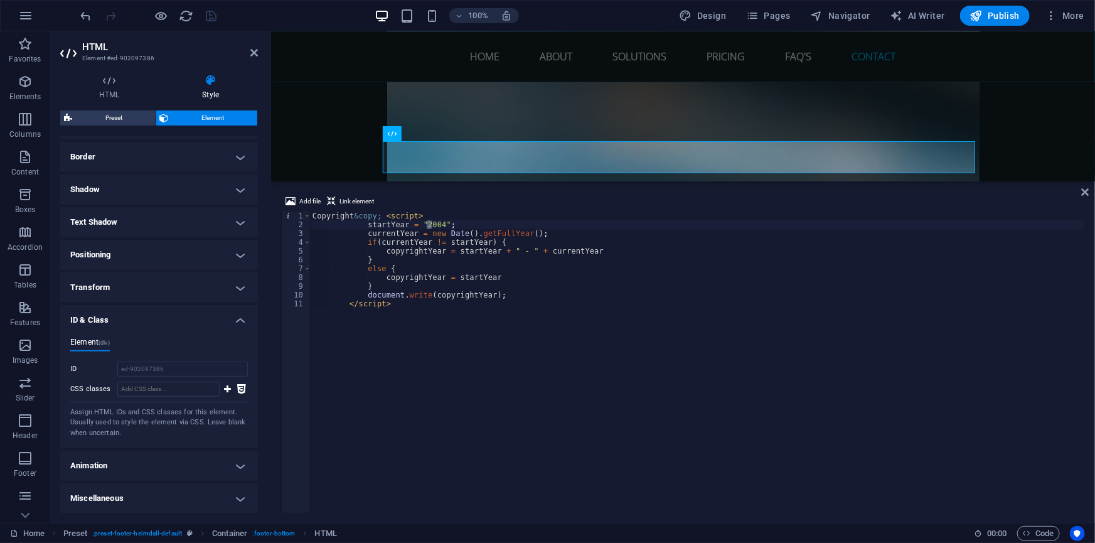
click at [407, 309] on div "Copyright &copy; < script > startYear = "2004" ; currentYear = new Date ( ) . g…" at bounding box center [697, 370] width 775 height 319
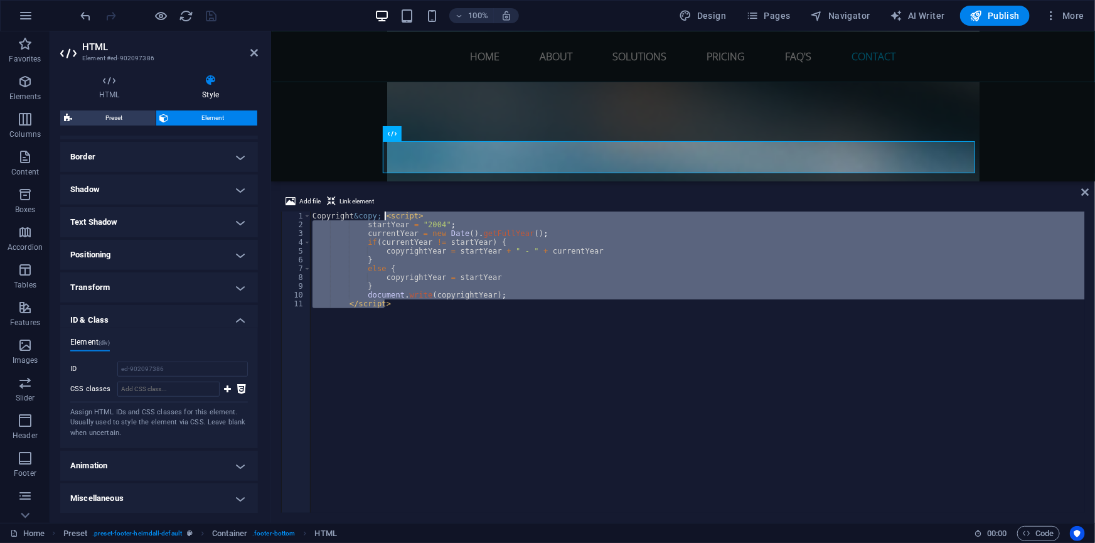
drag, startPoint x: 406, startPoint y: 309, endPoint x: 386, endPoint y: 213, distance: 98.1
click at [386, 213] on div "Copyright &copy; < script > startYear = "2004" ; currentYear = new Date ( ) . g…" at bounding box center [697, 370] width 775 height 319
paste textarea "-<script>document.write(new Date().getFullYear())</script>"
type textarea "Copyright &copy; -<script>document.write(new Date().getFullYear())</script>"
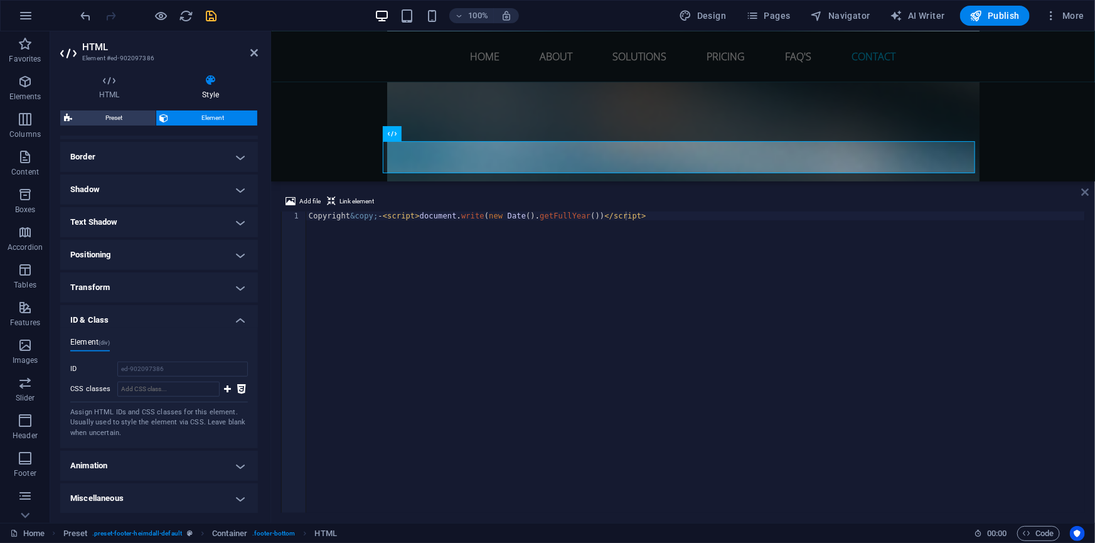
click at [1085, 189] on icon at bounding box center [1086, 192] width 8 height 10
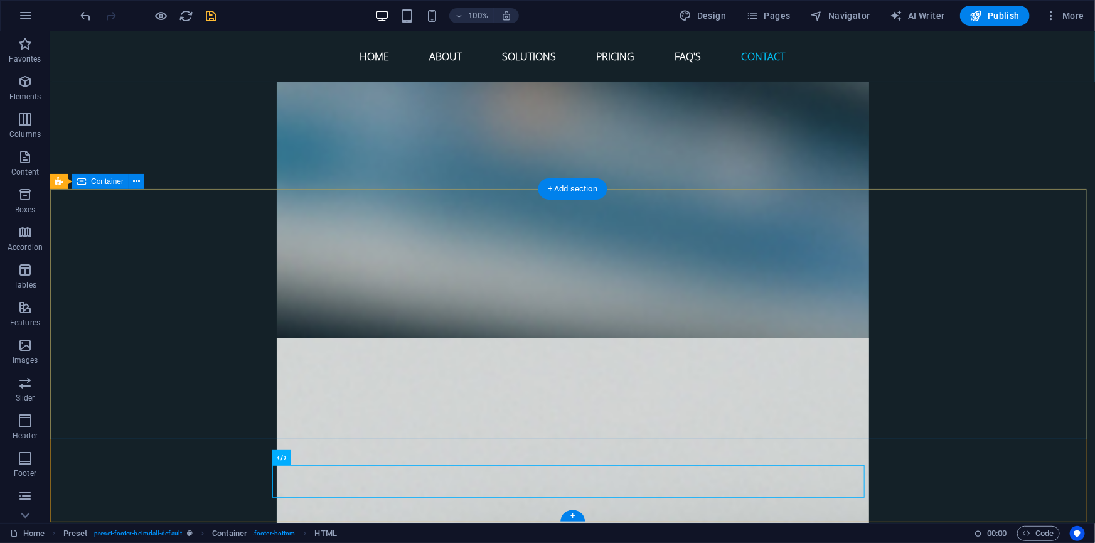
scroll to position [5339, 0]
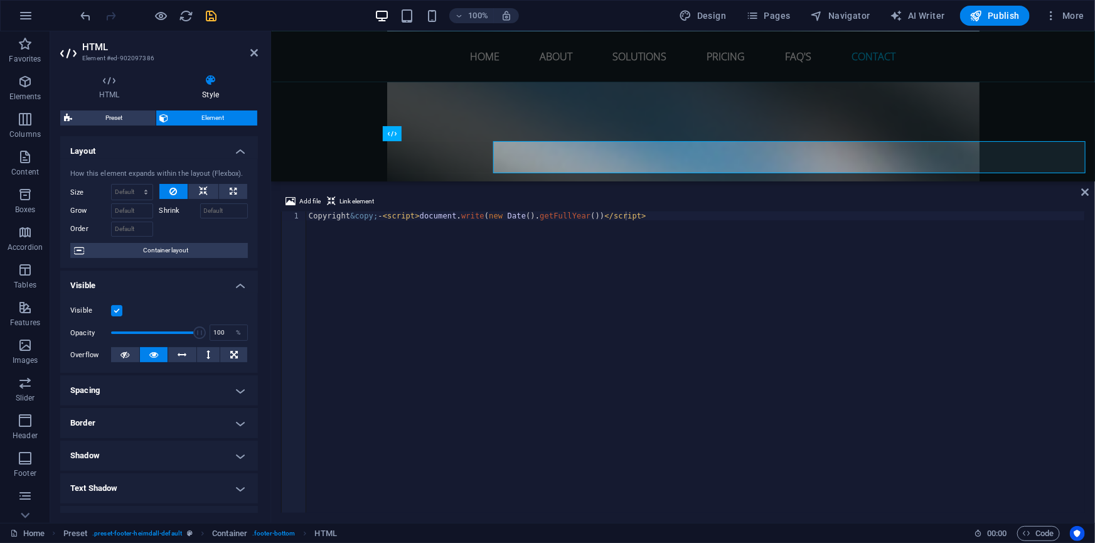
scroll to position [5664, 0]
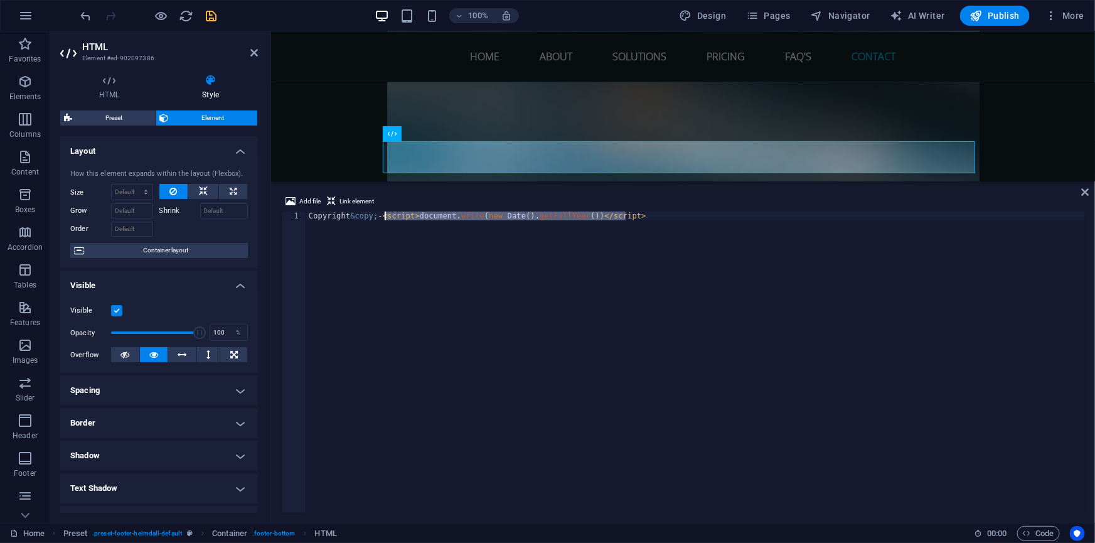
drag, startPoint x: 642, startPoint y: 214, endPoint x: 383, endPoint y: 214, distance: 259.7
click at [383, 214] on div "Copyright &copy; - < script > document . write ( new Date ( ) . getFullYear ( )…" at bounding box center [695, 370] width 779 height 319
paste textarea "pan id="cdate"></span><script>document.getElementById("cdate").innerHTML = (new…"
type textarea "Copyright &copy; -<span id="cdate"></span><script>document.getElementById("cdat…"
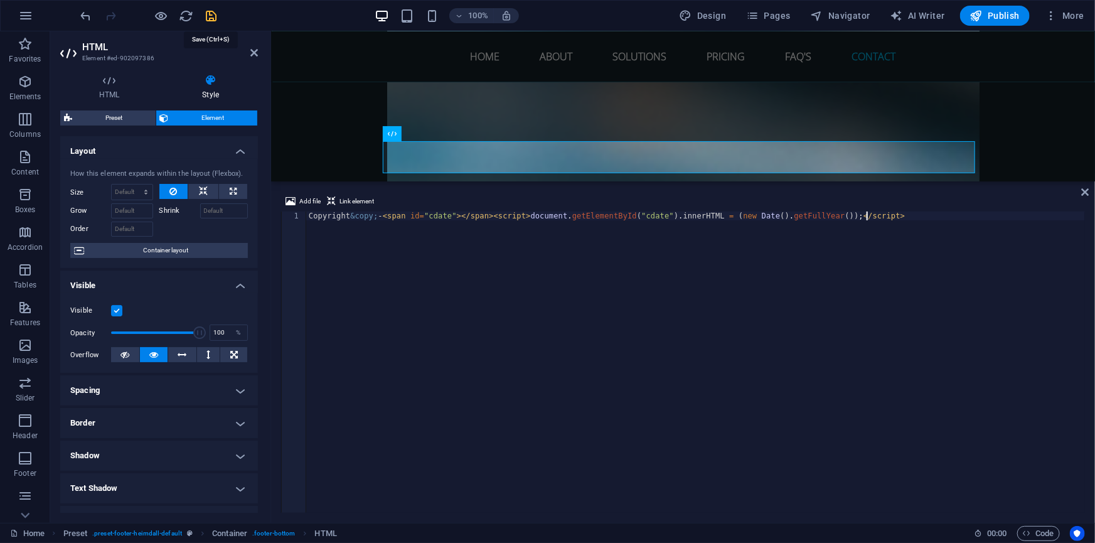
click at [211, 17] on icon "save" at bounding box center [212, 16] width 14 height 14
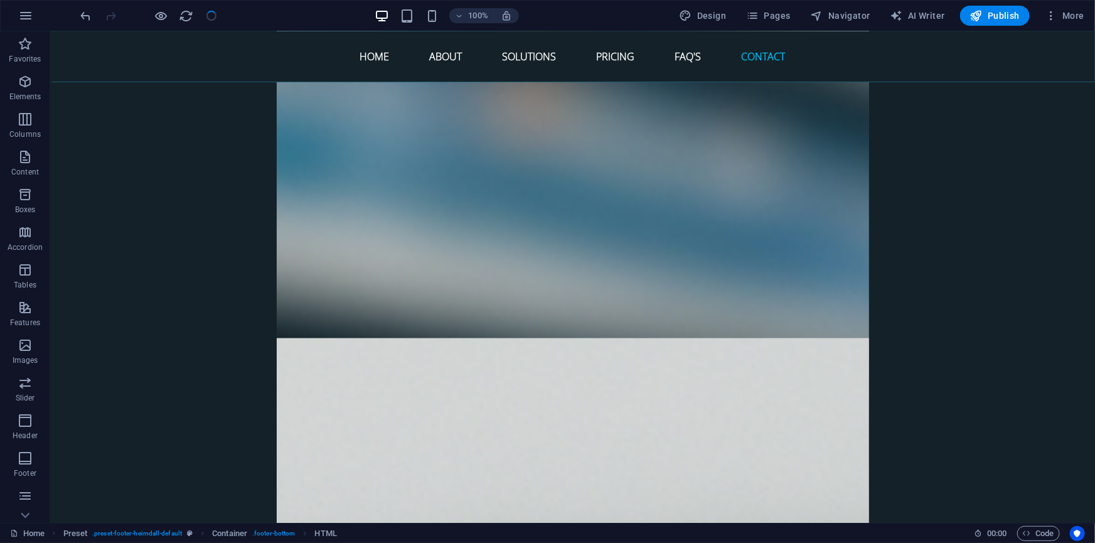
scroll to position [5339, 0]
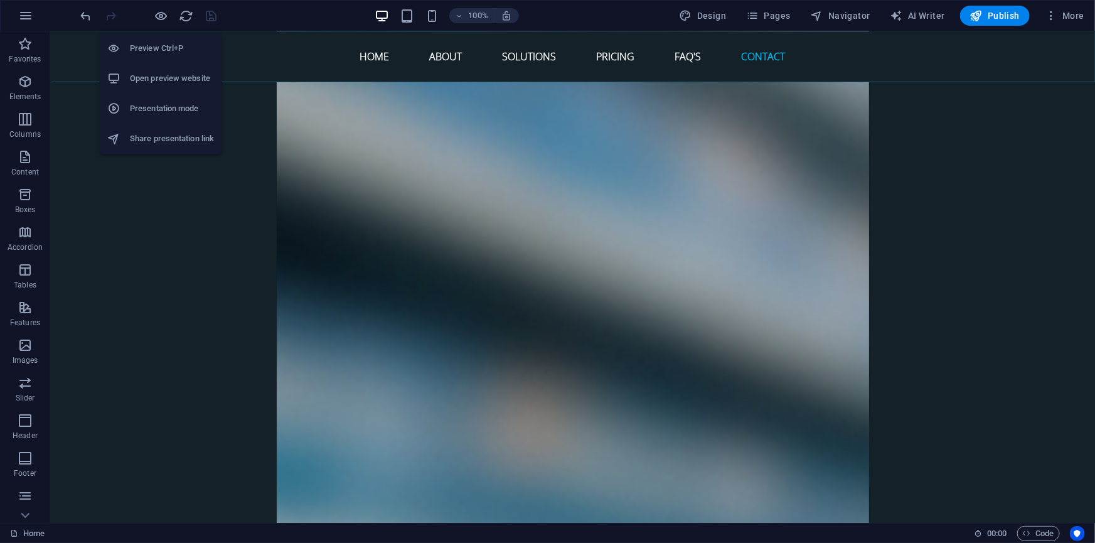
click at [146, 75] on h6 "Open preview website" at bounding box center [172, 78] width 84 height 15
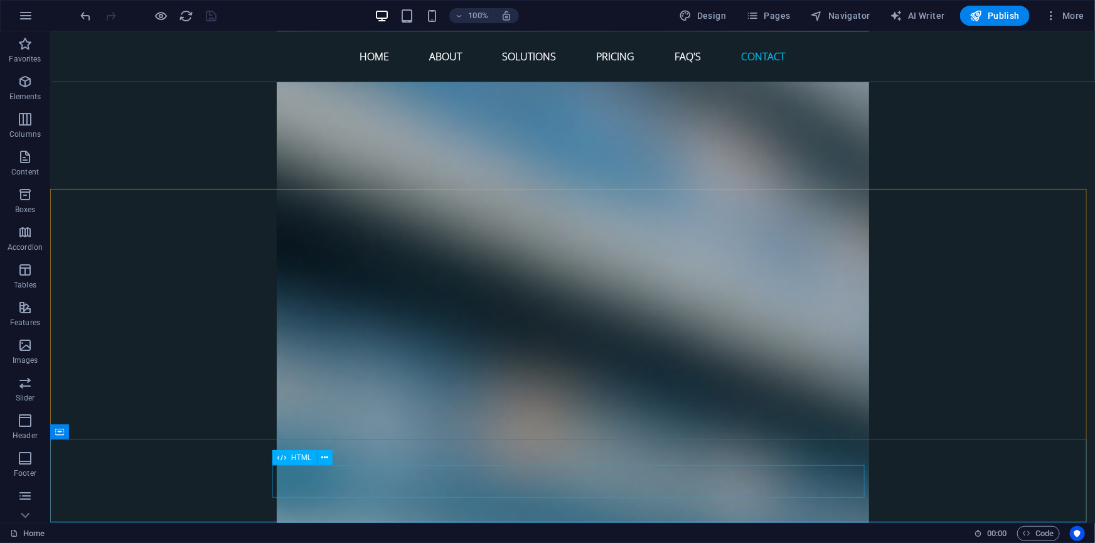
click at [286, 459] on div "HTML" at bounding box center [294, 457] width 45 height 15
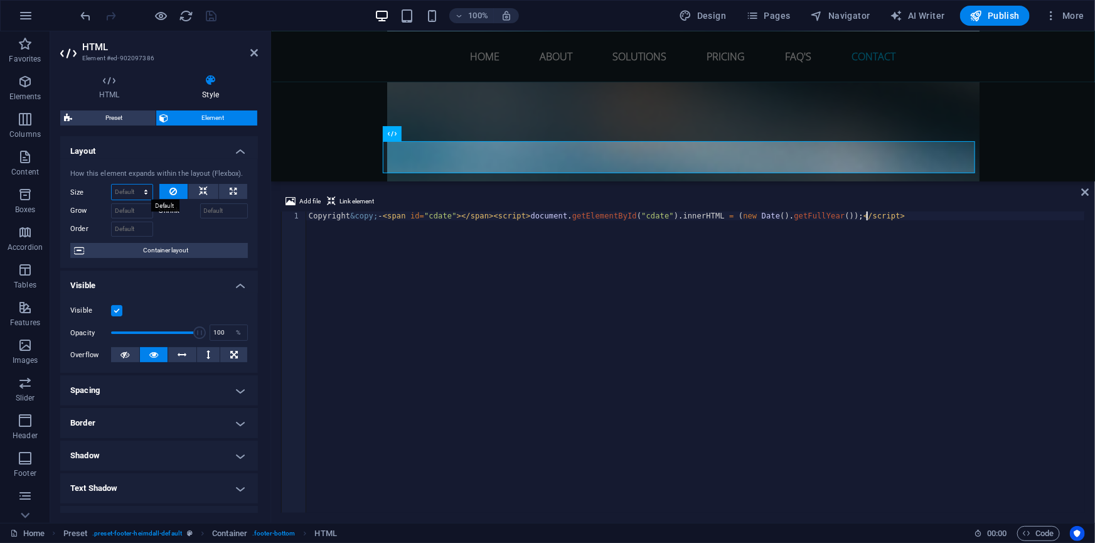
click at [127, 191] on select "Default auto px % 1/1 1/2 1/3 1/4 1/5 1/6 1/7 1/8 1/9 1/10" at bounding box center [132, 191] width 41 height 15
click at [112, 184] on select "Default auto px % 1/1 1/2 1/3 1/4 1/5 1/6 1/7 1/8 1/9 1/10" at bounding box center [132, 191] width 41 height 15
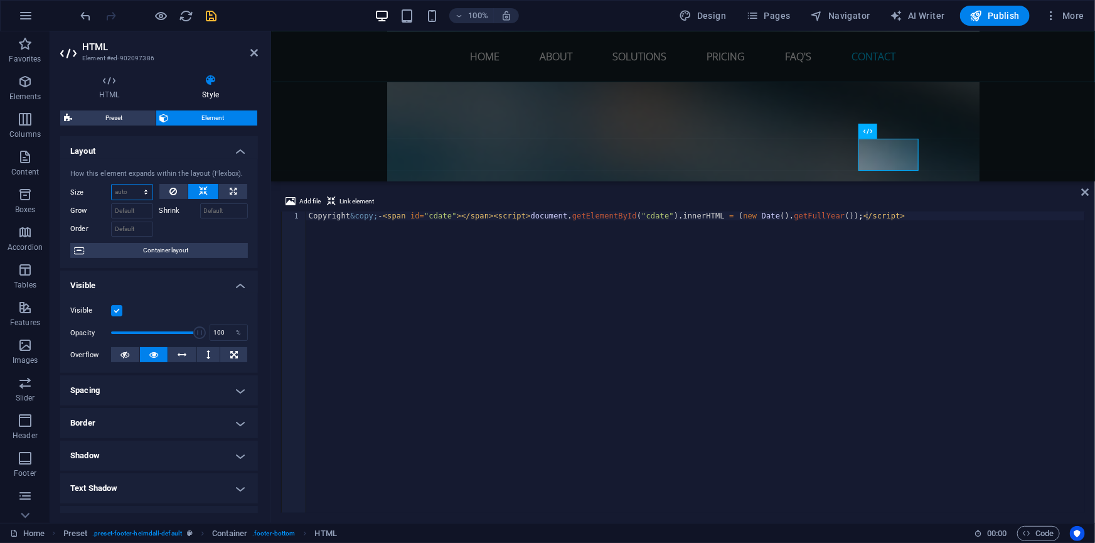
click at [132, 191] on select "Default auto px % 1/1 1/2 1/3 1/4 1/5 1/6 1/7 1/8 1/9 1/10" at bounding box center [132, 191] width 41 height 15
click at [112, 184] on select "Default auto px % 1/1 1/2 1/3 1/4 1/5 1/6 1/7 1/8 1/9 1/10" at bounding box center [132, 191] width 41 height 15
select select "DISABLED_OPTION_VALUE"
click at [206, 13] on icon "save" at bounding box center [212, 16] width 14 height 14
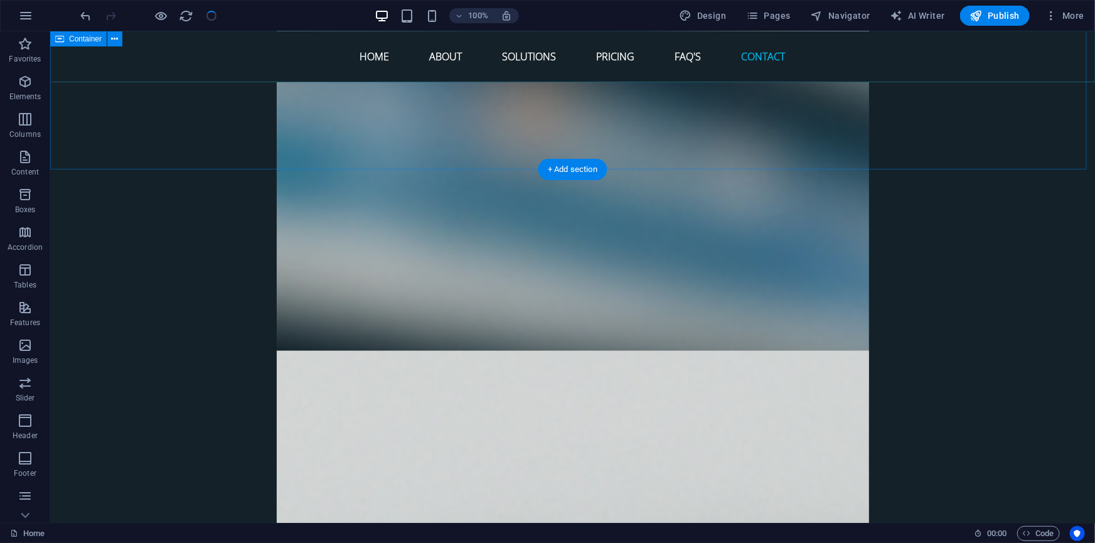
scroll to position [5309, 0]
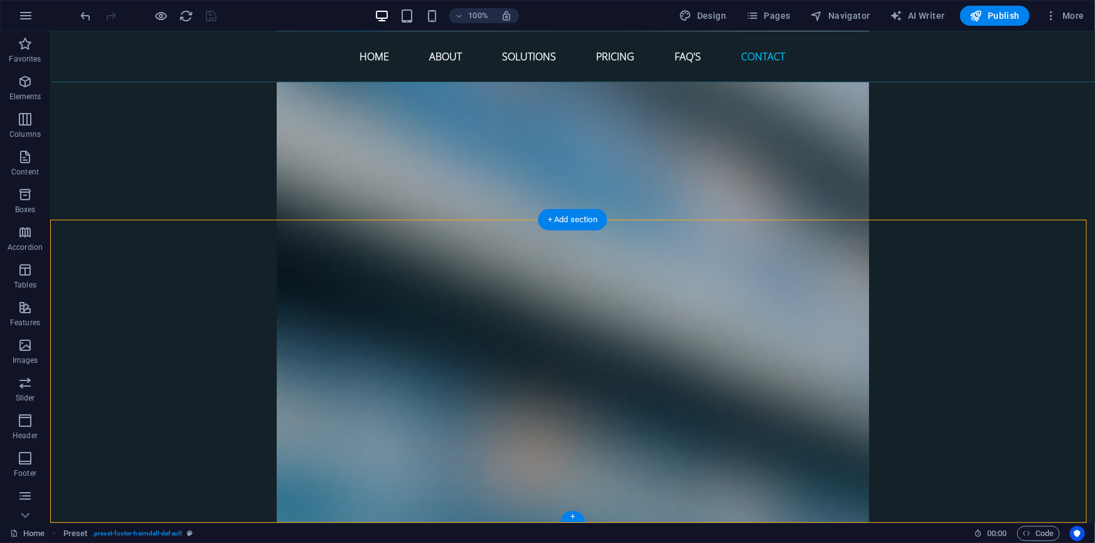
drag, startPoint x: 817, startPoint y: 504, endPoint x: 270, endPoint y: 489, distance: 547.9
click at [859, 21] on span "Navigator" at bounding box center [841, 15] width 60 height 13
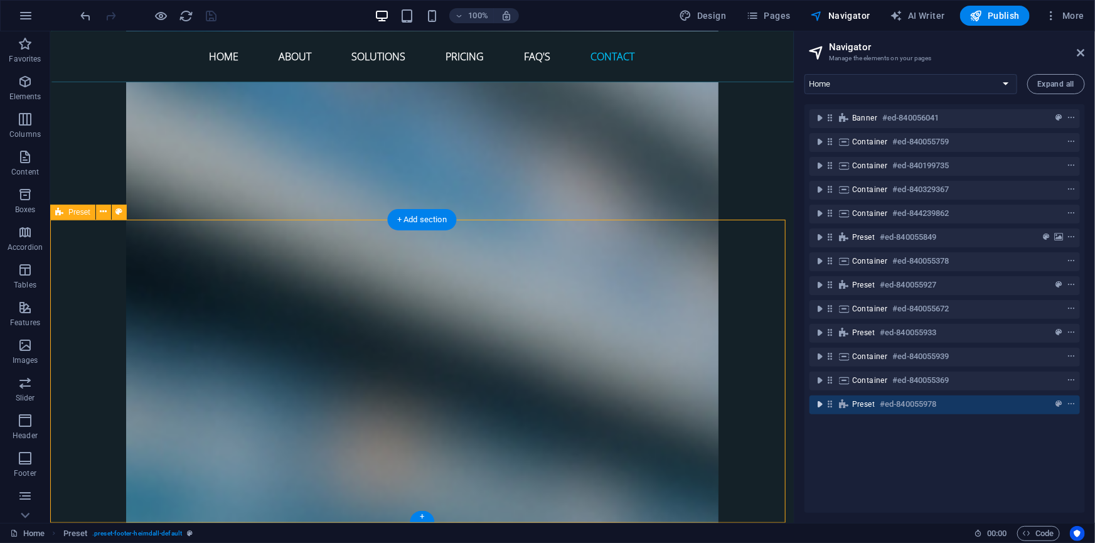
click at [819, 402] on icon "toggle-expand" at bounding box center [819, 404] width 13 height 13
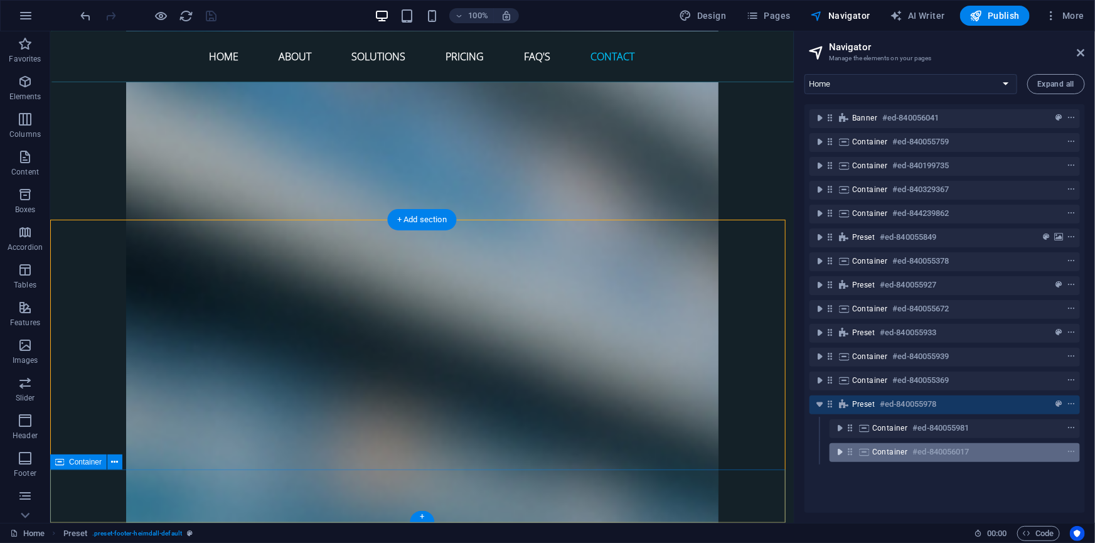
click at [839, 450] on icon "toggle-expand" at bounding box center [839, 451] width 13 height 13
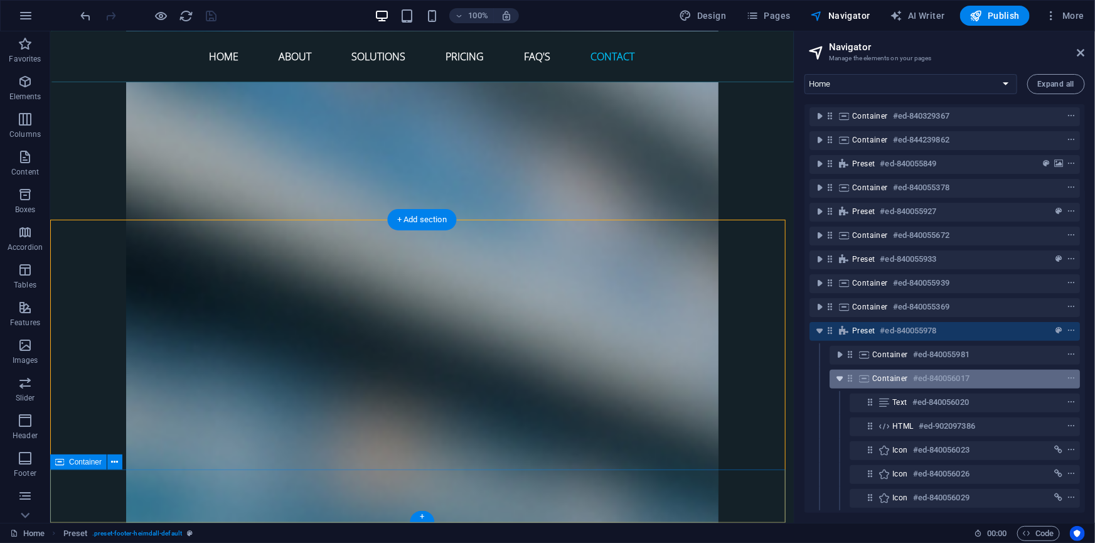
scroll to position [82, 0]
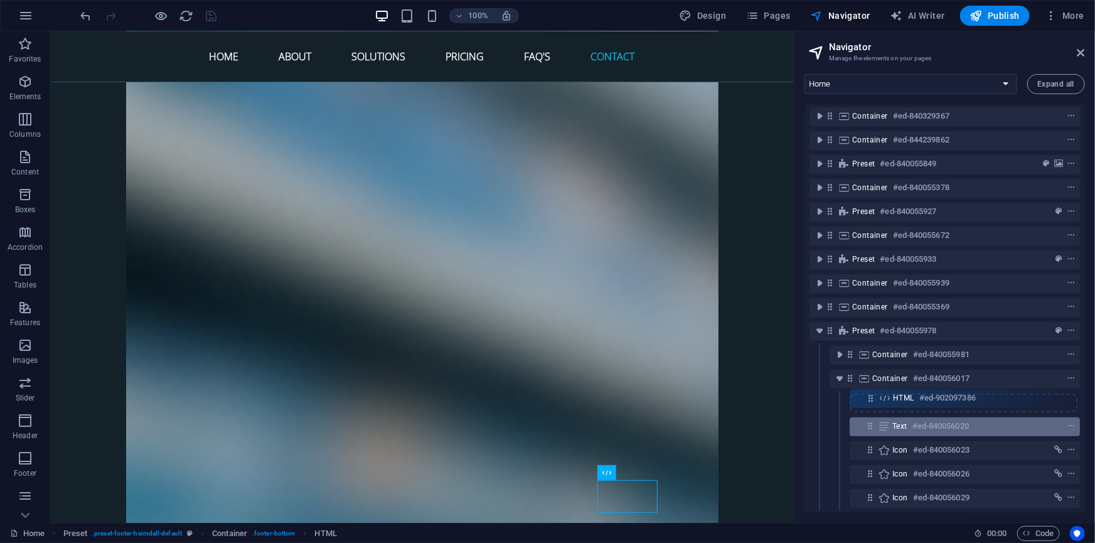
drag, startPoint x: 866, startPoint y: 417, endPoint x: 866, endPoint y: 393, distance: 23.8
click at [866, 393] on div "Banner #ed-840056041 Container #ed-840055759 Container #ed-840199735 Container …" at bounding box center [944, 308] width 280 height 408
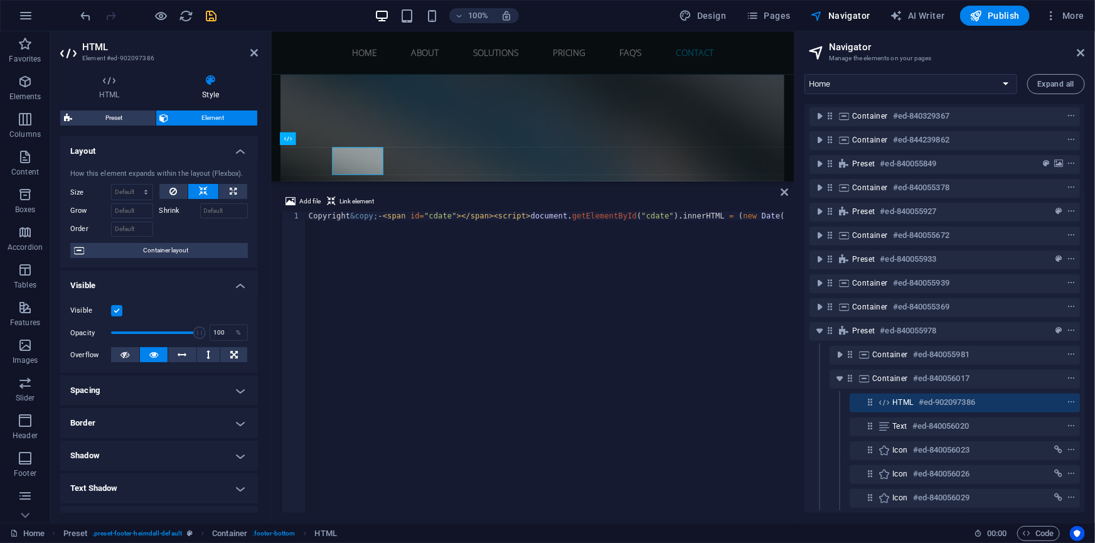
scroll to position [5622, 0]
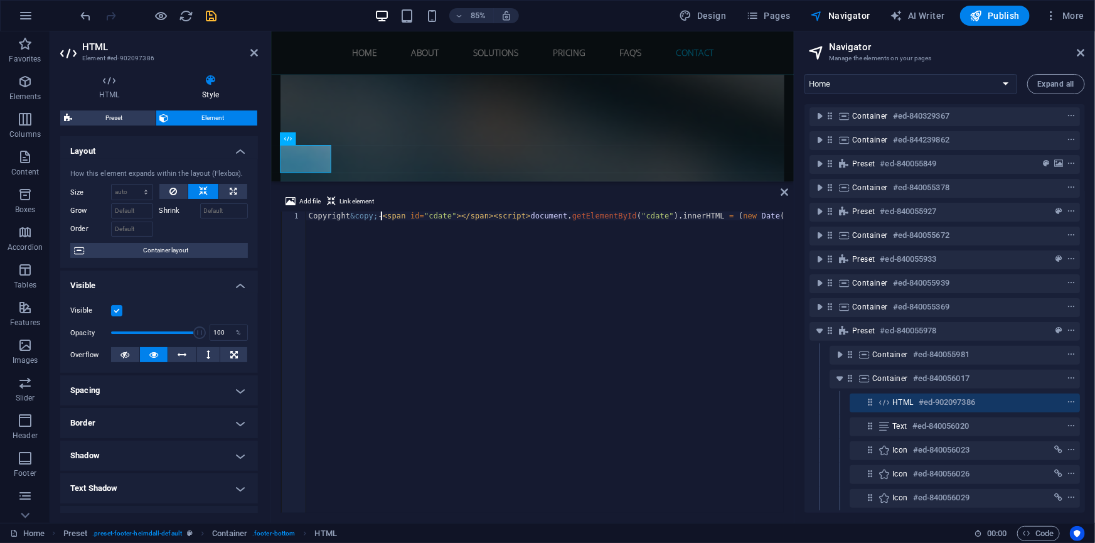
click at [379, 219] on div "Copyright &copy; - < span id = "cdate" > </ span > < script > document . getEle…" at bounding box center [587, 370] width 563 height 319
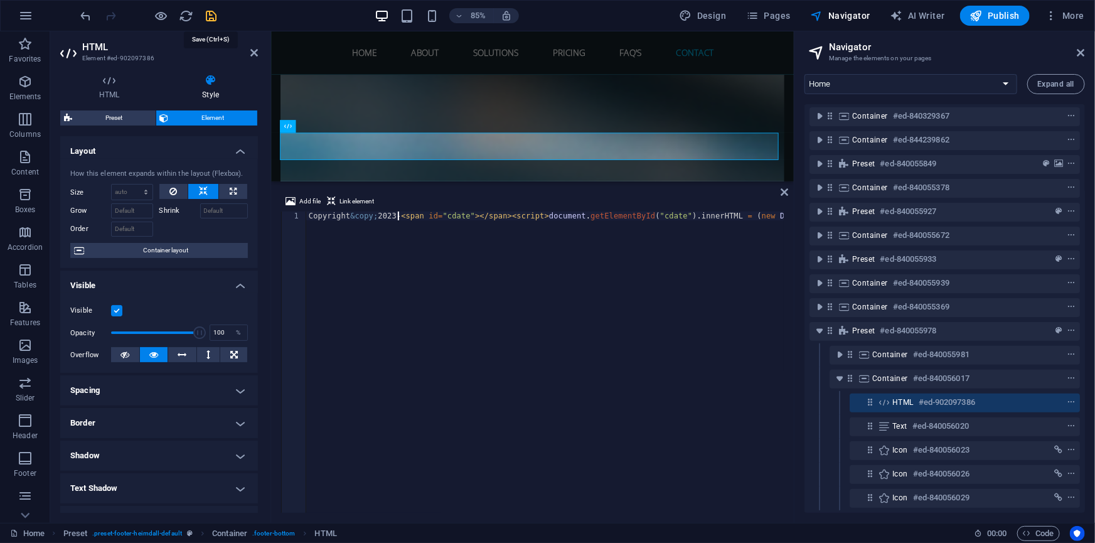
type textarea "Copyright &copy; 2023-<span id="cdate"></span><script>document.getElementById("…"
click at [212, 14] on icon "save" at bounding box center [212, 16] width 14 height 14
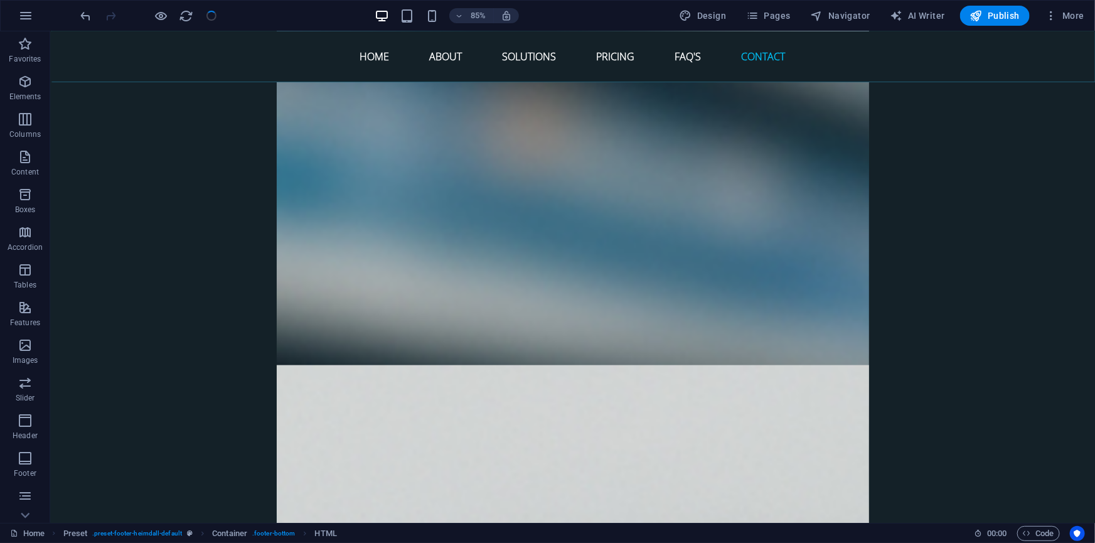
scroll to position [5324, 0]
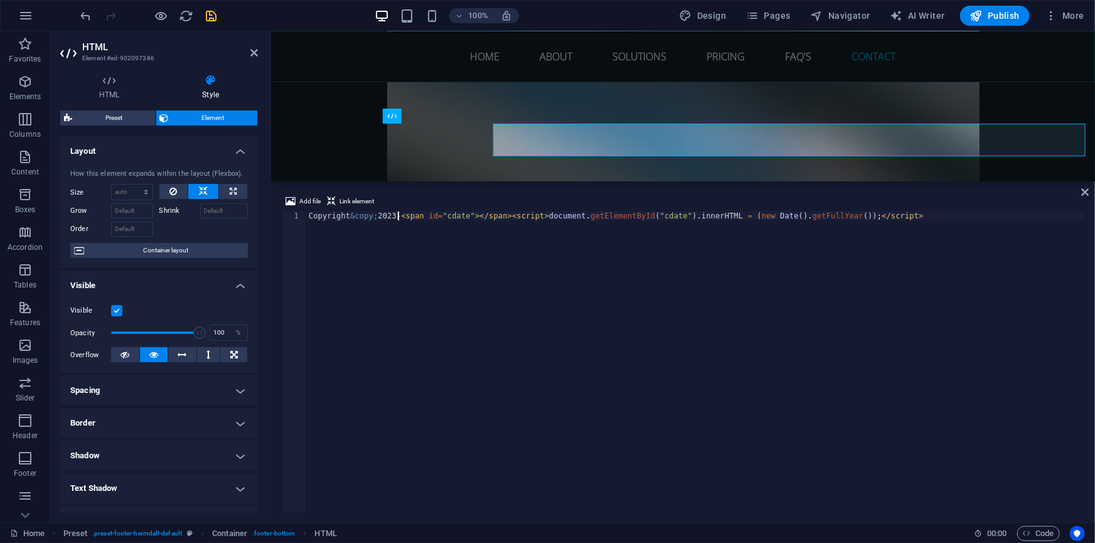
scroll to position [5666, 0]
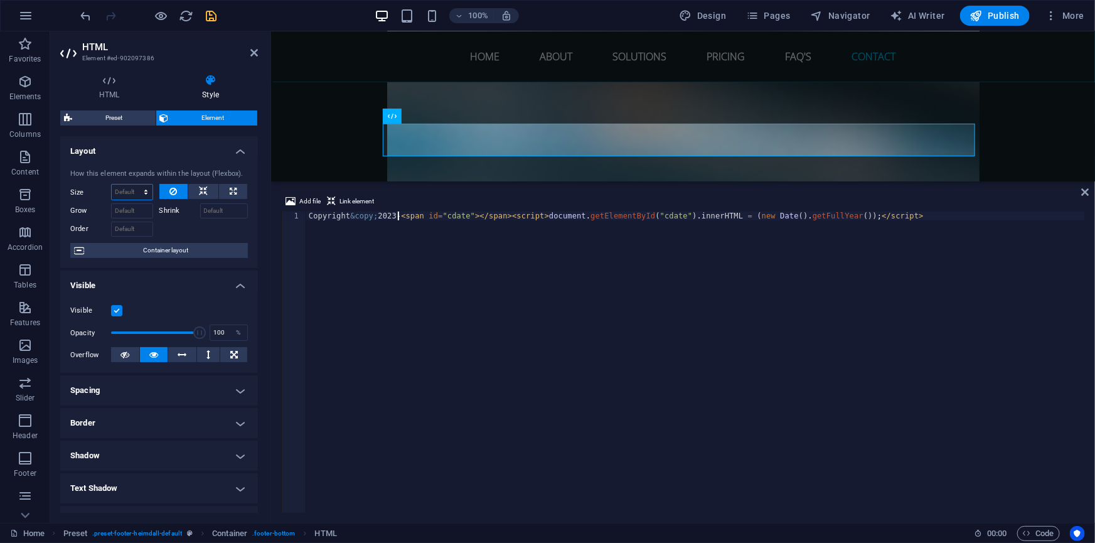
click at [122, 187] on select "Default auto px % 1/1 1/2 1/3 1/4 1/5 1/6 1/7 1/8 1/9 1/10" at bounding box center [132, 191] width 41 height 15
click at [112, 184] on select "Default auto px % 1/1 1/2 1/3 1/4 1/5 1/6 1/7 1/8 1/9 1/10" at bounding box center [132, 191] width 41 height 15
select select "DISABLED_OPTION_VALUE"
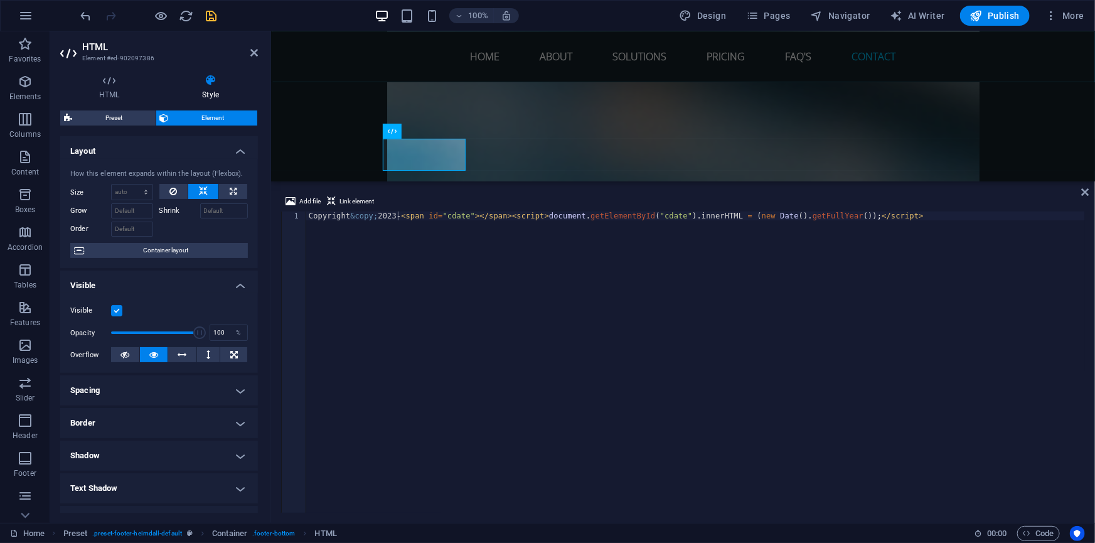
click at [898, 216] on div "Copyright &copy; 2023- < span id = "cdate" > </ span > < script > document . ge…" at bounding box center [695, 369] width 779 height 316
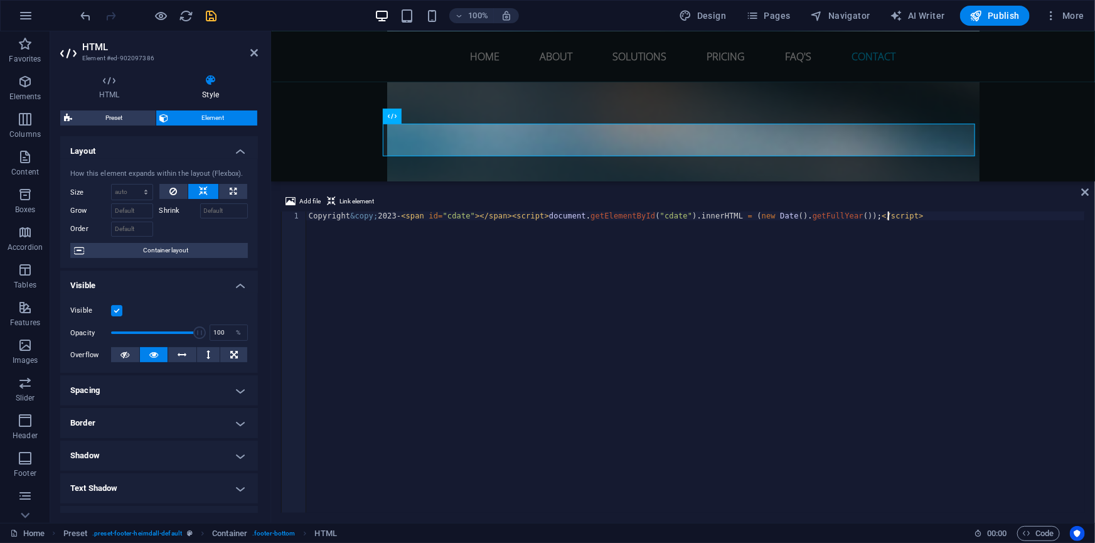
click at [477, 216] on div "Copyright &copy; 2023- < span id = "cdate" > </ span > < script > document . ge…" at bounding box center [695, 370] width 779 height 319
click at [472, 216] on div "Copyright &copy; 2023- < span id = "cdate" > </ span > < script > document . ge…" at bounding box center [695, 370] width 779 height 319
type textarea "Copyright &copy; 2023-<span id="cdate"></span> &nbsp;<script>document.getElemen…"
click at [210, 15] on icon "save" at bounding box center [212, 16] width 14 height 14
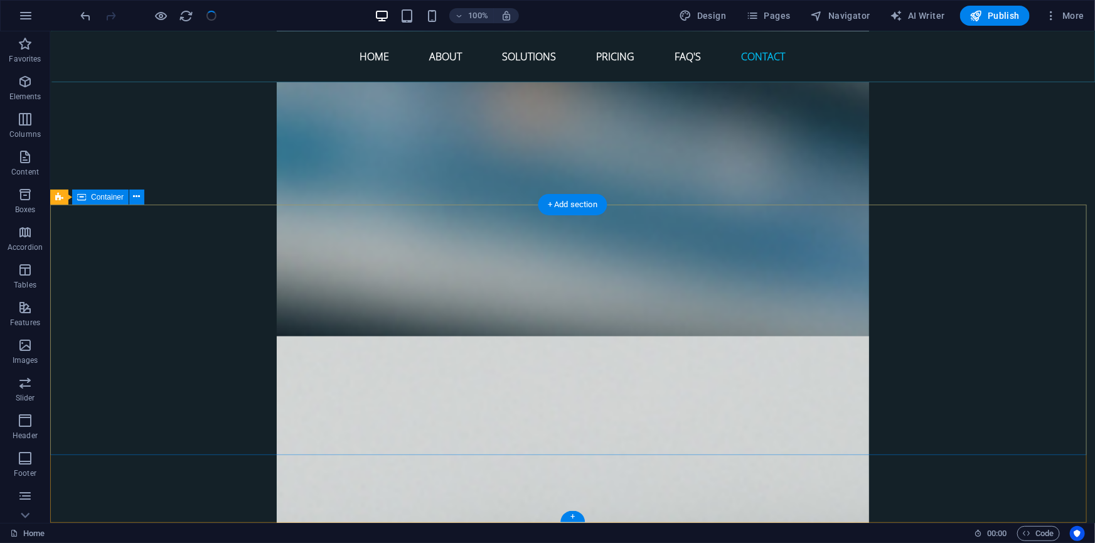
scroll to position [5324, 0]
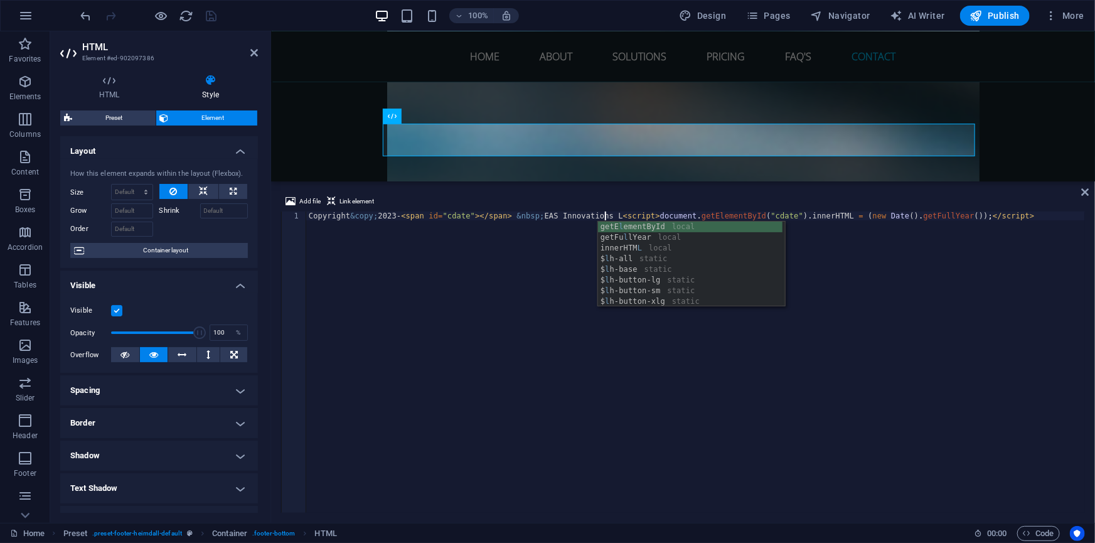
scroll to position [0, 24]
type textarea "Copyright &copy; 2023-<span id="cdate"></span> &nbsp;EAS Innovations Lda<script…"
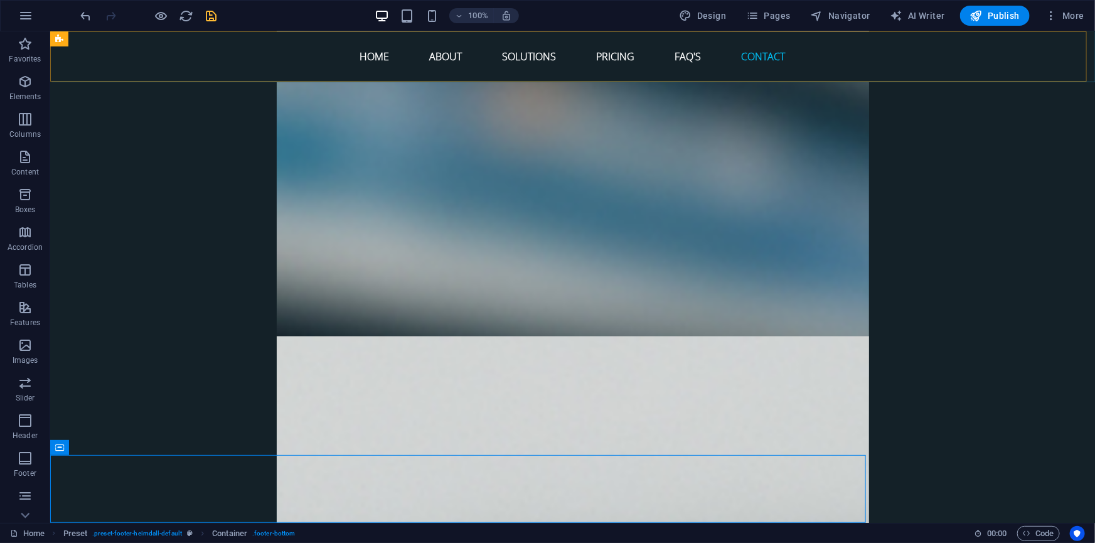
scroll to position [5324, 0]
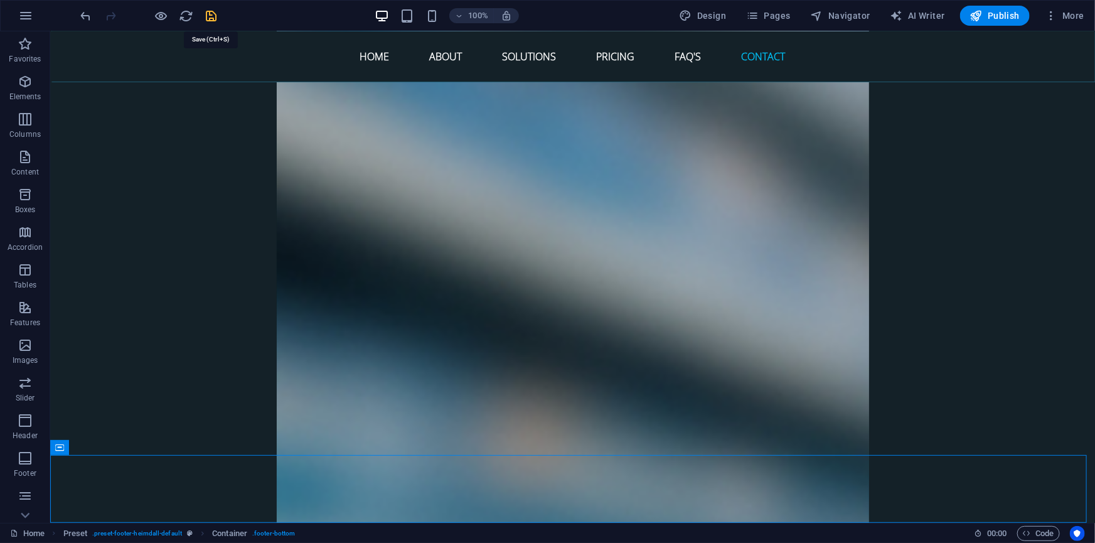
click at [211, 17] on icon "save" at bounding box center [212, 16] width 14 height 14
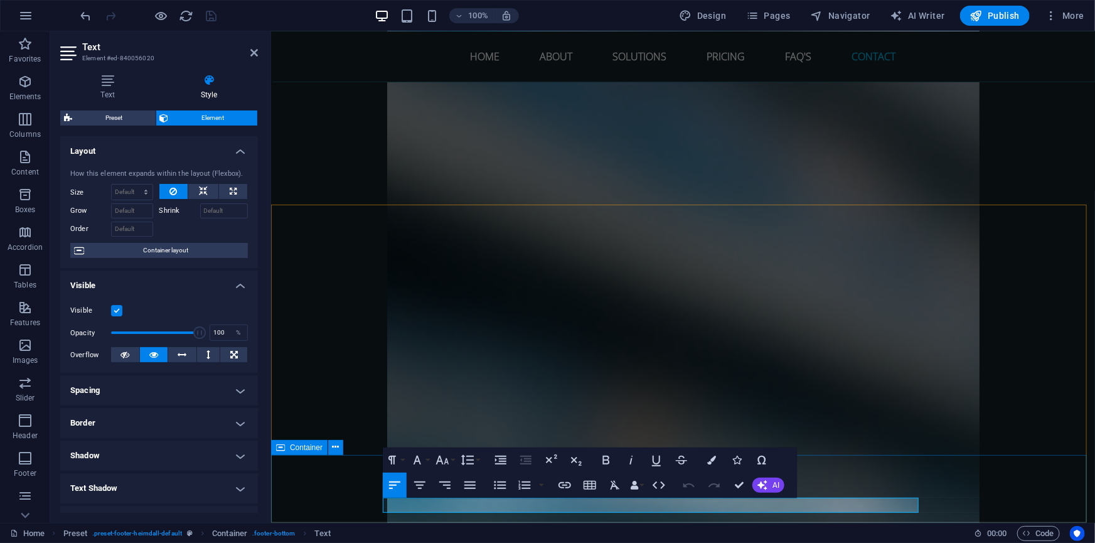
drag, startPoint x: 457, startPoint y: 506, endPoint x: 375, endPoint y: 506, distance: 81.6
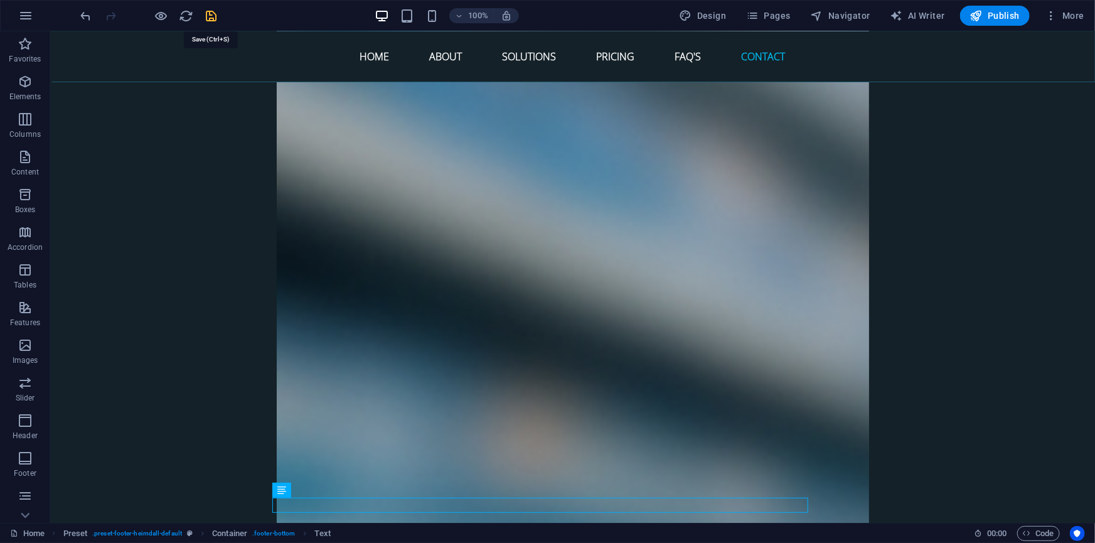
click at [216, 12] on icon "save" at bounding box center [212, 16] width 14 height 14
click at [297, 489] on span "Text" at bounding box center [298, 490] width 14 height 8
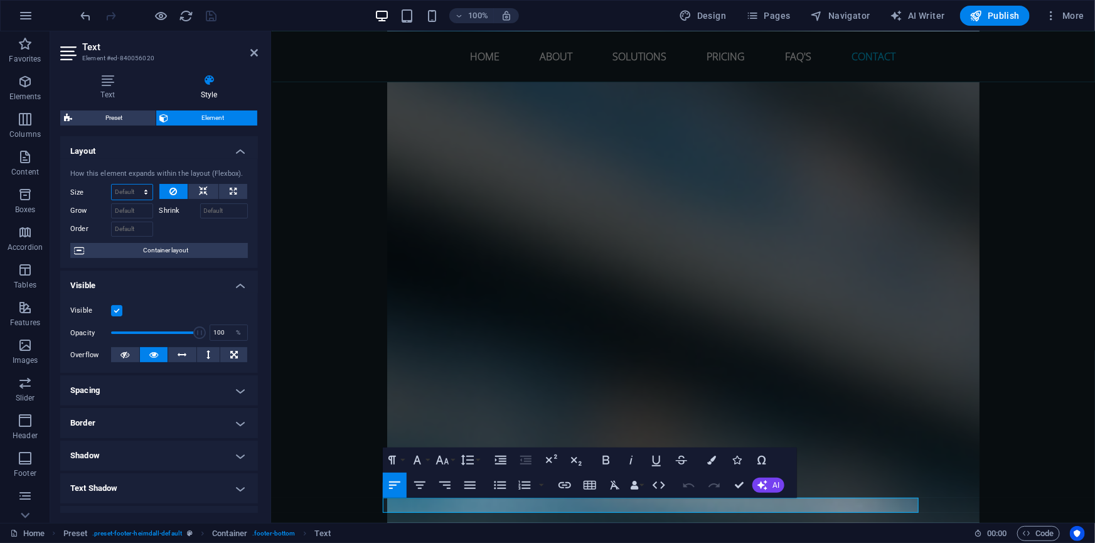
click at [129, 188] on select "Default auto px % 1/1 1/2 1/3 1/4 1/5 1/6 1/7 1/8 1/9 1/10" at bounding box center [132, 191] width 41 height 15
click at [112, 184] on select "Default auto px % 1/1 1/2 1/3 1/4 1/5 1/6 1/7 1/8 1/9 1/10" at bounding box center [132, 191] width 41 height 15
select select "DISABLED_OPTION_VALUE"
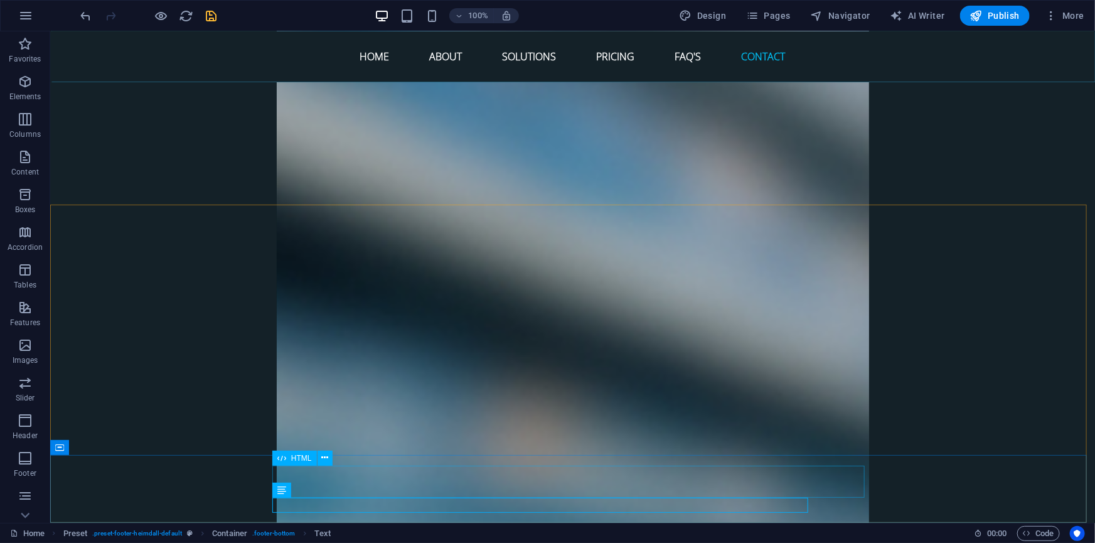
click at [290, 457] on div "HTML" at bounding box center [294, 457] width 45 height 15
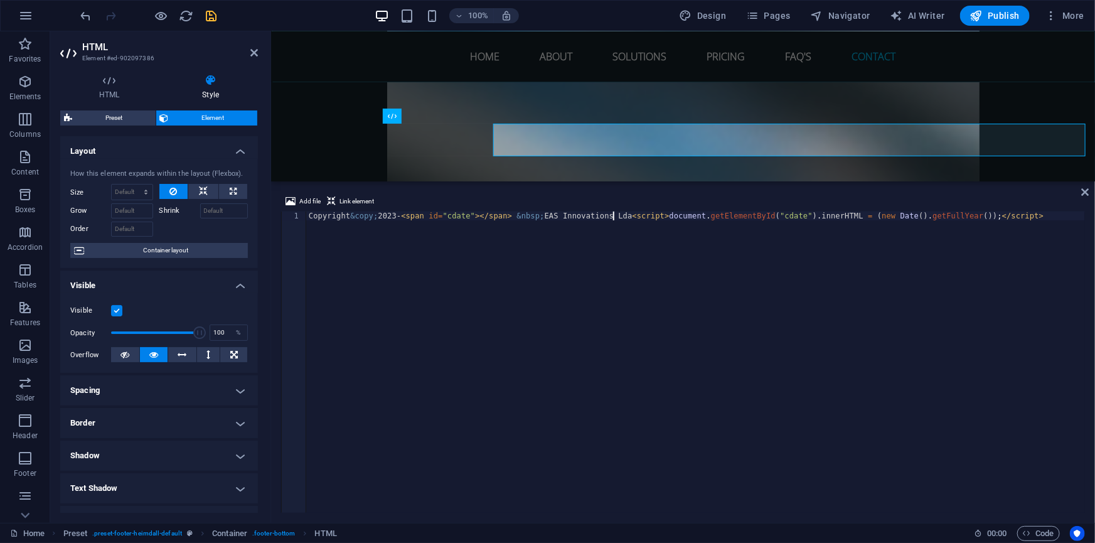
scroll to position [5666, 0]
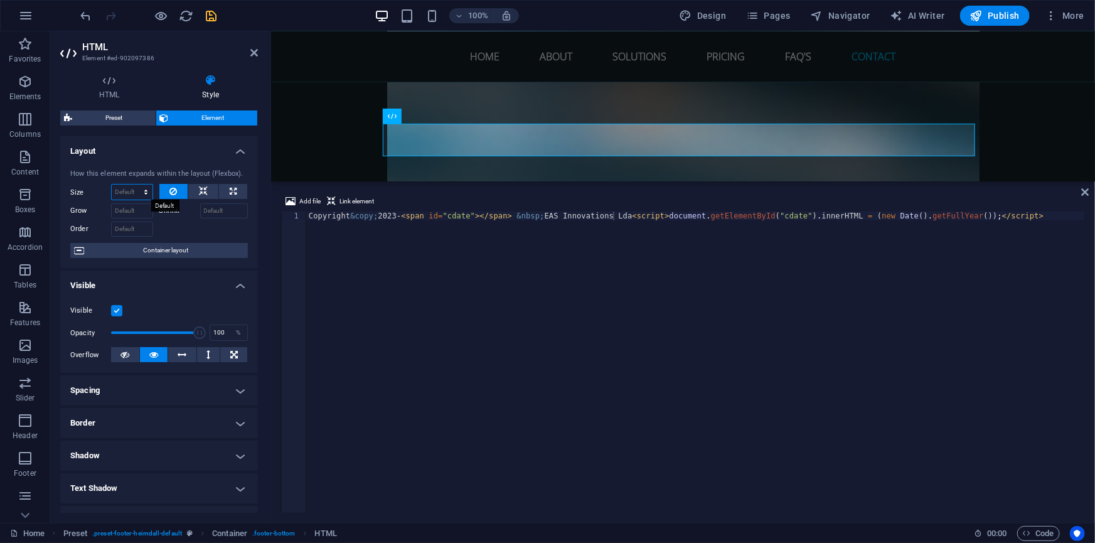
click at [133, 191] on select "Default auto px % 1/1 1/2 1/3 1/4 1/5 1/6 1/7 1/8 1/9 1/10" at bounding box center [132, 191] width 41 height 15
click at [112, 184] on select "Default auto px % 1/1 1/2 1/3 1/4 1/5 1/6 1/7 1/8 1/9 1/10" at bounding box center [132, 191] width 41 height 15
select select "DISABLED_OPTION_VALUE"
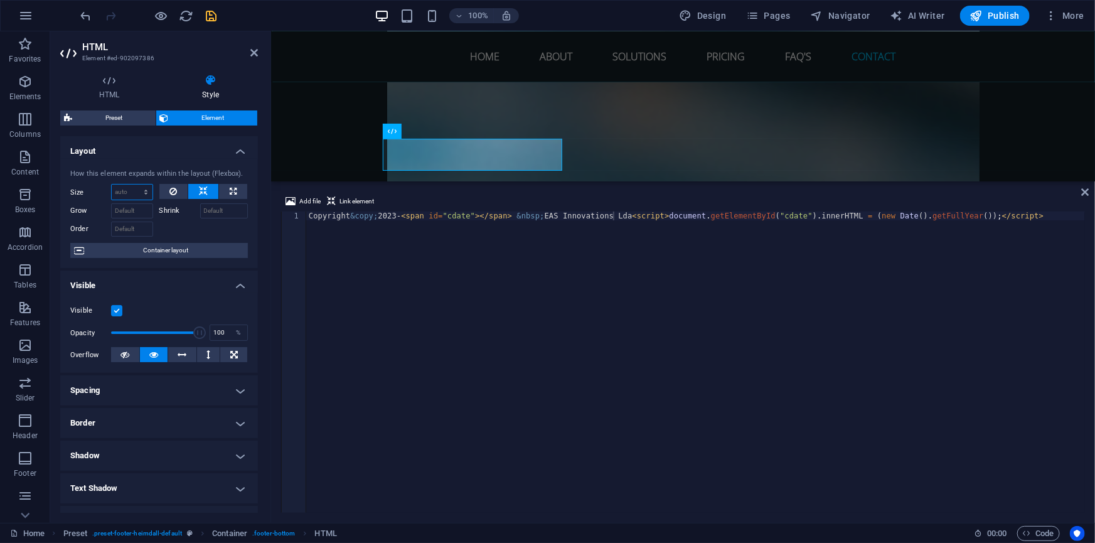
scroll to position [5651, 0]
click at [614, 214] on div "Copyright &copy; 2023- < span id = "cdate" > </ span > &nbsp; EAS Innovations L…" at bounding box center [695, 370] width 779 height 319
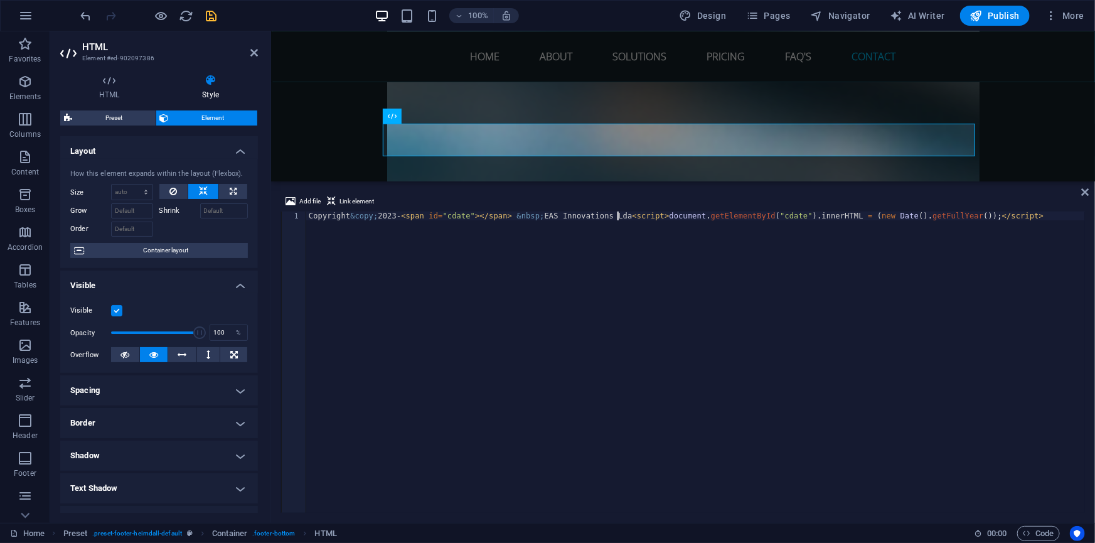
scroll to position [5666, 0]
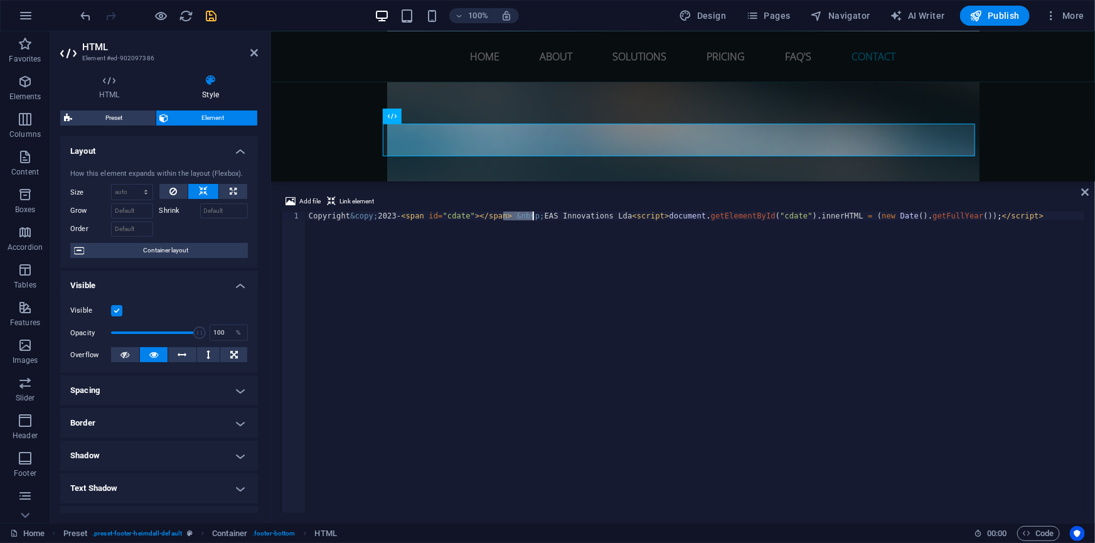
drag, startPoint x: 505, startPoint y: 216, endPoint x: 533, endPoint y: 216, distance: 27.6
click at [533, 216] on div "Copyright &copy; 2023- < span id = "cdate" > </ span > &nbsp; EAS Innovations L…" at bounding box center [695, 370] width 779 height 319
click at [615, 213] on div "Copyright &copy; 2023- < span id = "cdate" > </ span > &nbsp; EAS Innovations L…" at bounding box center [695, 370] width 779 height 319
paste textarea "&nbsp;"
type textarea "Copyright &copy; 2023-<span id="cdate"></span> &nbsp;EAS Innovations Lda &nbsp;…"
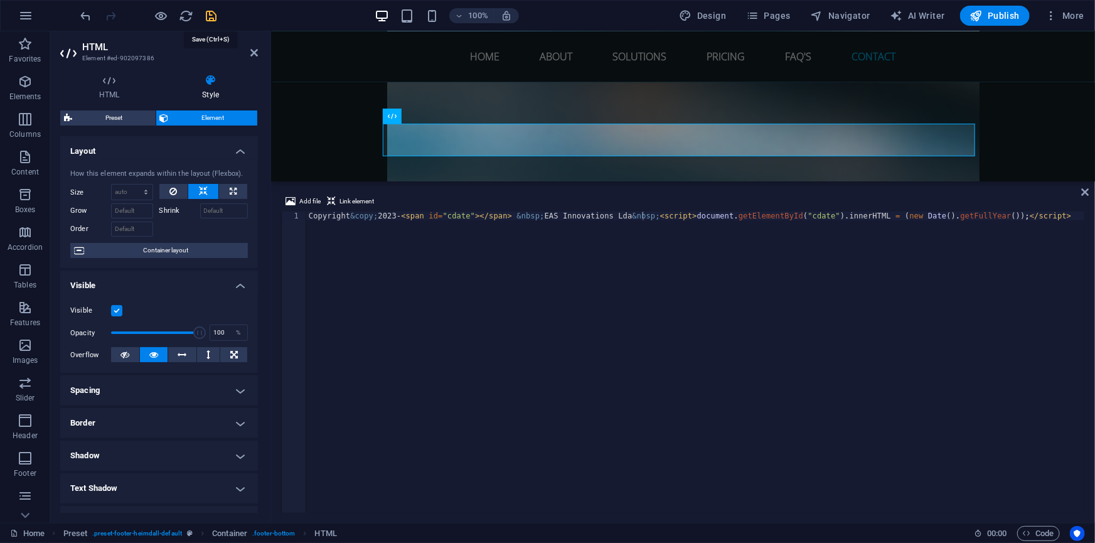
click at [208, 14] on icon "save" at bounding box center [212, 16] width 14 height 14
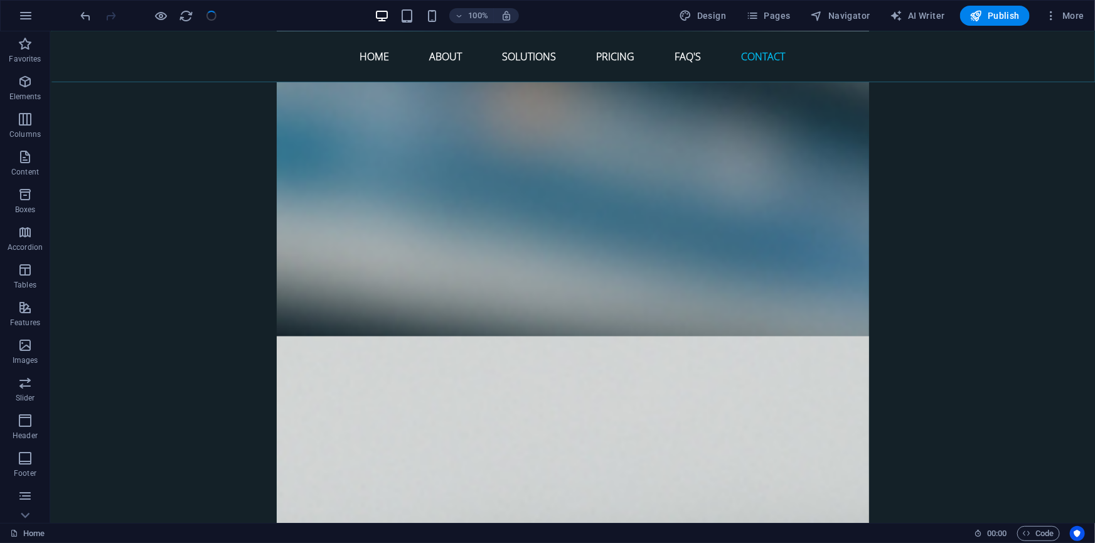
scroll to position [5324, 0]
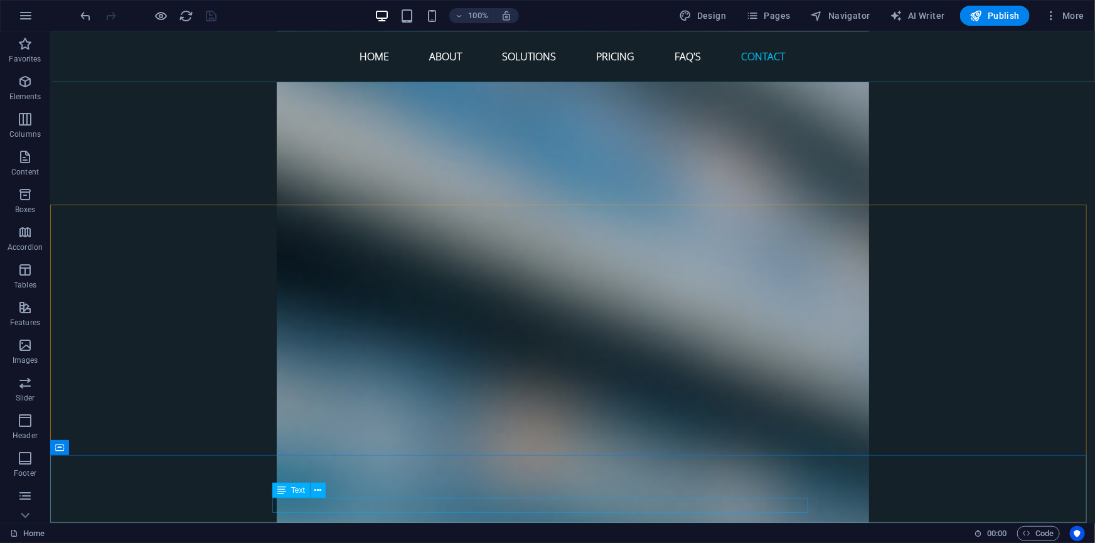
click at [292, 491] on span "Text" at bounding box center [298, 490] width 14 height 8
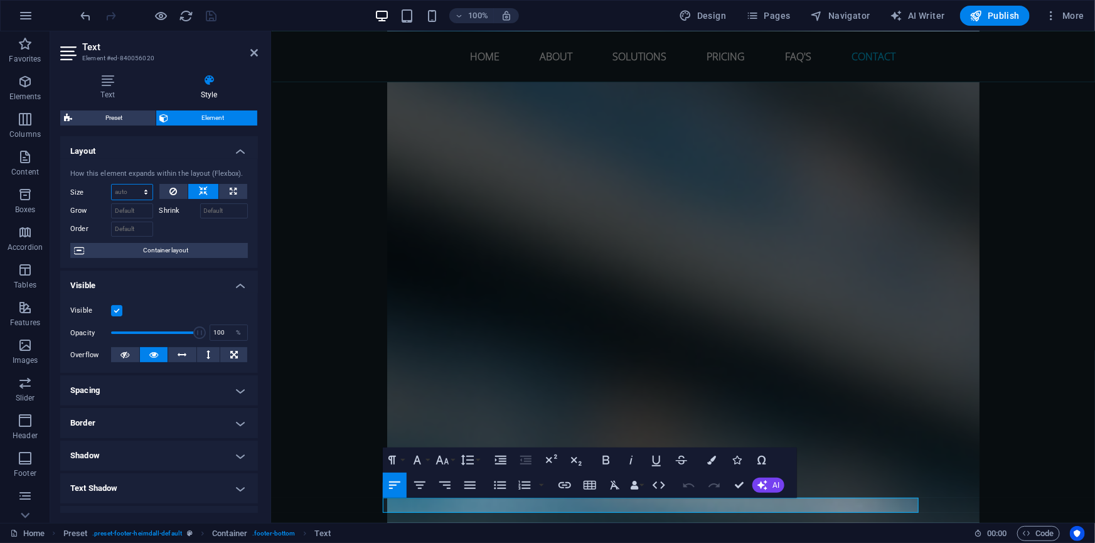
click at [140, 193] on select "Default auto px % 1/1 1/2 1/3 1/4 1/5 1/6 1/7 1/8 1/9 1/10" at bounding box center [132, 191] width 41 height 15
click at [112, 184] on select "Default auto px % 1/1 1/2 1/3 1/4 1/5 1/6 1/7 1/8 1/9 1/10" at bounding box center [132, 191] width 41 height 15
select select "DISABLED_OPTION_VALUE"
click at [223, 212] on input "Shrink" at bounding box center [224, 210] width 48 height 15
type input "1"
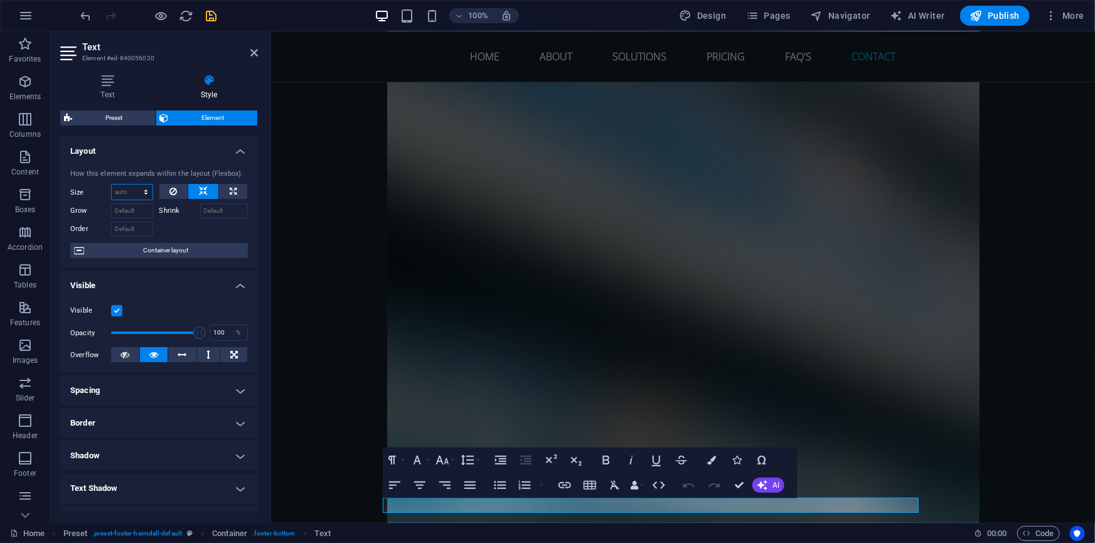
click at [131, 196] on select "Default auto px % 1/1 1/2 1/3 1/4 1/5 1/6 1/7 1/8 1/9 1/10" at bounding box center [132, 191] width 41 height 15
select select "%"
click at [133, 184] on select "Default auto px % 1/1 1/2 1/3 1/4 1/5 1/6 1/7 1/8 1/9 1/10" at bounding box center [132, 191] width 41 height 15
click at [132, 210] on input "Grow" at bounding box center [132, 210] width 42 height 15
drag, startPoint x: 131, startPoint y: 188, endPoint x: 114, endPoint y: 185, distance: 17.2
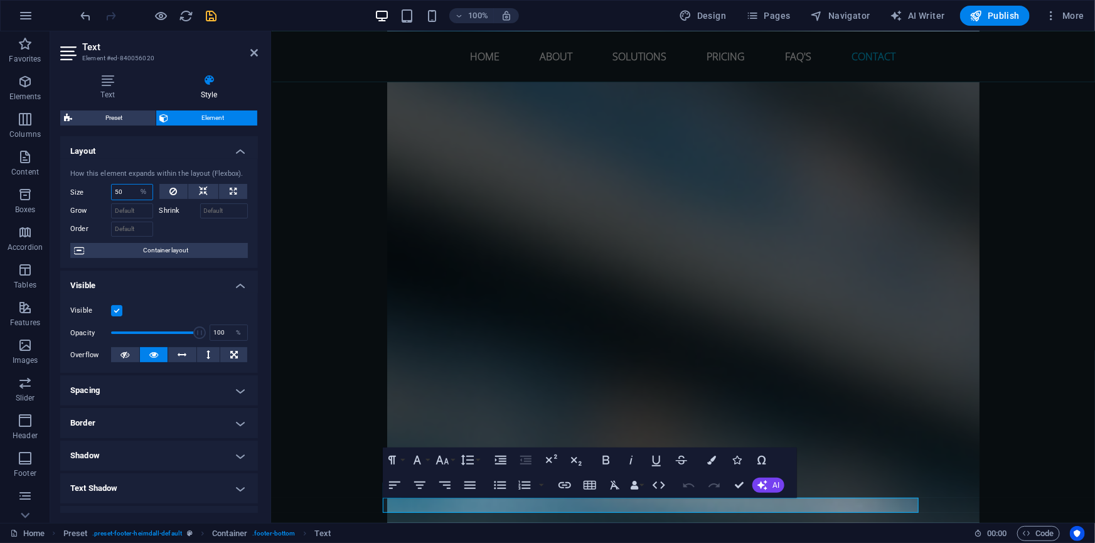
click at [115, 185] on input "50" at bounding box center [132, 191] width 41 height 15
type input "30"
click at [207, 14] on icon "save" at bounding box center [212, 16] width 14 height 14
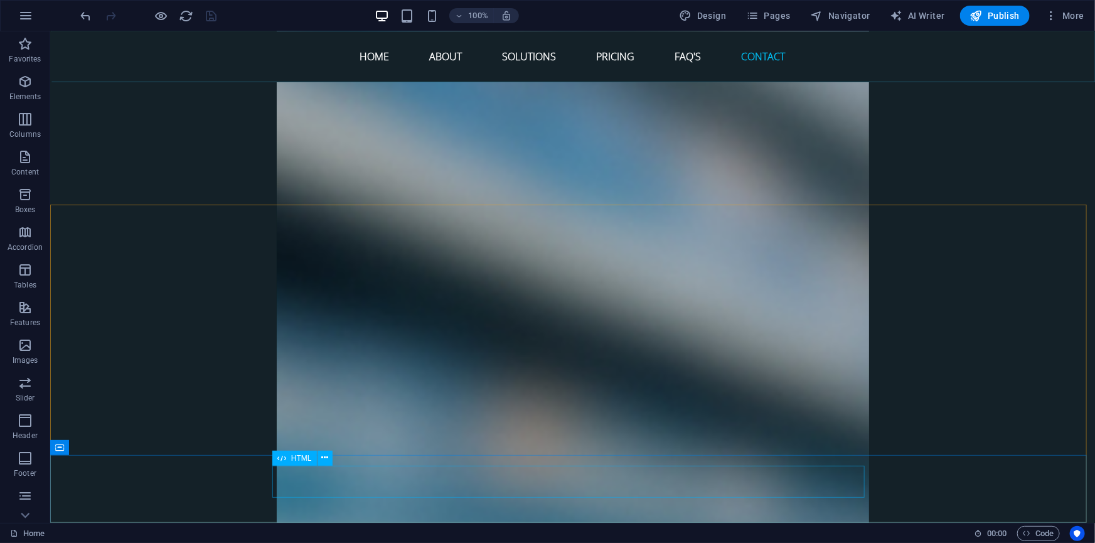
click at [288, 459] on div "HTML" at bounding box center [294, 457] width 45 height 15
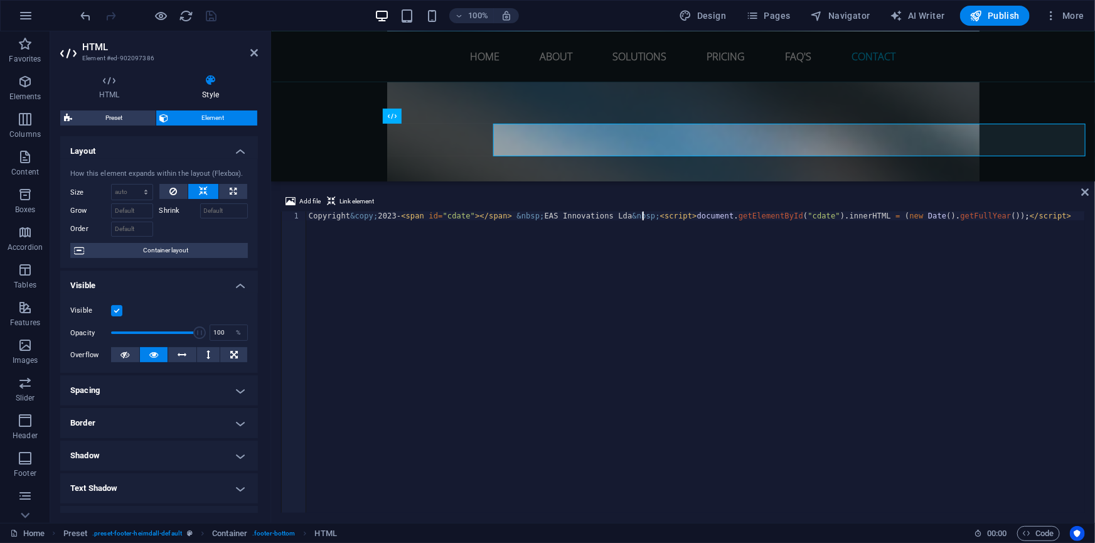
scroll to position [5666, 0]
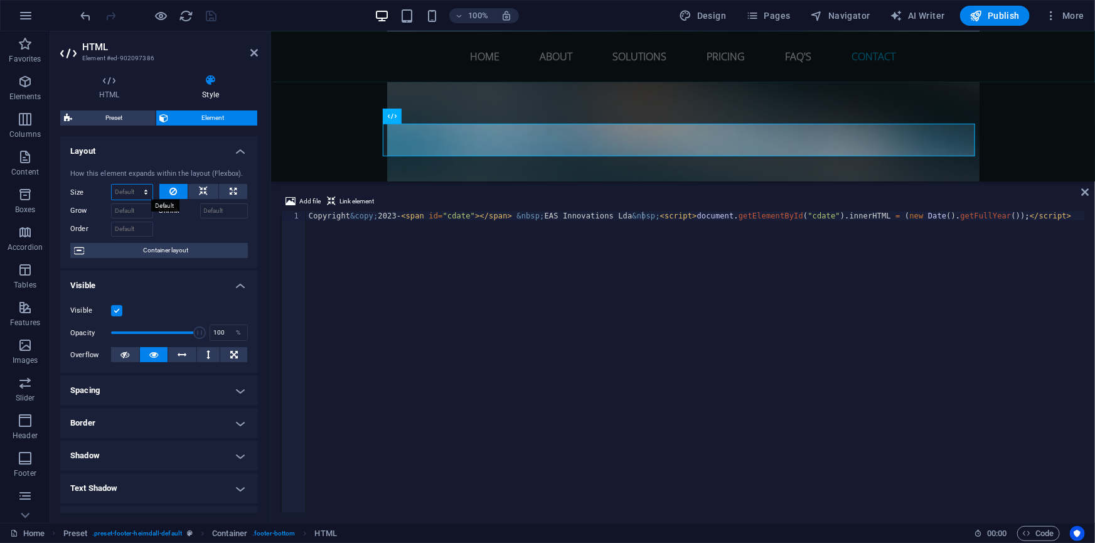
click at [123, 187] on select "Default auto px % 1/1 1/2 1/3 1/4 1/5 1/6 1/7 1/8 1/9 1/10" at bounding box center [132, 191] width 41 height 15
click at [112, 184] on select "Default auto px % 1/1 1/2 1/3 1/4 1/5 1/6 1/7 1/8 1/9 1/10" at bounding box center [132, 191] width 41 height 15
select select "DISABLED_OPTION_VALUE"
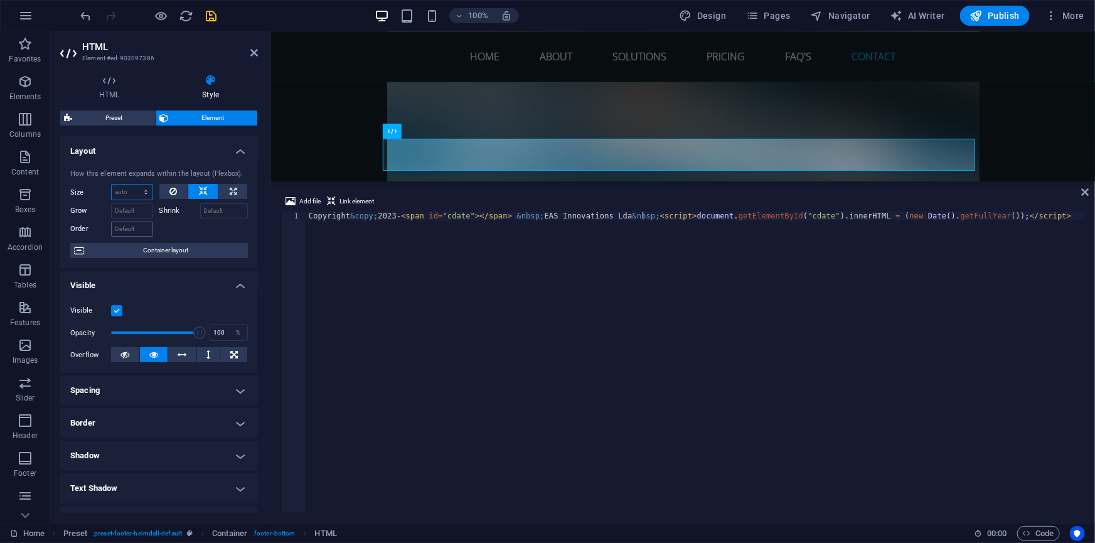
scroll to position [5651, 0]
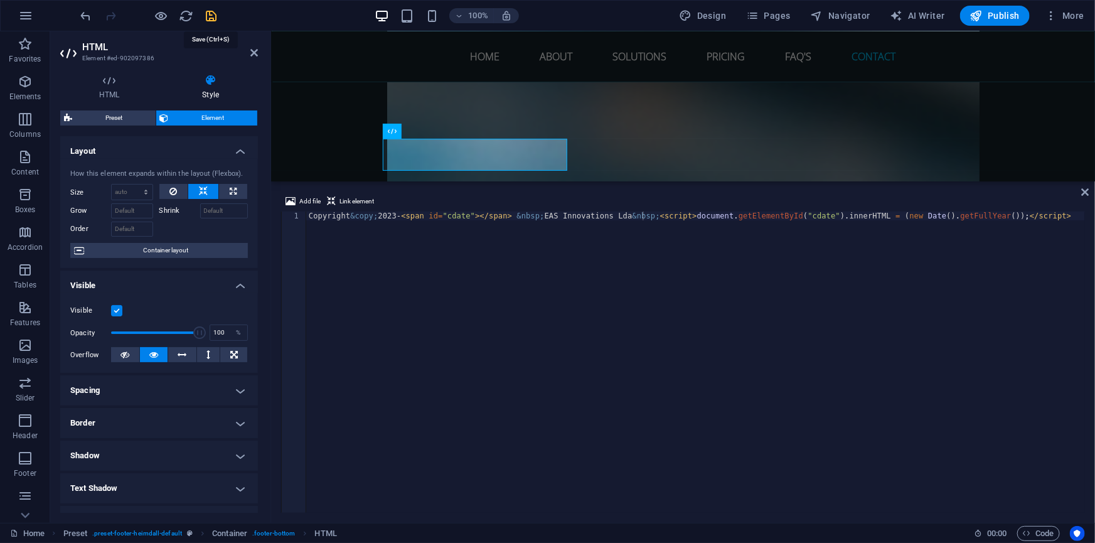
click at [211, 14] on icon "save" at bounding box center [212, 16] width 14 height 14
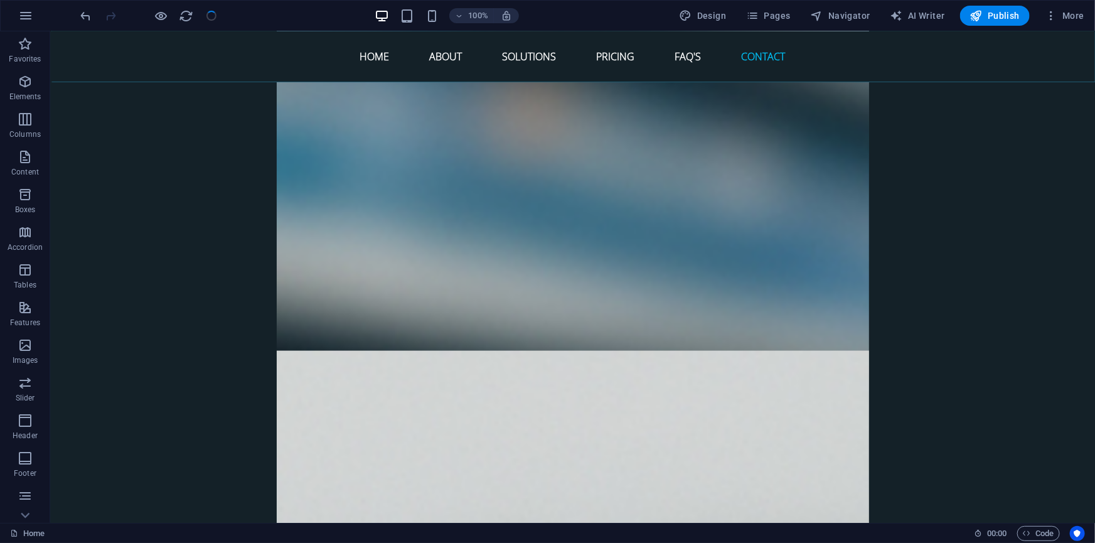
scroll to position [5309, 0]
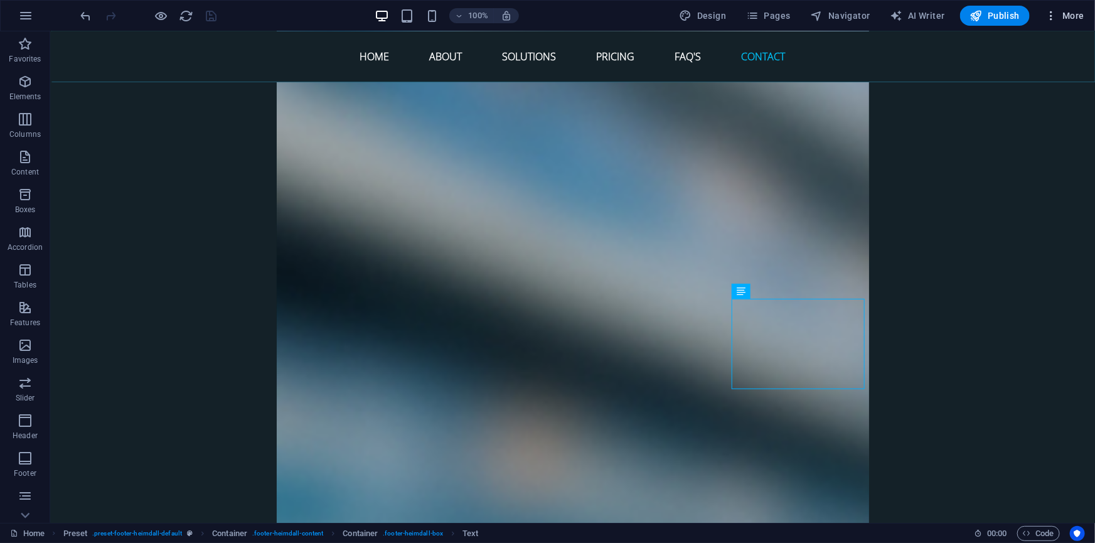
click at [1080, 18] on span "More" at bounding box center [1065, 15] width 40 height 13
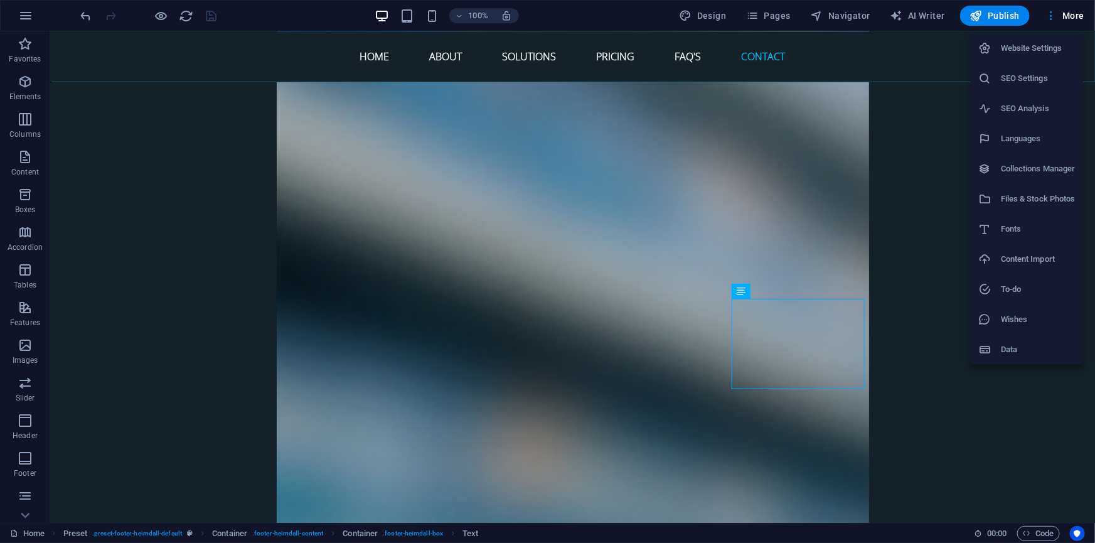
click at [230, 150] on div at bounding box center [547, 271] width 1095 height 543
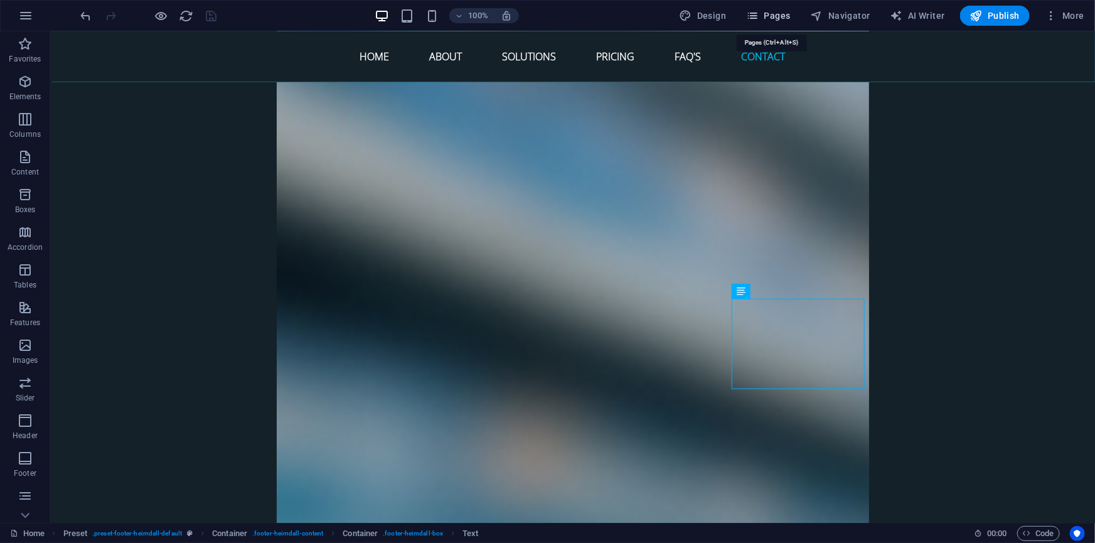
click at [784, 18] on span "Pages" at bounding box center [768, 15] width 44 height 13
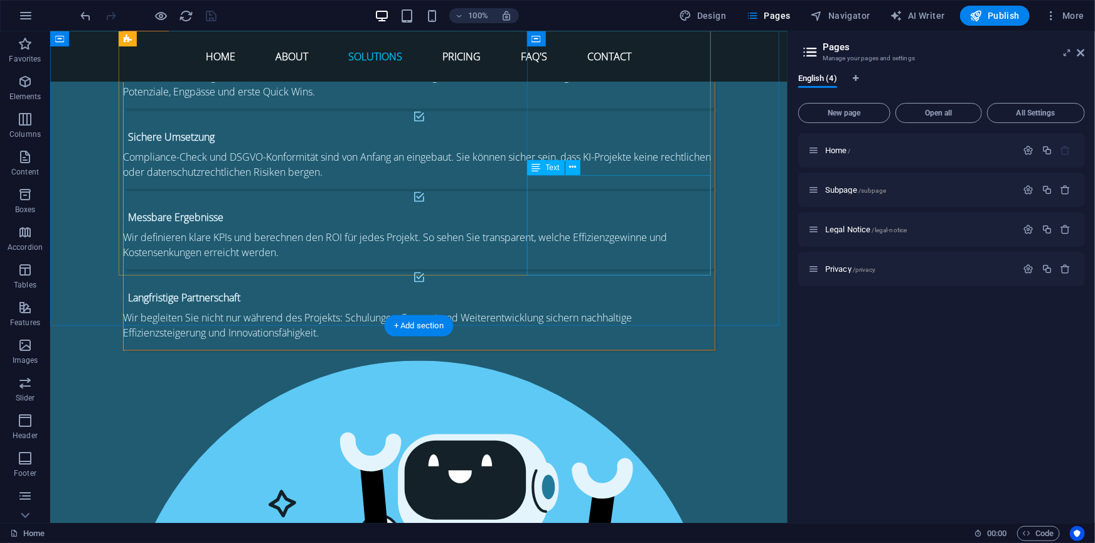
scroll to position [3200, 0]
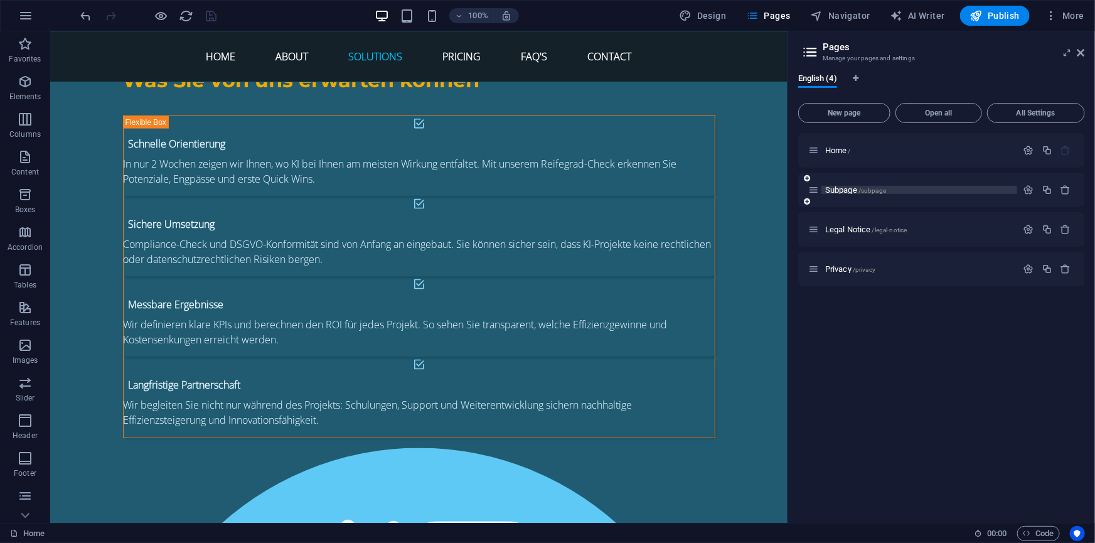
click at [847, 191] on span "Subpage /subpage" at bounding box center [855, 189] width 61 height 9
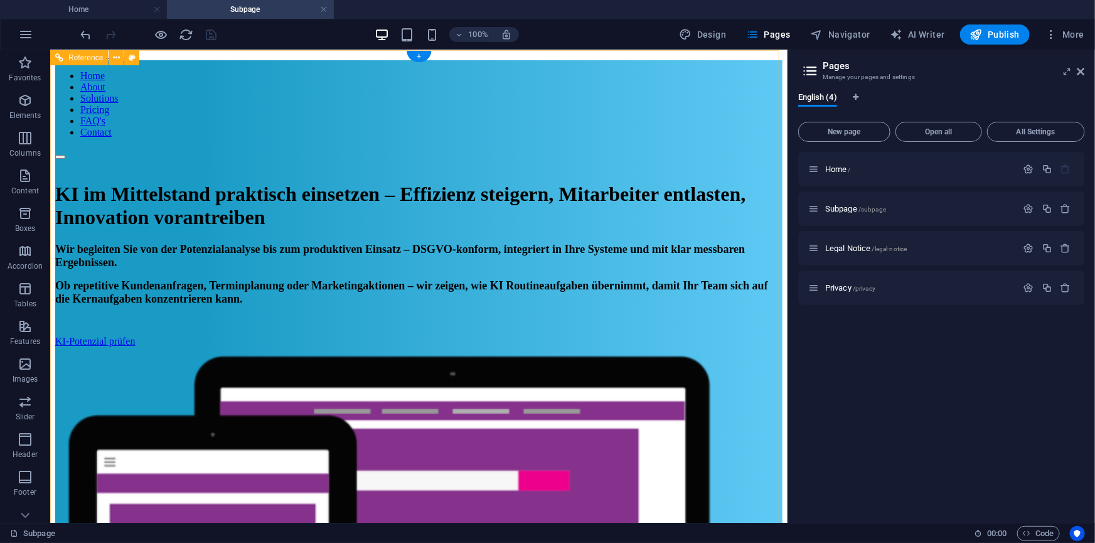
scroll to position [0, 0]
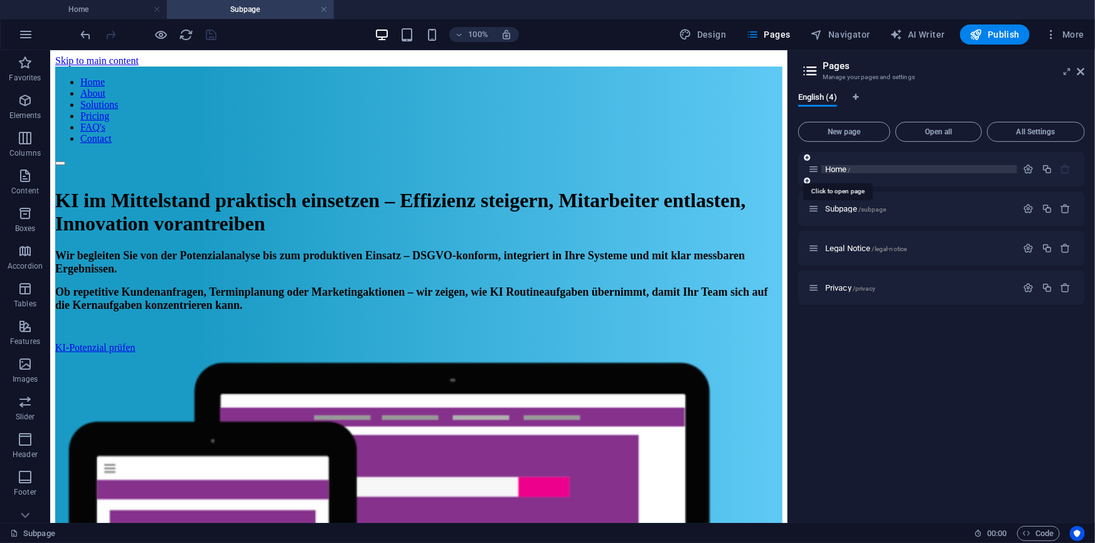
click at [841, 171] on span "Home /" at bounding box center [838, 168] width 26 height 9
